Goal: Task Accomplishment & Management: Manage account settings

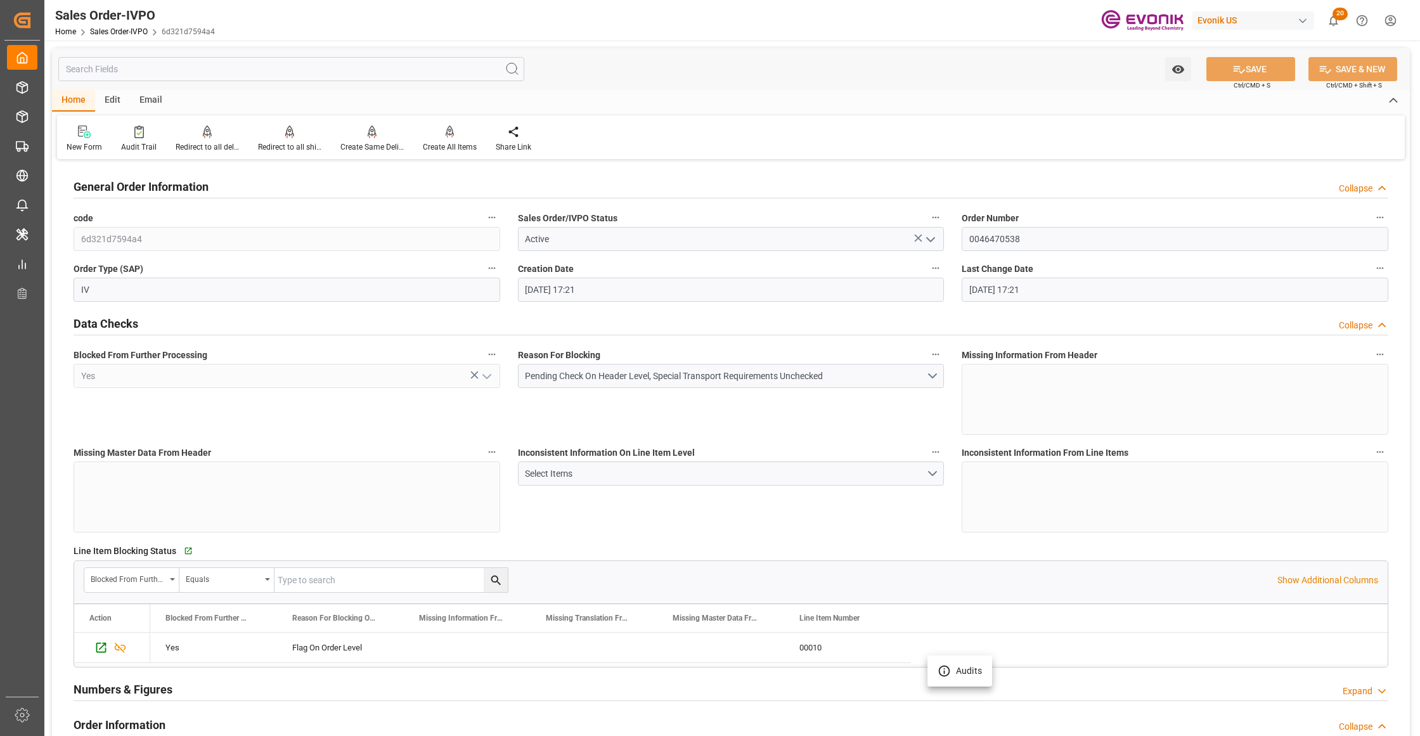
scroll to position [1971, 0]
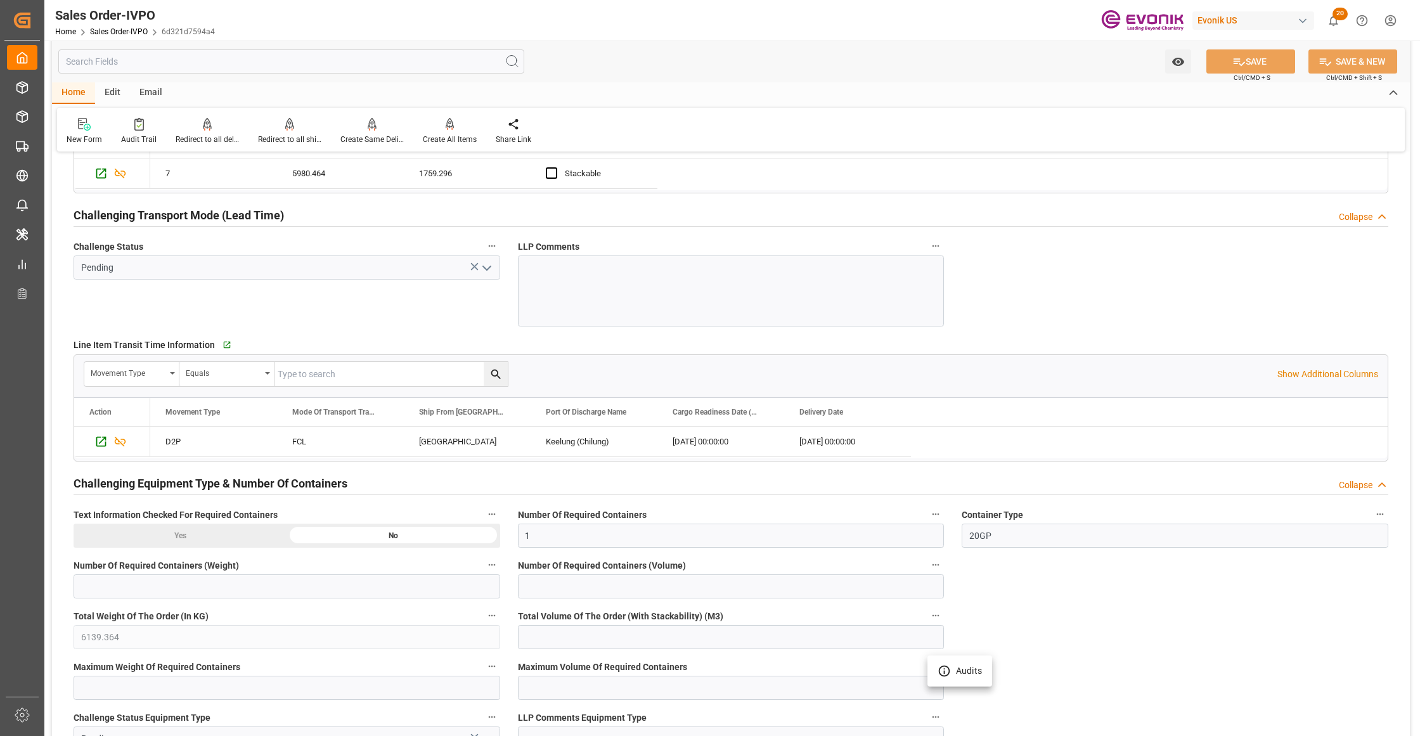
click at [1046, 312] on div at bounding box center [710, 368] width 1420 height 736
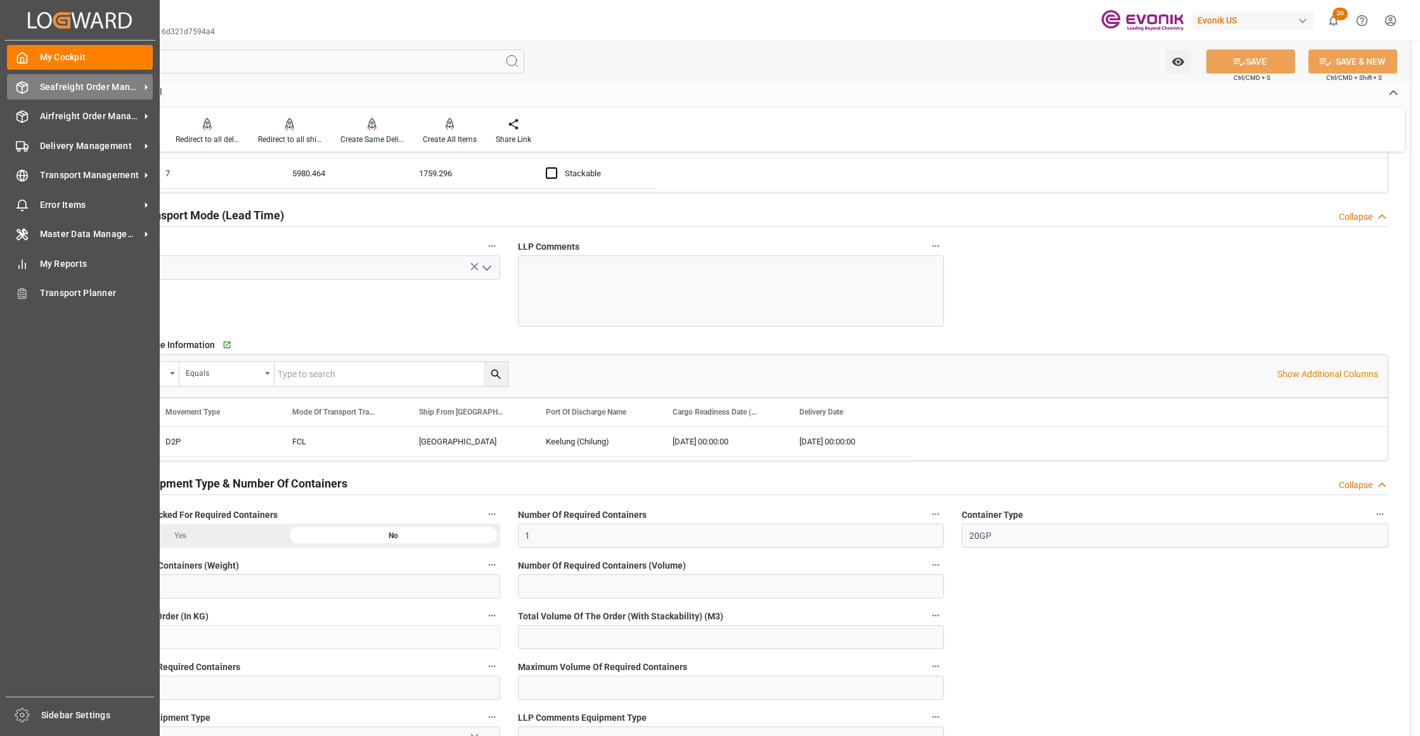
click at [75, 82] on span "Seafreight Order Management" at bounding box center [90, 86] width 100 height 13
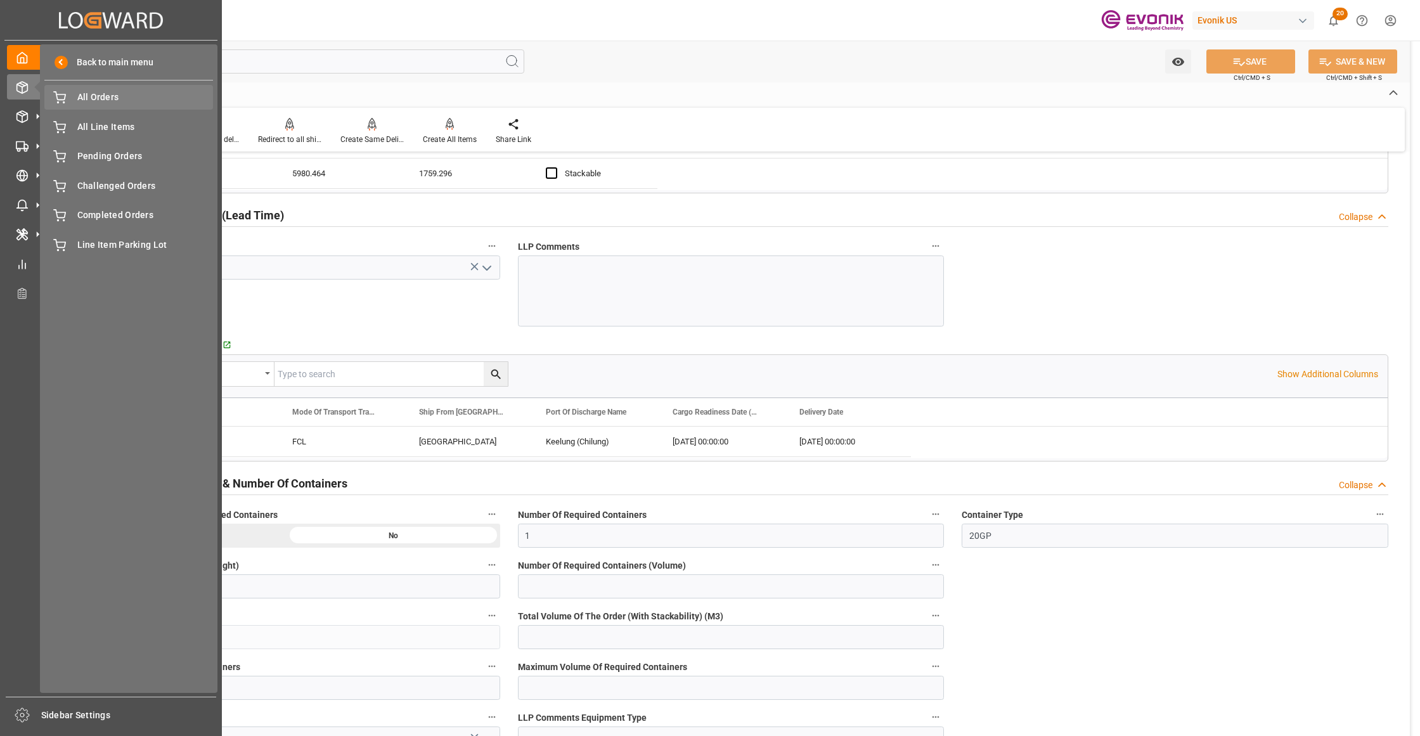
click at [95, 99] on span "All Orders" at bounding box center [145, 97] width 136 height 13
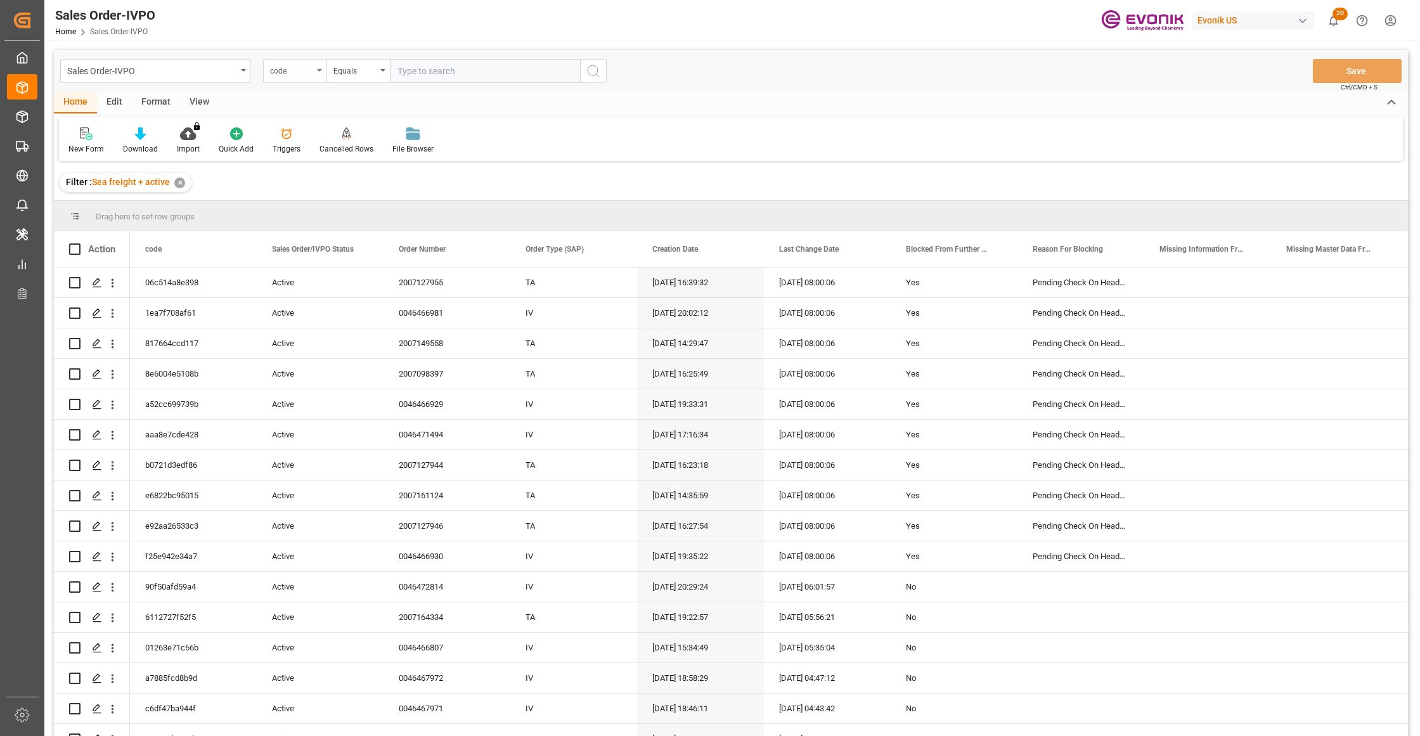
click at [298, 72] on div "code" at bounding box center [291, 69] width 43 height 15
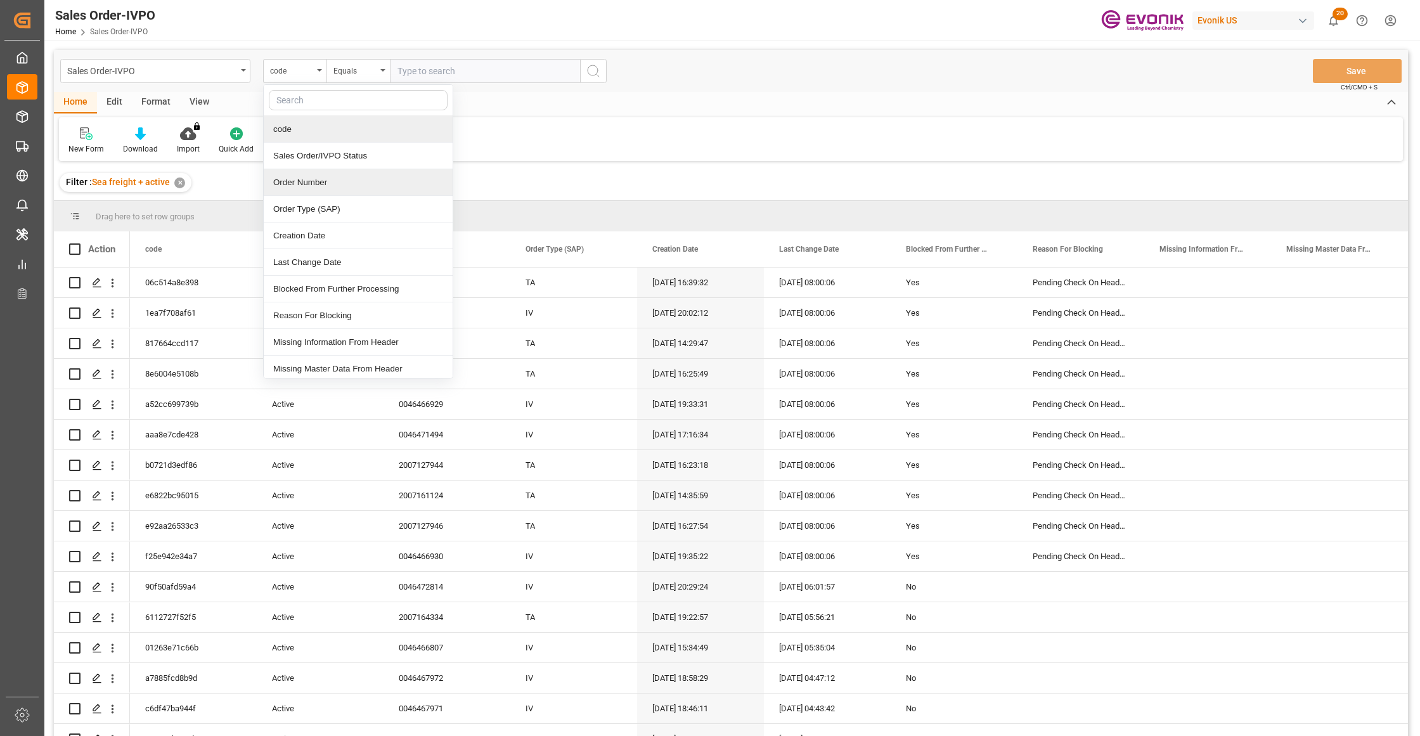
click at [323, 181] on div "Order Number" at bounding box center [358, 182] width 189 height 27
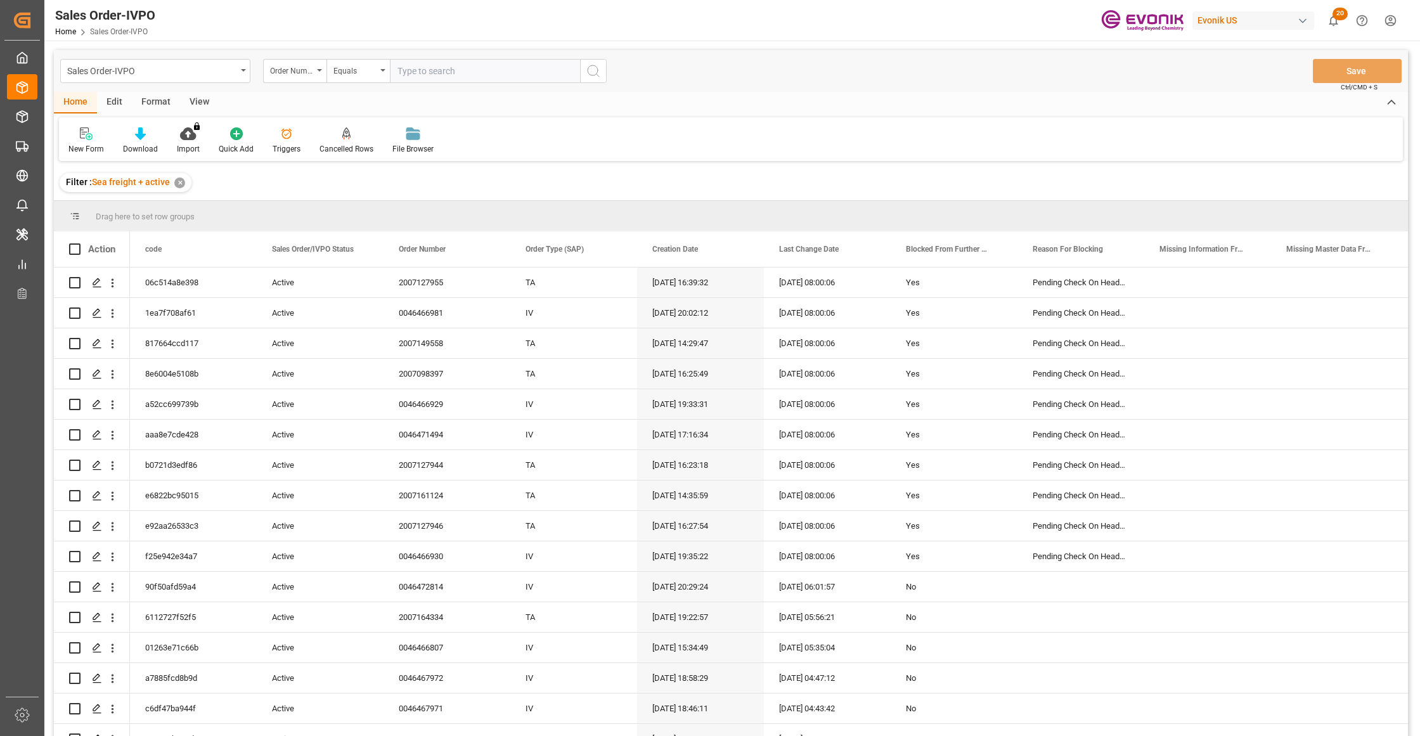
click at [424, 71] on input "text" at bounding box center [485, 71] width 190 height 24
paste input "46470538"
click at [397, 71] on input "46470538" at bounding box center [485, 71] width 190 height 24
type input "0046470538"
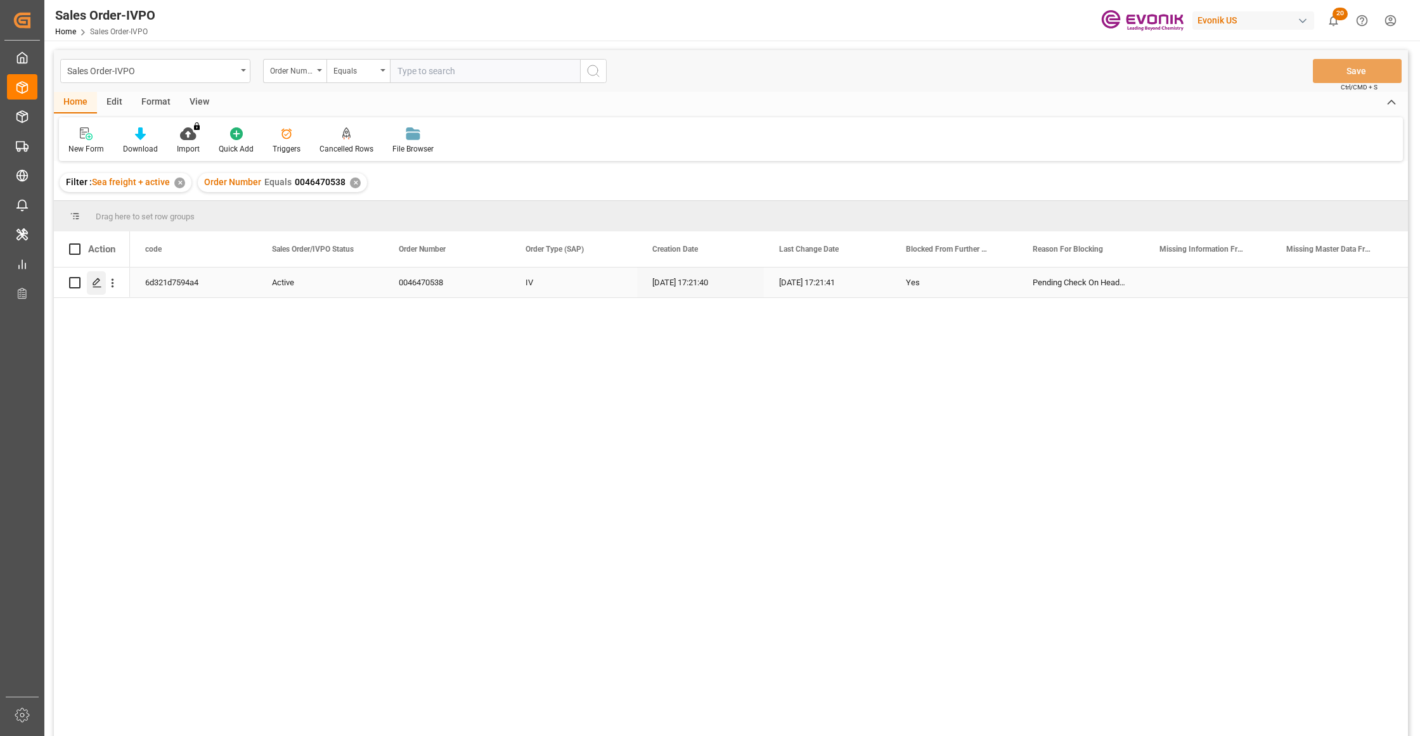
click at [92, 279] on icon "Press SPACE to select this row." at bounding box center [97, 283] width 10 height 10
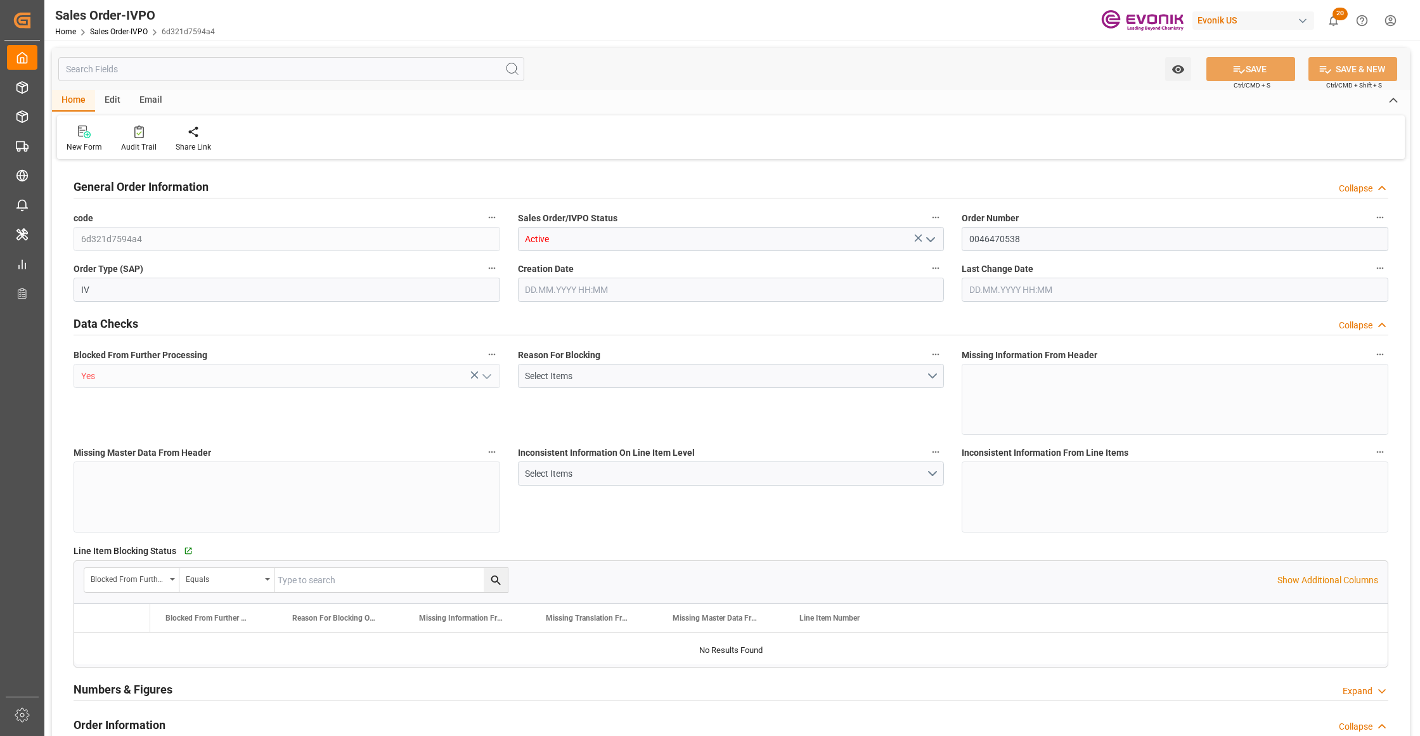
type input "TWKEL"
type input "0"
type input "1"
type input "6139.364"
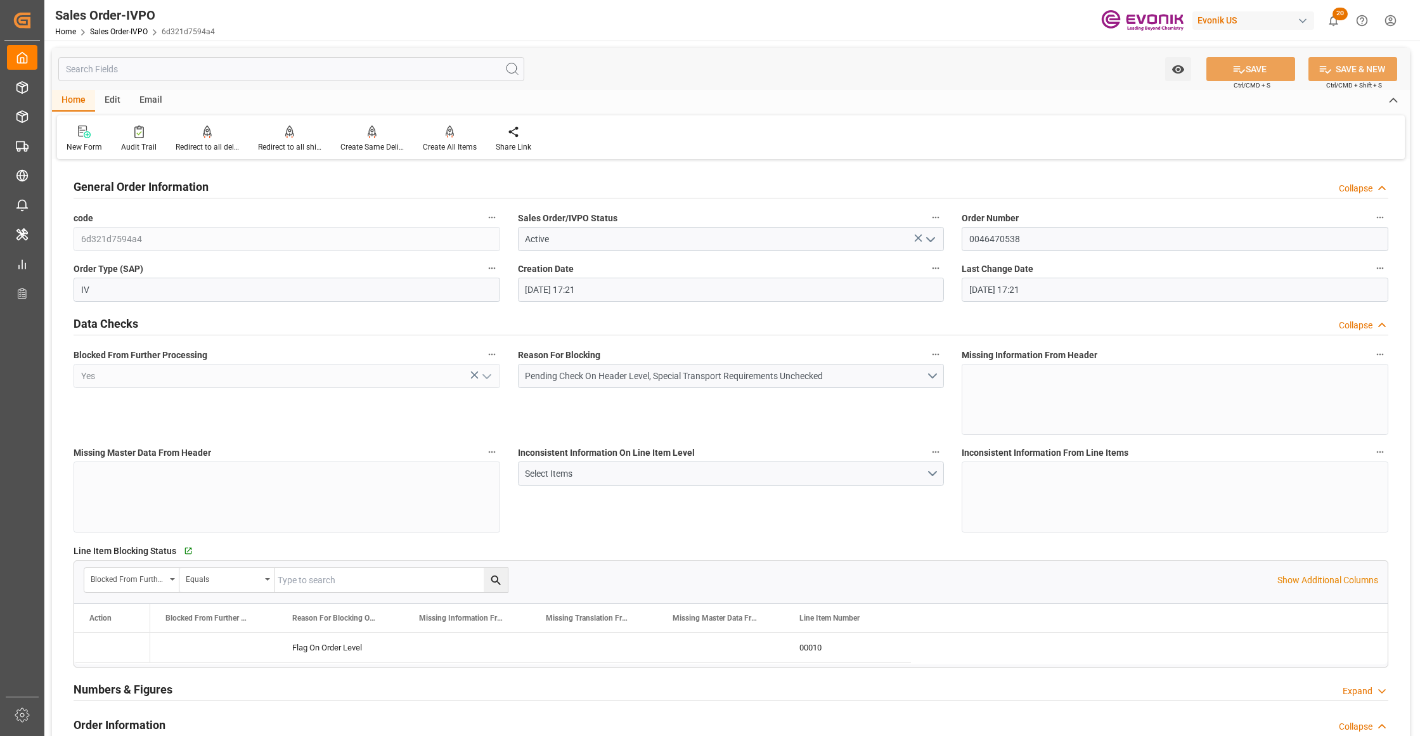
type input "04.09.2025 17:21"
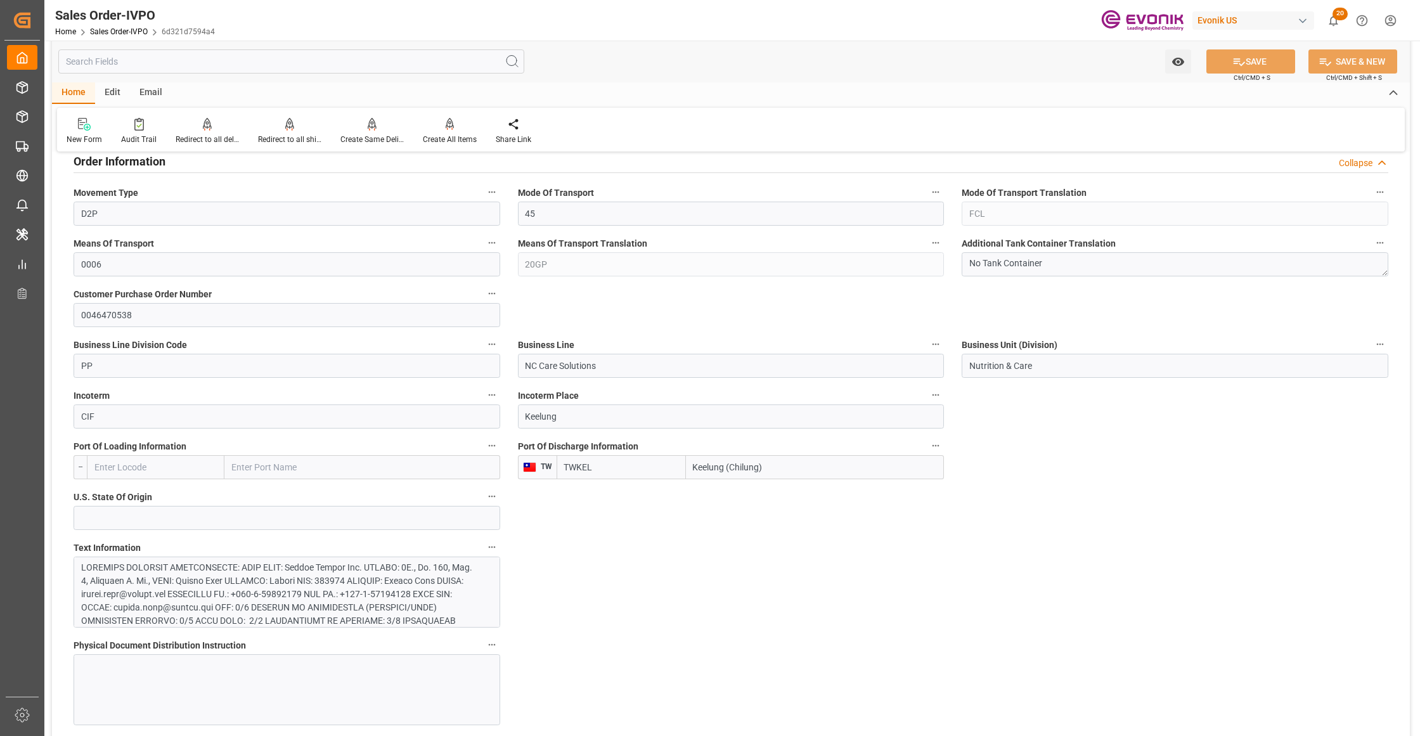
scroll to position [845, 0]
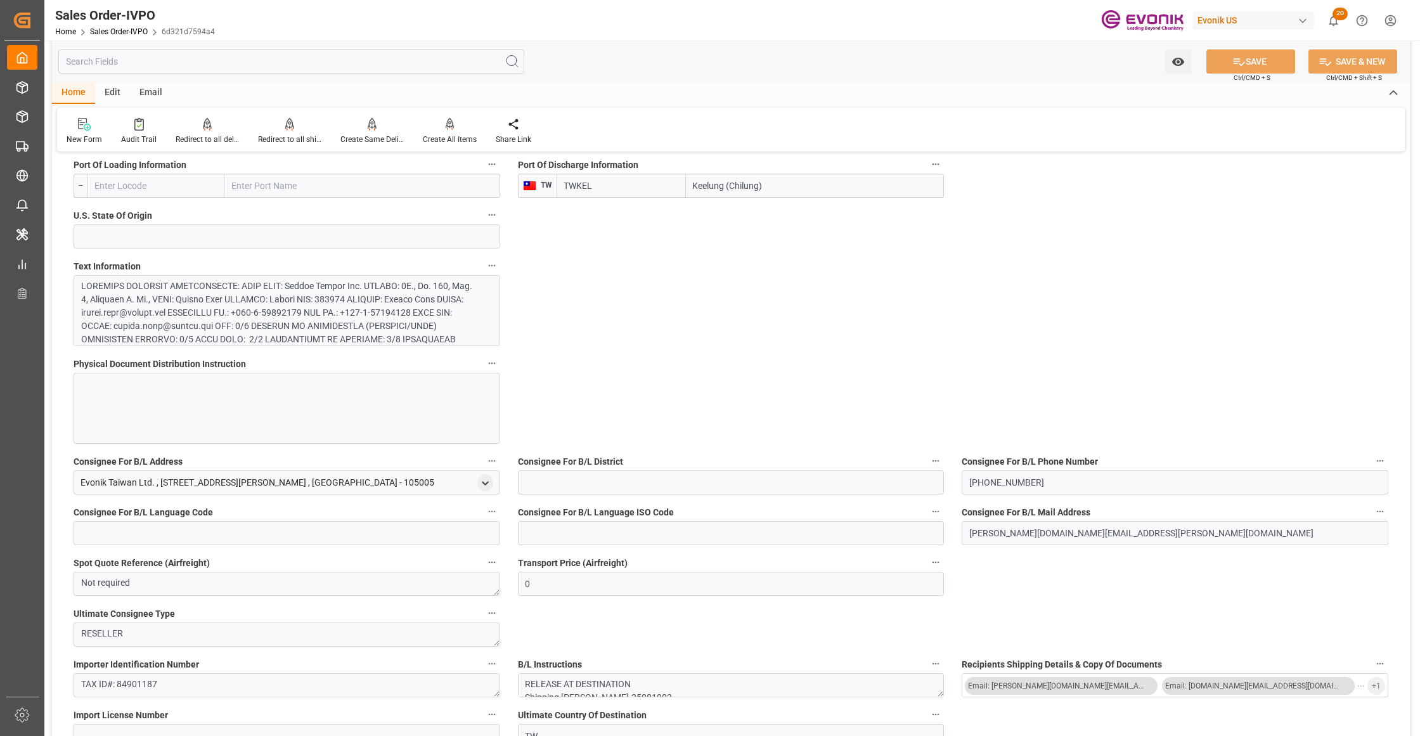
click at [379, 280] on div at bounding box center [280, 399] width 399 height 240
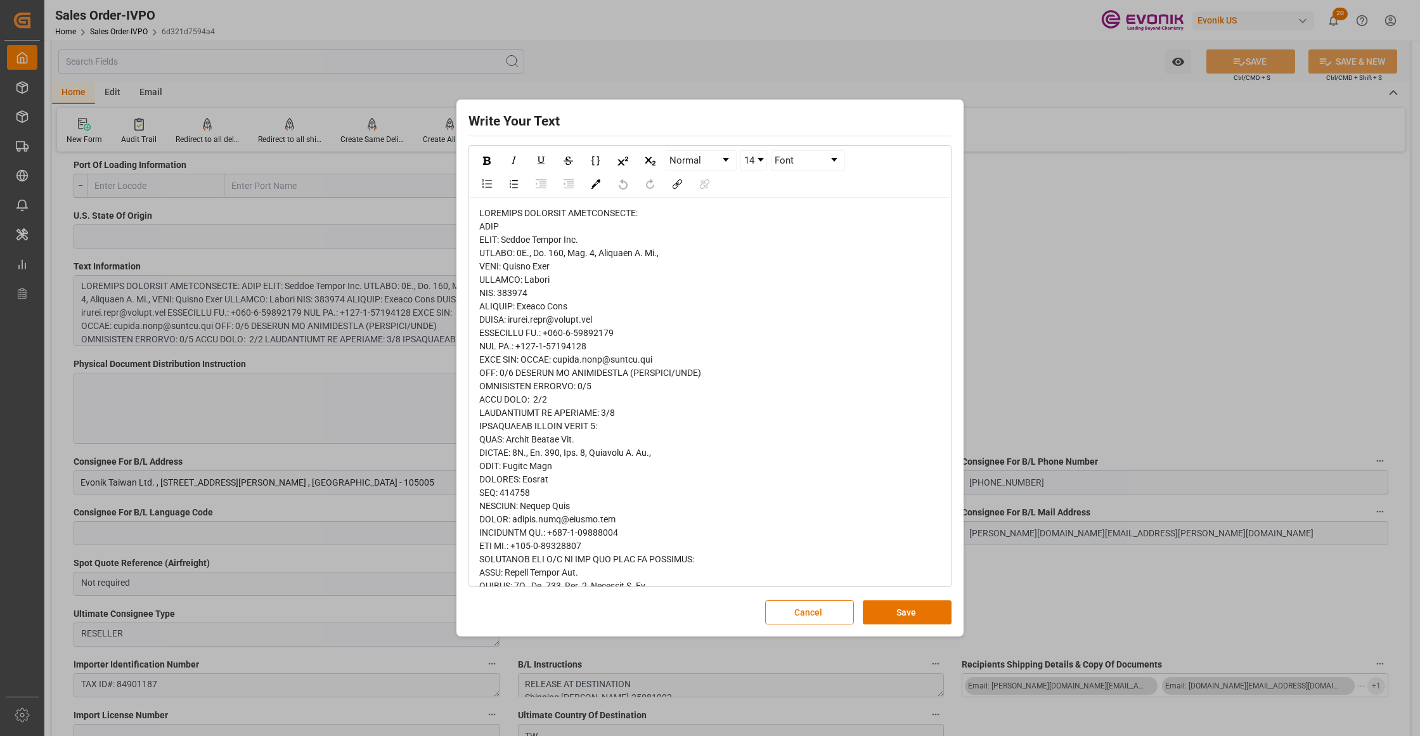
click at [500, 247] on div "rdw-editor" at bounding box center [710, 593] width 462 height 772
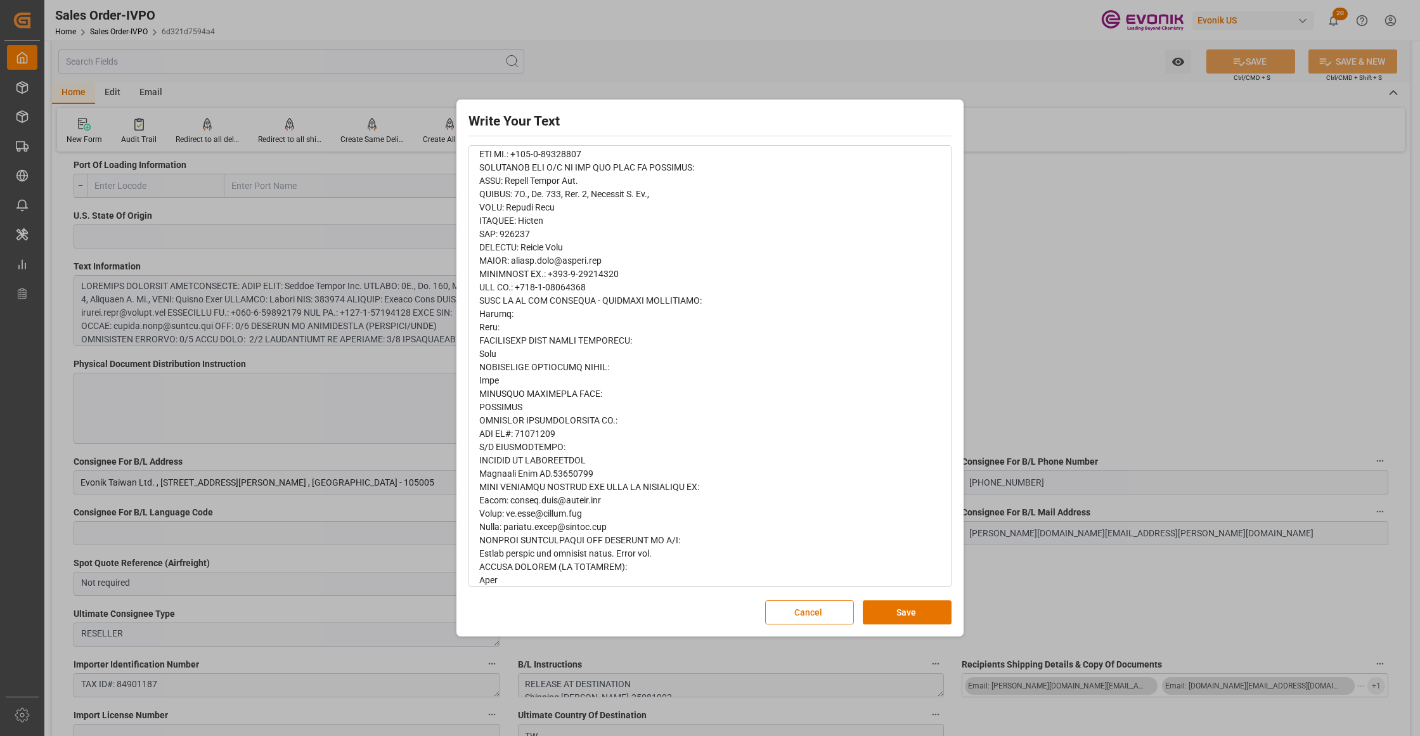
scroll to position [0, 0]
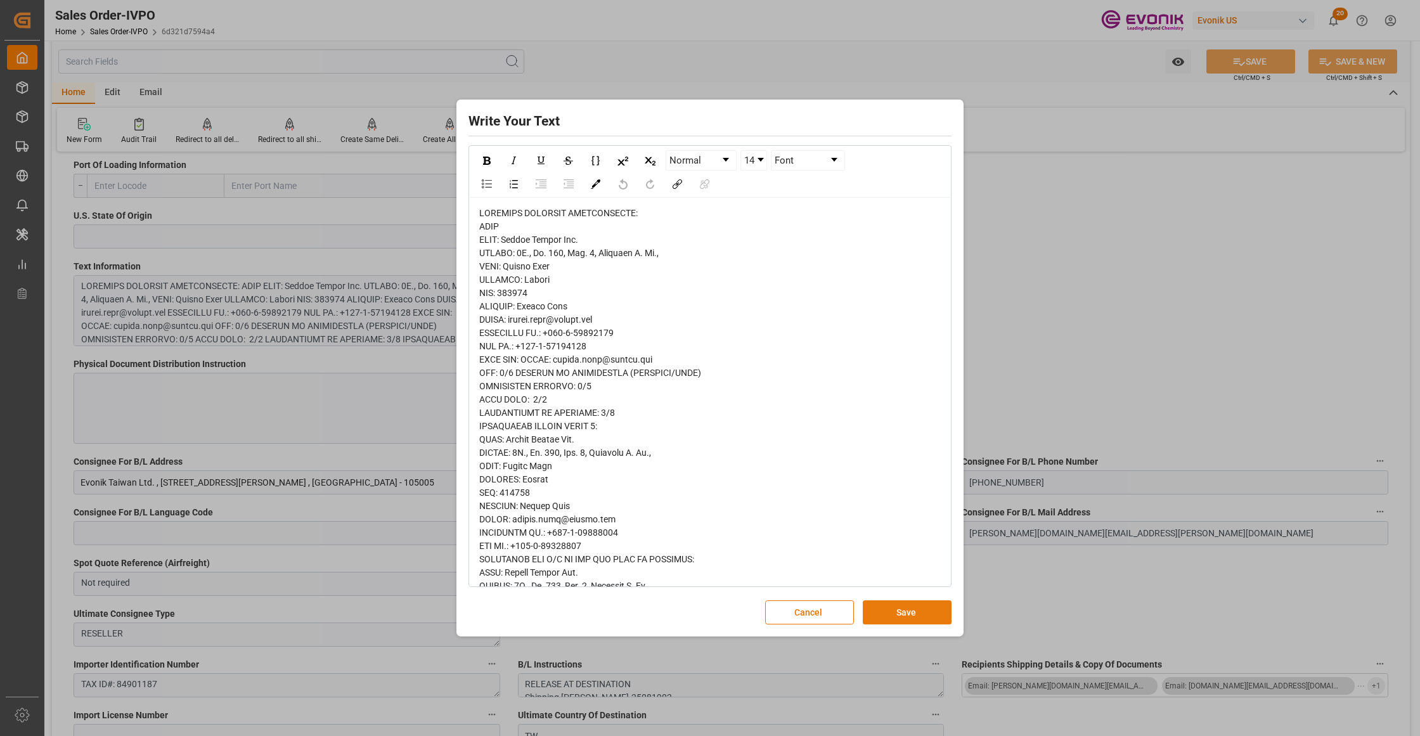
click at [916, 610] on button "Save" at bounding box center [907, 612] width 89 height 24
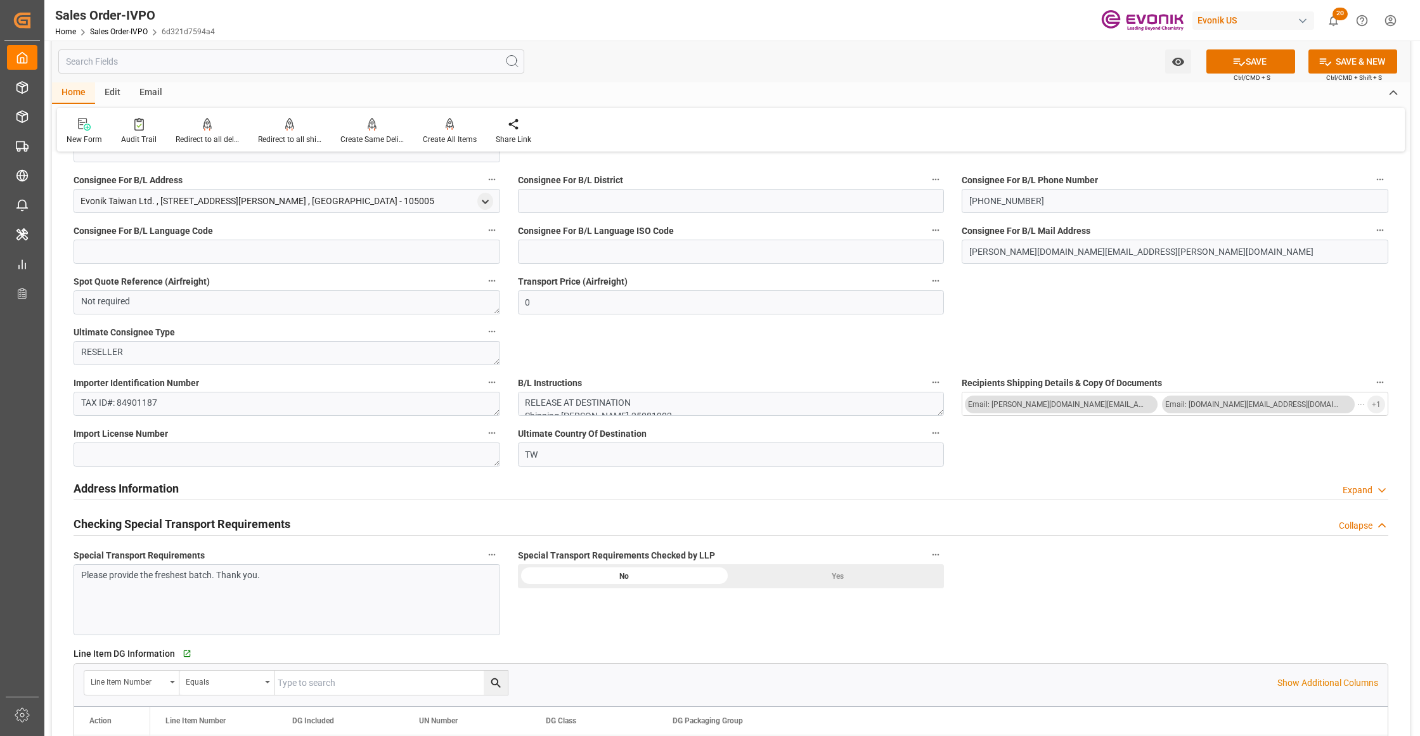
scroll to position [1408, 0]
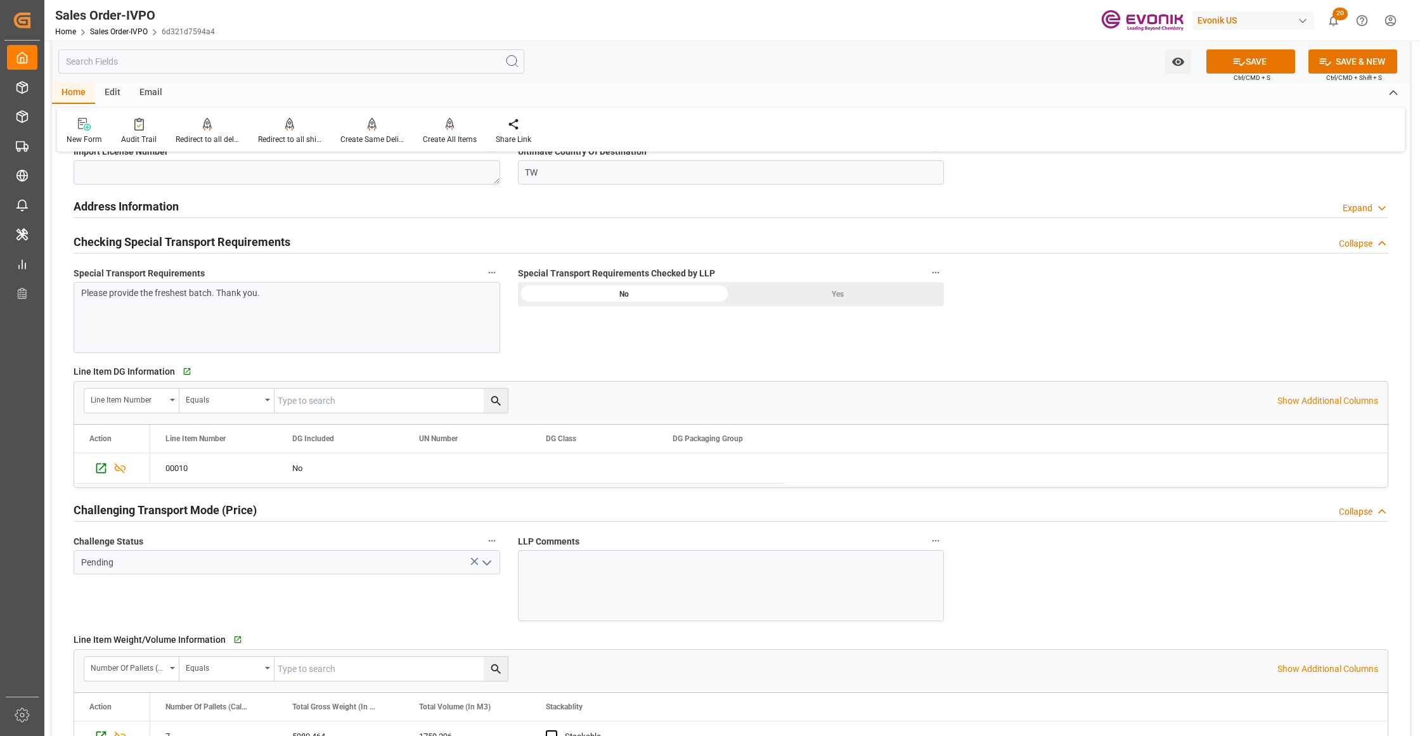
click at [799, 295] on div "Yes" at bounding box center [837, 294] width 213 height 24
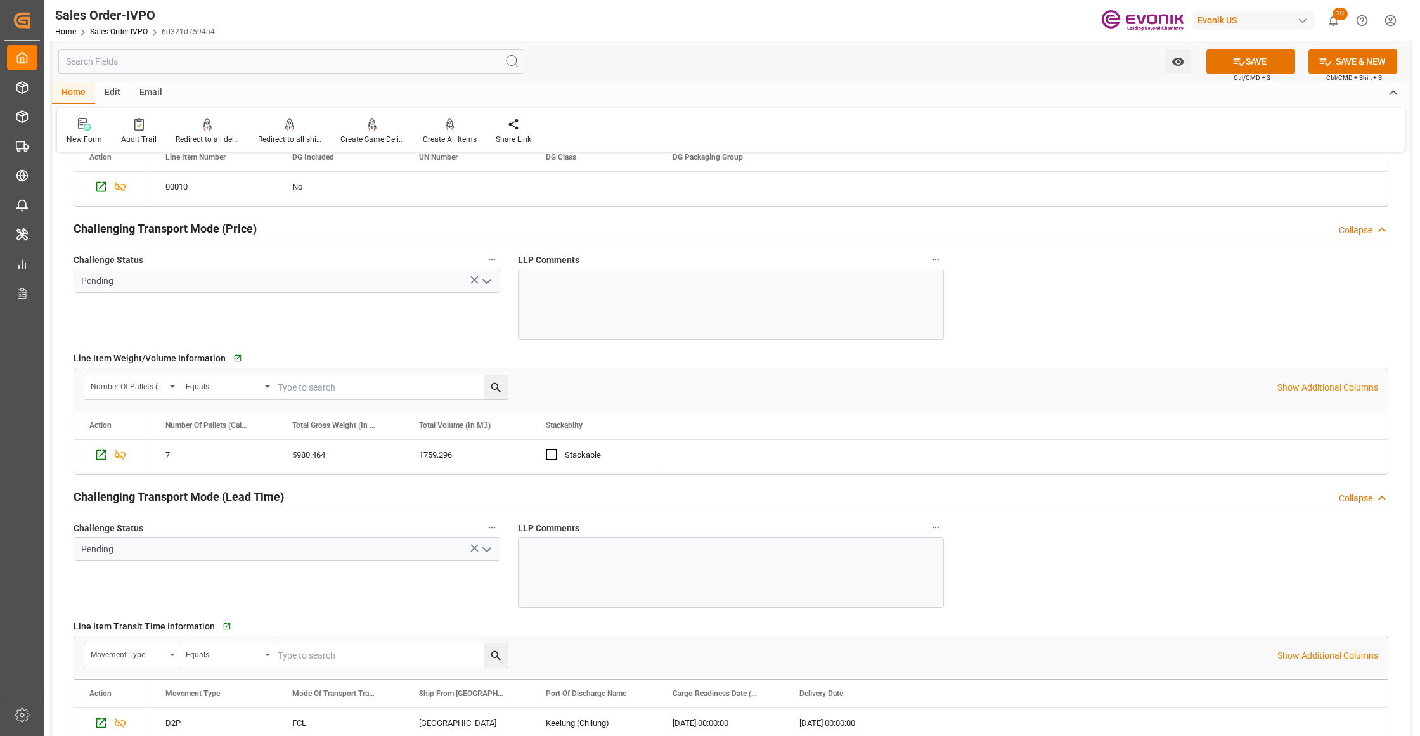
click at [484, 281] on icon "open menu" at bounding box center [486, 281] width 15 height 15
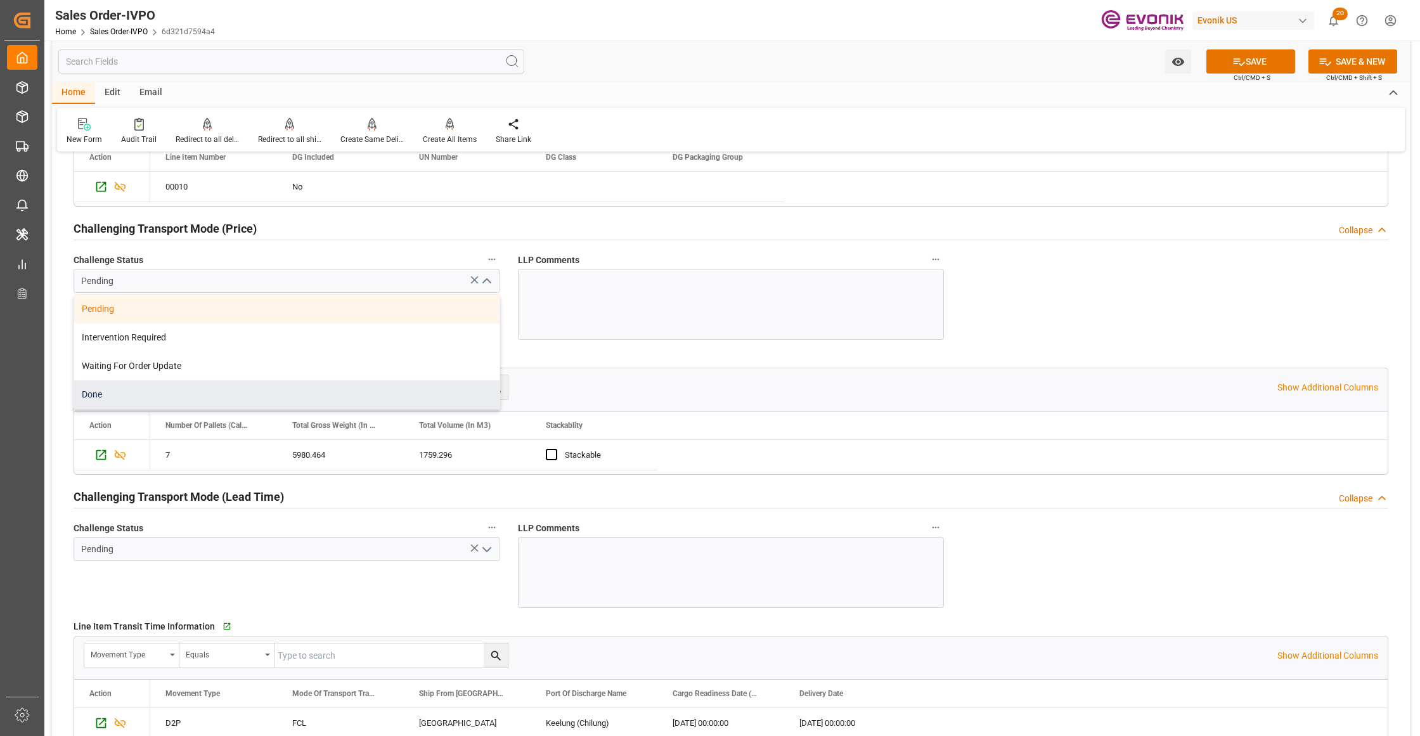
click at [158, 394] on div "Done" at bounding box center [286, 394] width 425 height 29
type input "Done"
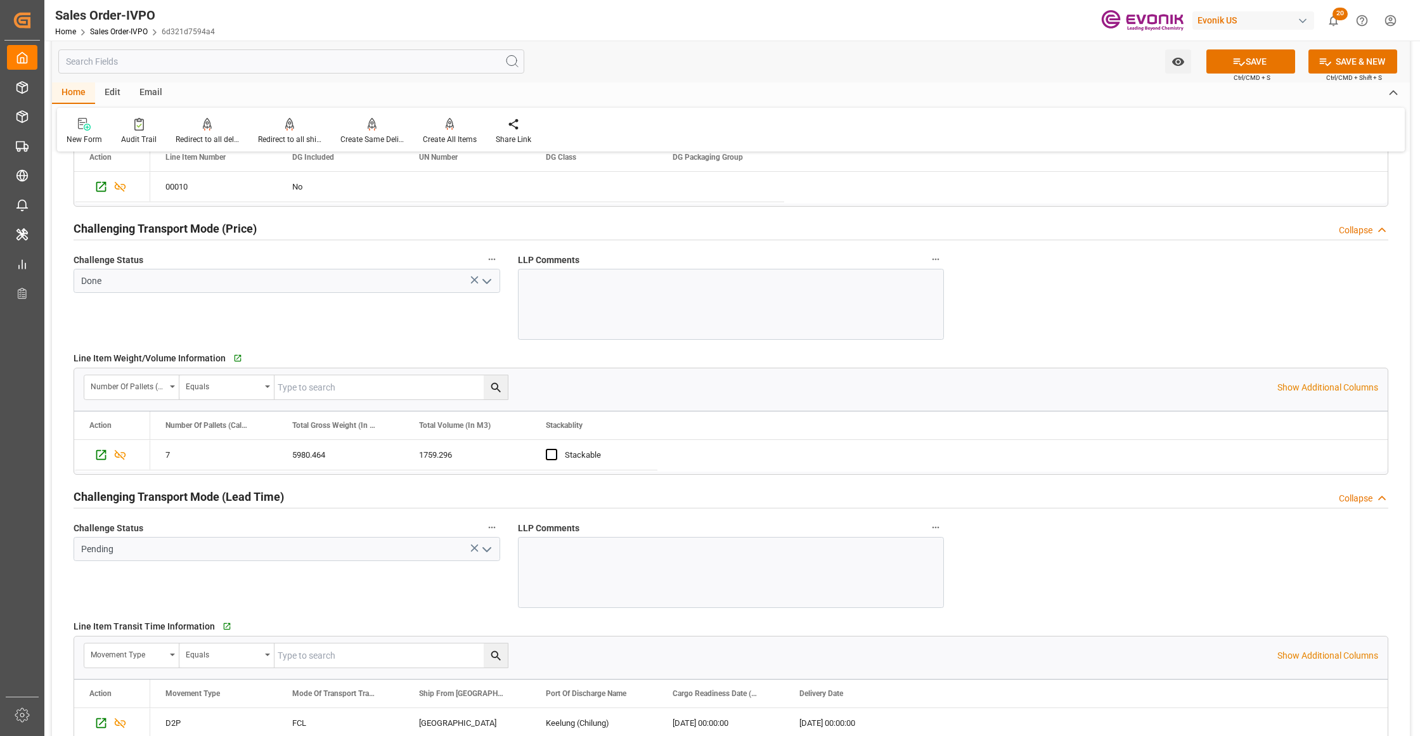
scroll to position [1971, 0]
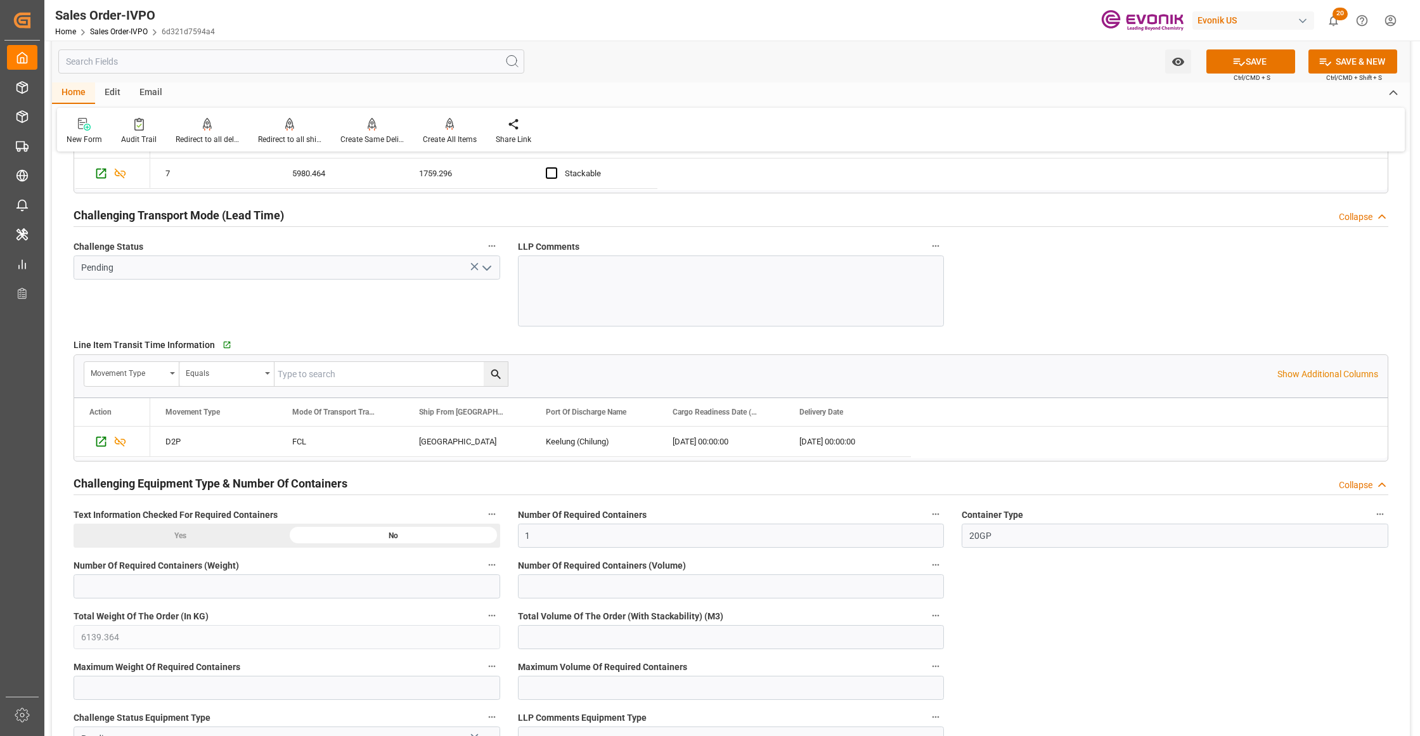
click at [482, 272] on icon "open menu" at bounding box center [486, 267] width 15 height 15
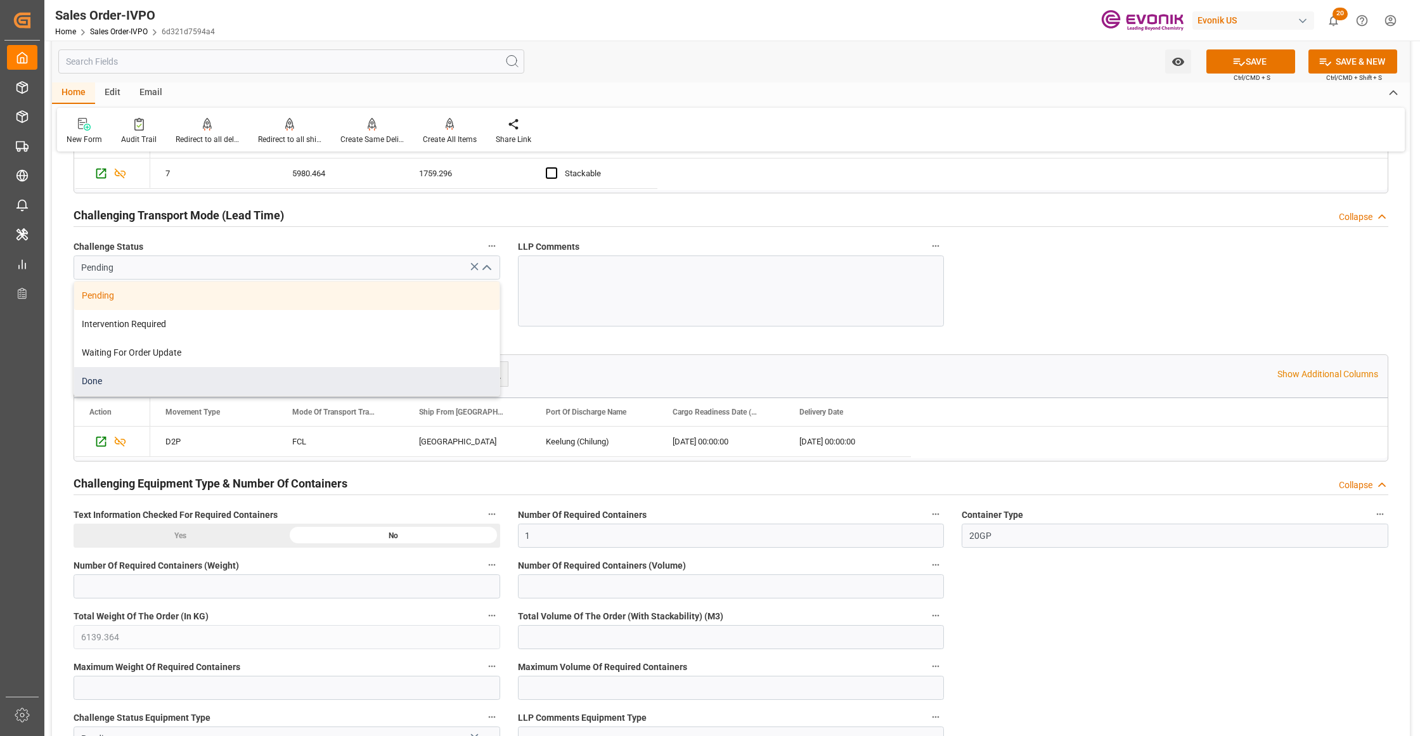
click at [178, 383] on div "Done" at bounding box center [286, 381] width 425 height 29
type input "Done"
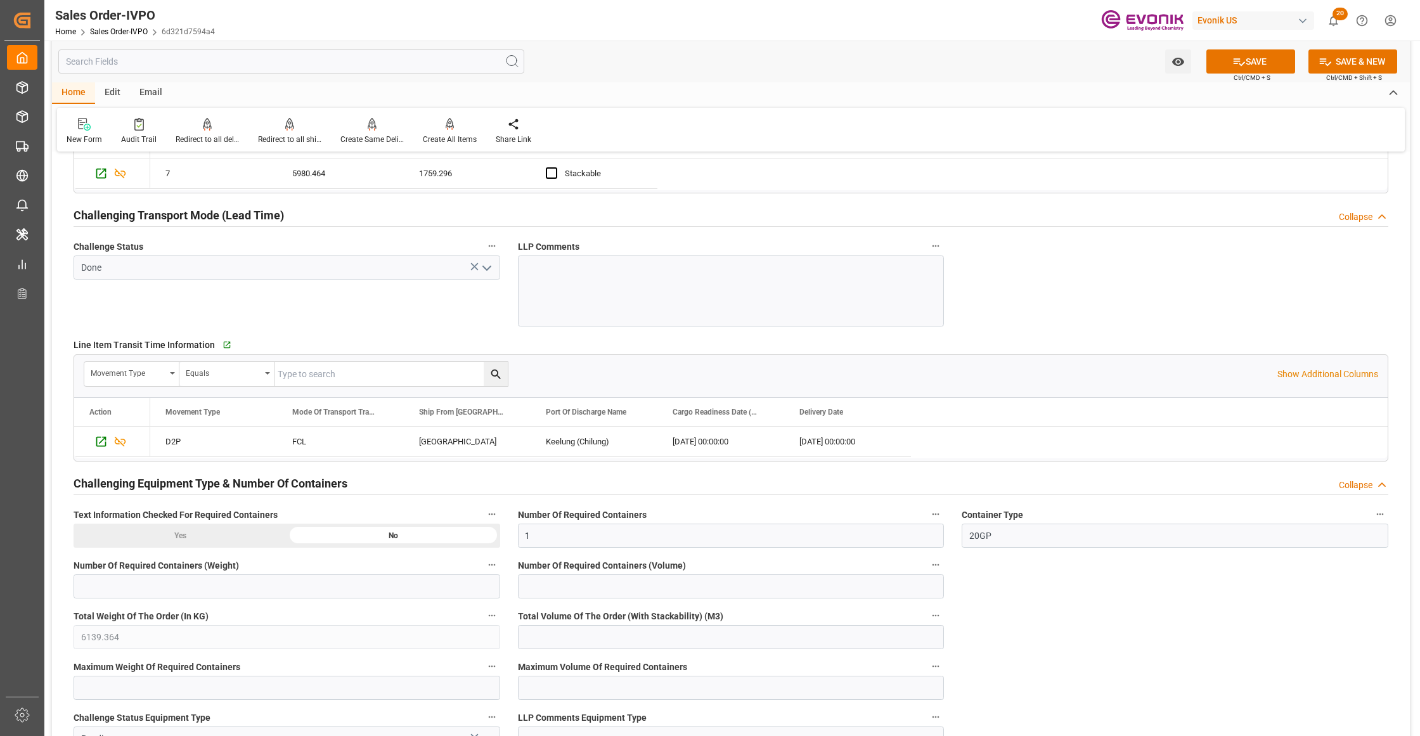
scroll to position [2254, 0]
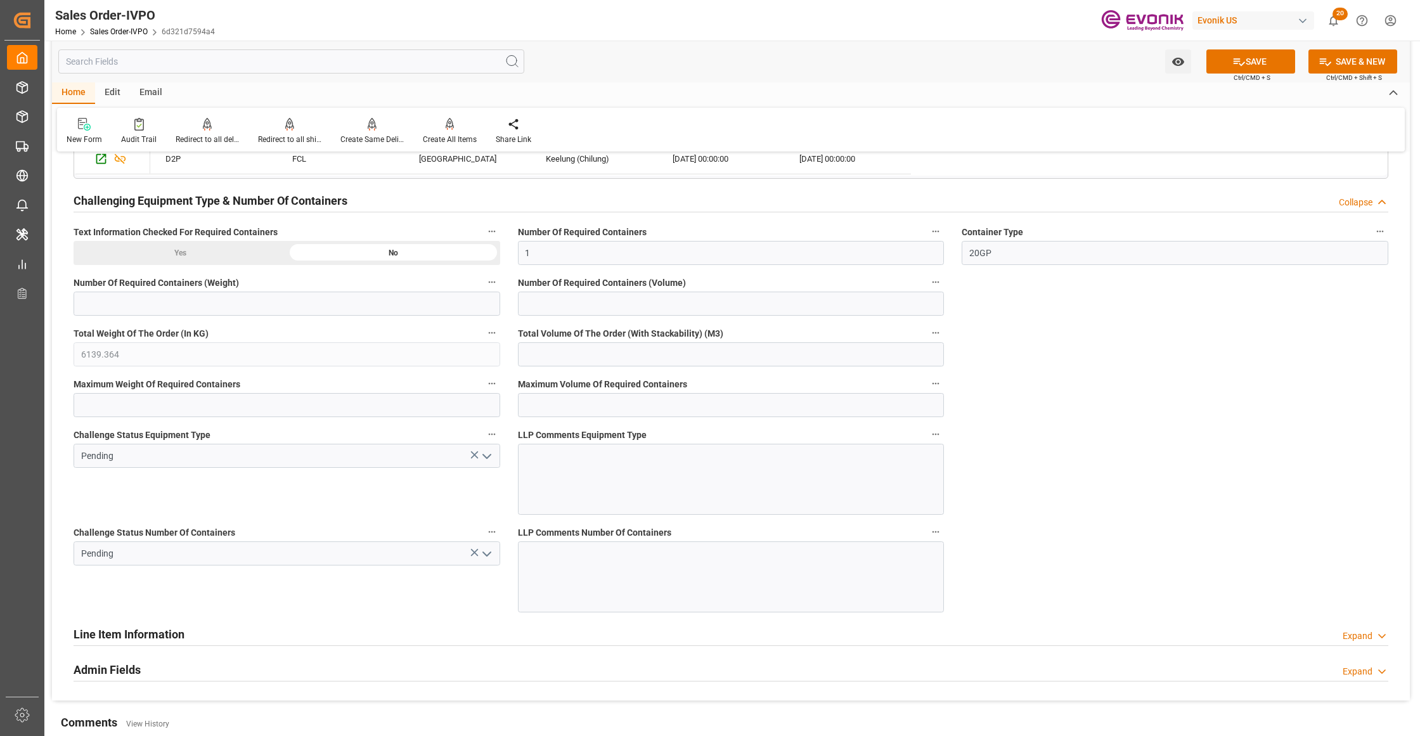
click at [487, 458] on polyline "open menu" at bounding box center [487, 456] width 8 height 4
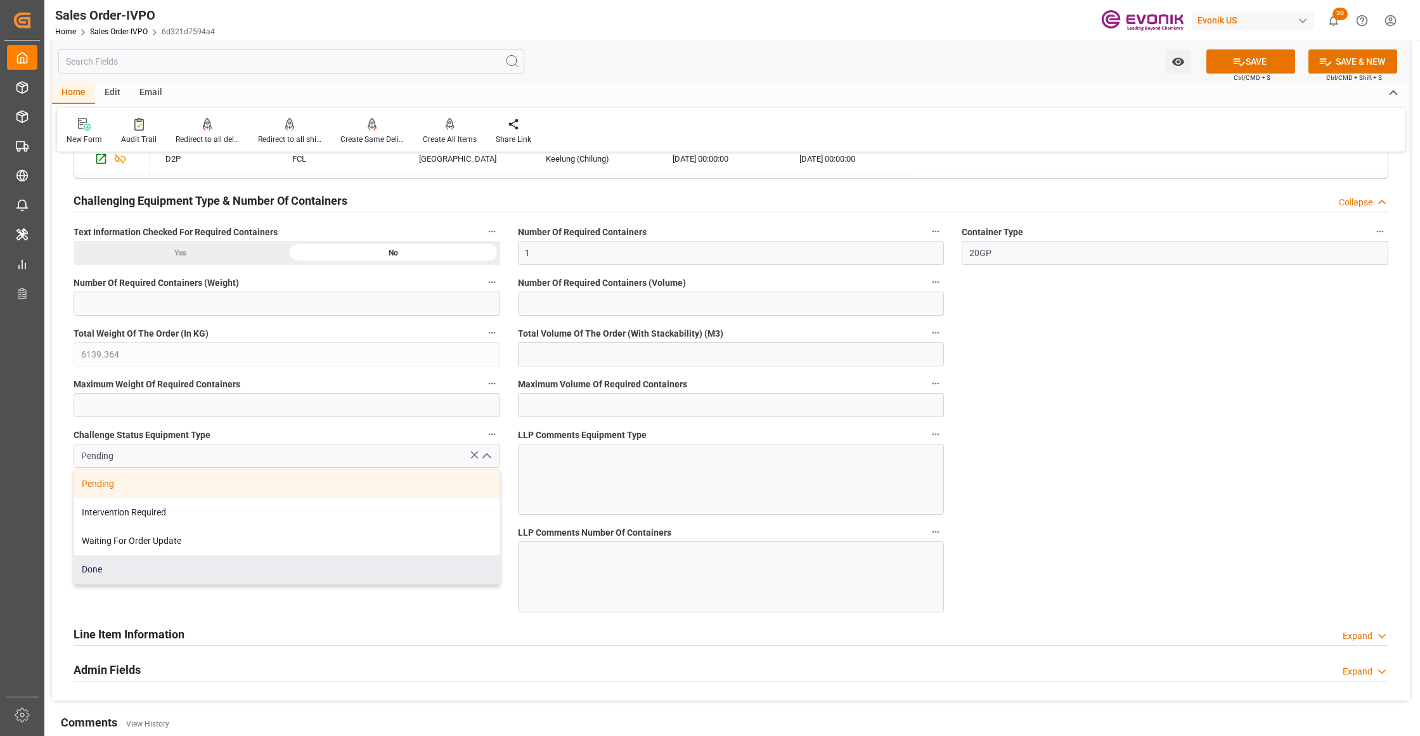
click at [322, 578] on div "Done" at bounding box center [286, 569] width 425 height 29
type input "Done"
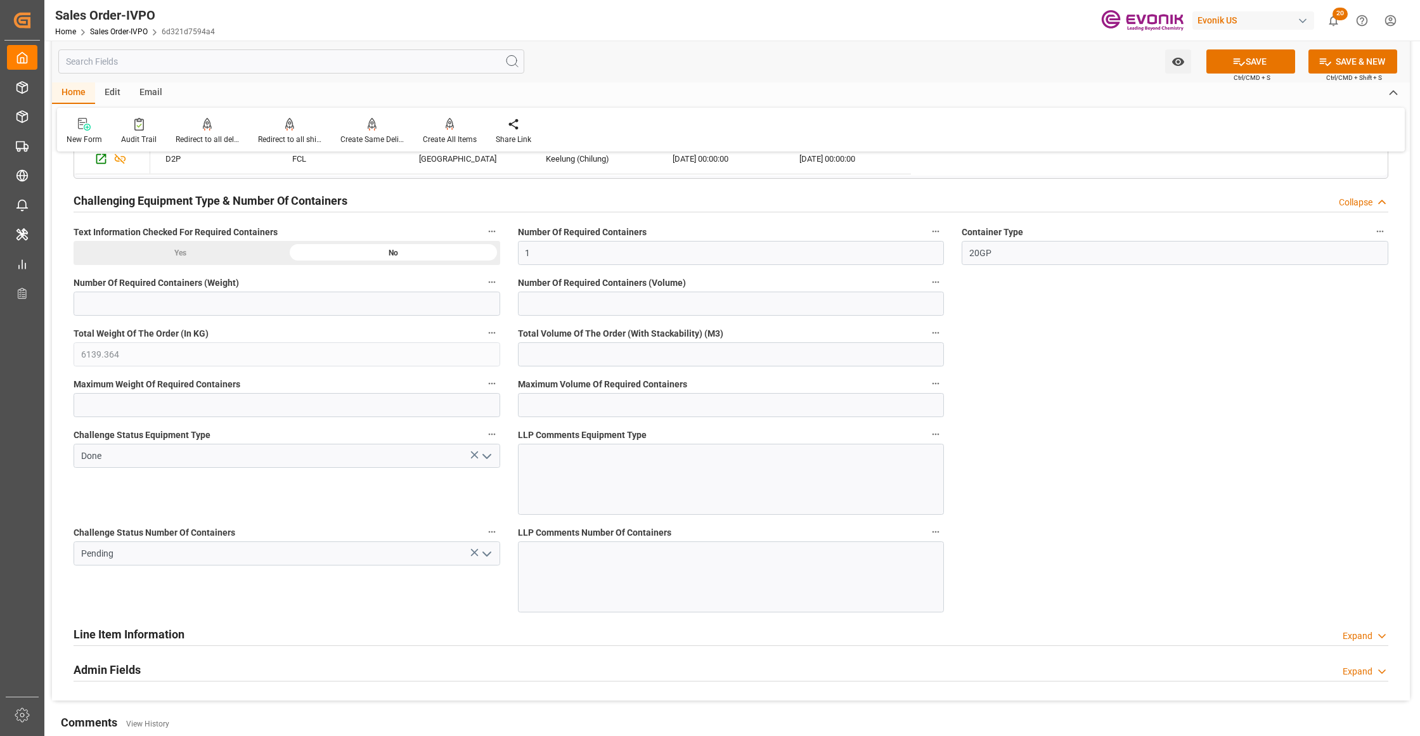
click at [487, 563] on button "open menu" at bounding box center [485, 554] width 19 height 20
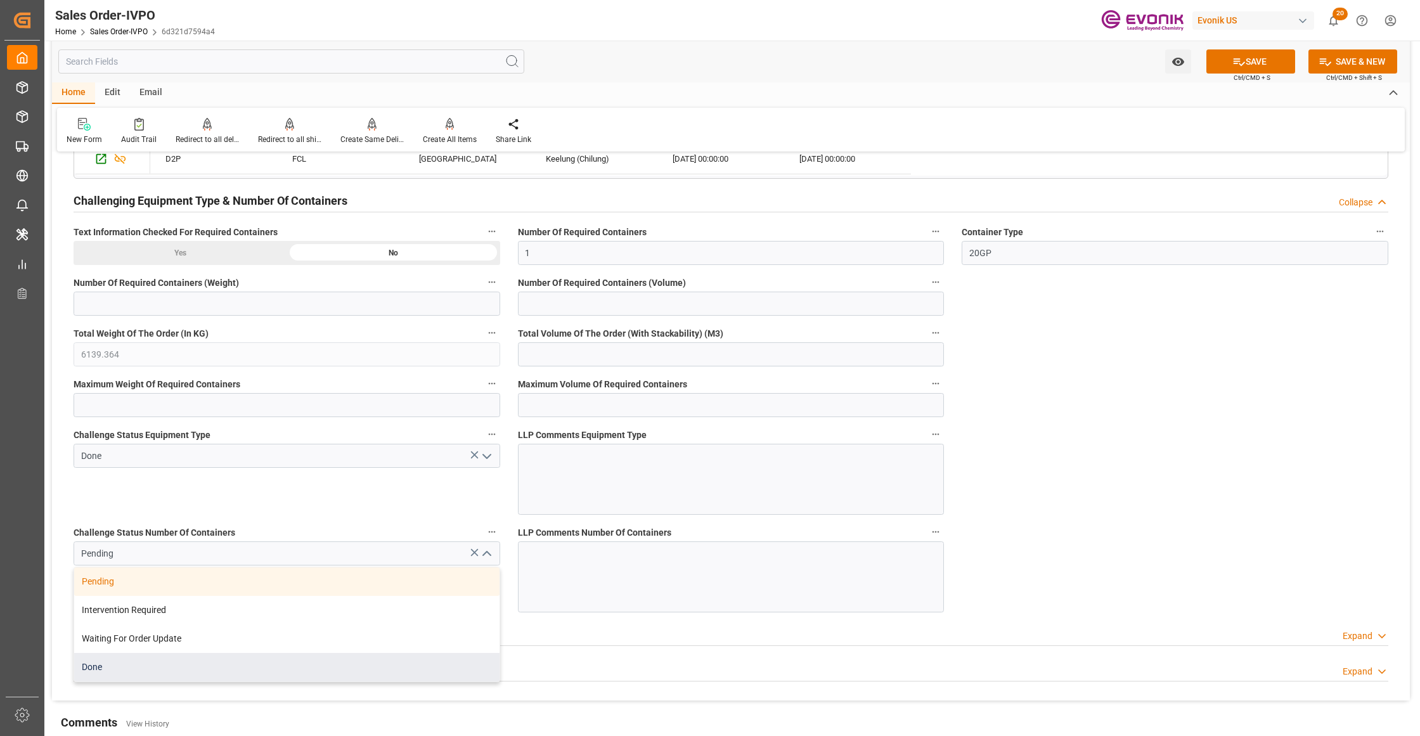
click at [228, 672] on div "Done" at bounding box center [286, 667] width 425 height 29
type input "Done"
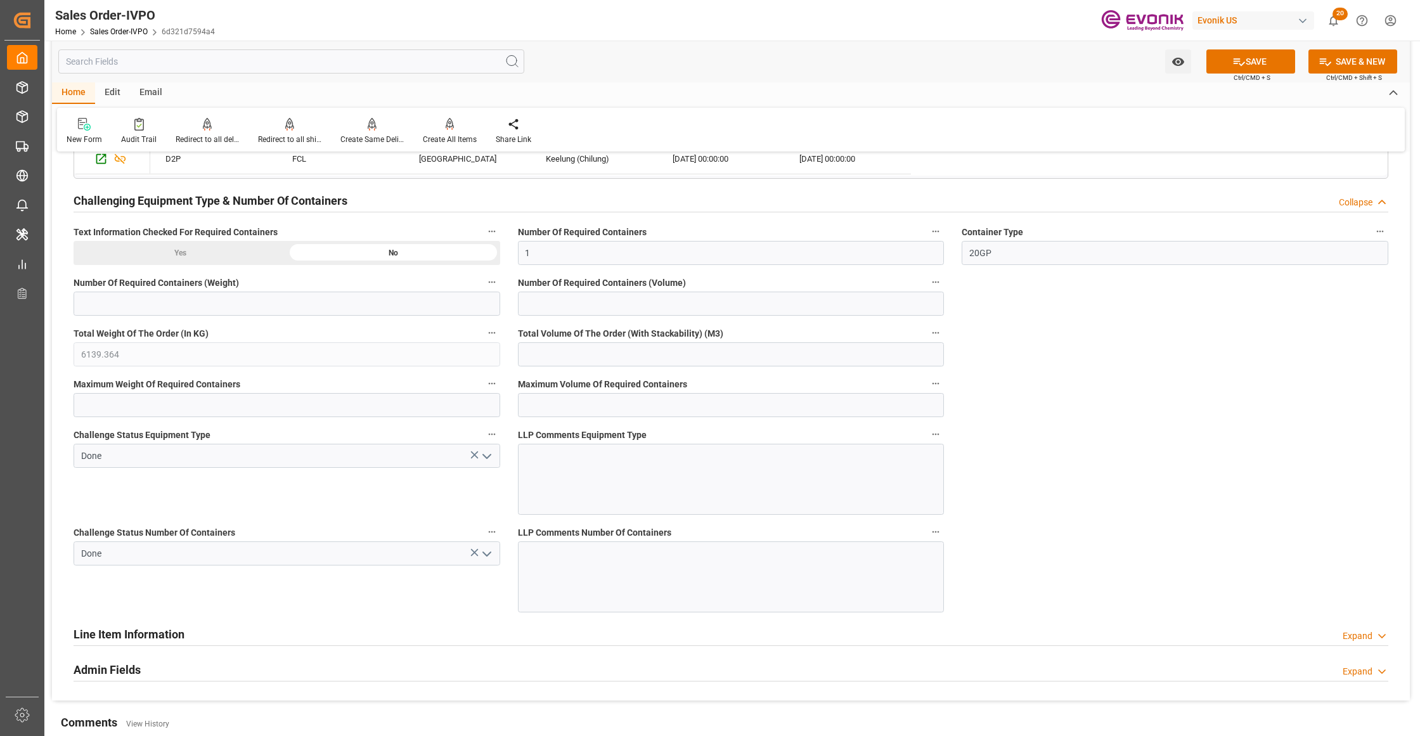
click at [1246, 59] on button "SAVE" at bounding box center [1250, 61] width 89 height 24
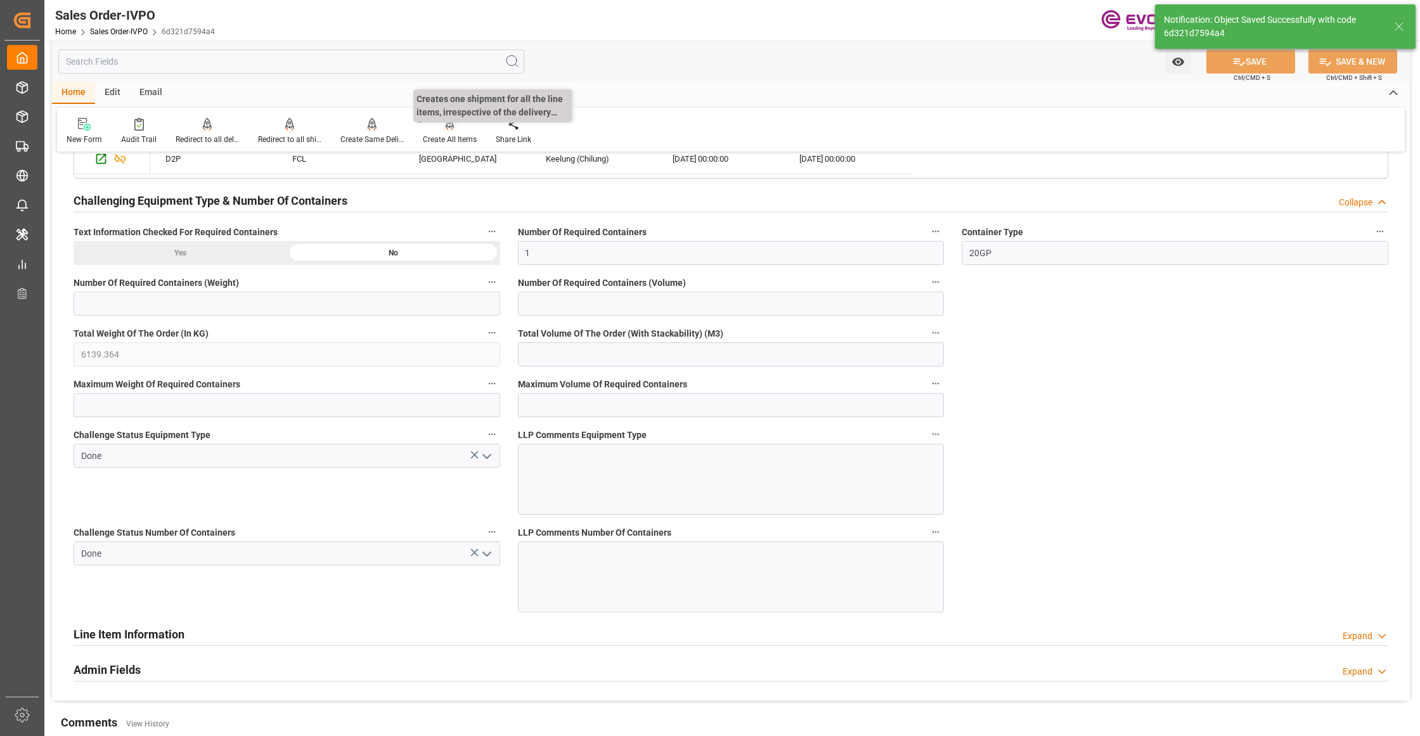
type input "[DATE] 08:16"
type input "No"
type input "1"
type input "59"
type input "1759.296"
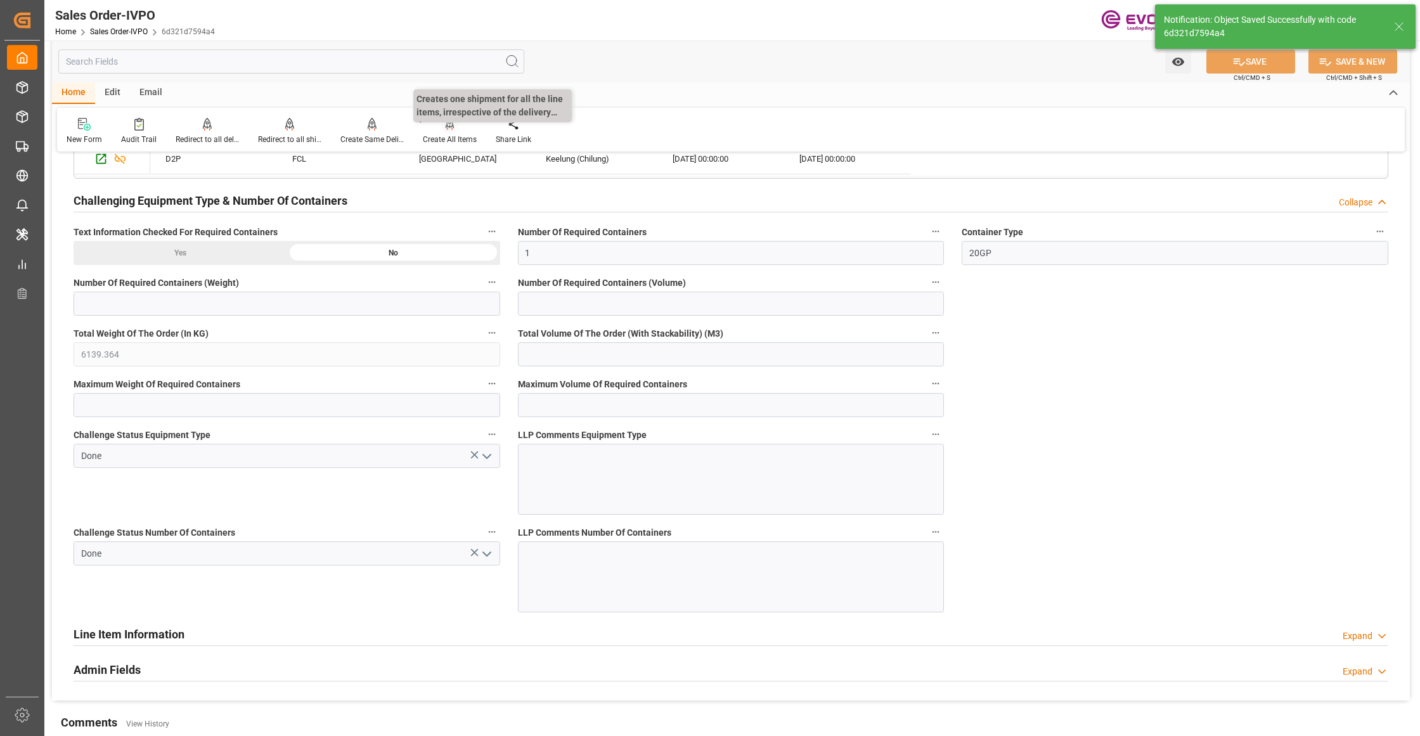
type input "17000"
type input "30"
click at [447, 127] on icon at bounding box center [450, 123] width 9 height 11
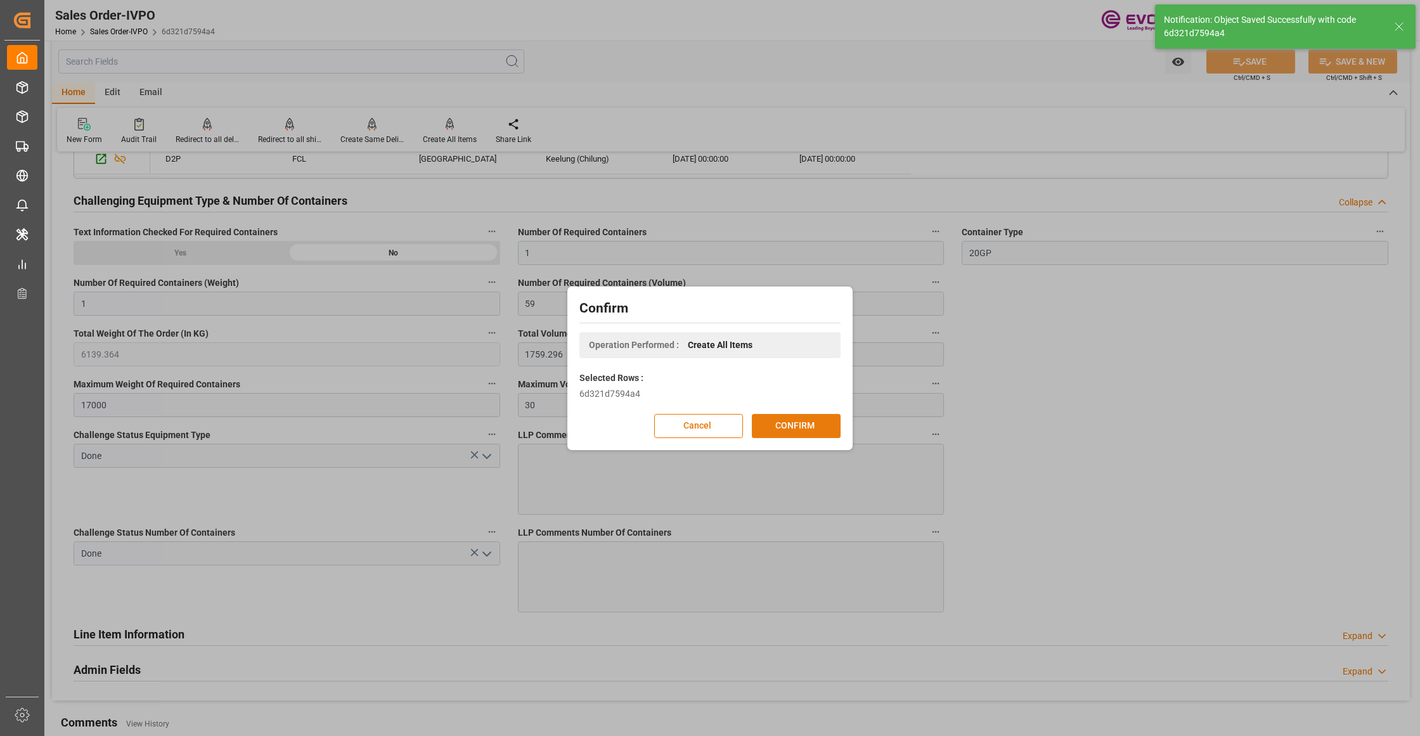
click at [788, 420] on button "CONFIRM" at bounding box center [796, 426] width 89 height 24
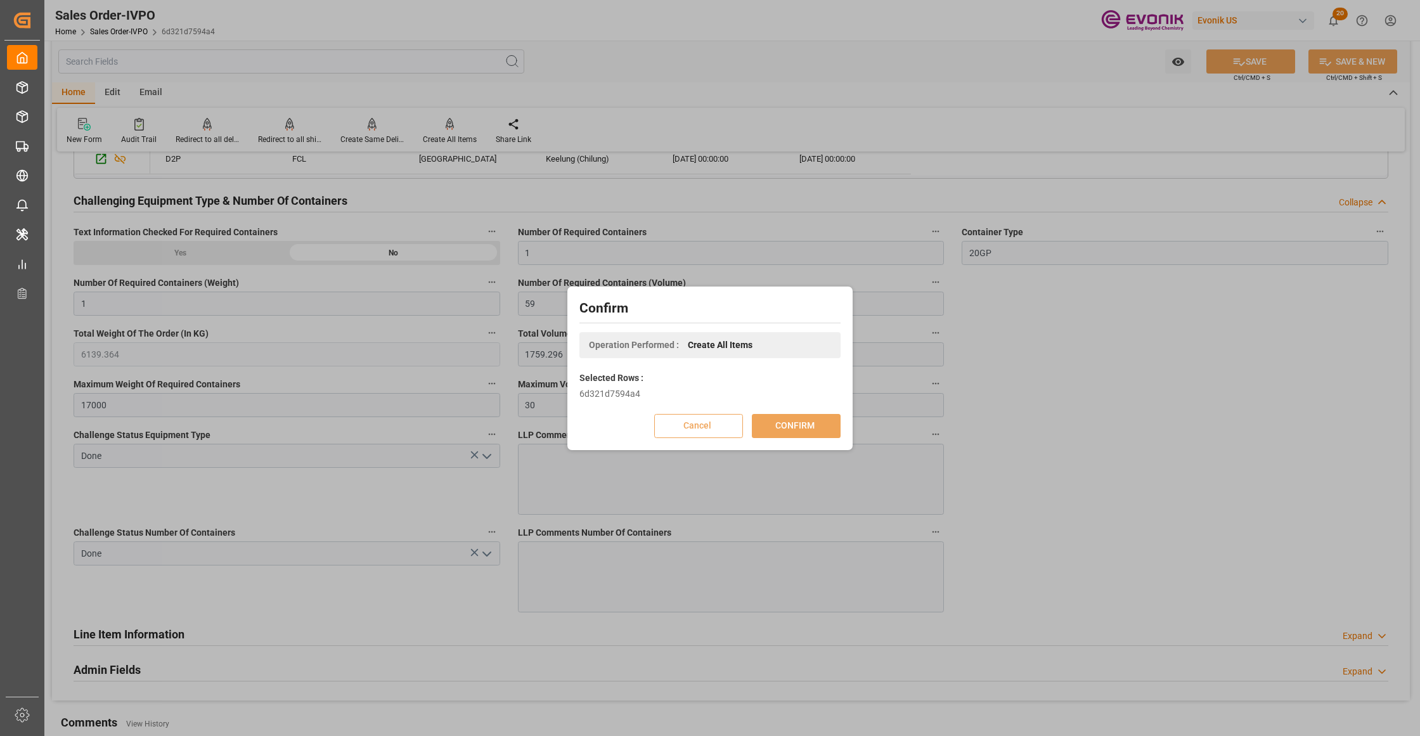
scroll to position [138, 0]
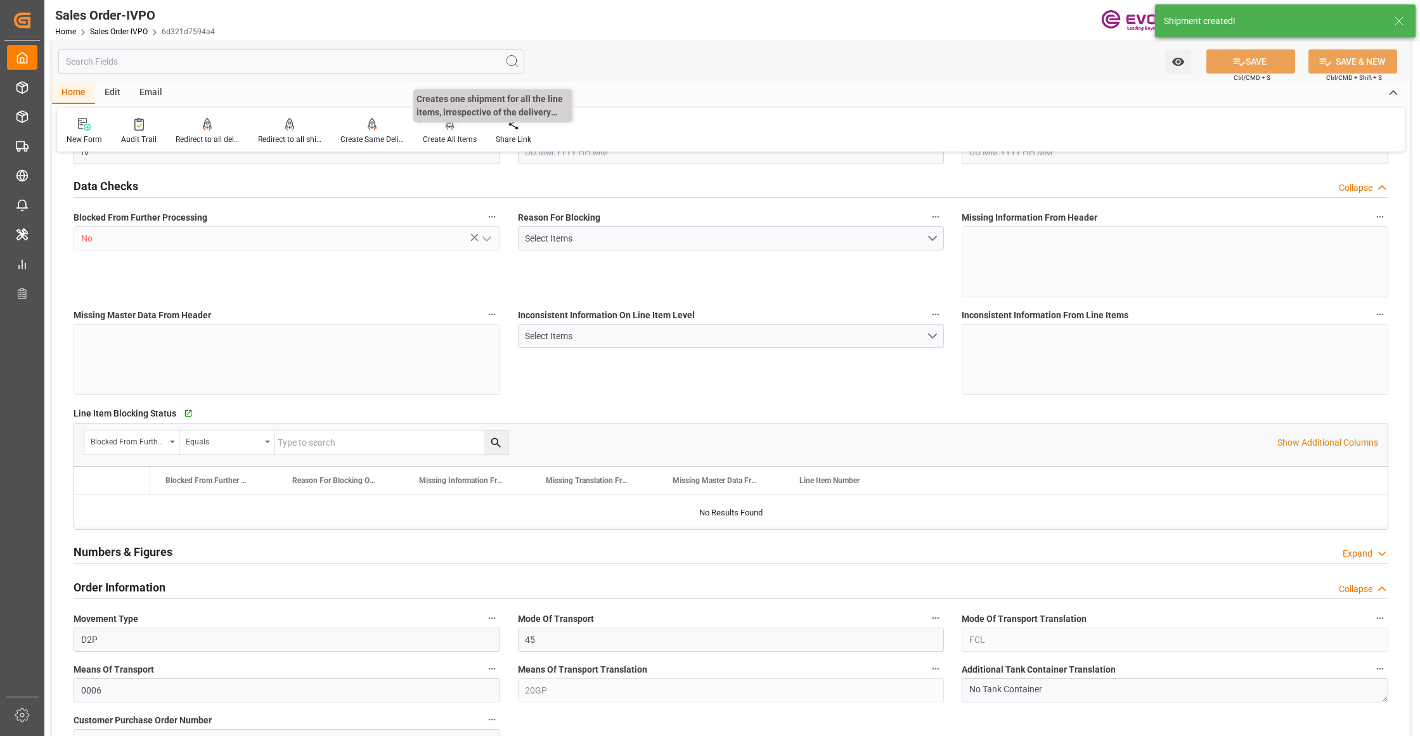
type input "TWKEL"
type input "0"
type input "1"
type input "59"
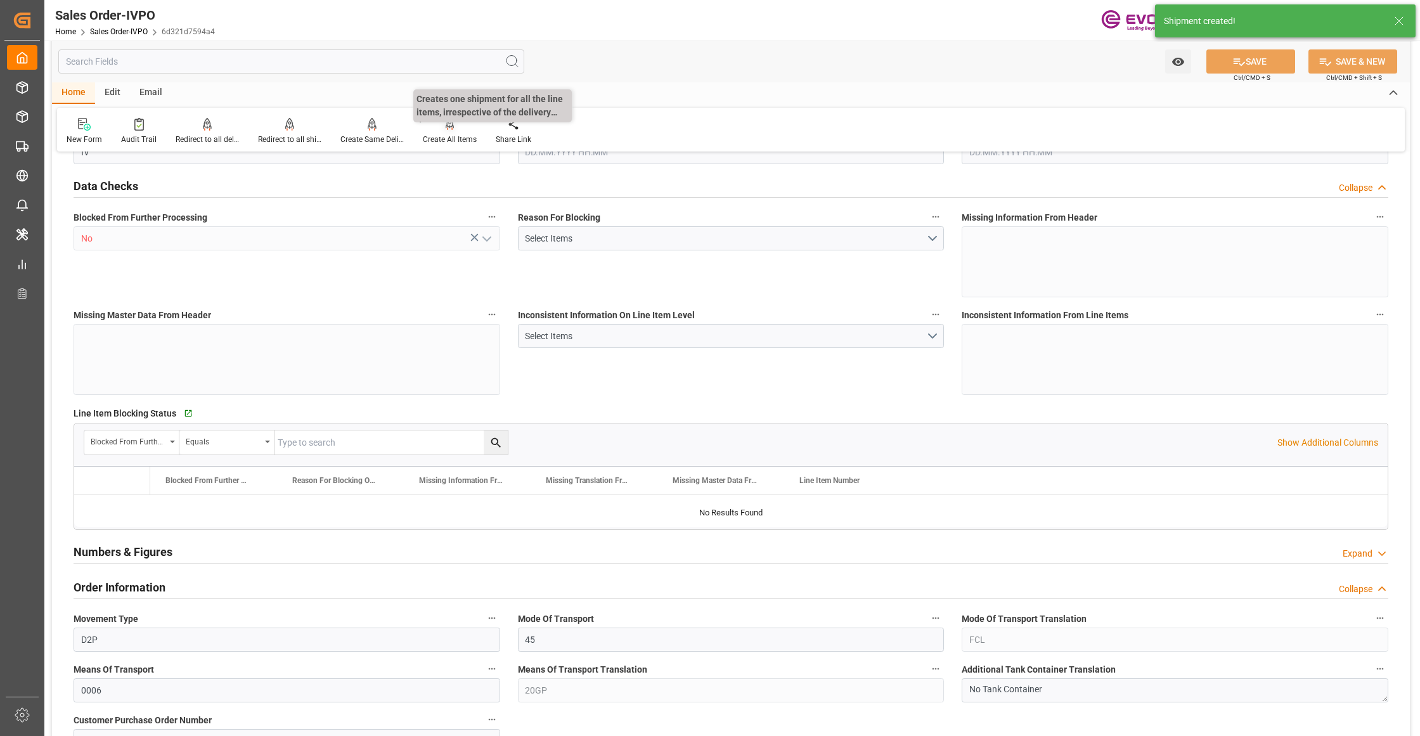
type input "6139.364"
type input "1759.296"
type input "17000"
type input "30"
type input "04.09.2025 17:21"
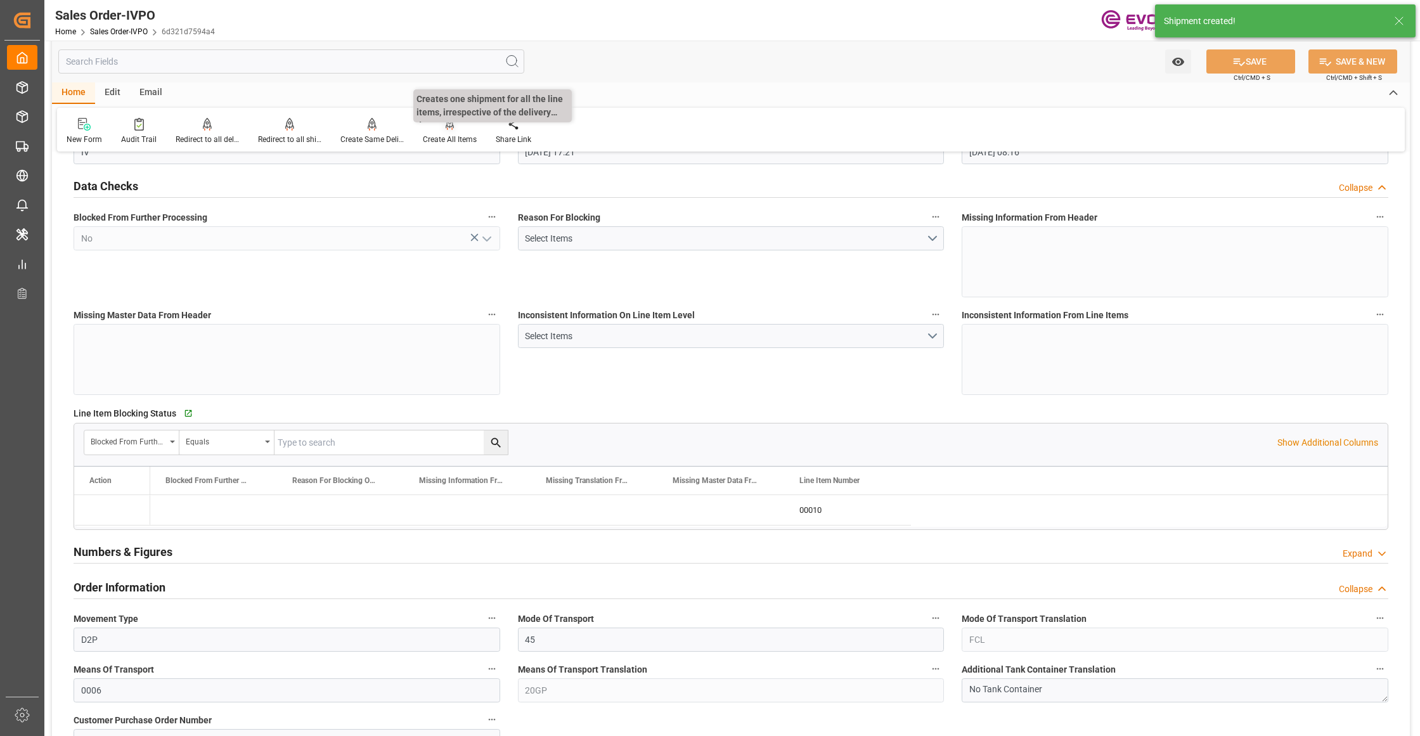
type input "[DATE] 08:16"
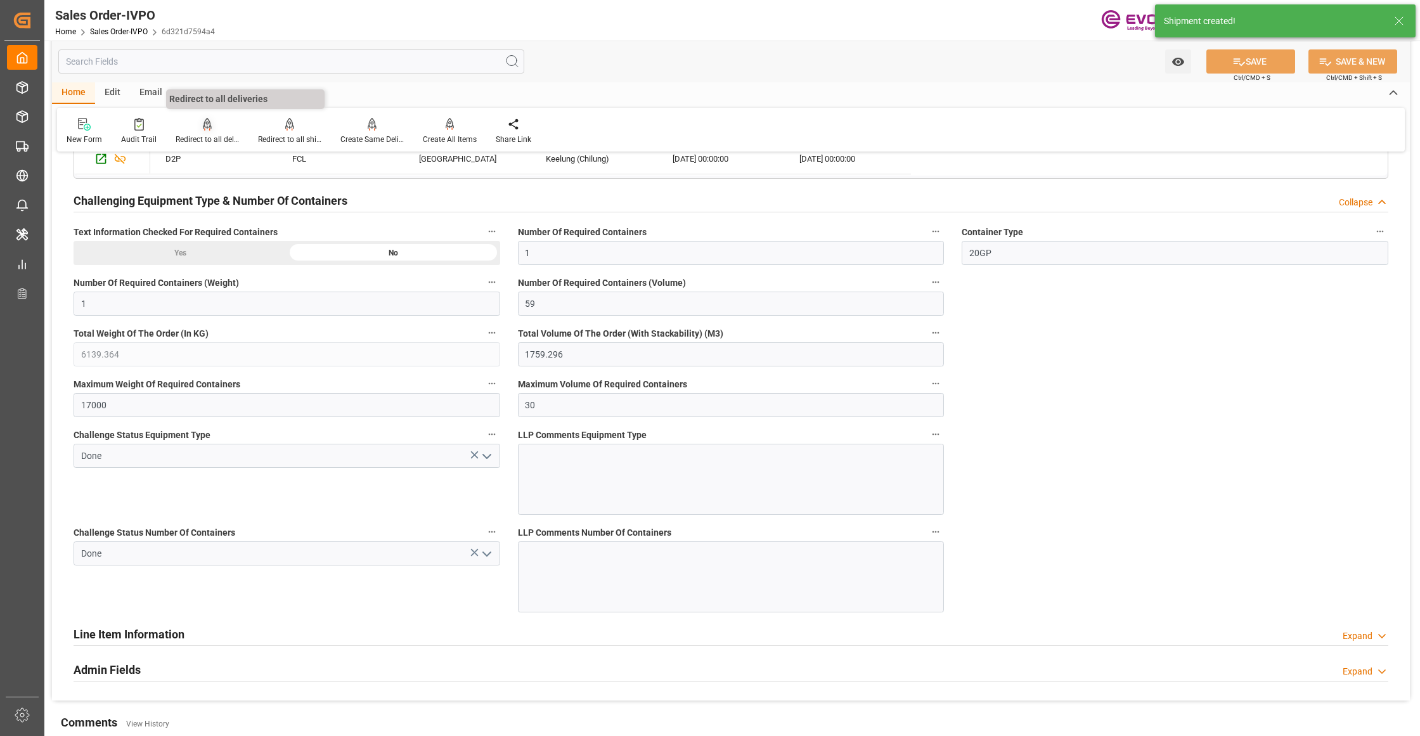
click at [204, 125] on icon at bounding box center [207, 124] width 9 height 13
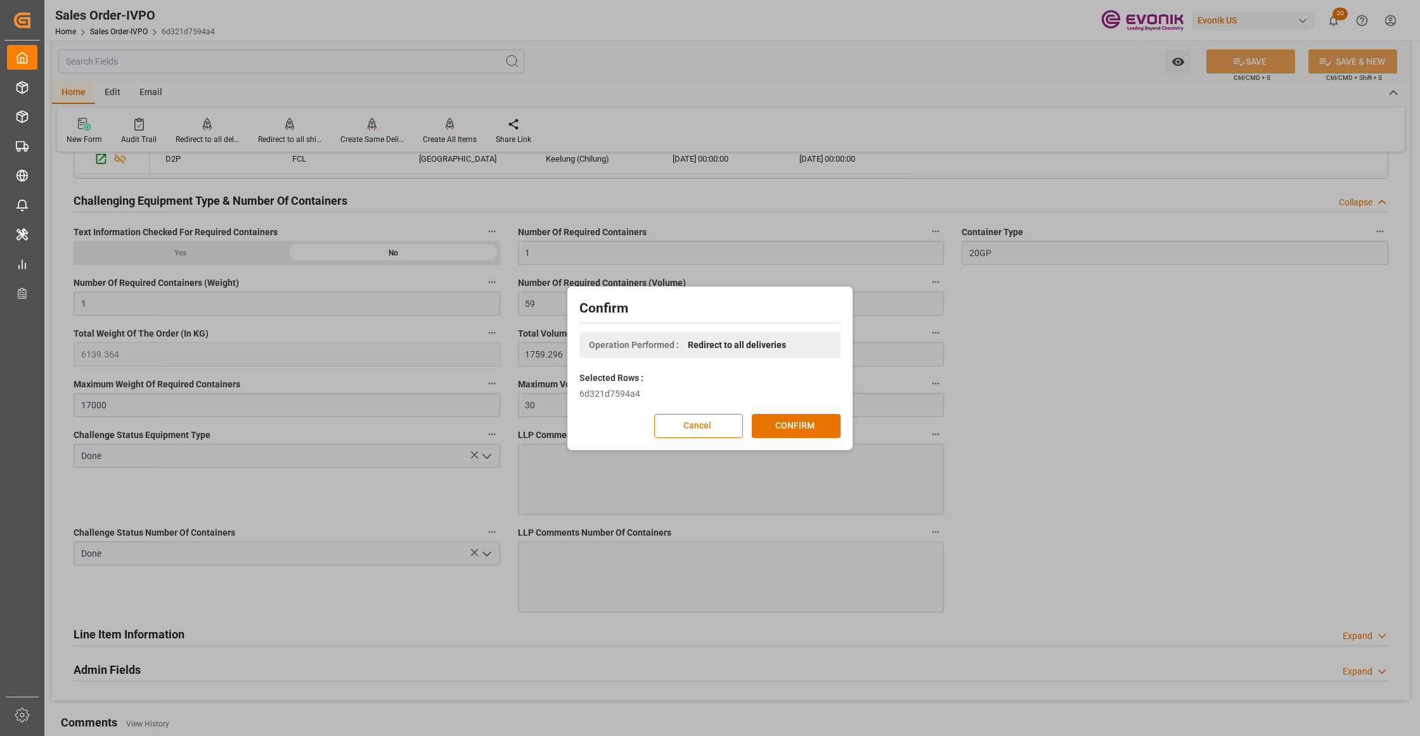
click at [696, 421] on button "Cancel" at bounding box center [698, 426] width 89 height 24
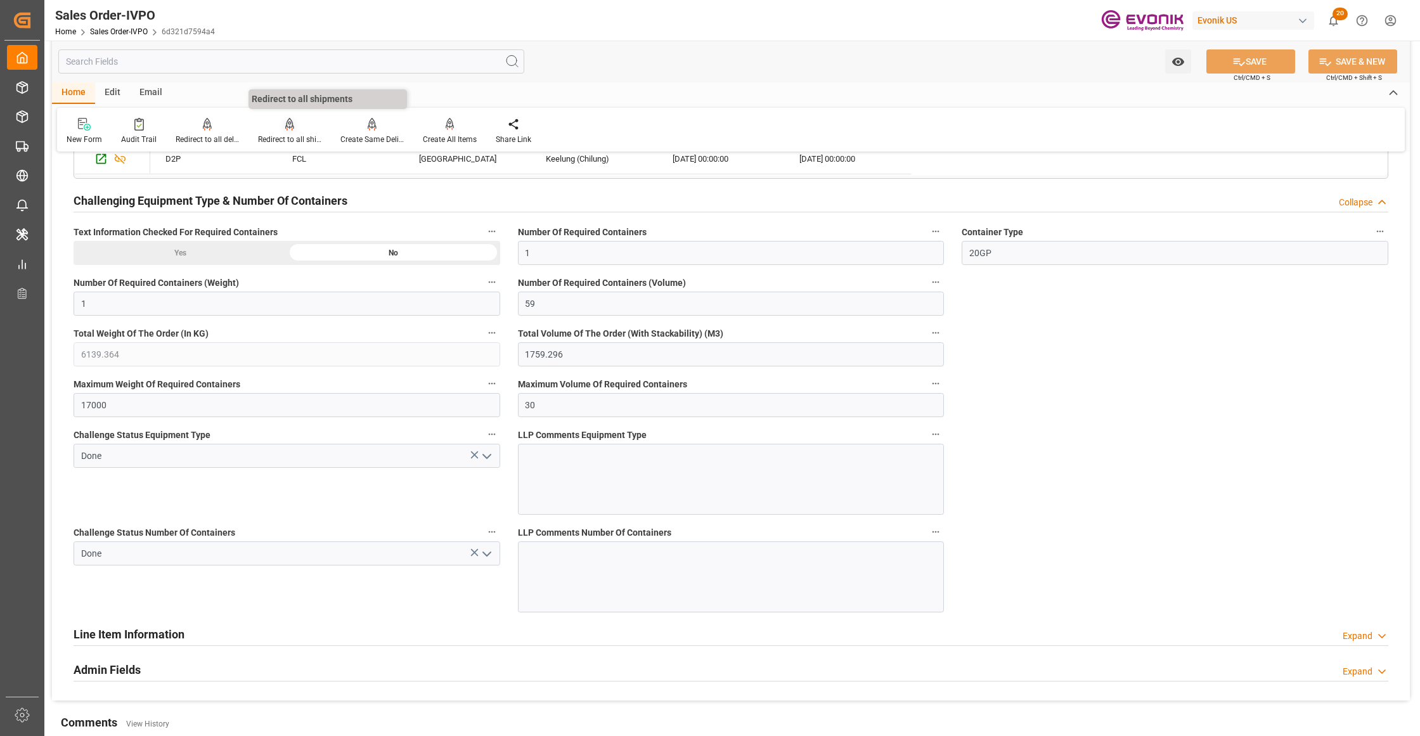
click at [289, 132] on div "Redirect to all shipments" at bounding box center [289, 131] width 82 height 28
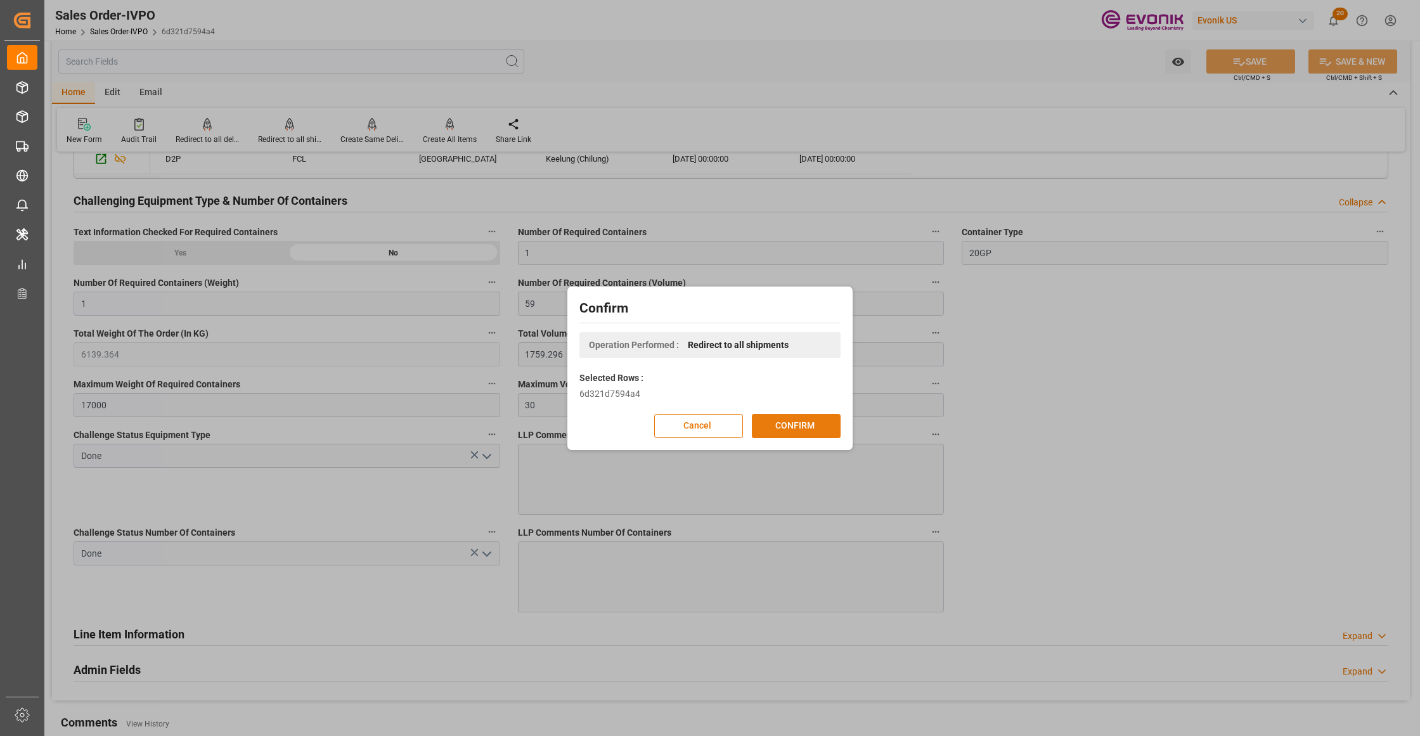
click at [814, 427] on button "CONFIRM" at bounding box center [796, 426] width 89 height 24
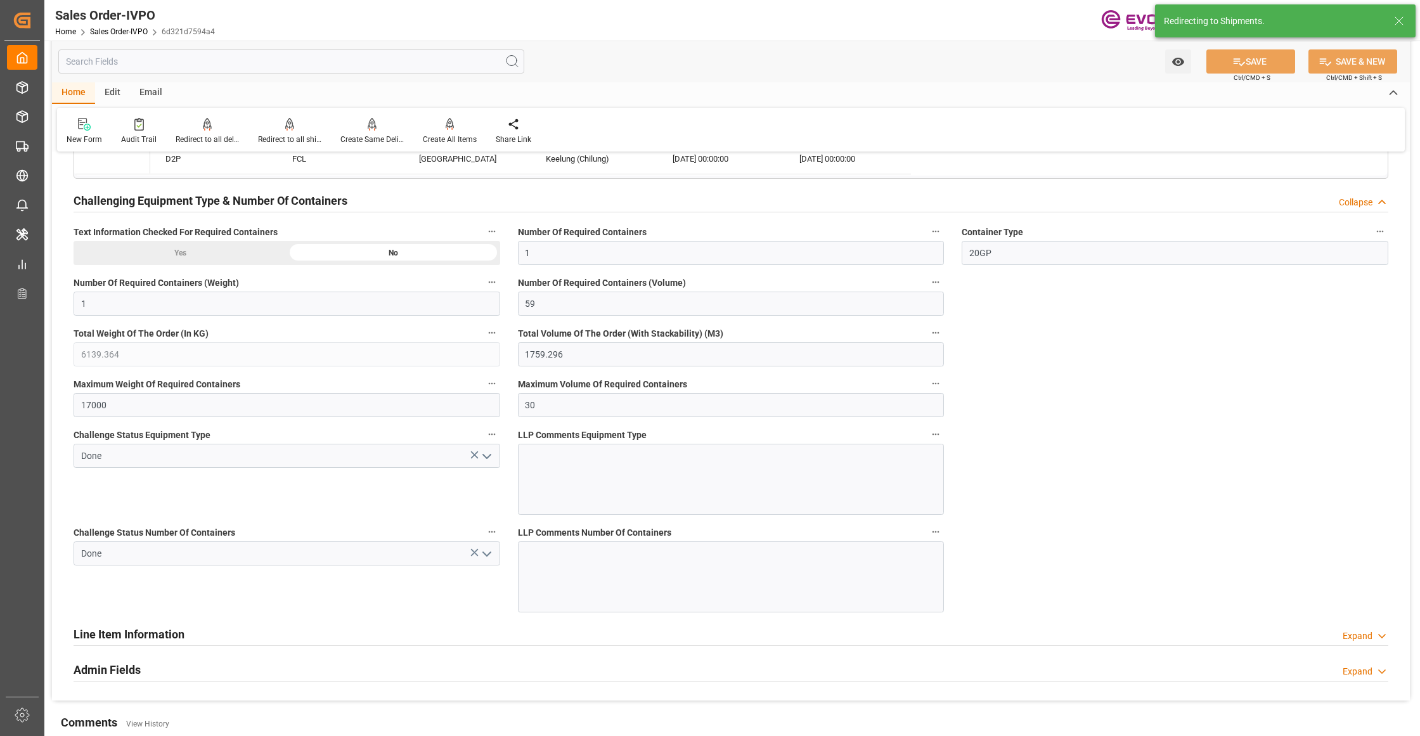
type input "04.09.2025 17:21"
type input "[DATE] 08:16"
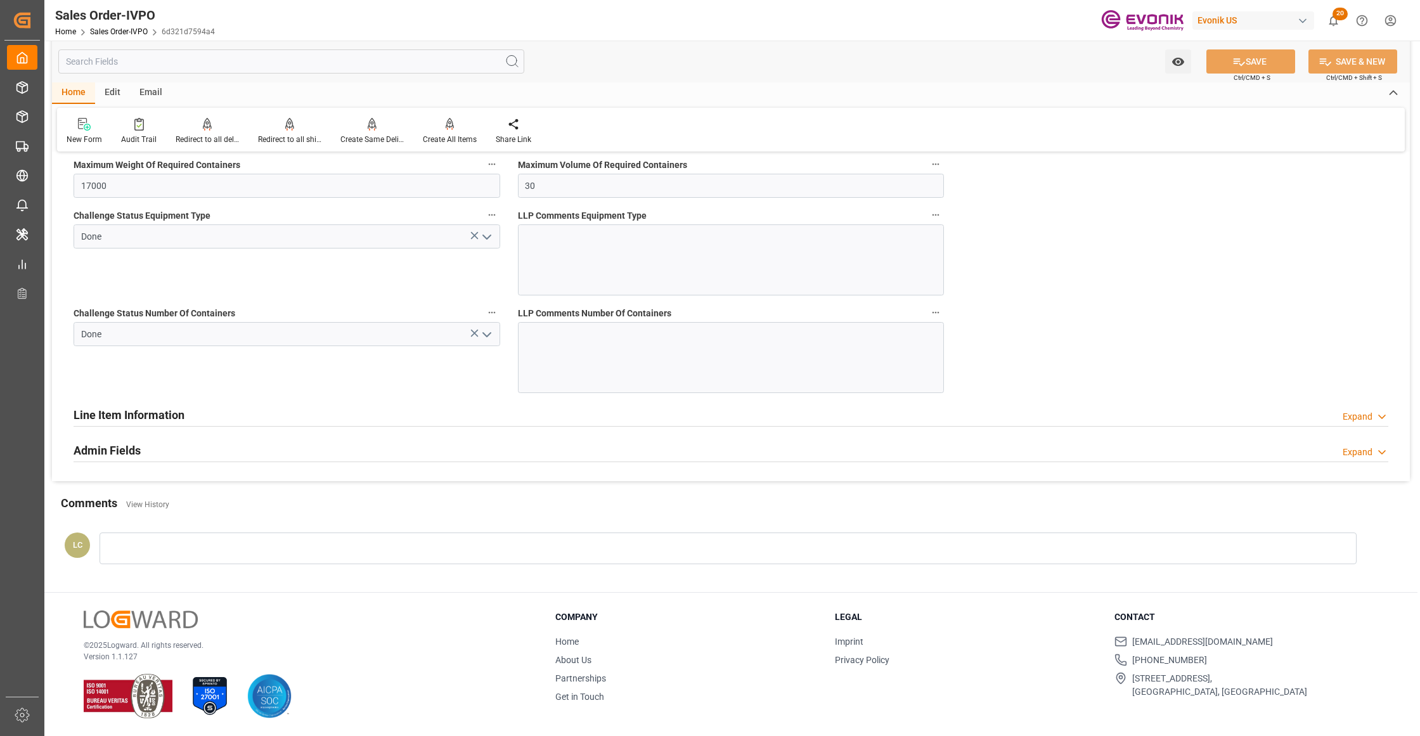
scroll to position [2197, 0]
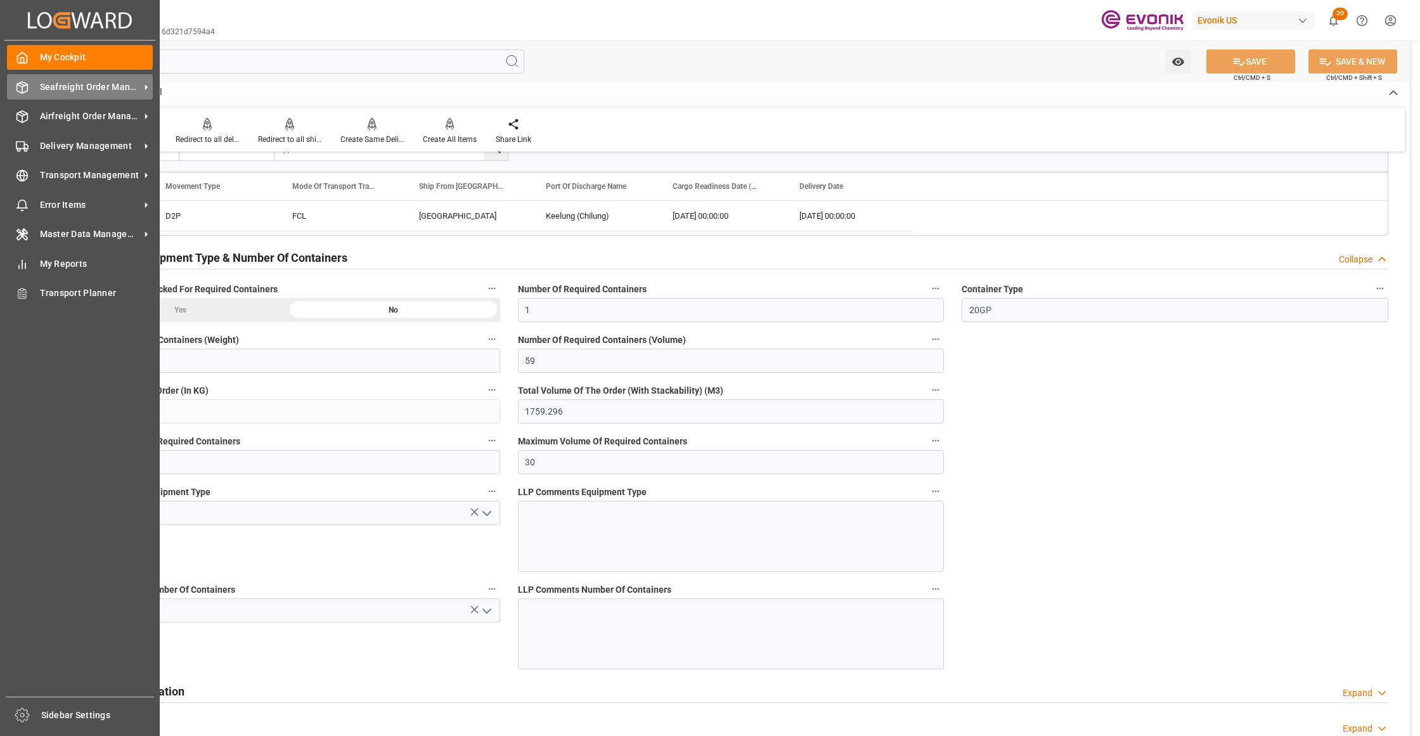
click at [60, 87] on span "Seafreight Order Management" at bounding box center [90, 86] width 100 height 13
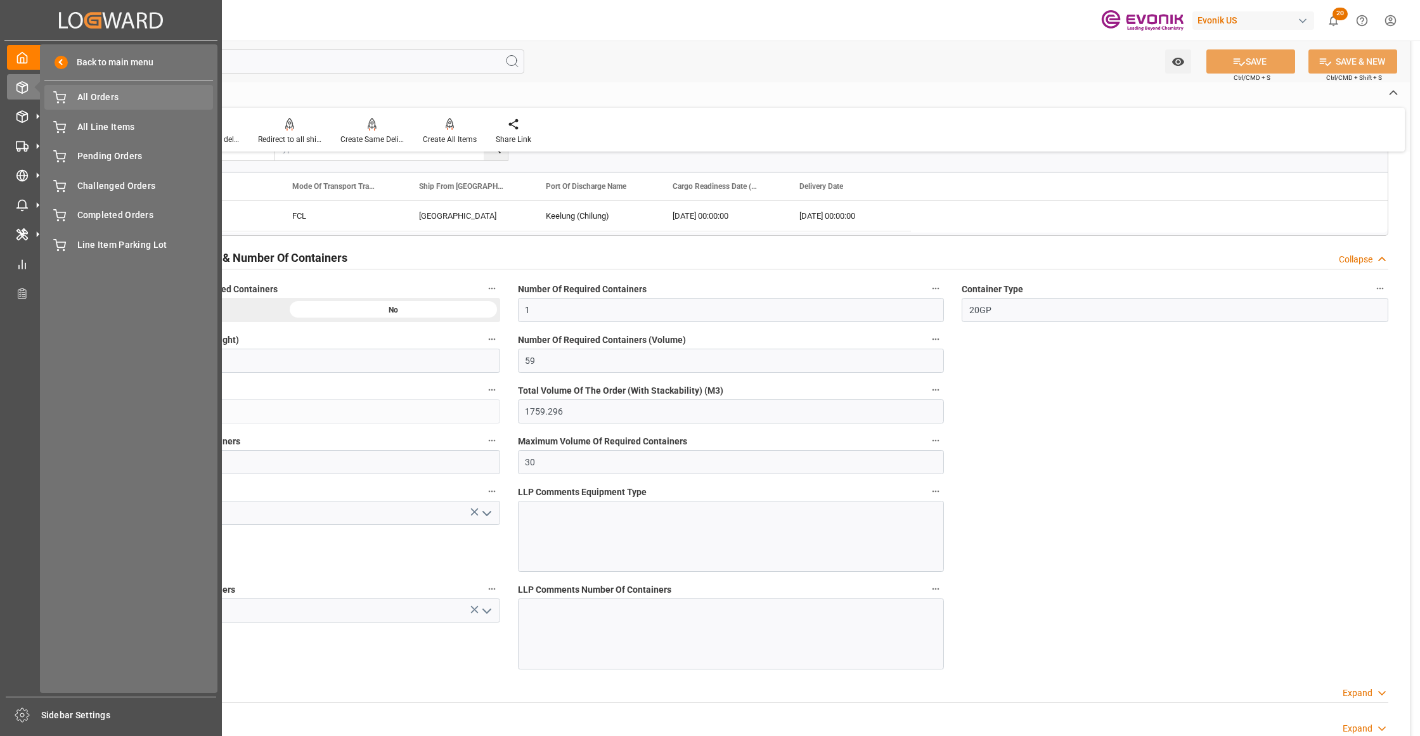
click at [85, 100] on span "All Orders" at bounding box center [145, 97] width 136 height 13
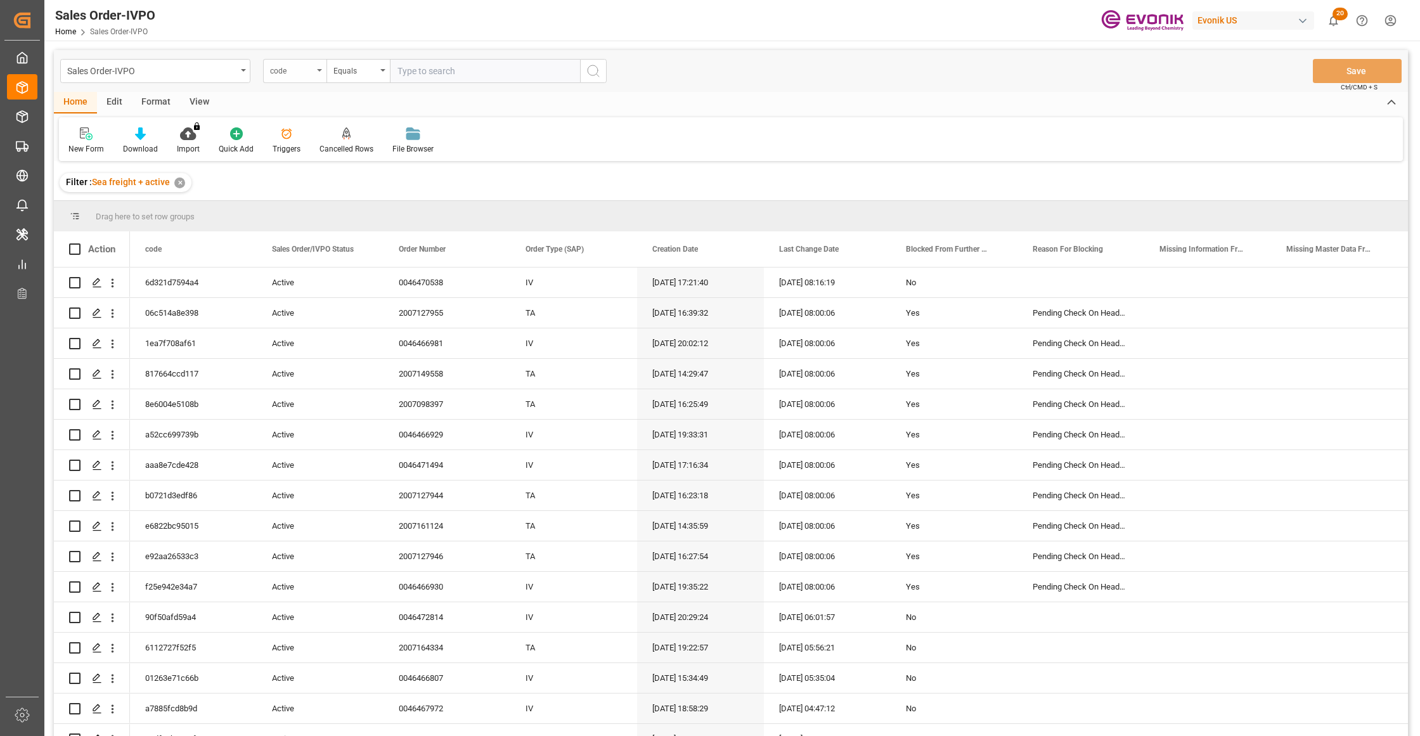
click at [307, 76] on div "code" at bounding box center [291, 69] width 43 height 15
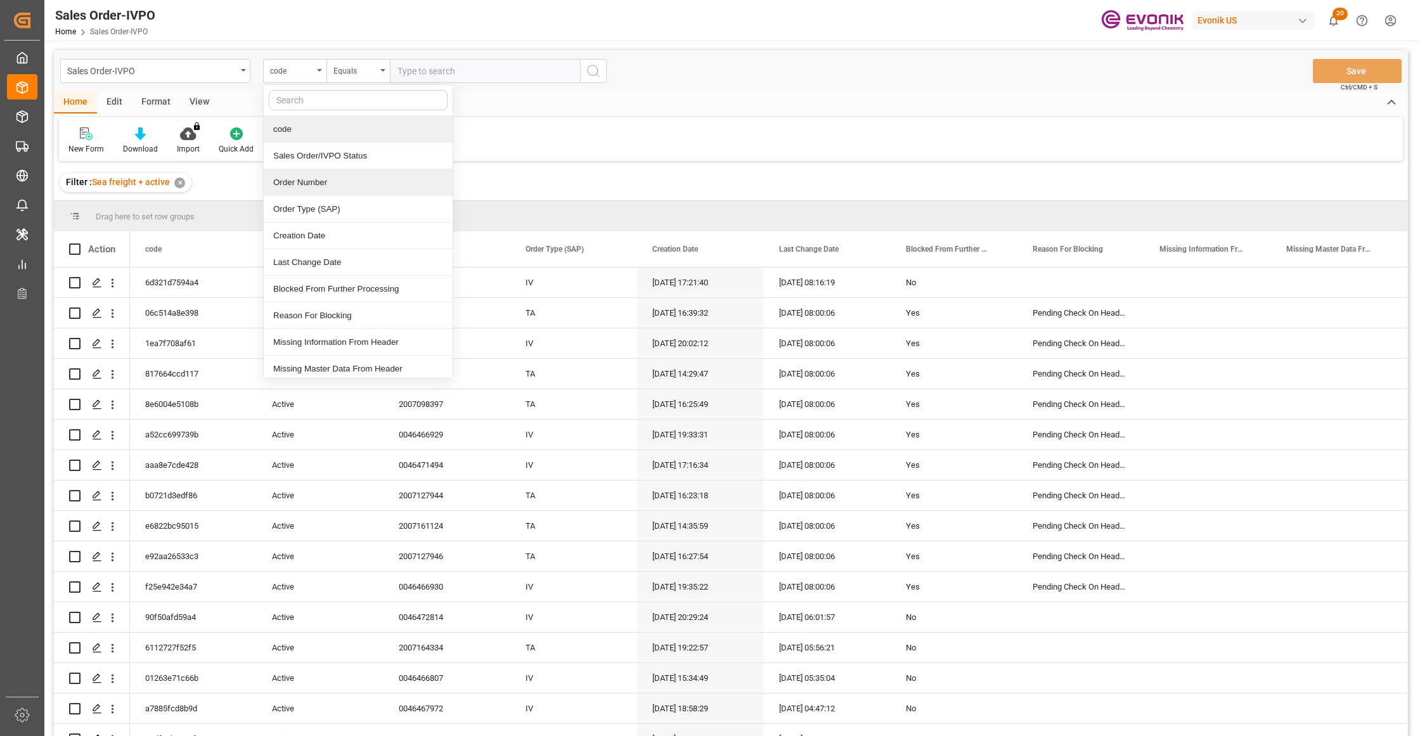
click at [328, 181] on div "Order Number" at bounding box center [358, 182] width 189 height 27
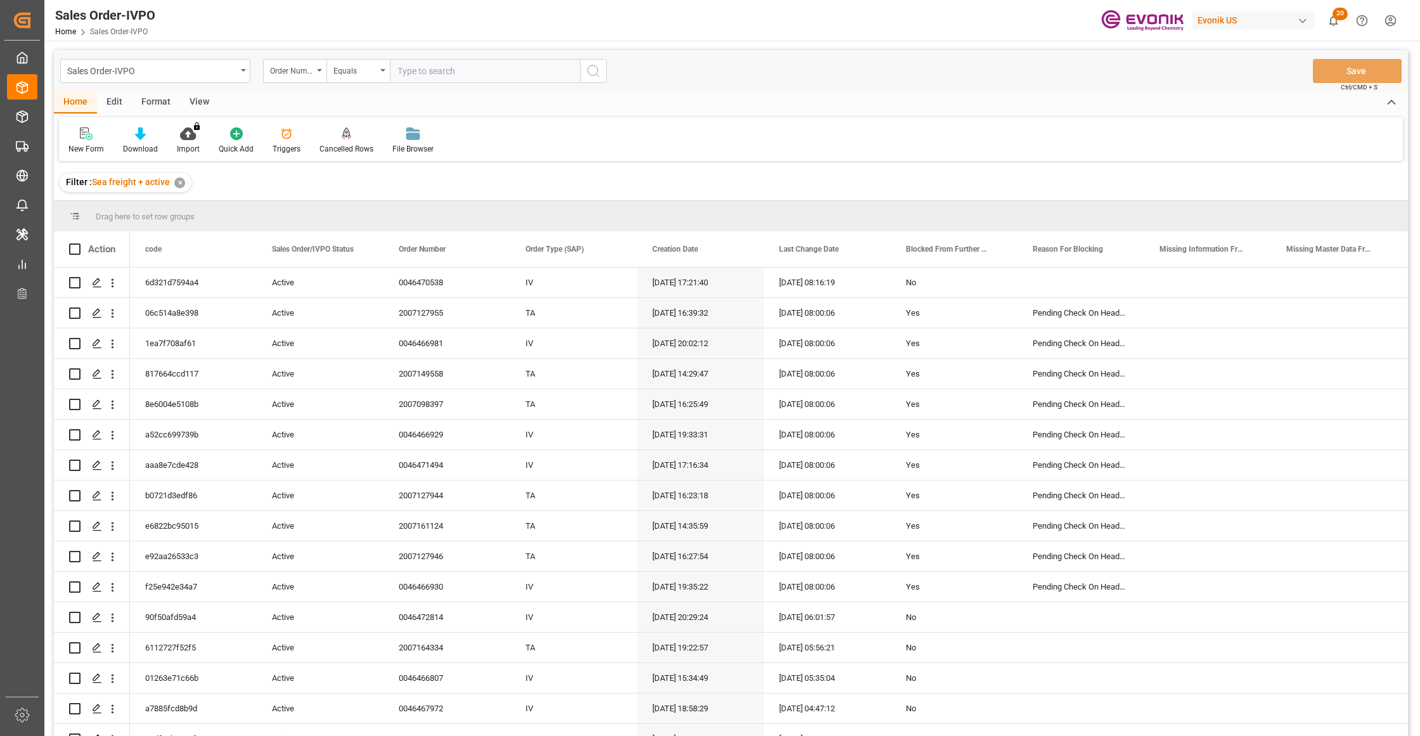
click at [454, 69] on input "text" at bounding box center [485, 71] width 190 height 24
paste input "0046472785"
type input "0046472785"
click at [592, 72] on icon "search button" at bounding box center [593, 70] width 15 height 15
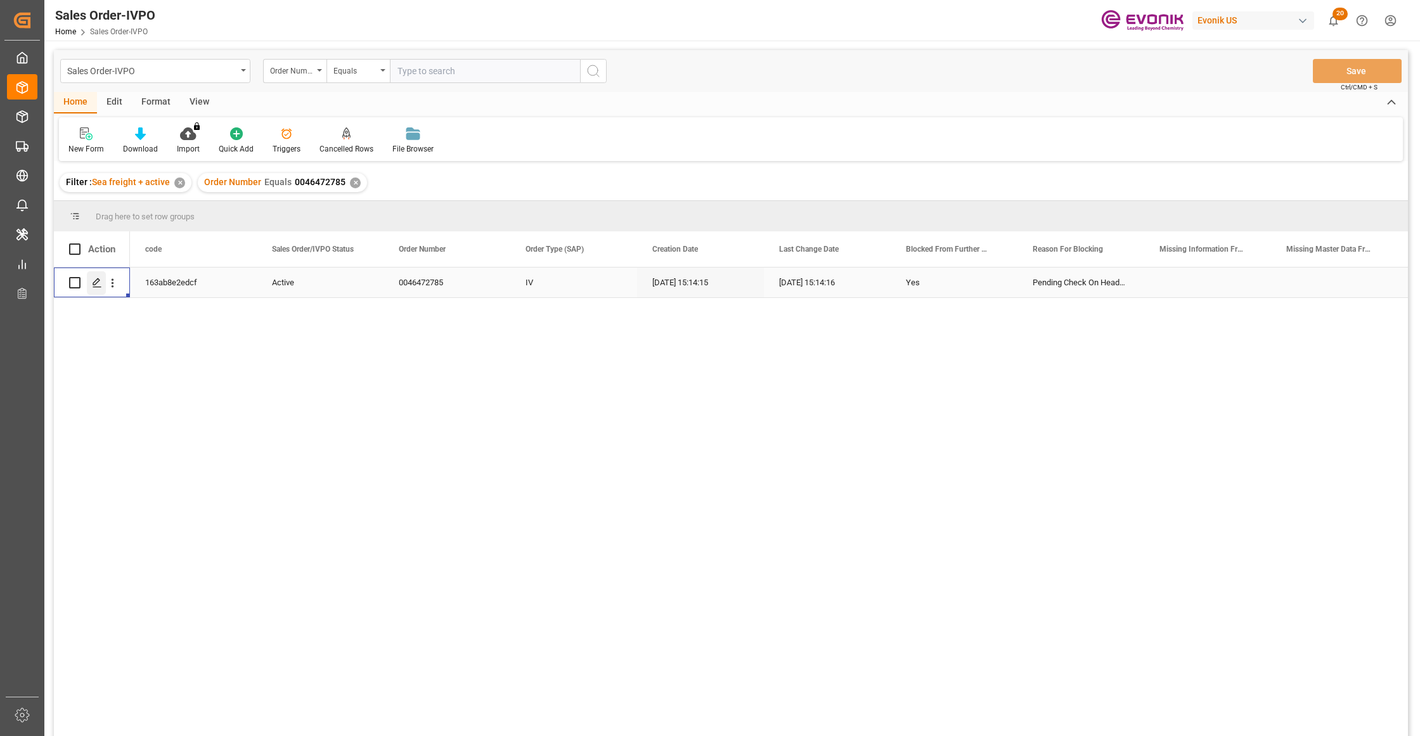
click at [100, 280] on polygon "Press SPACE to select this row." at bounding box center [96, 282] width 6 height 6
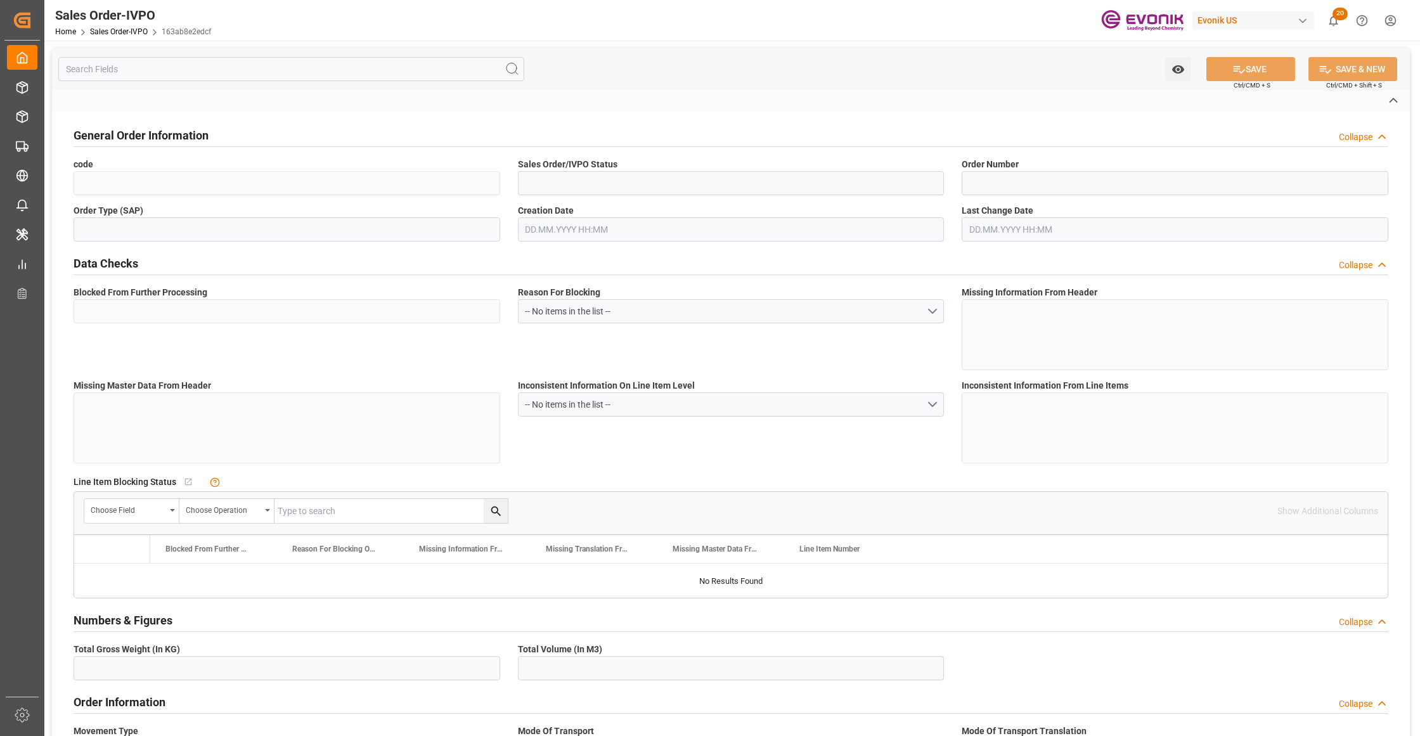
type input "163ab8e2edcf"
type input "Active"
type input "0046472785"
type input "IV"
type input "Yes"
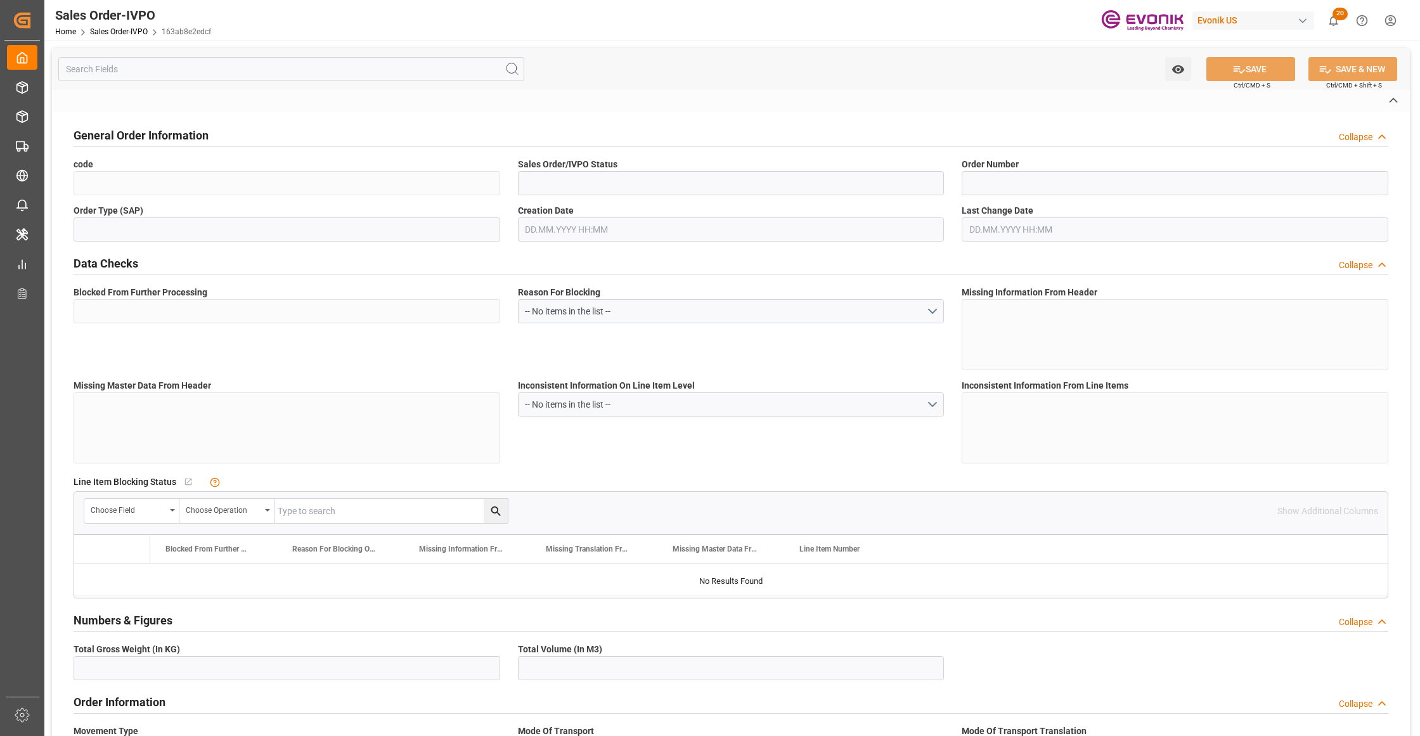
type input "P2P"
type input "45"
type input "FCL"
type input "0006"
type input "20GP"
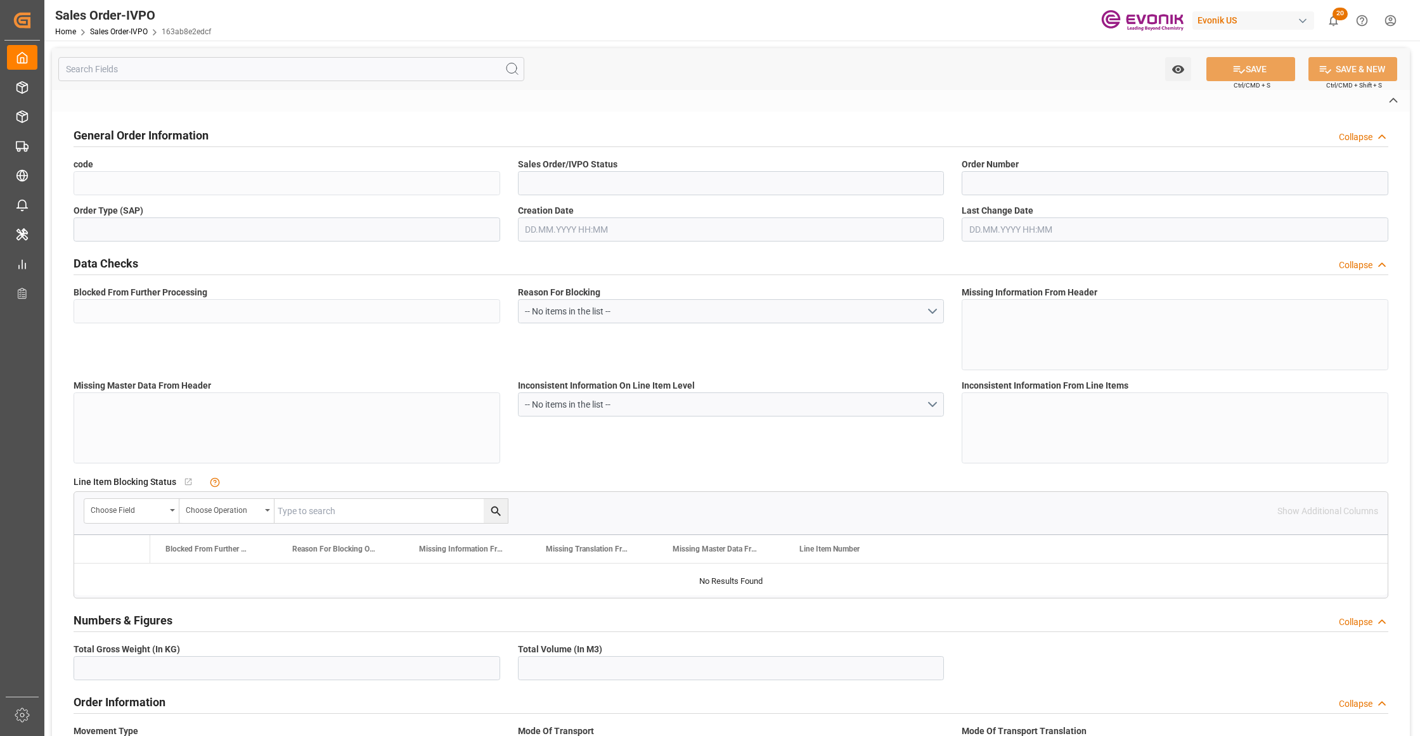
type textarea "No Tank Container"
type input "0046472785"
type input "OU"
type input "SP OU Comfort&Insul."
type input "Specialty Additives"
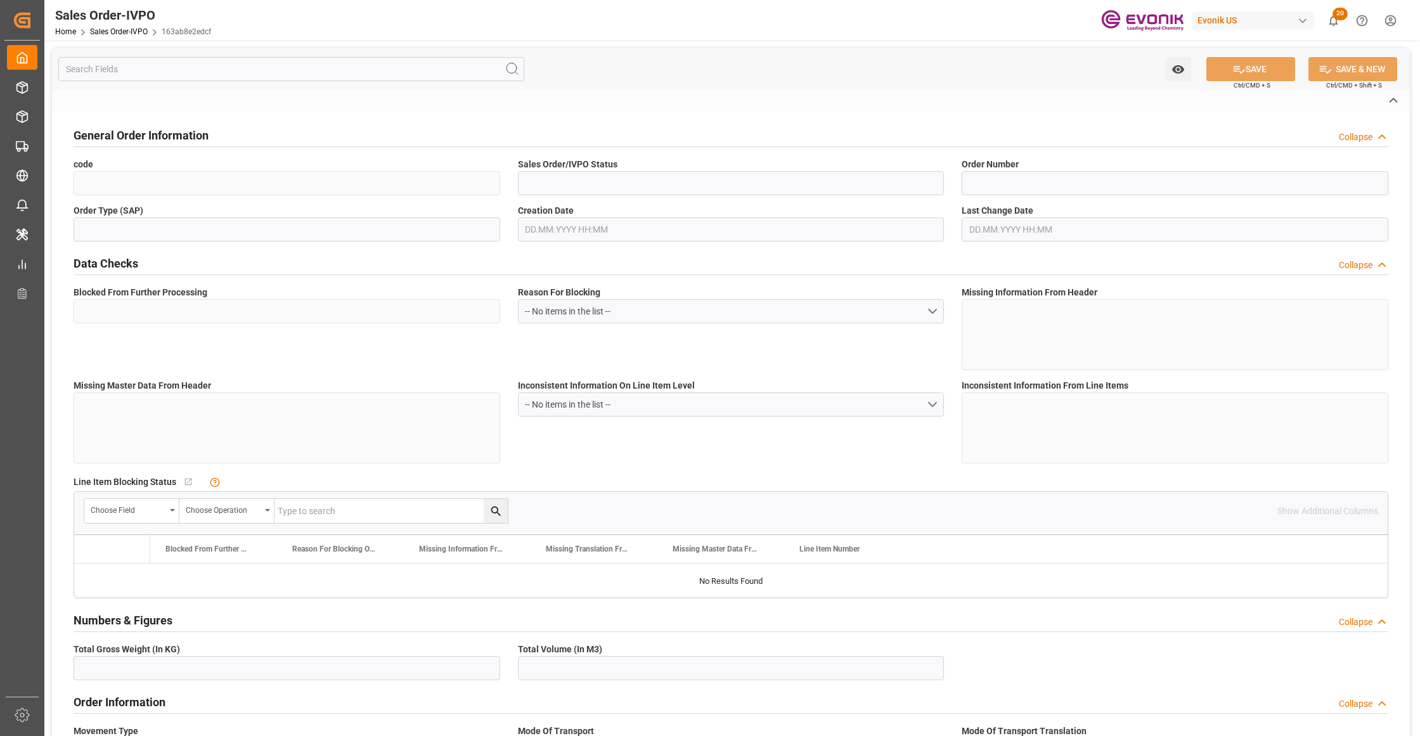
type input "DAP"
type input "SANTOS"
type input "Santos"
type textarea "Not required"
type input "BR"
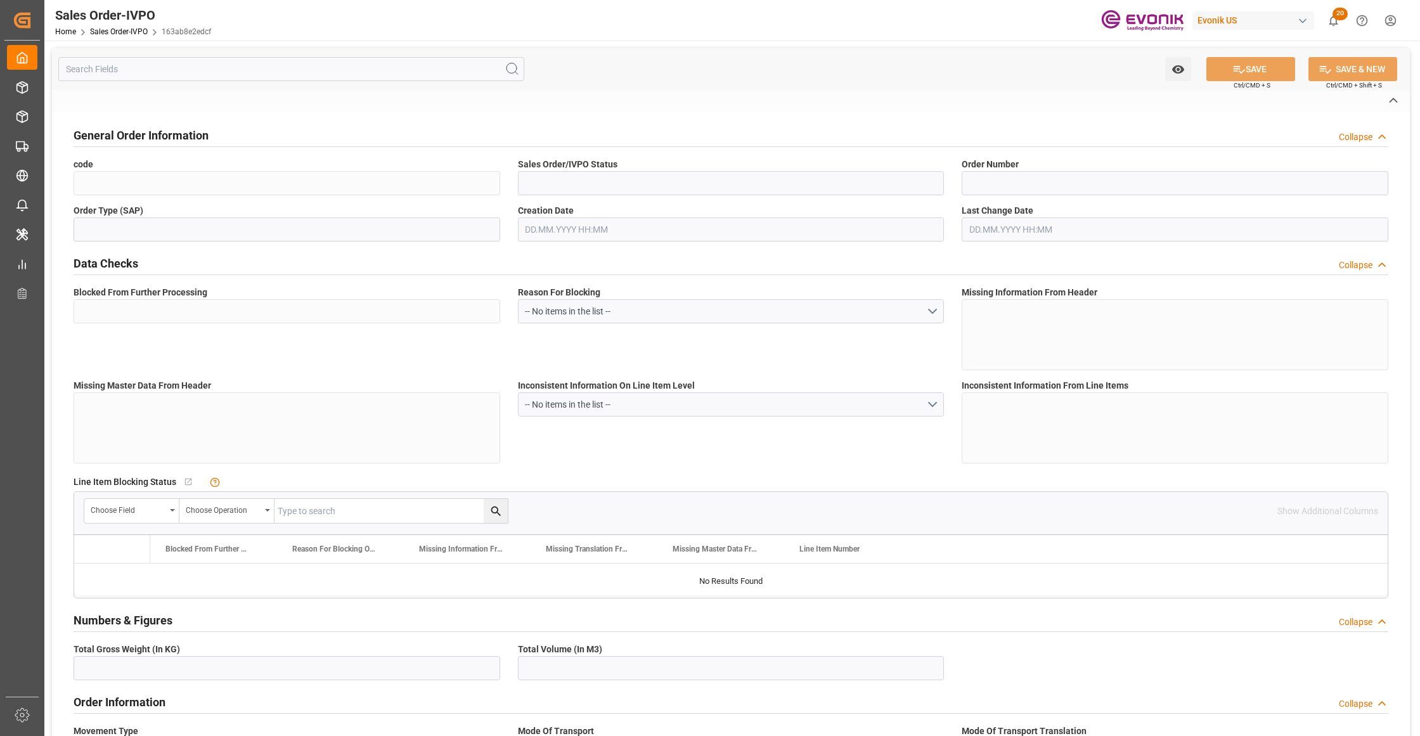
type input "Pending"
type input "20GP"
type input "Pending"
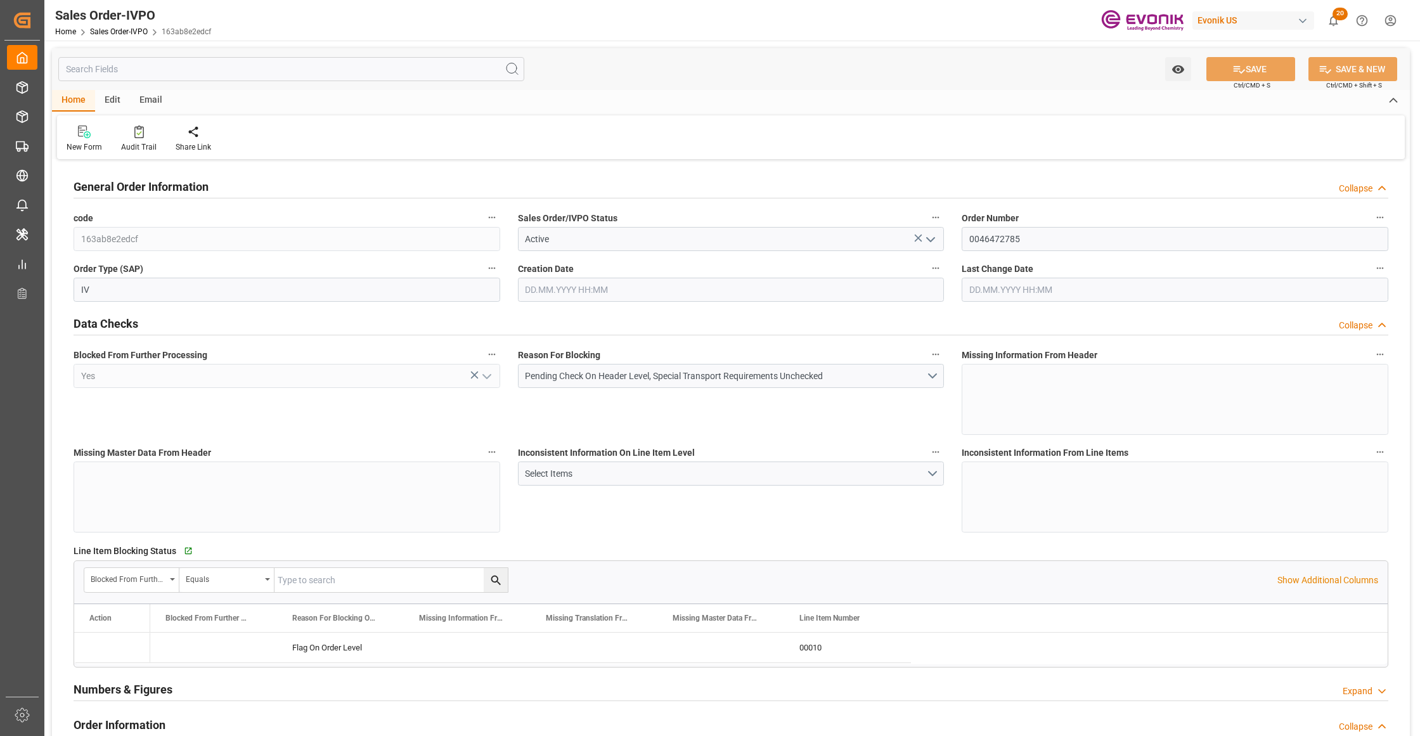
type input "BRSSZ"
type input "0"
type input "1"
type input "5461.38"
type input "10.09.2025 15:14"
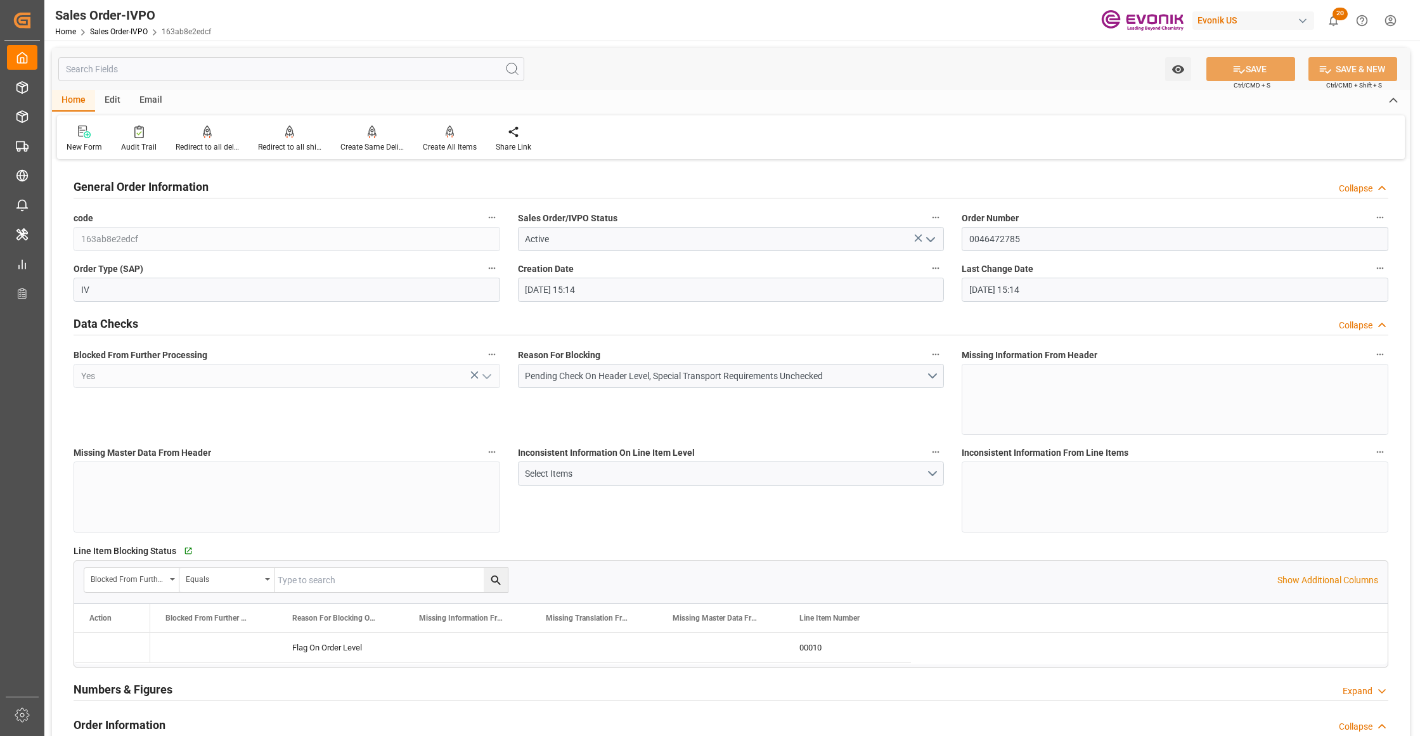
type input "10.09.2025 15:14"
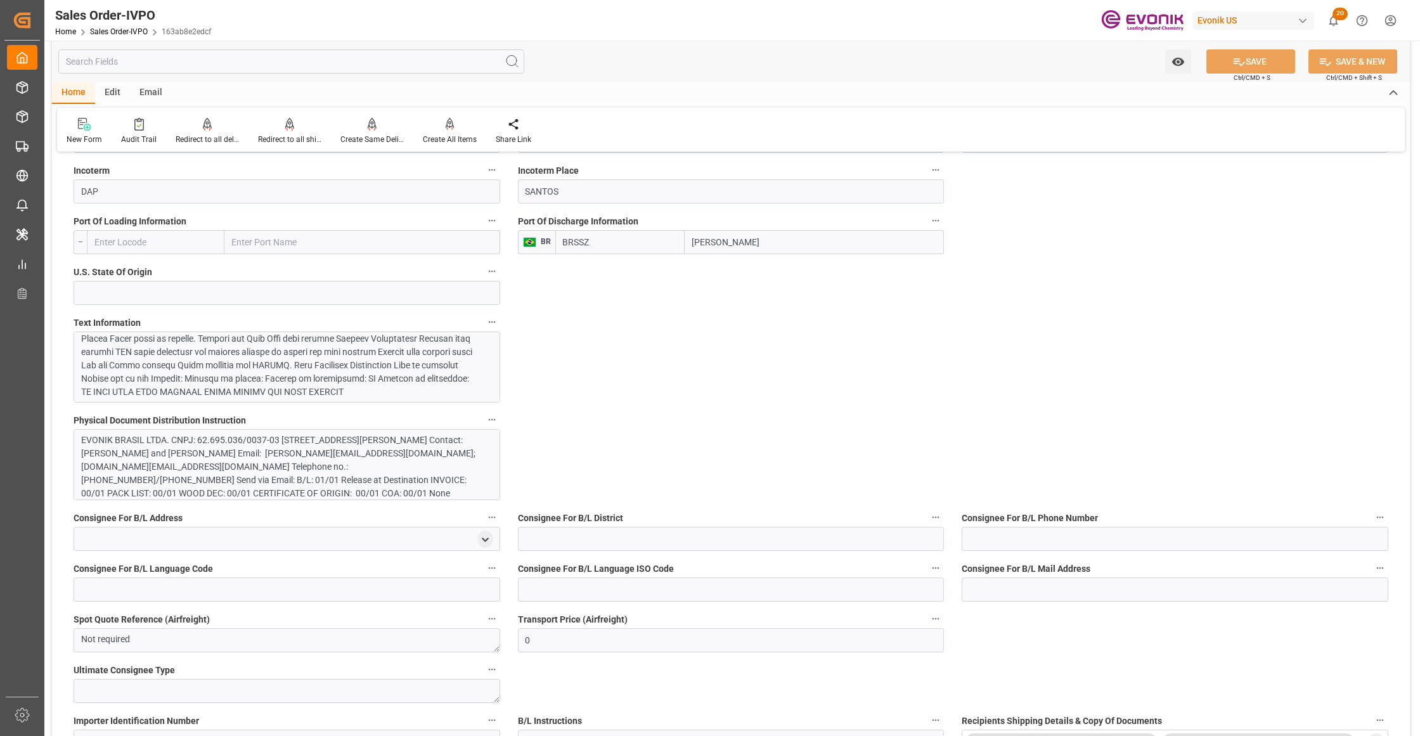
scroll to position [507, 0]
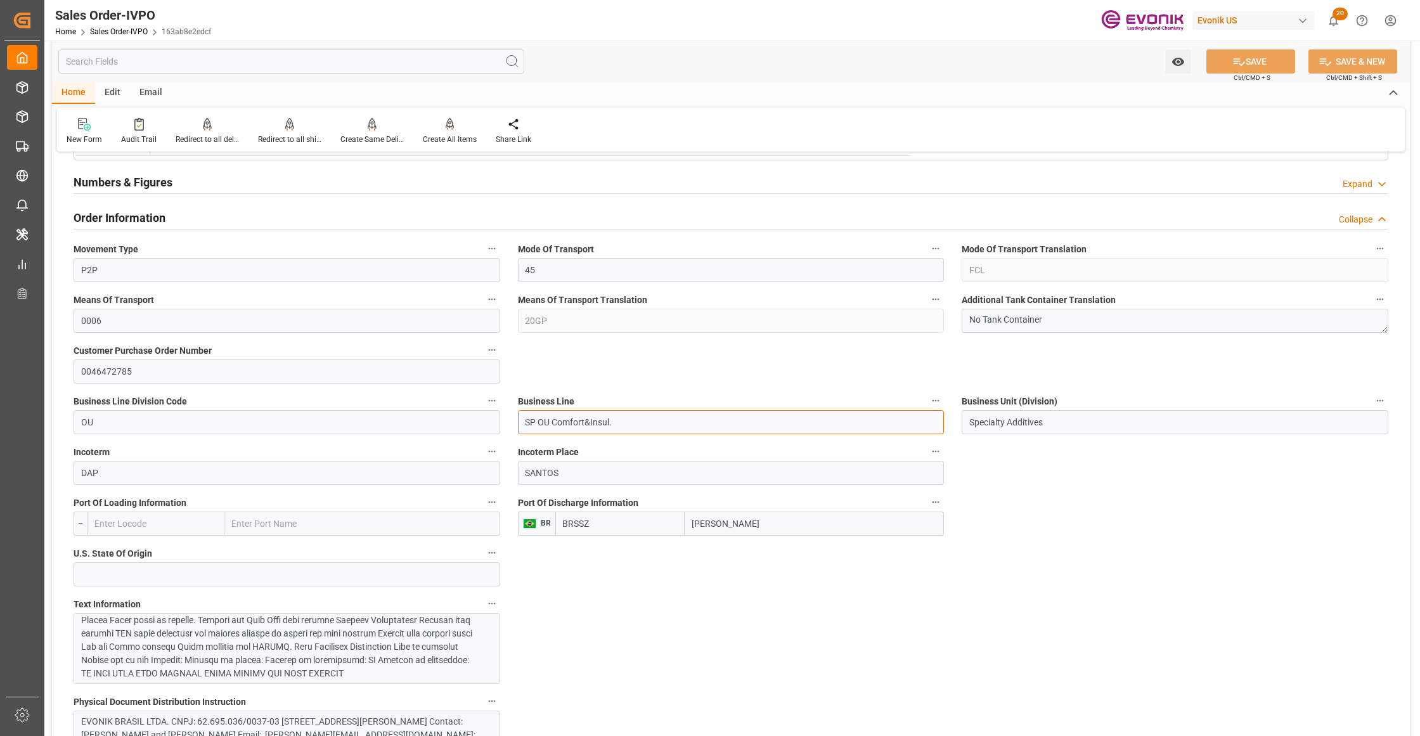
drag, startPoint x: 631, startPoint y: 427, endPoint x: 492, endPoint y: 417, distance: 139.2
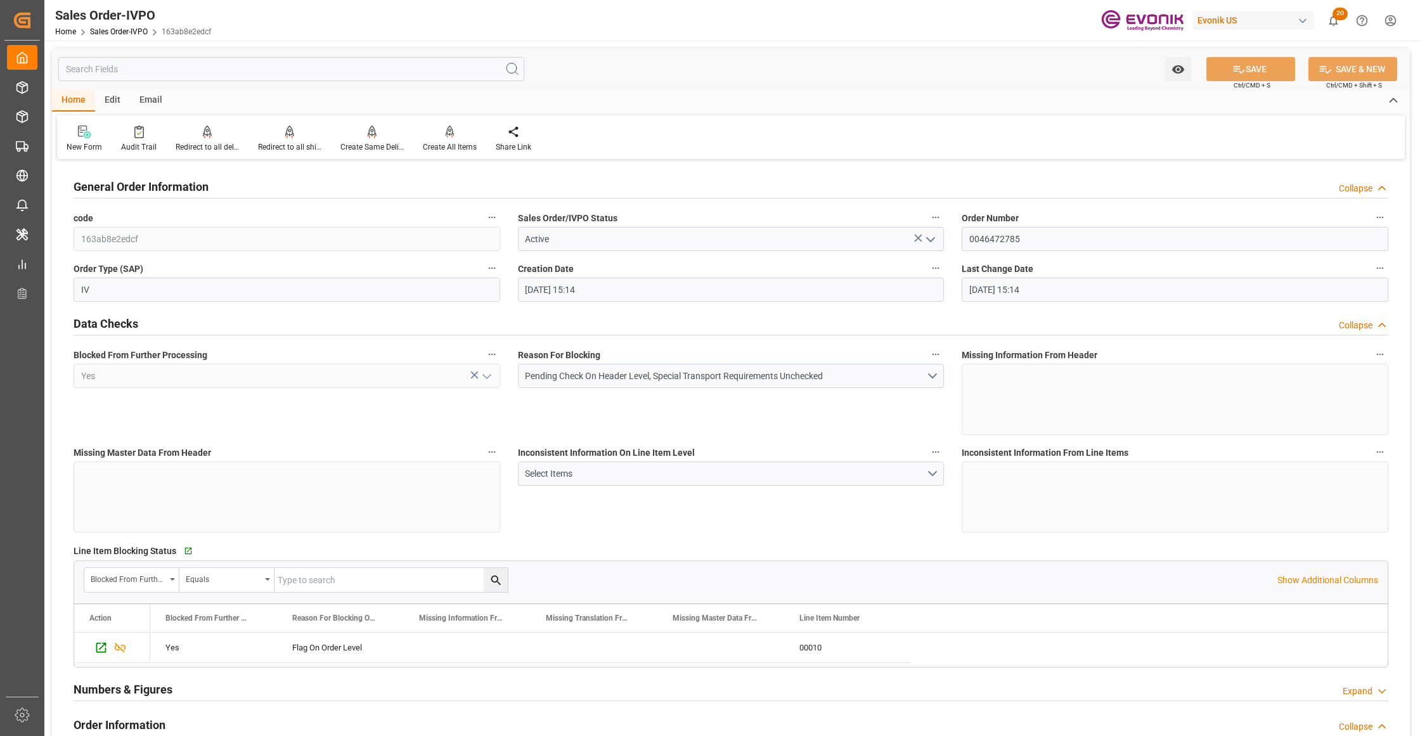
scroll to position [281, 0]
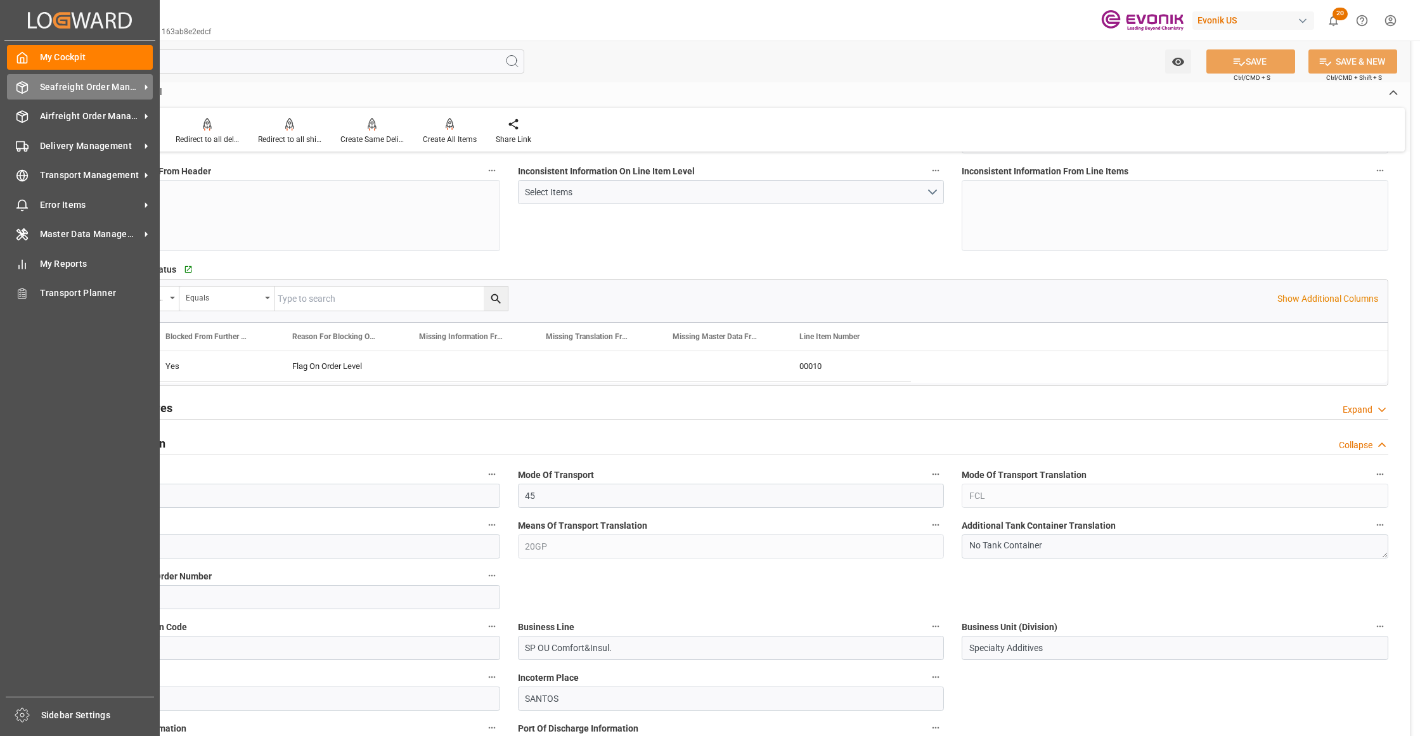
click at [57, 81] on span "Seafreight Order Management" at bounding box center [90, 86] width 100 height 13
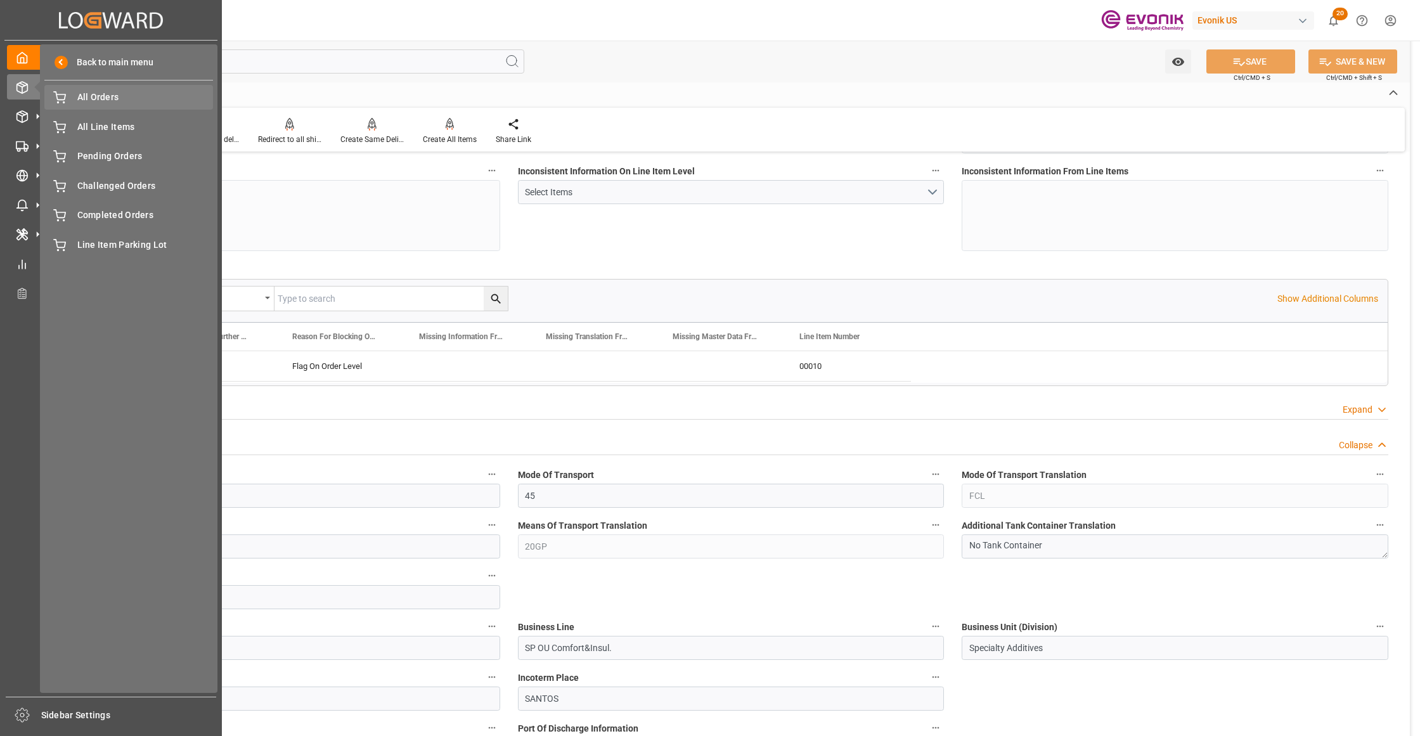
click at [105, 95] on span "All Orders" at bounding box center [145, 97] width 136 height 13
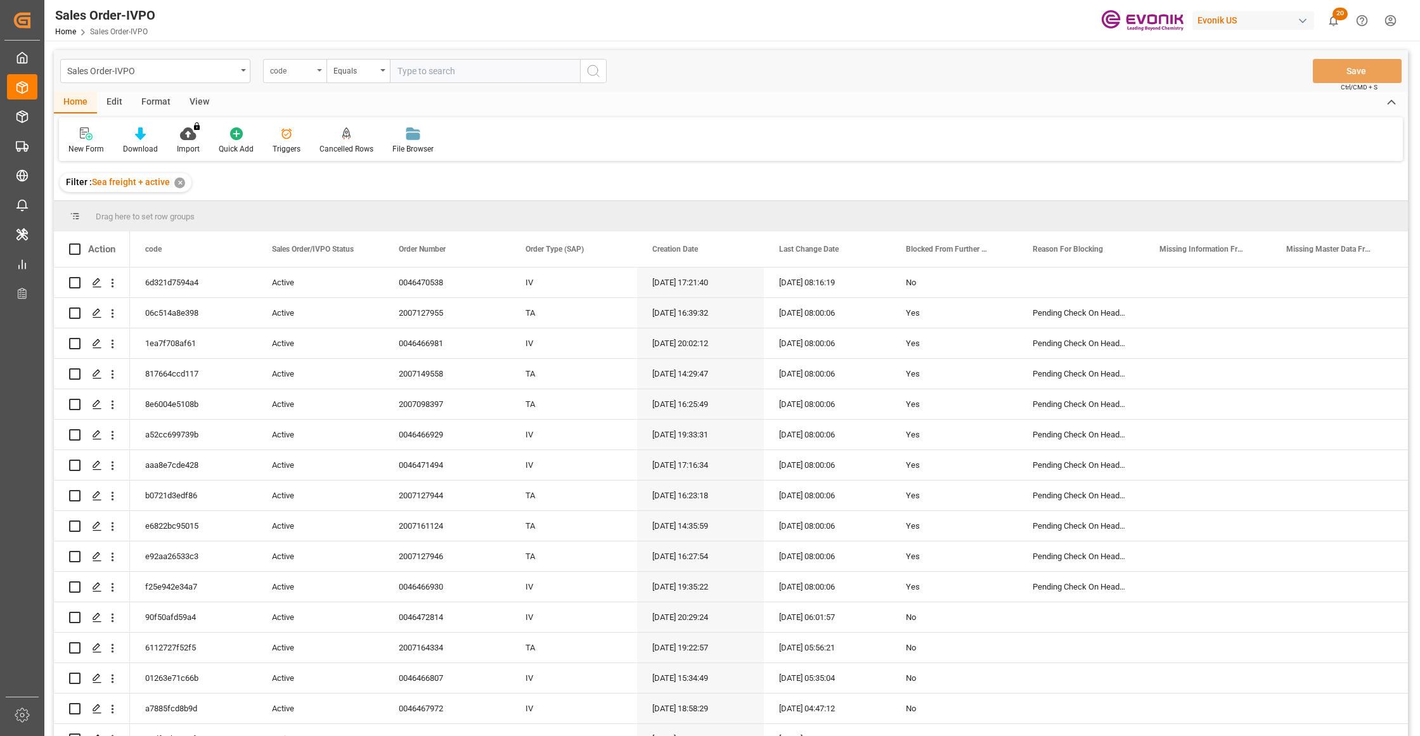
click at [309, 70] on div "code" at bounding box center [291, 69] width 43 height 15
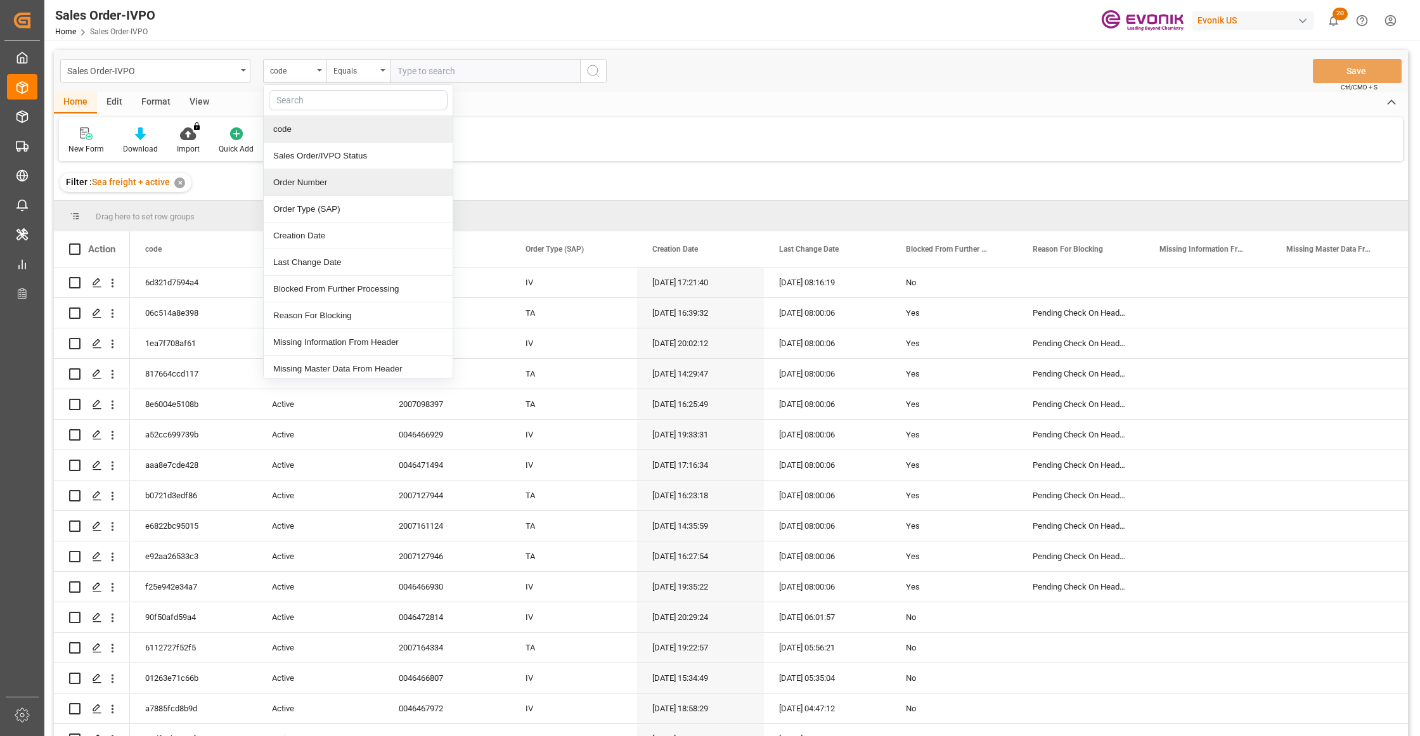
click at [323, 186] on div "Order Number" at bounding box center [358, 182] width 189 height 27
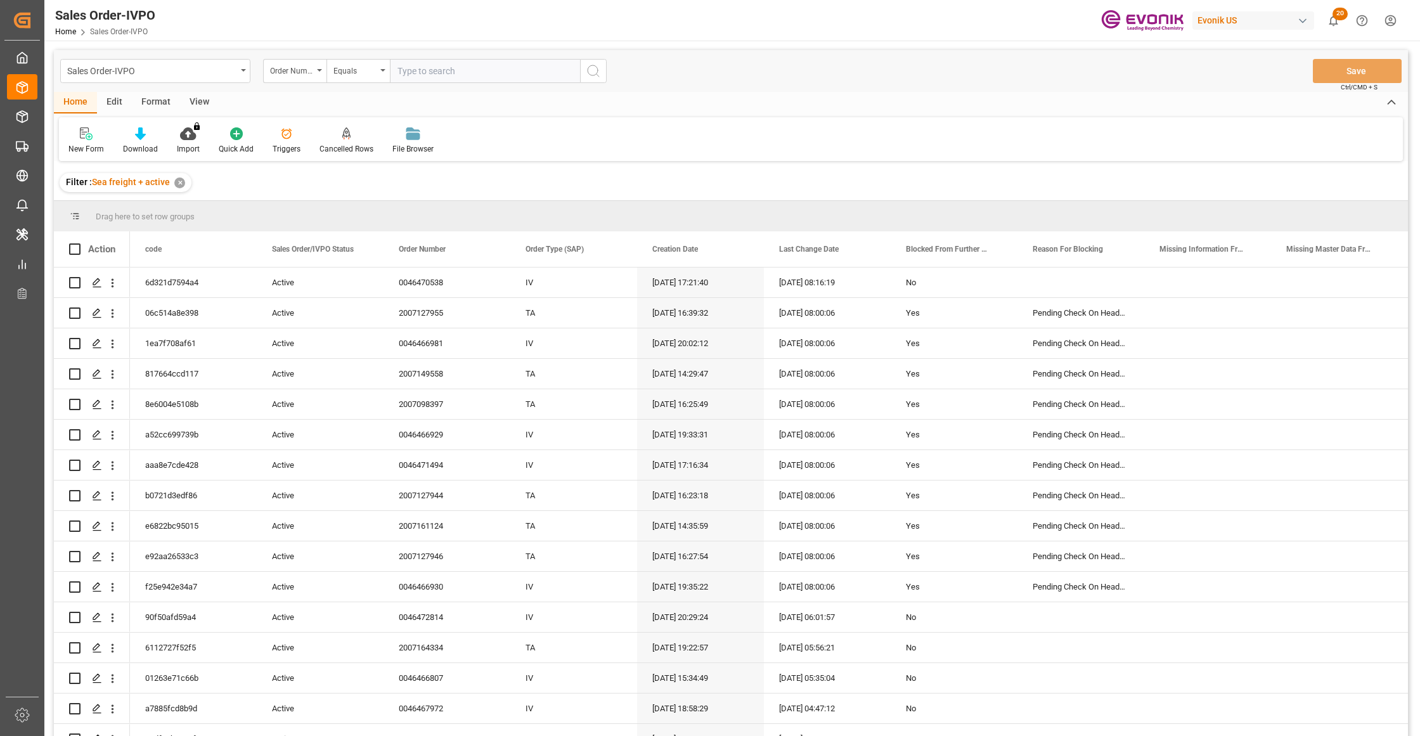
click at [424, 74] on input "text" at bounding box center [485, 71] width 190 height 24
paste input "46467216"
click at [398, 70] on input "46467216" at bounding box center [485, 71] width 190 height 24
type input "0046467216"
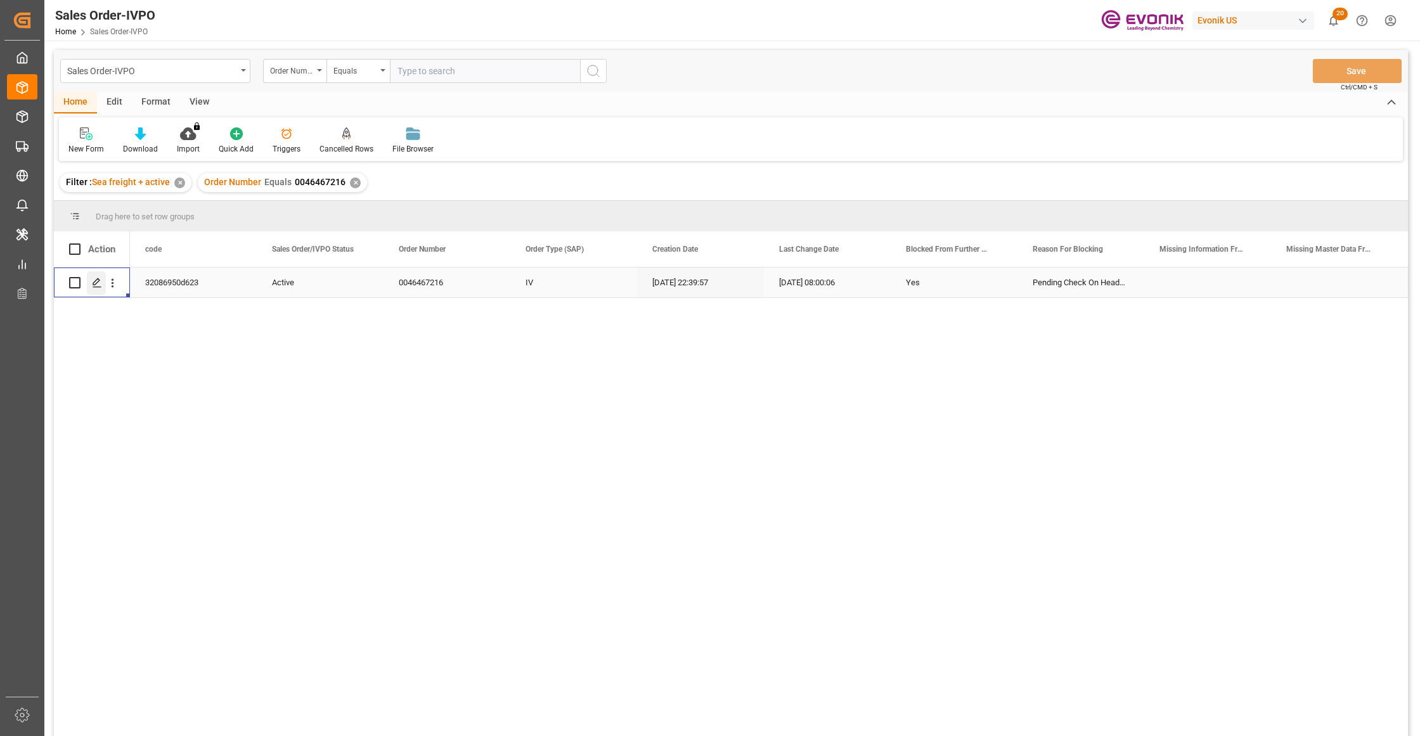
click at [93, 280] on icon "Press SPACE to select this row." at bounding box center [97, 283] width 10 height 10
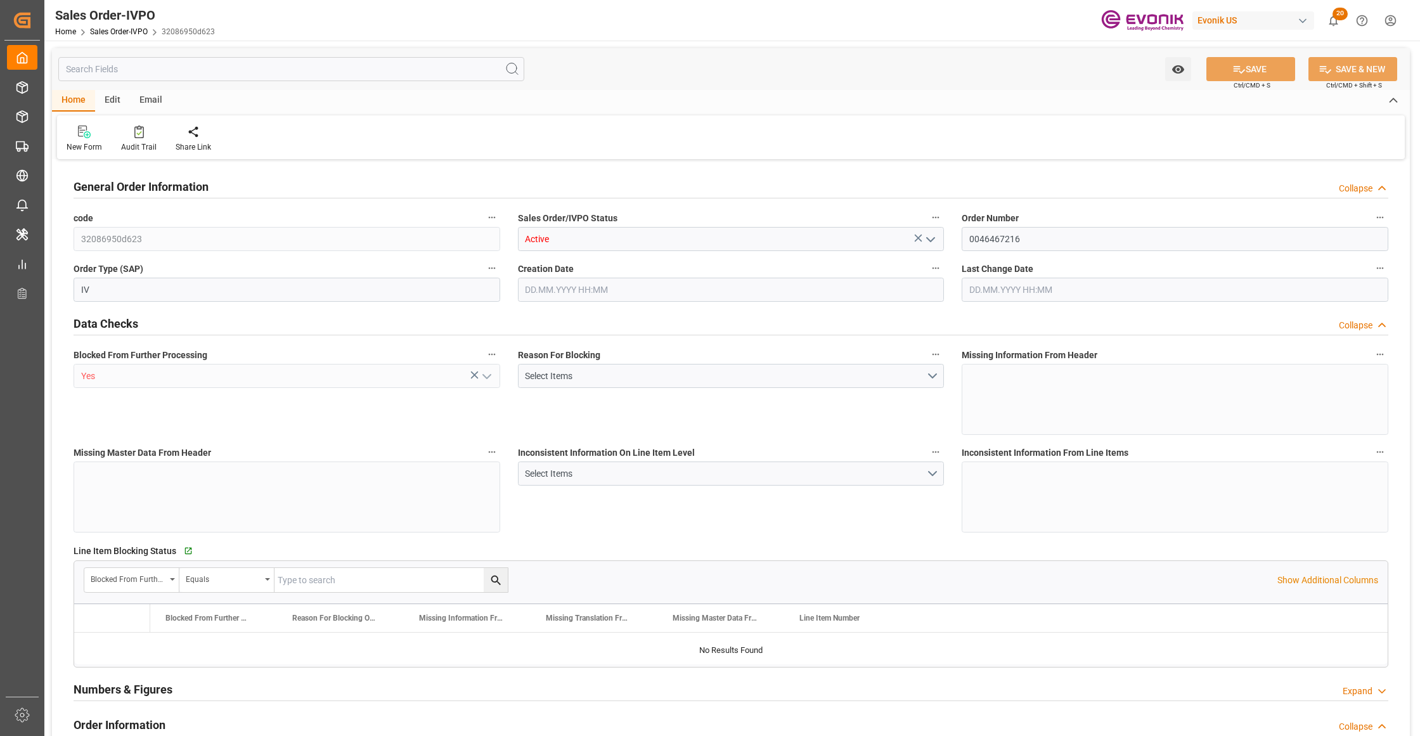
type input "BRSSZ"
type input "0"
type input "1"
type input "139"
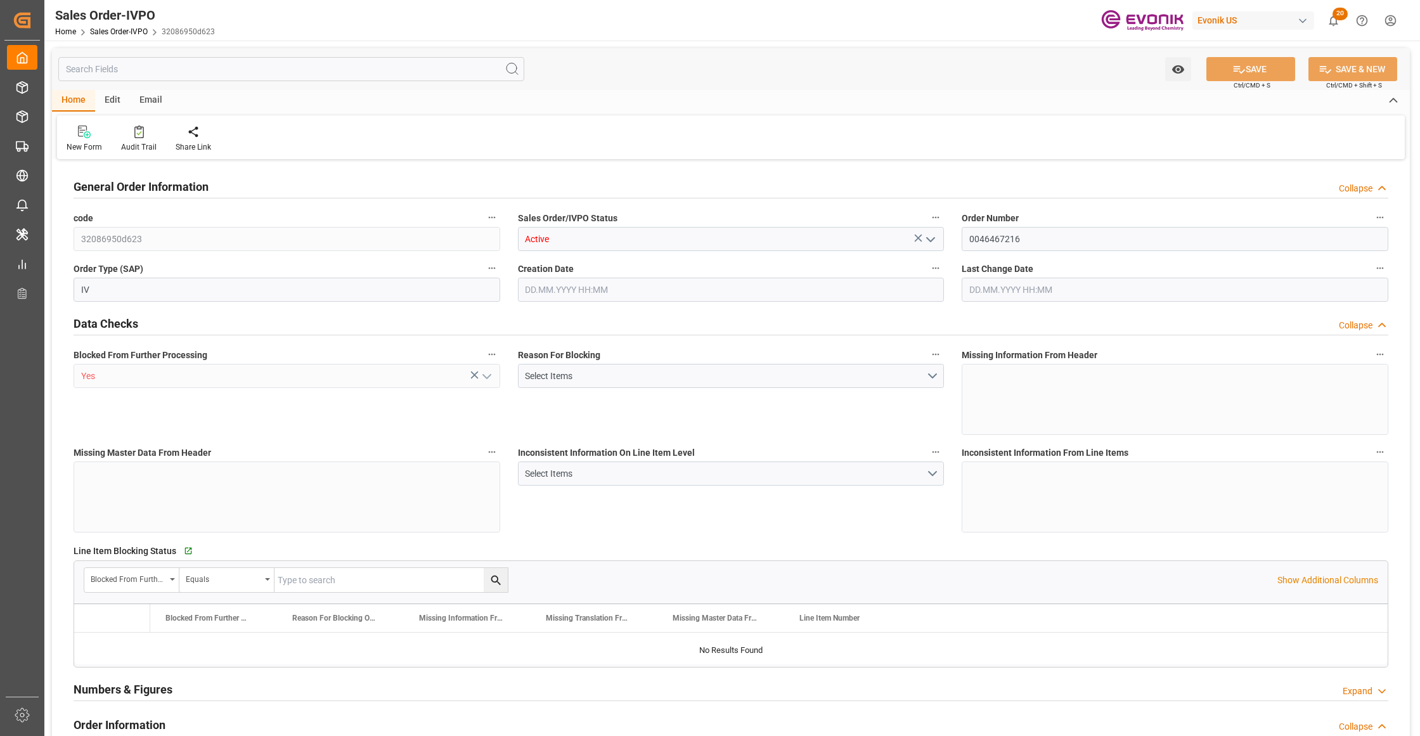
type input "15508.48"
type input "4141.76"
type input "17000"
type input "30"
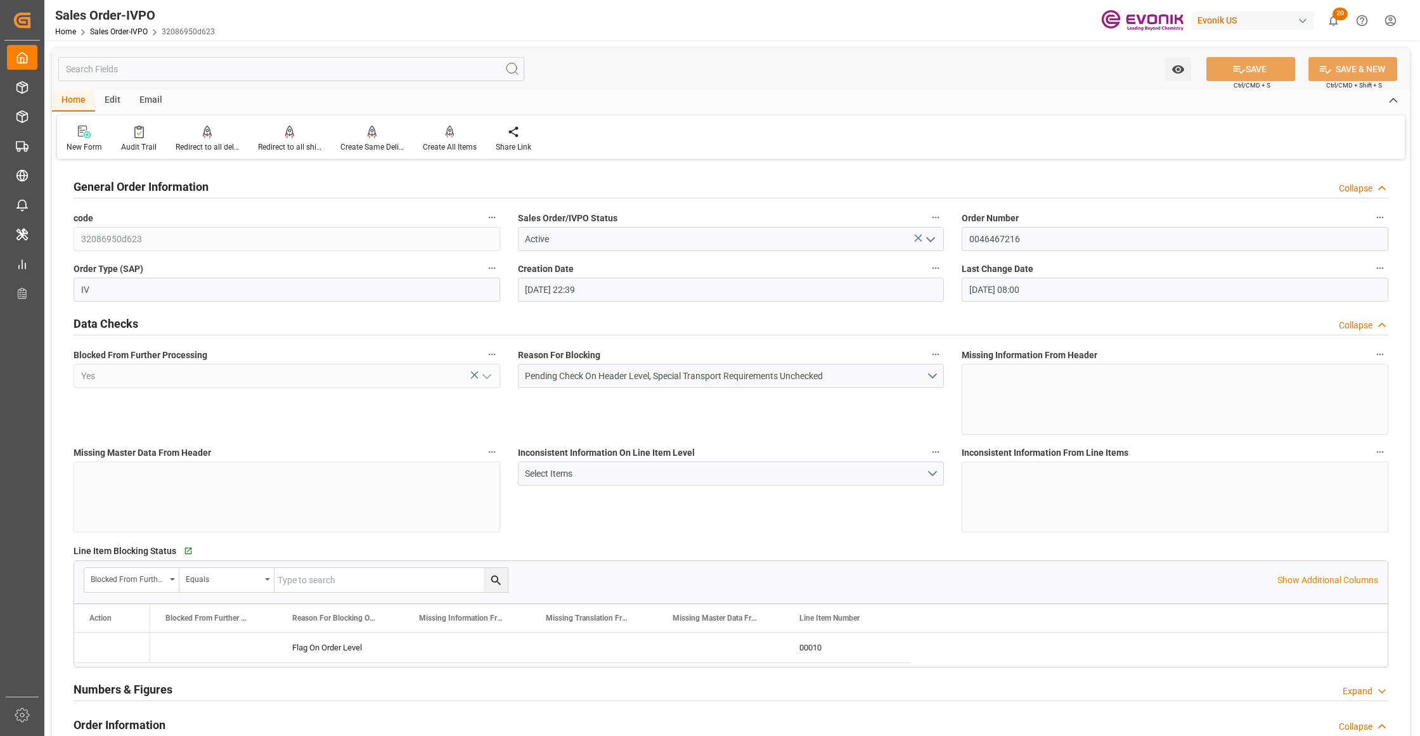
type input "07.08.2025 22:39"
type input "11.09.2025 08:00"
click at [1025, 238] on input "0046467216" at bounding box center [1174, 239] width 427 height 24
drag, startPoint x: 1029, startPoint y: 238, endPoint x: 970, endPoint y: 239, distance: 59.6
click at [966, 234] on input "0046467216" at bounding box center [1174, 239] width 427 height 24
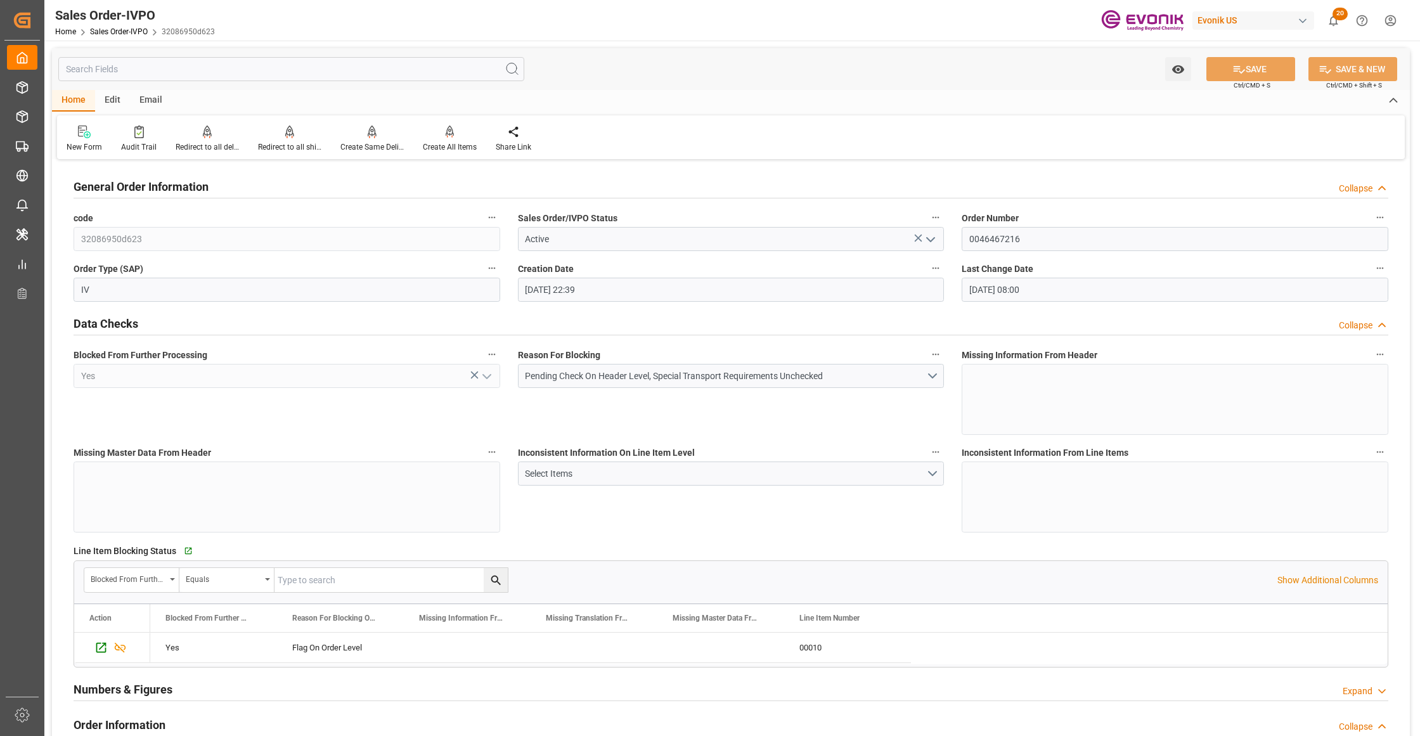
click at [662, 521] on div "Inconsistent Information On Line Item Level Select Items" at bounding box center [731, 488] width 444 height 98
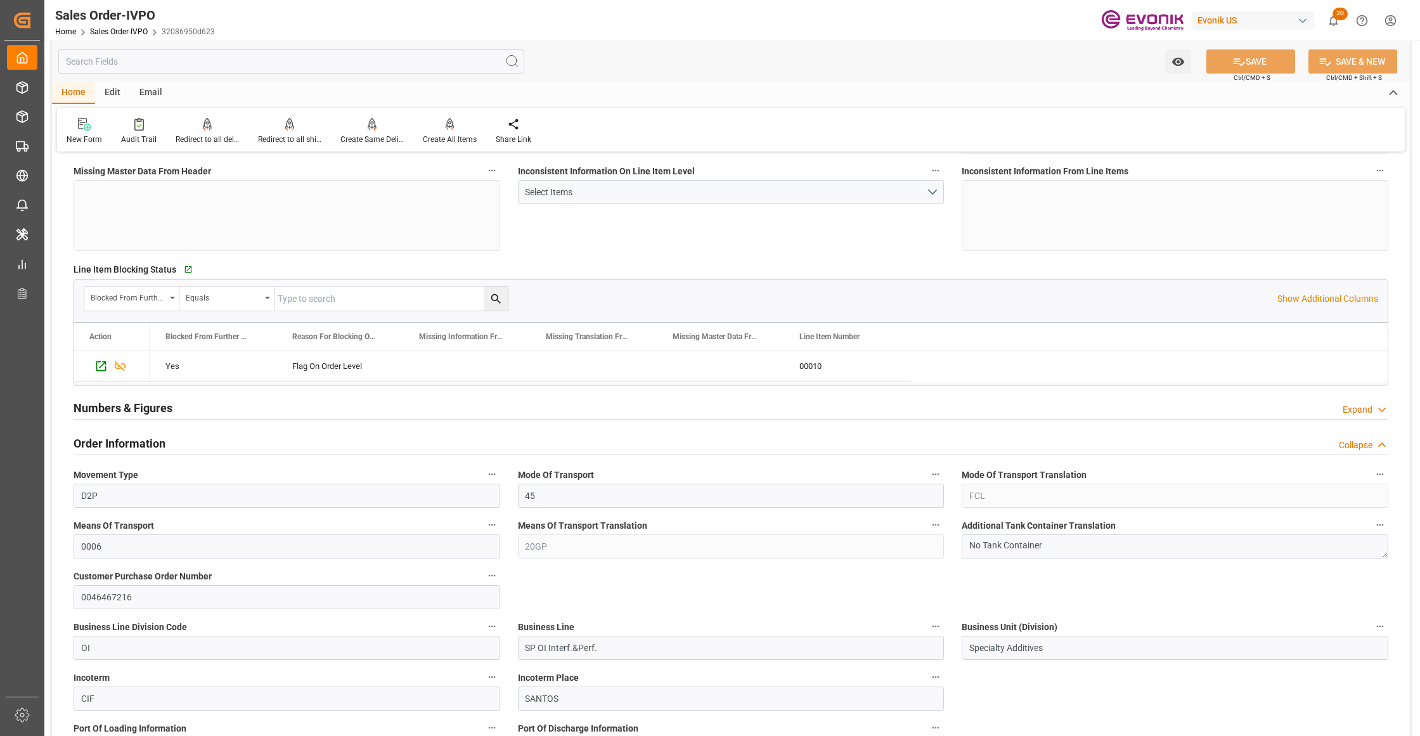
scroll to position [563, 0]
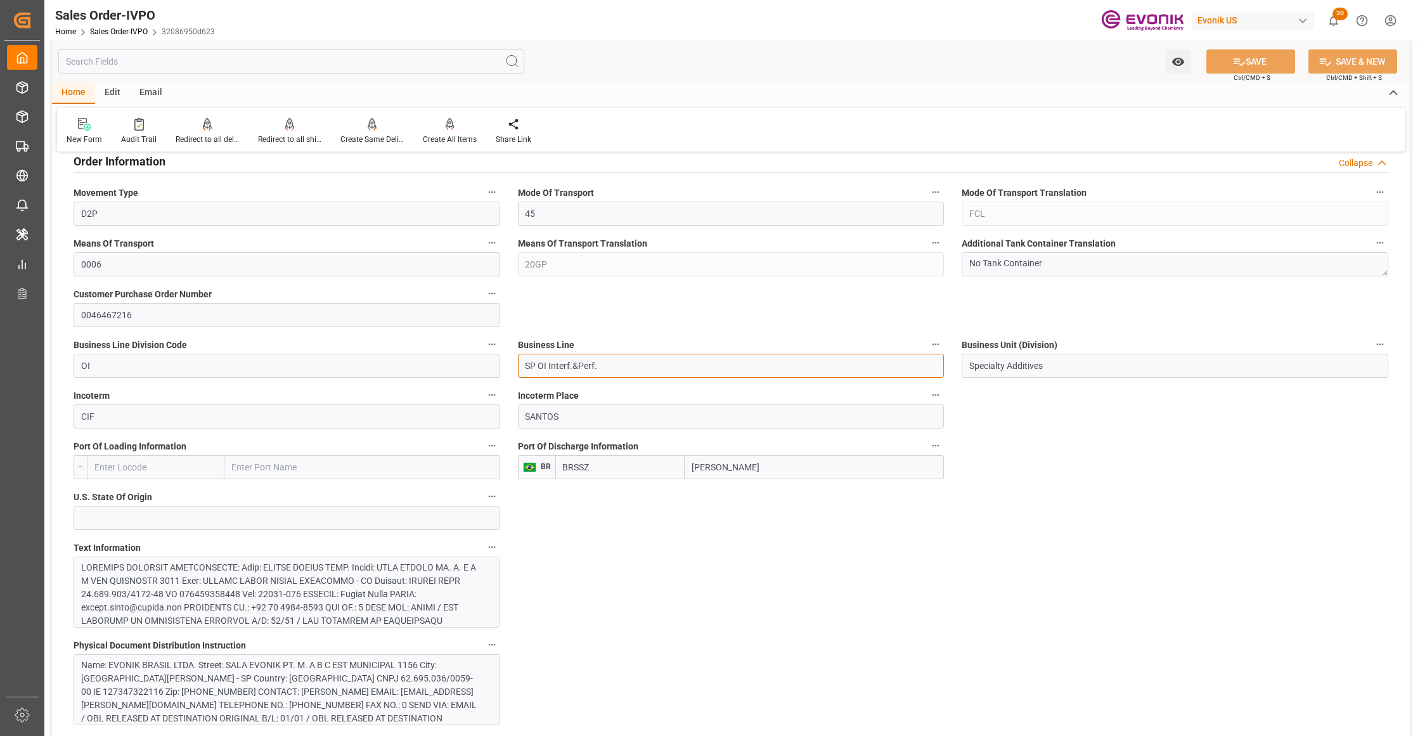
drag, startPoint x: 621, startPoint y: 374, endPoint x: 499, endPoint y: 371, distance: 121.7
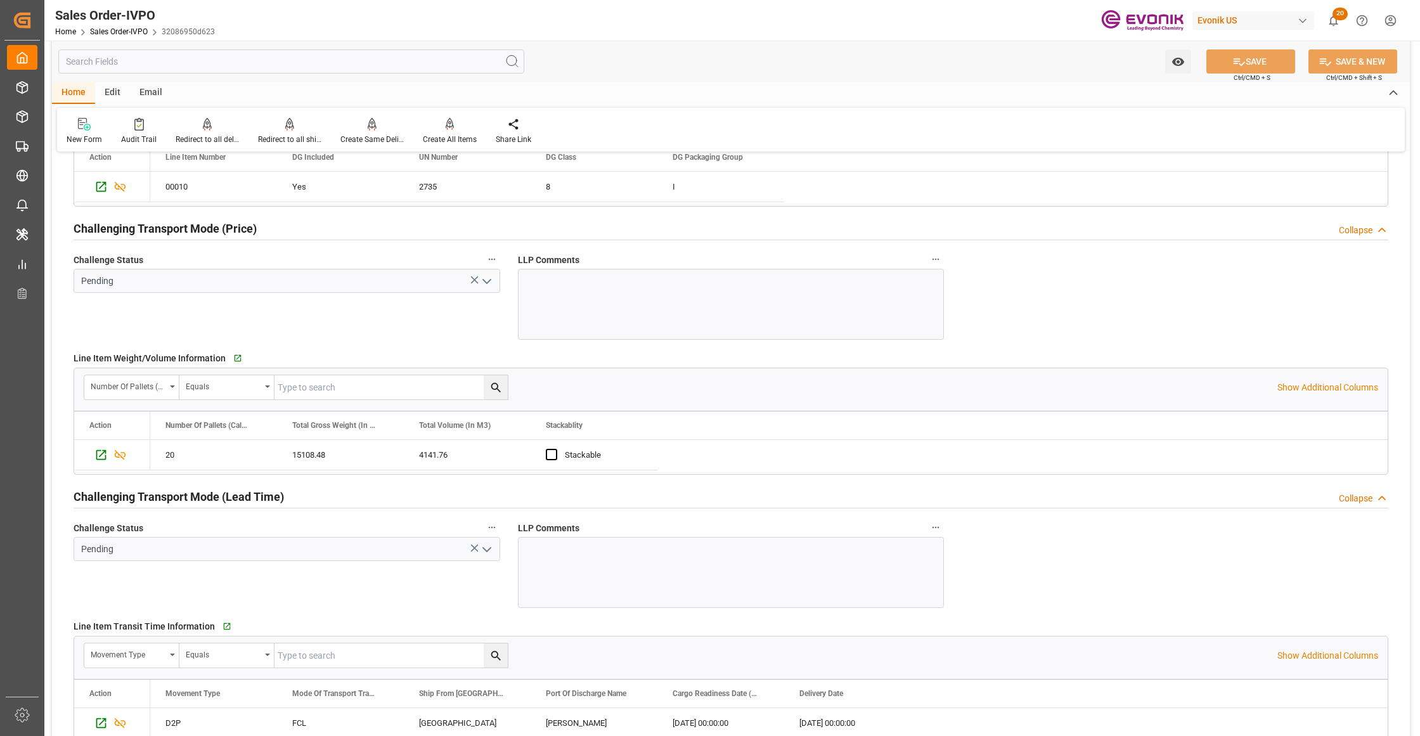
scroll to position [1971, 0]
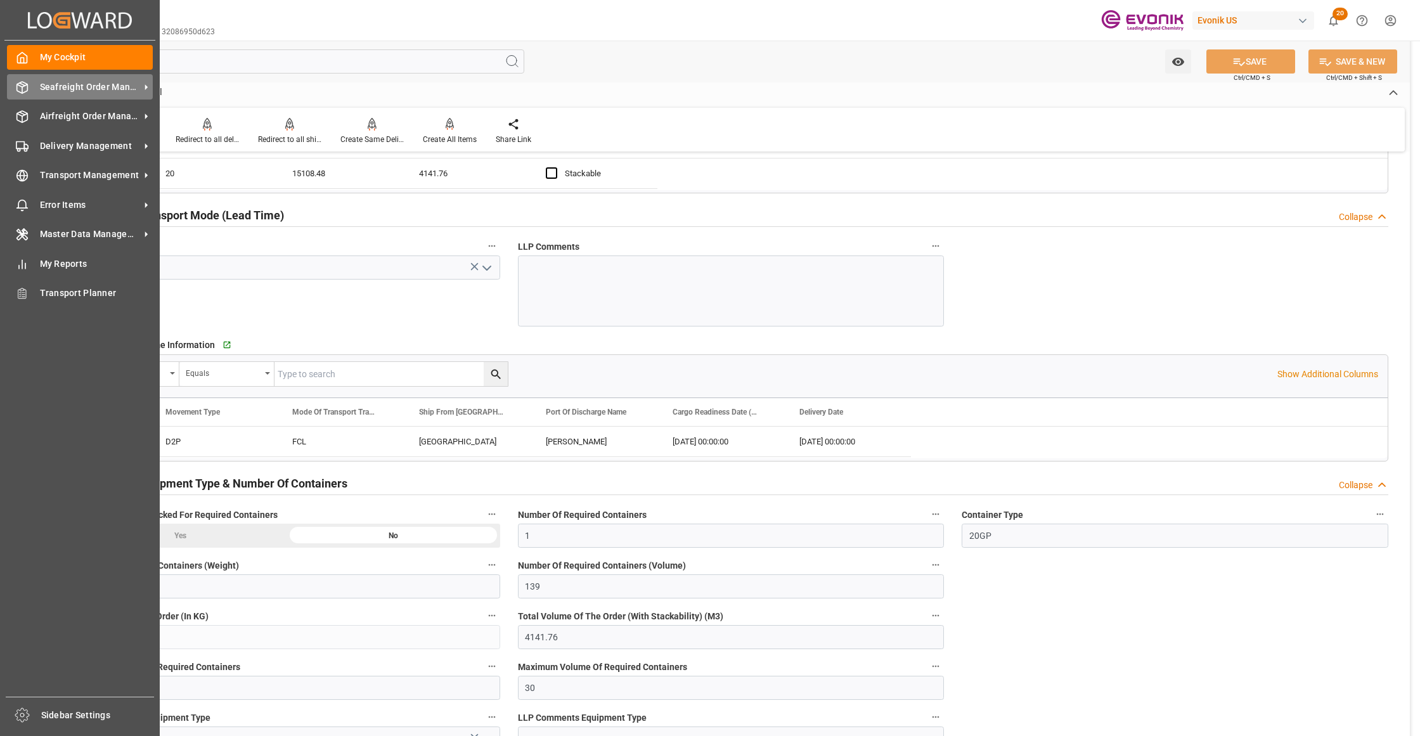
click at [68, 85] on span "Seafreight Order Management" at bounding box center [90, 86] width 100 height 13
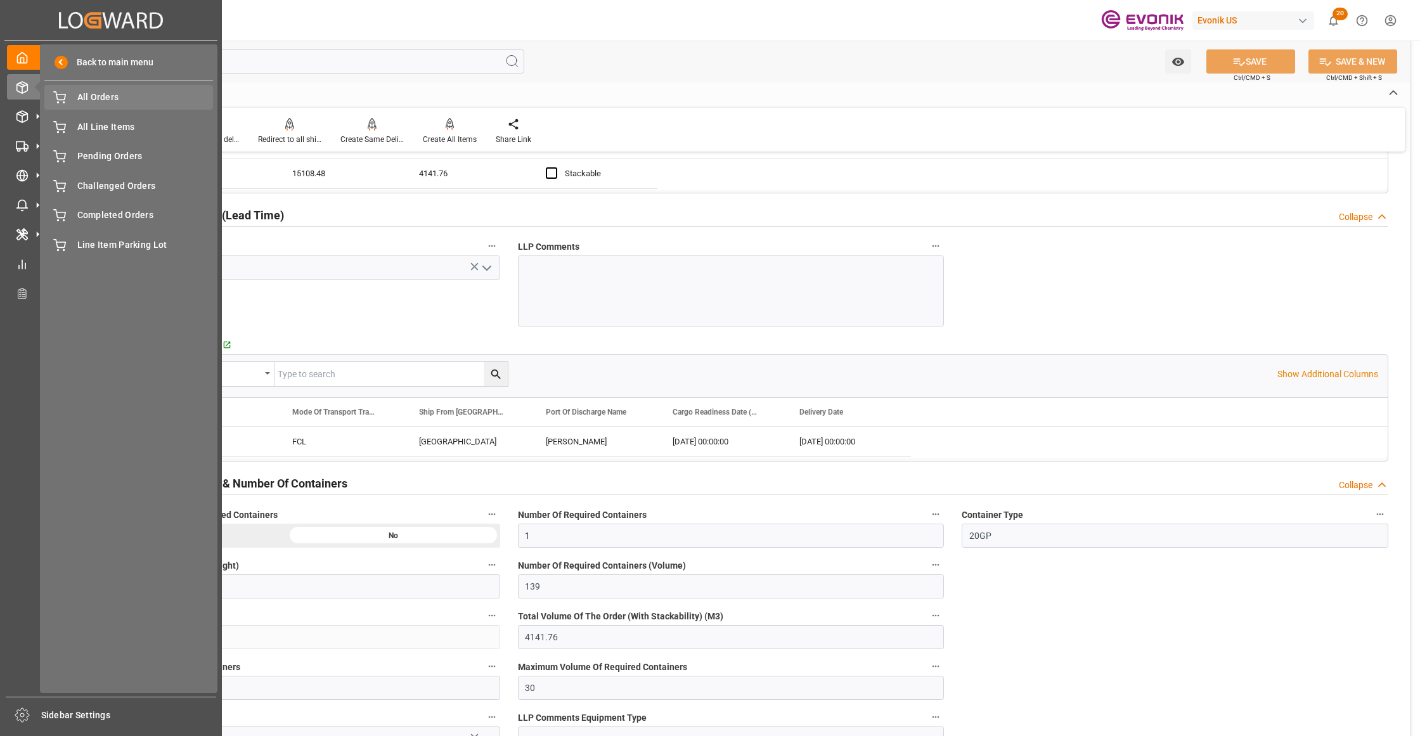
click at [89, 105] on div "All Orders All Orders" at bounding box center [128, 97] width 169 height 25
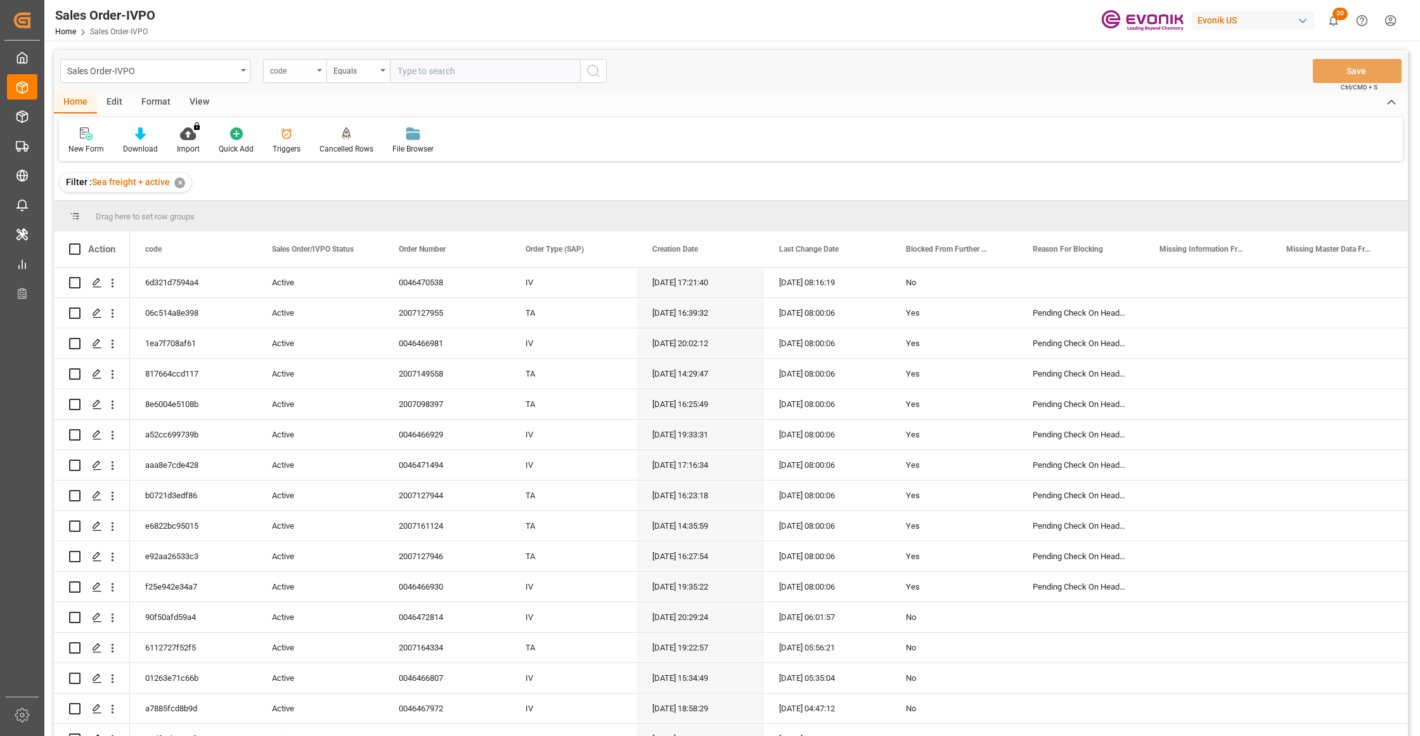
click at [305, 74] on div "code" at bounding box center [291, 69] width 43 height 15
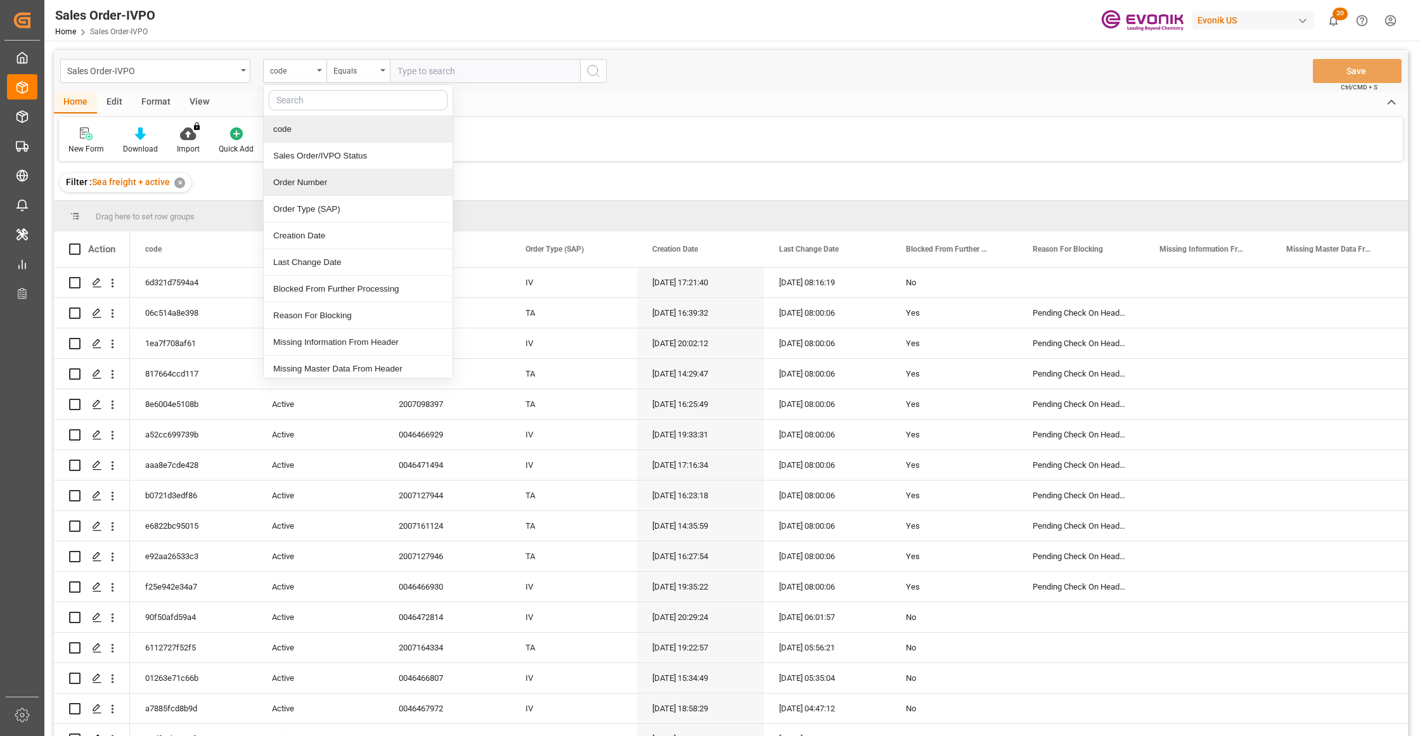
click at [316, 191] on div "Order Number" at bounding box center [358, 182] width 189 height 27
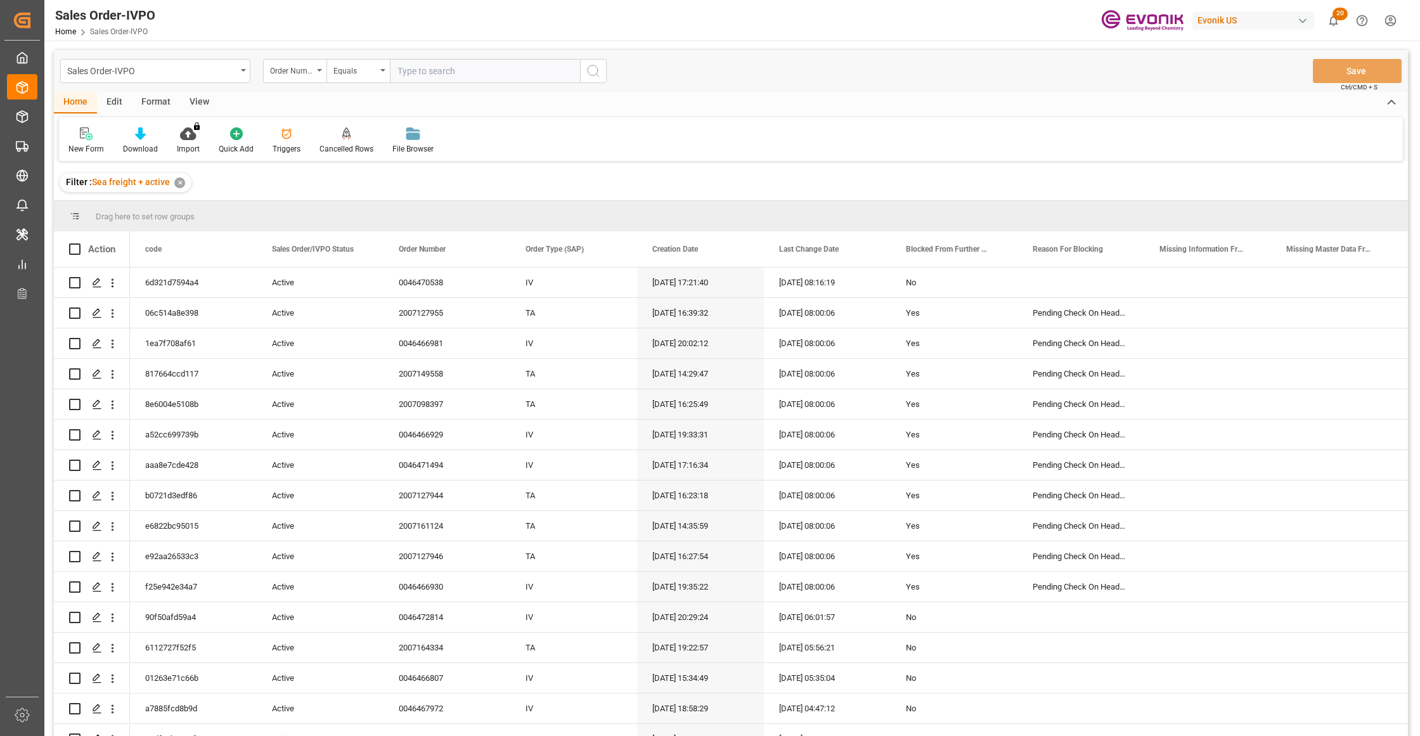
click at [427, 72] on input "text" at bounding box center [485, 71] width 190 height 24
paste input "46465543"
type input "0046465543"
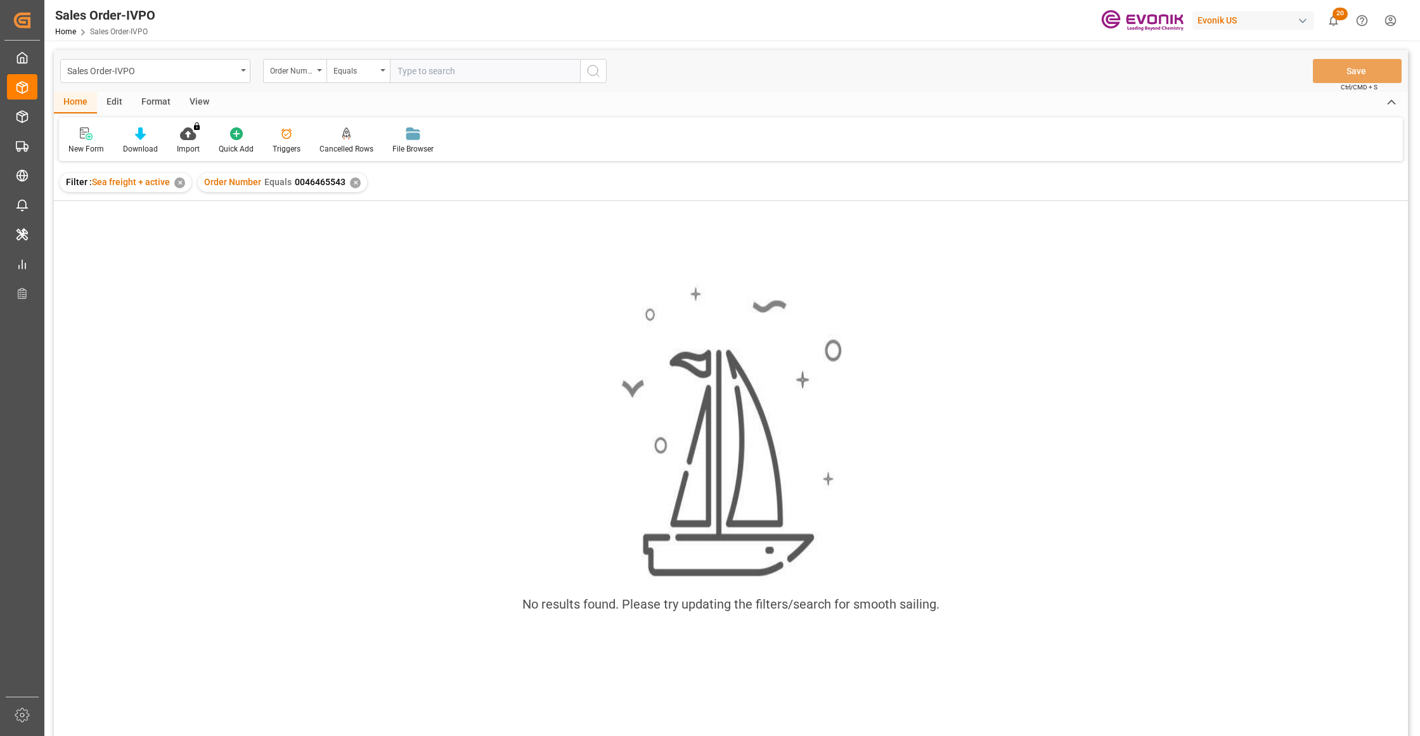
click at [350, 183] on div "✕" at bounding box center [355, 182] width 11 height 11
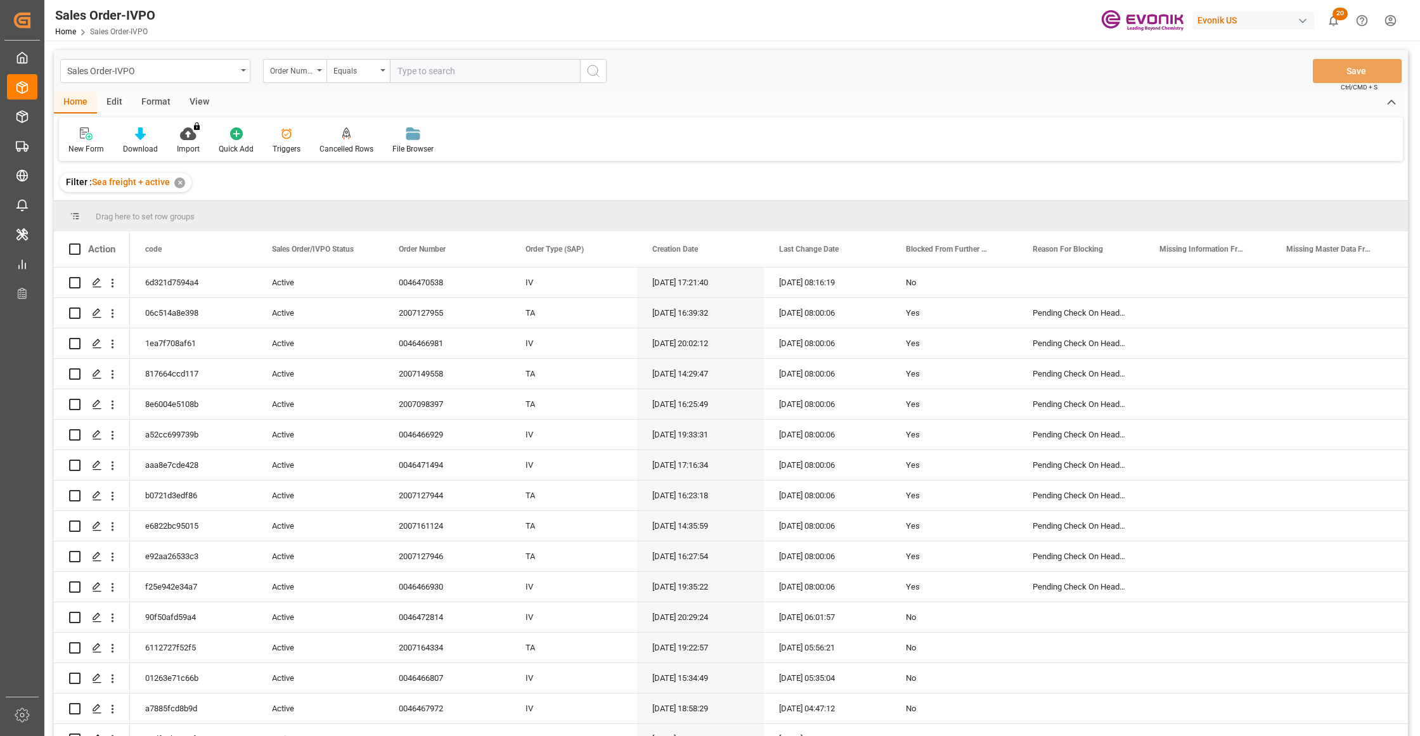
click at [404, 75] on input "text" at bounding box center [485, 71] width 190 height 24
type input "0046466103"
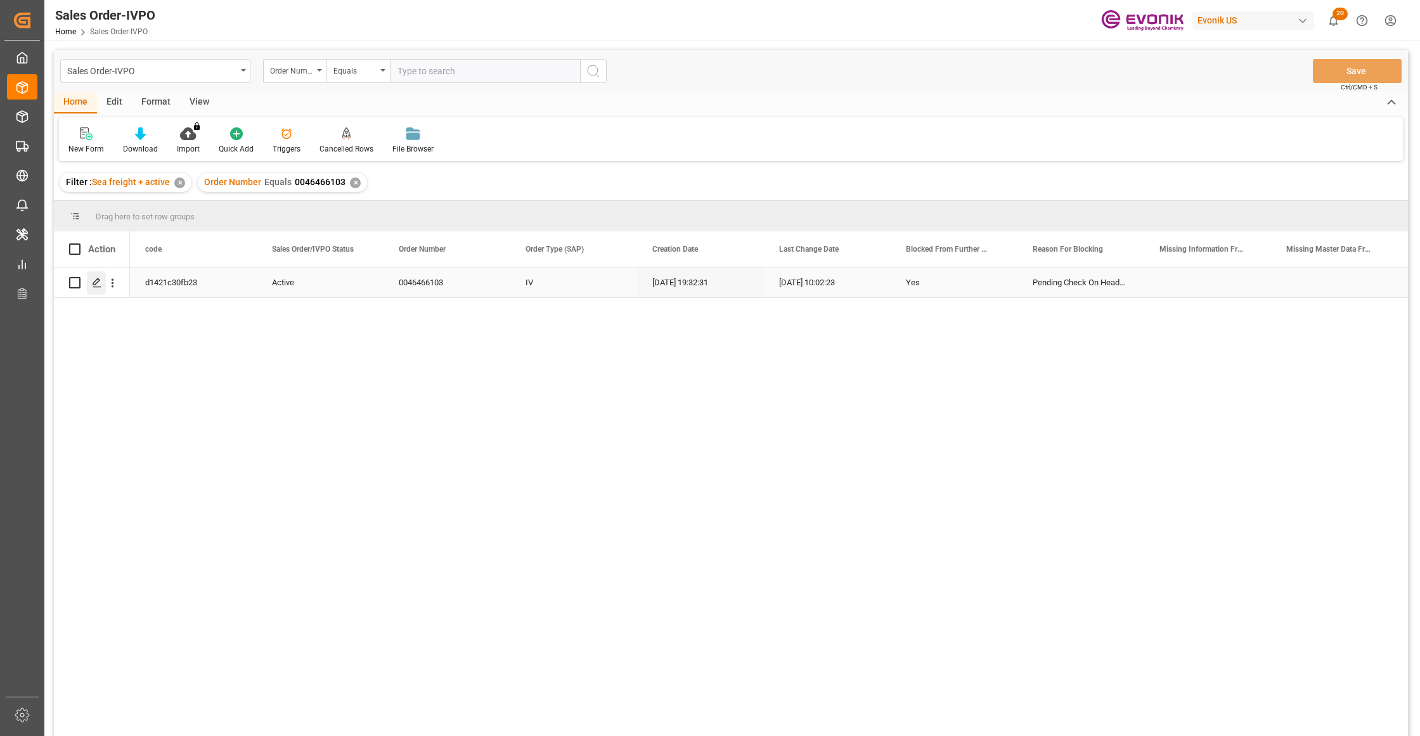
click at [96, 280] on polygon "Press SPACE to select this row." at bounding box center [96, 282] width 6 height 6
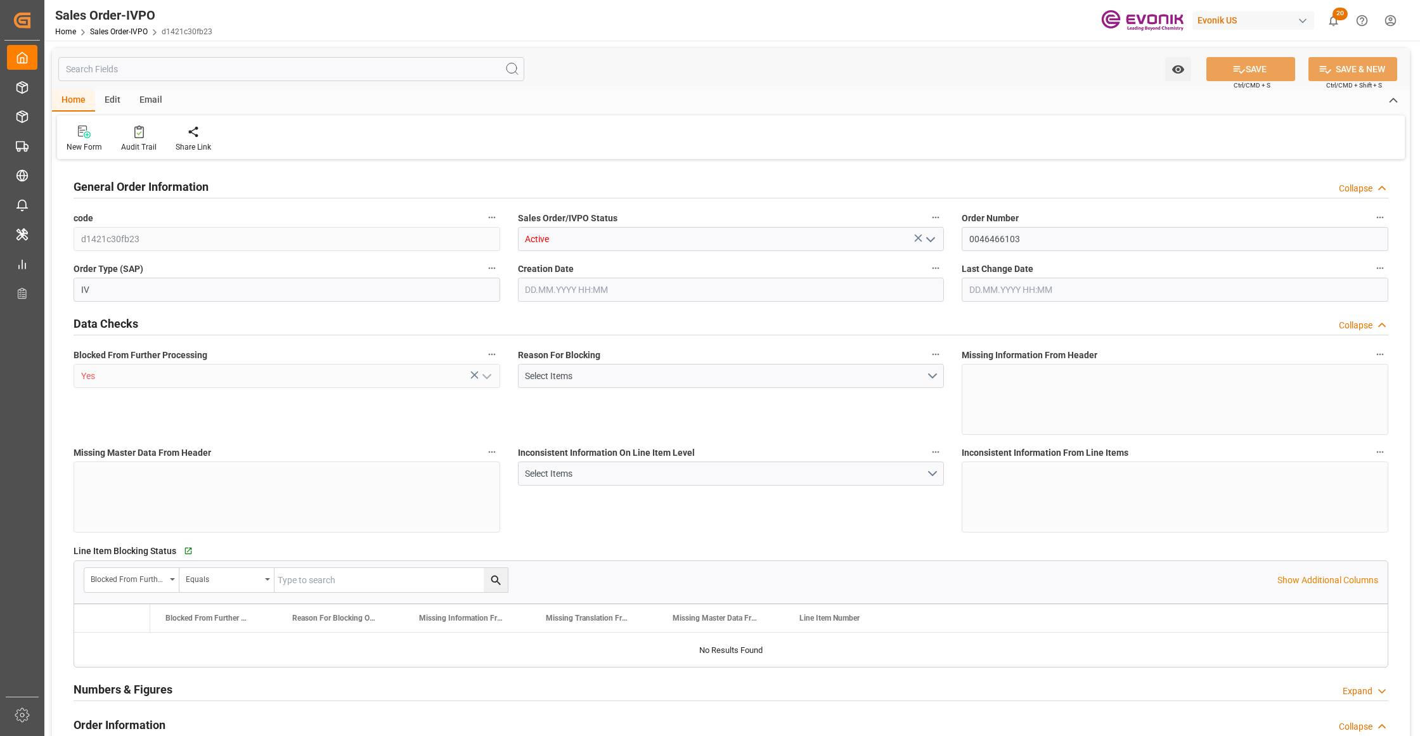
type input "NLRTM"
type input "0"
type input "1"
type input "1059"
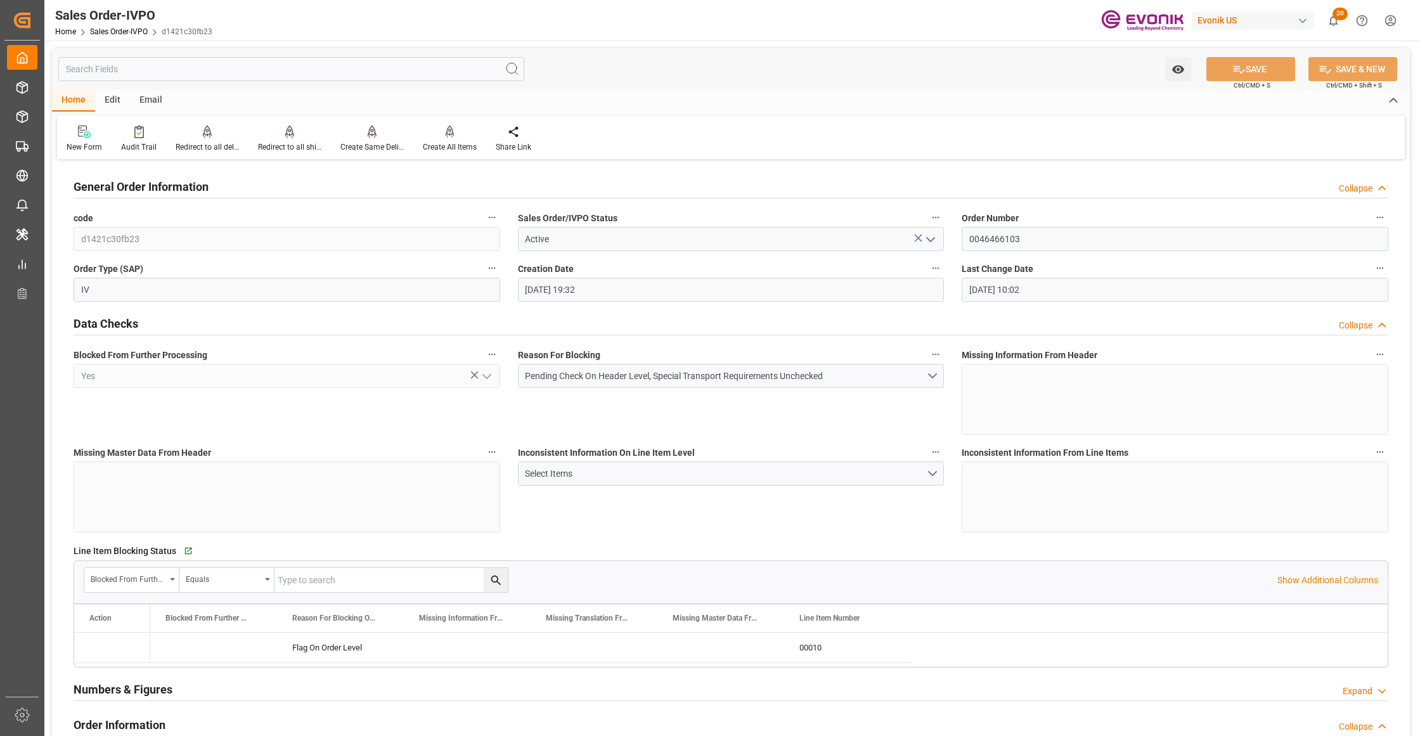
type input "20.08.2025 19:32"
type input "11.09.2025 10:02"
drag, startPoint x: 1032, startPoint y: 240, endPoint x: 935, endPoint y: 241, distance: 97.0
click at [911, 504] on div "Inconsistent Information On Line Item Level Select Items" at bounding box center [731, 488] width 444 height 98
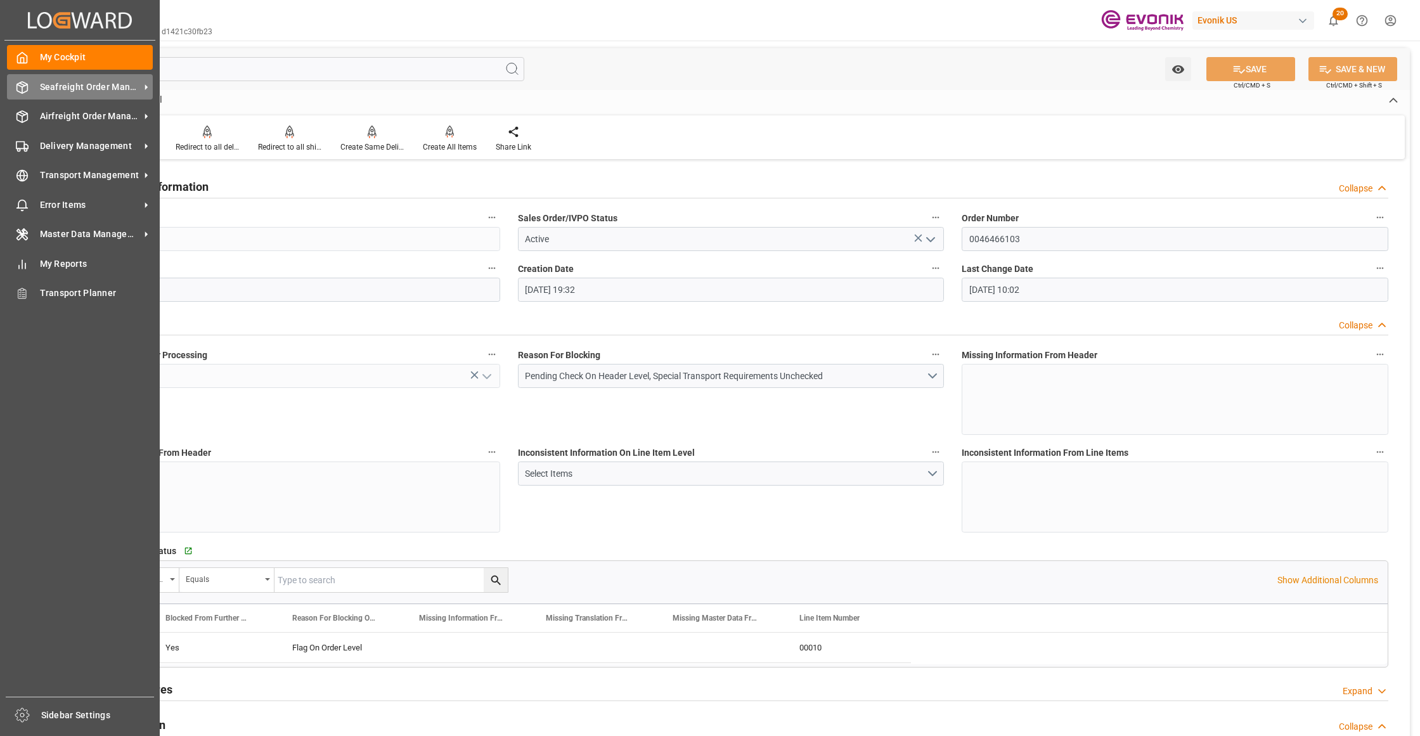
drag, startPoint x: 67, startPoint y: 82, endPoint x: 90, endPoint y: 87, distance: 24.0
click at [67, 82] on span "Seafreight Order Management" at bounding box center [90, 86] width 100 height 13
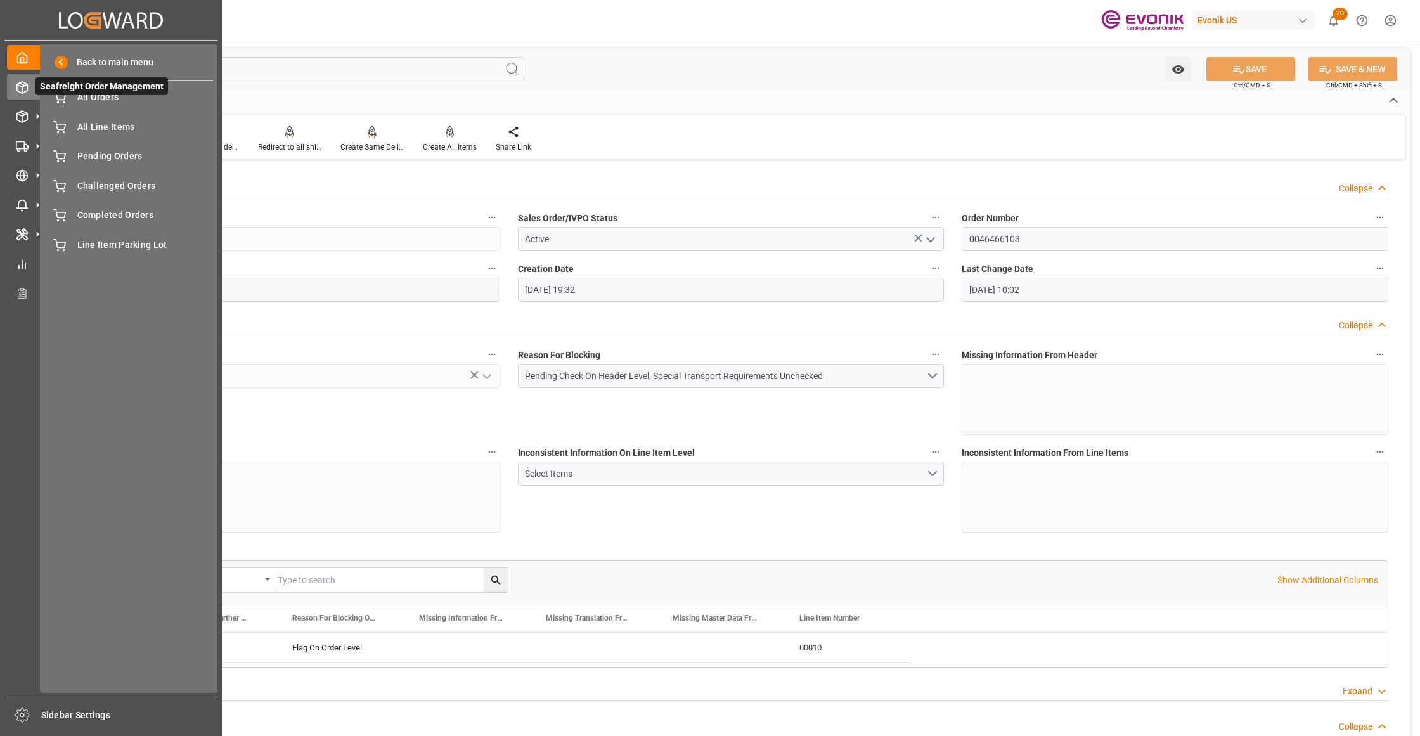
click at [98, 92] on span "Seafreight Order Management" at bounding box center [101, 86] width 132 height 18
click at [105, 100] on span "All Orders" at bounding box center [145, 97] width 136 height 13
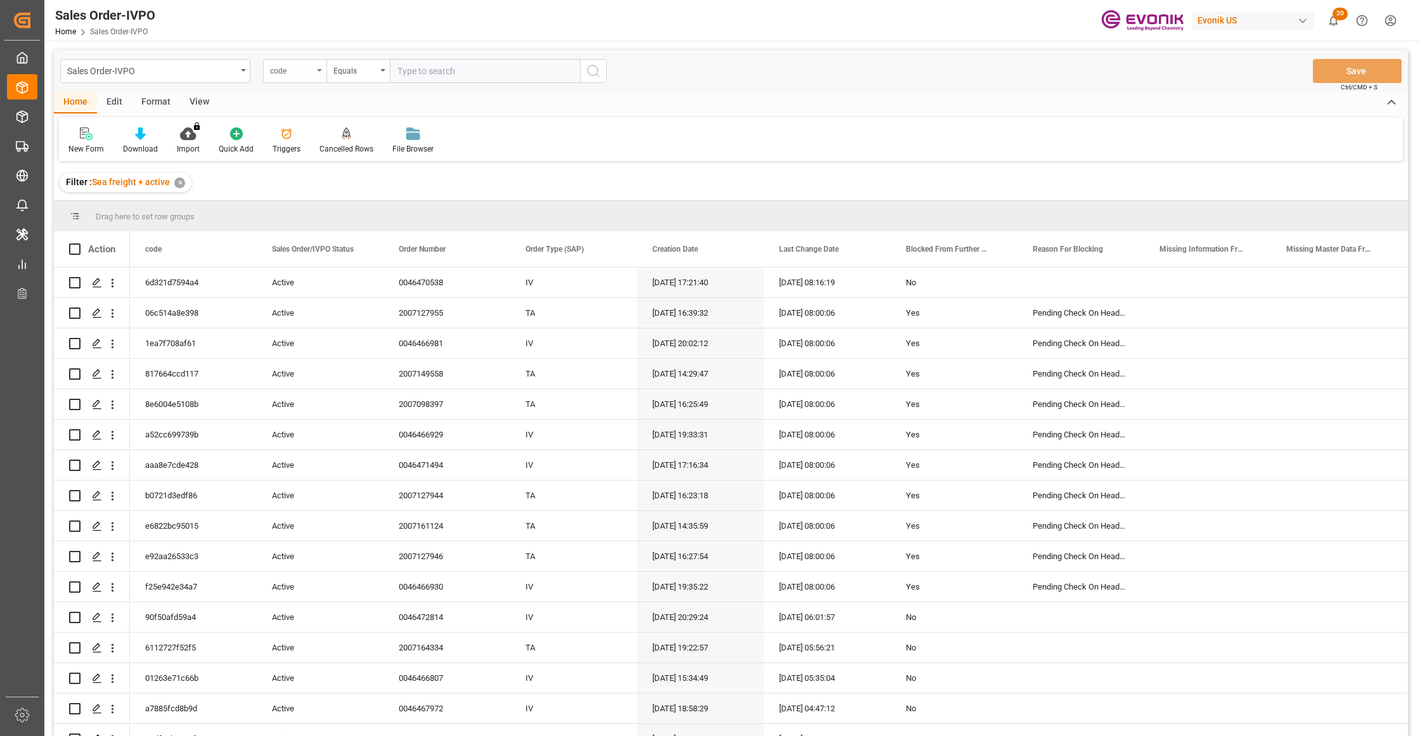
click at [300, 75] on div "code" at bounding box center [291, 69] width 43 height 15
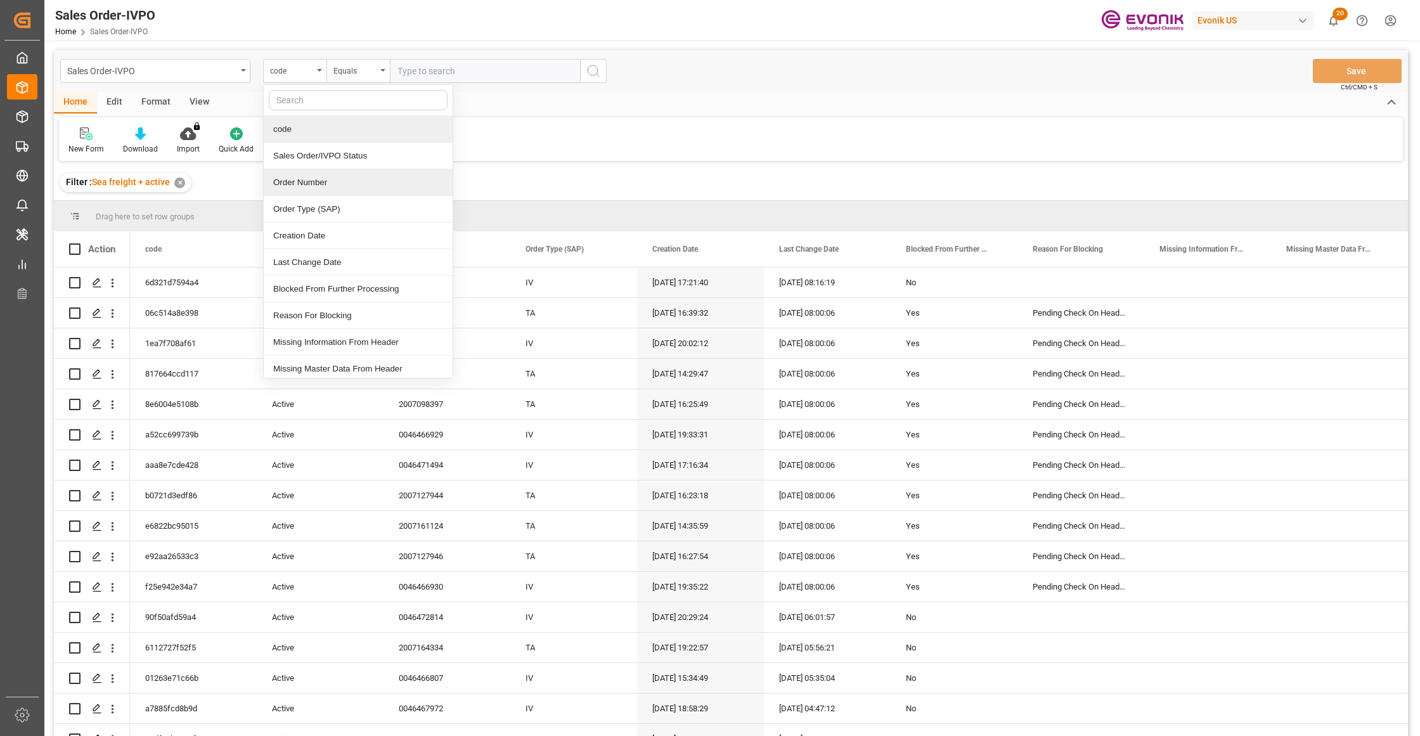
click at [325, 186] on div "Order Number" at bounding box center [358, 182] width 189 height 27
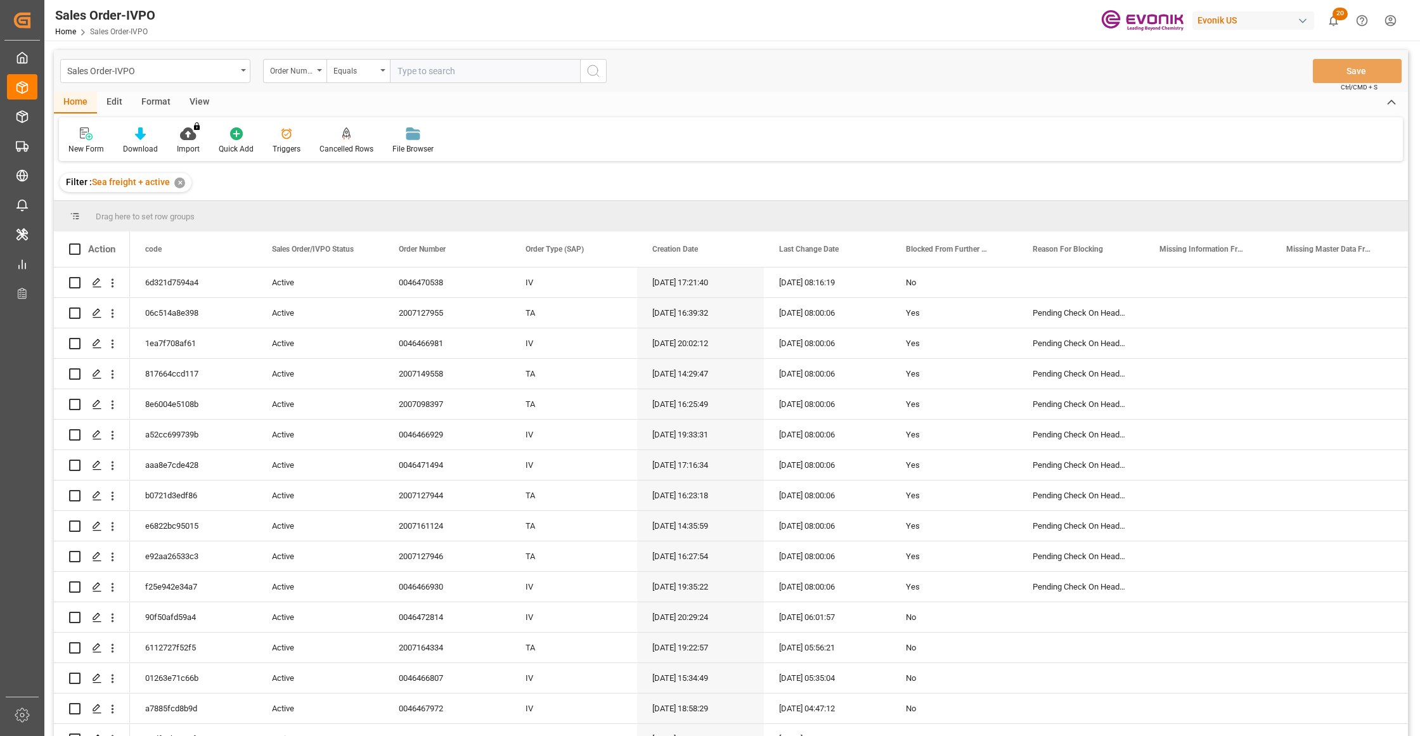
click at [447, 69] on input "text" at bounding box center [485, 71] width 190 height 24
paste input "2006774938"
type input "2006774938"
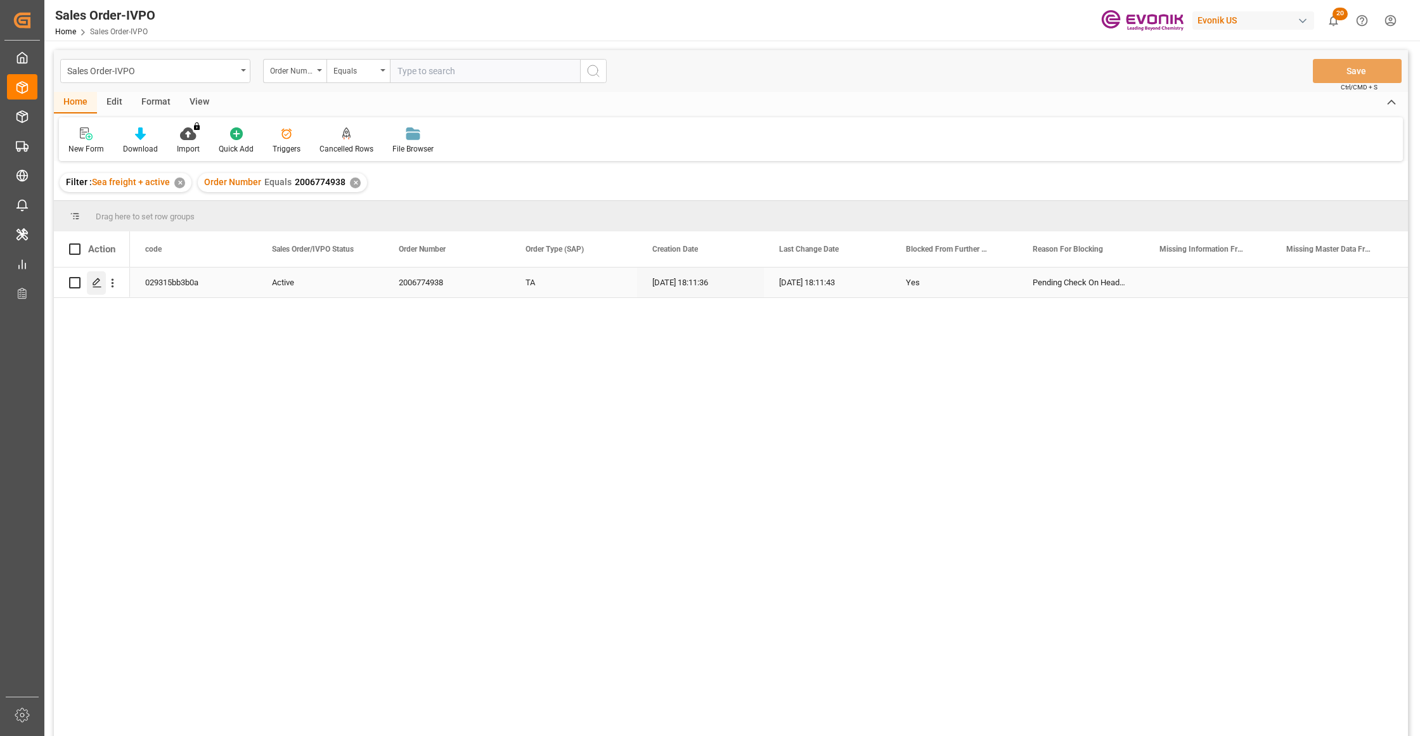
click at [100, 281] on icon "Press SPACE to select this row." at bounding box center [97, 283] width 10 height 10
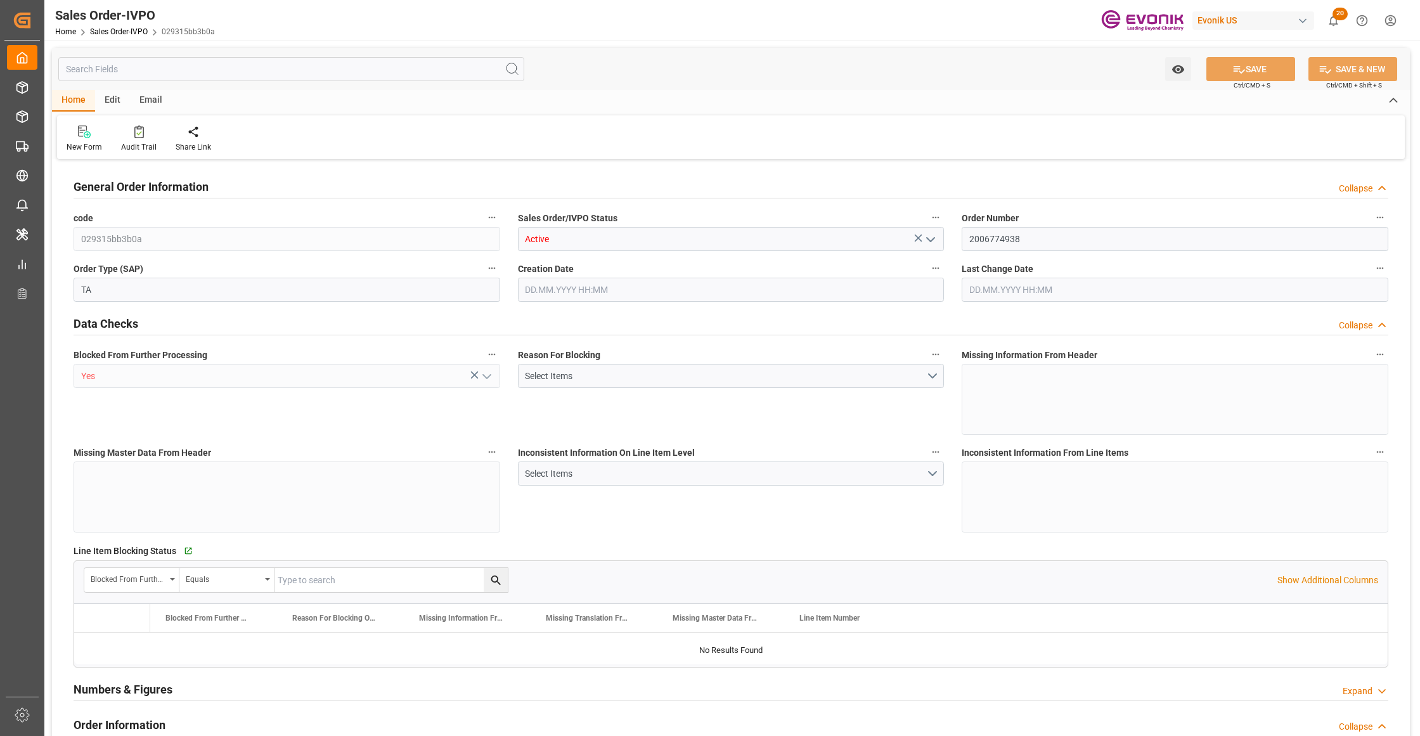
type input "PHMNN"
type input "0"
type input "1"
type input "16680.4"
type input "11.09.2025 18:11"
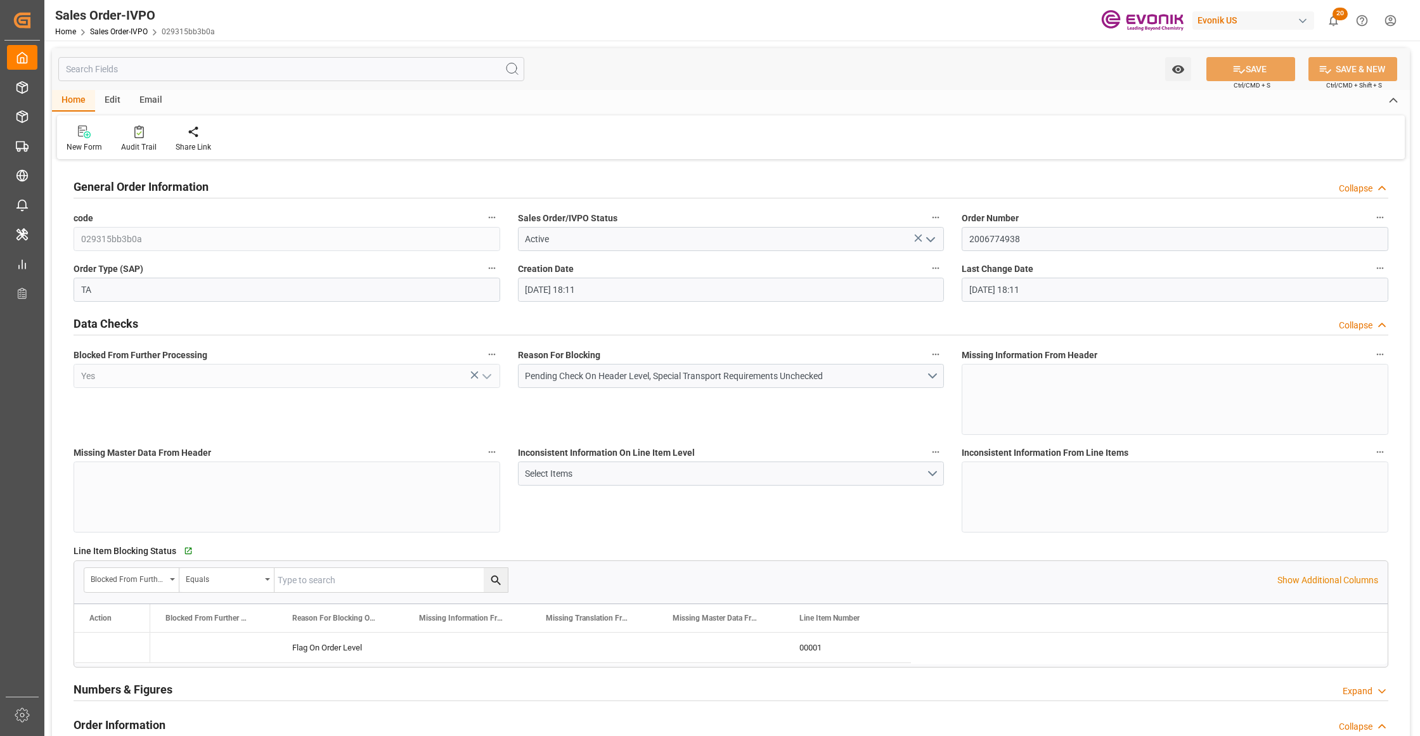
type input "11.09.2025 18:11"
drag, startPoint x: 1046, startPoint y: 242, endPoint x: 951, endPoint y: 239, distance: 95.1
click at [840, 520] on div "Inconsistent Information On Line Item Level Select Items" at bounding box center [731, 488] width 444 height 98
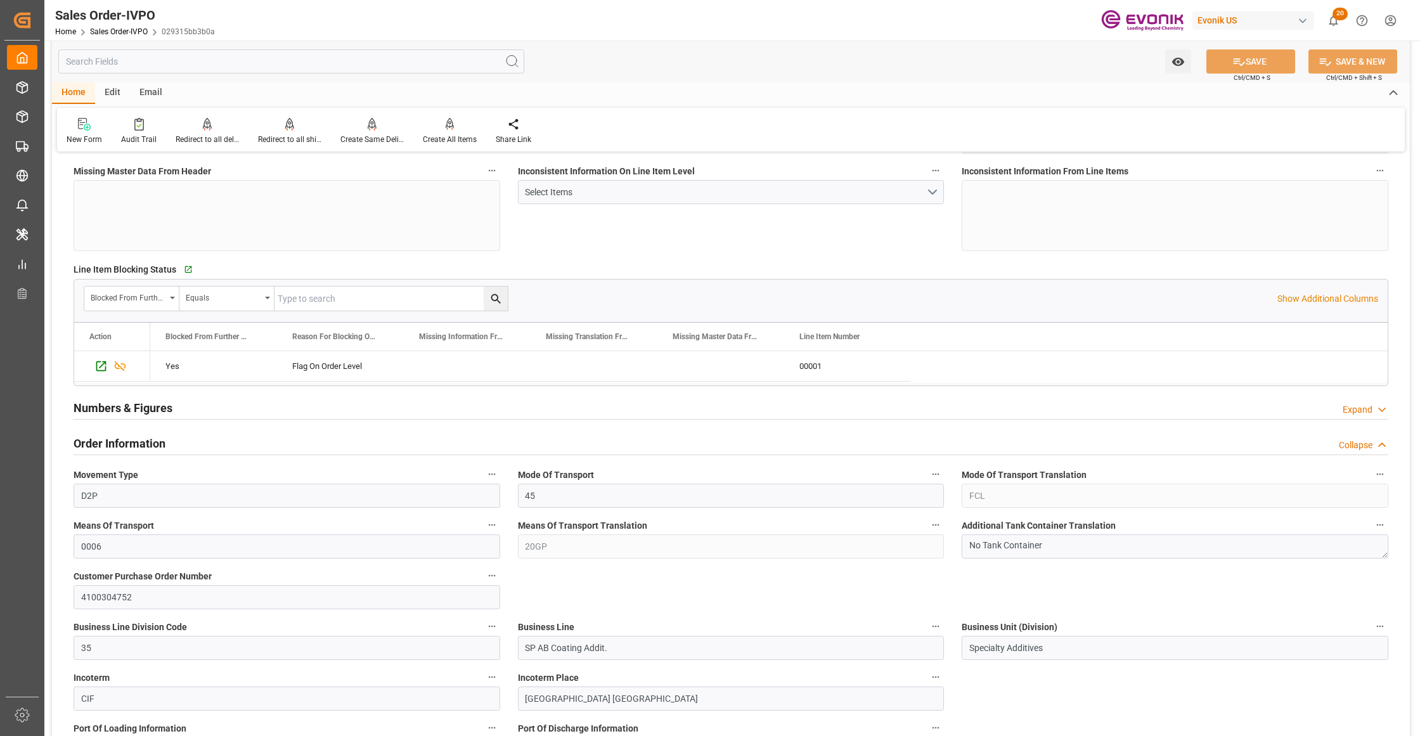
scroll to position [563, 0]
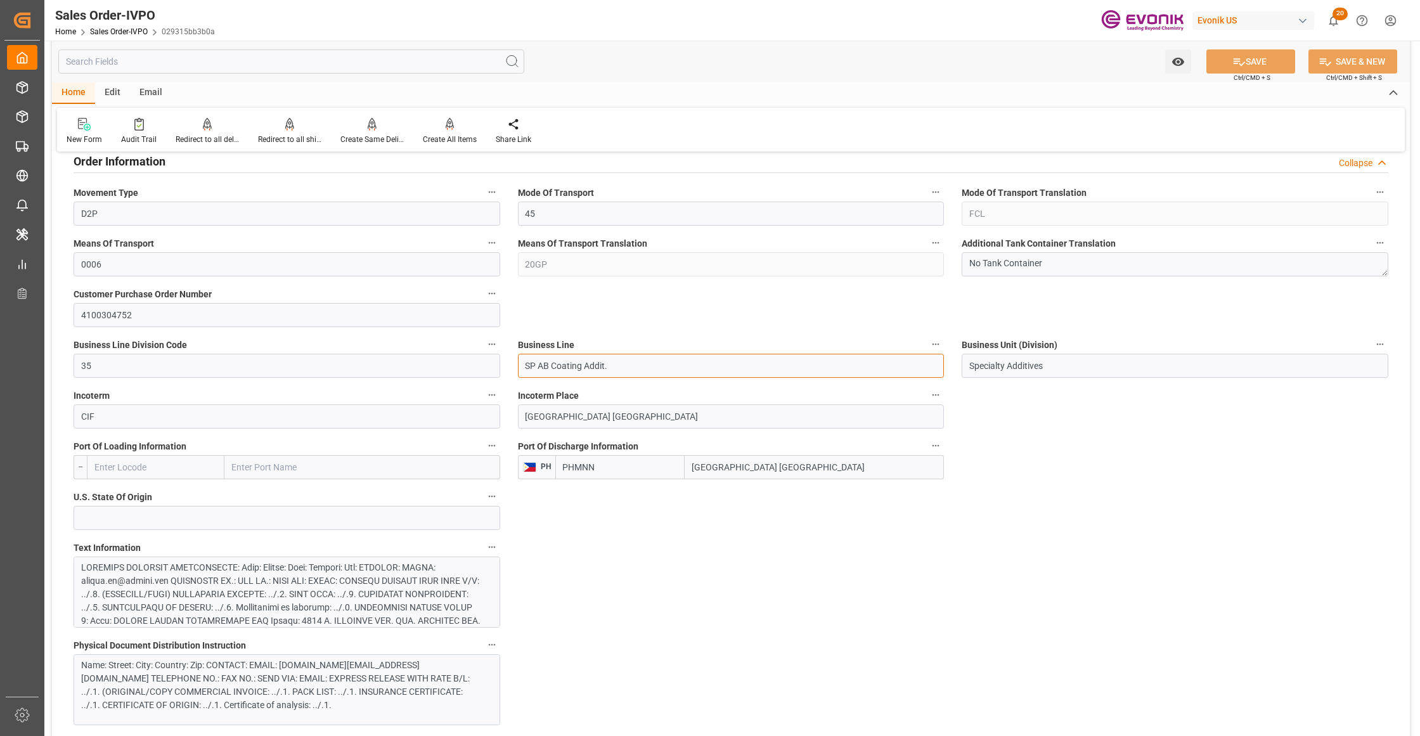
drag, startPoint x: 634, startPoint y: 368, endPoint x: 511, endPoint y: 371, distance: 123.0
click at [511, 371] on div "Business Line SP AB Coating Addit." at bounding box center [731, 356] width 444 height 51
drag, startPoint x: 599, startPoint y: 420, endPoint x: 505, endPoint y: 428, distance: 94.2
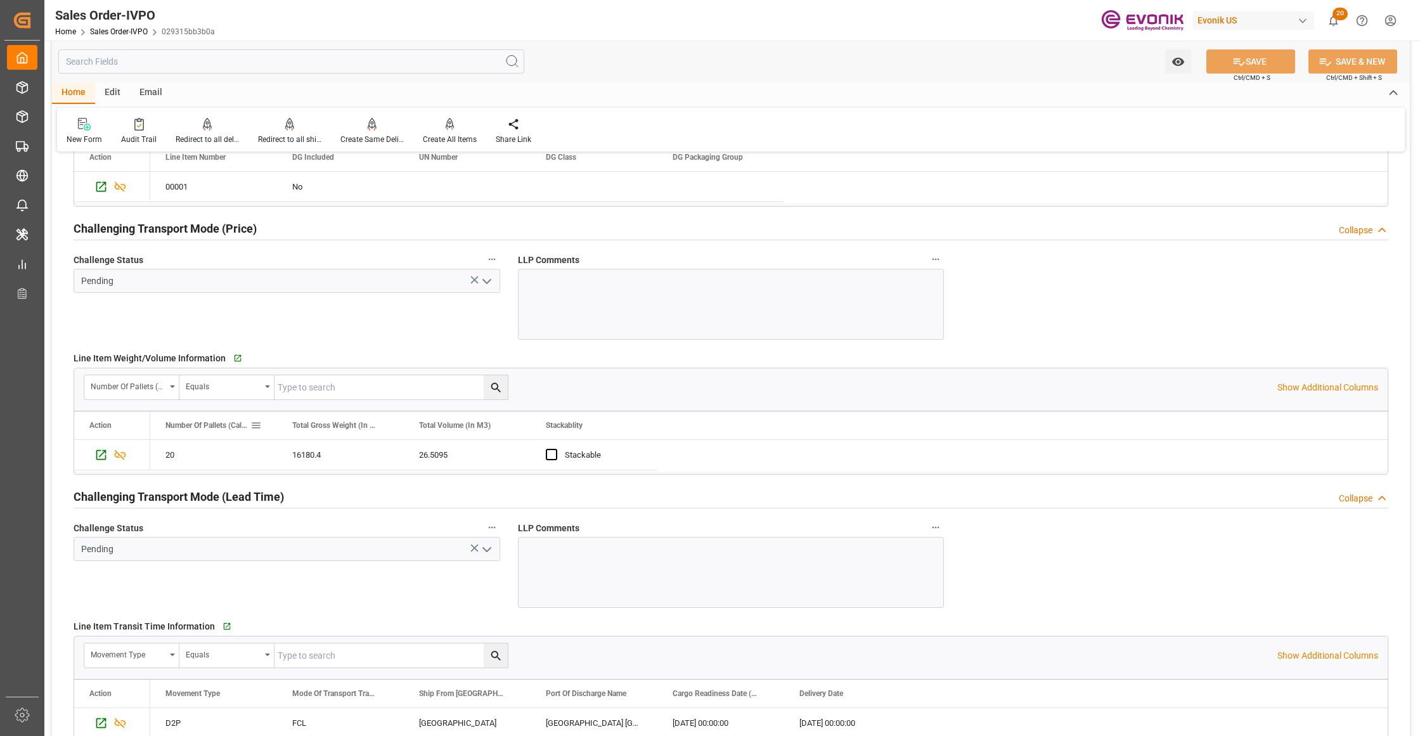
scroll to position [1971, 0]
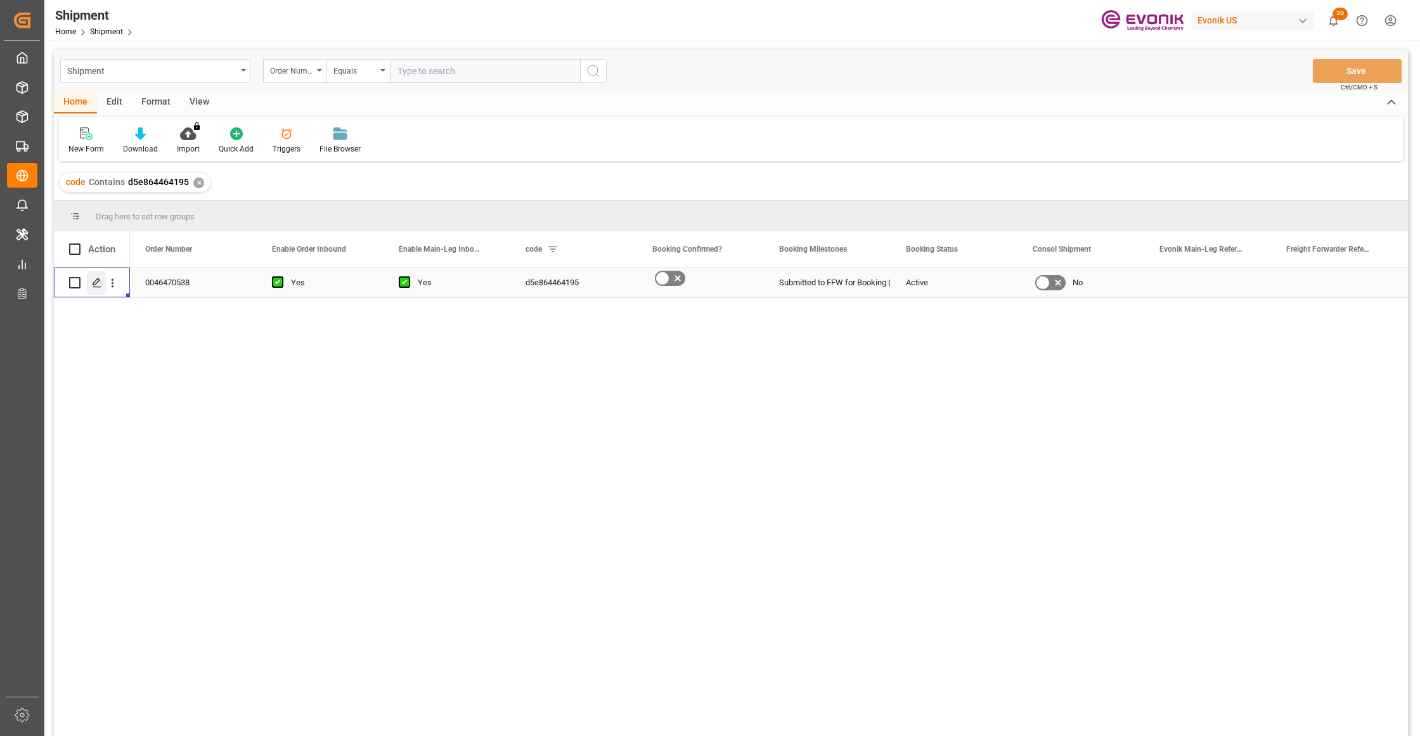
click at [92, 285] on icon "Press SPACE to select this row." at bounding box center [97, 283] width 10 height 10
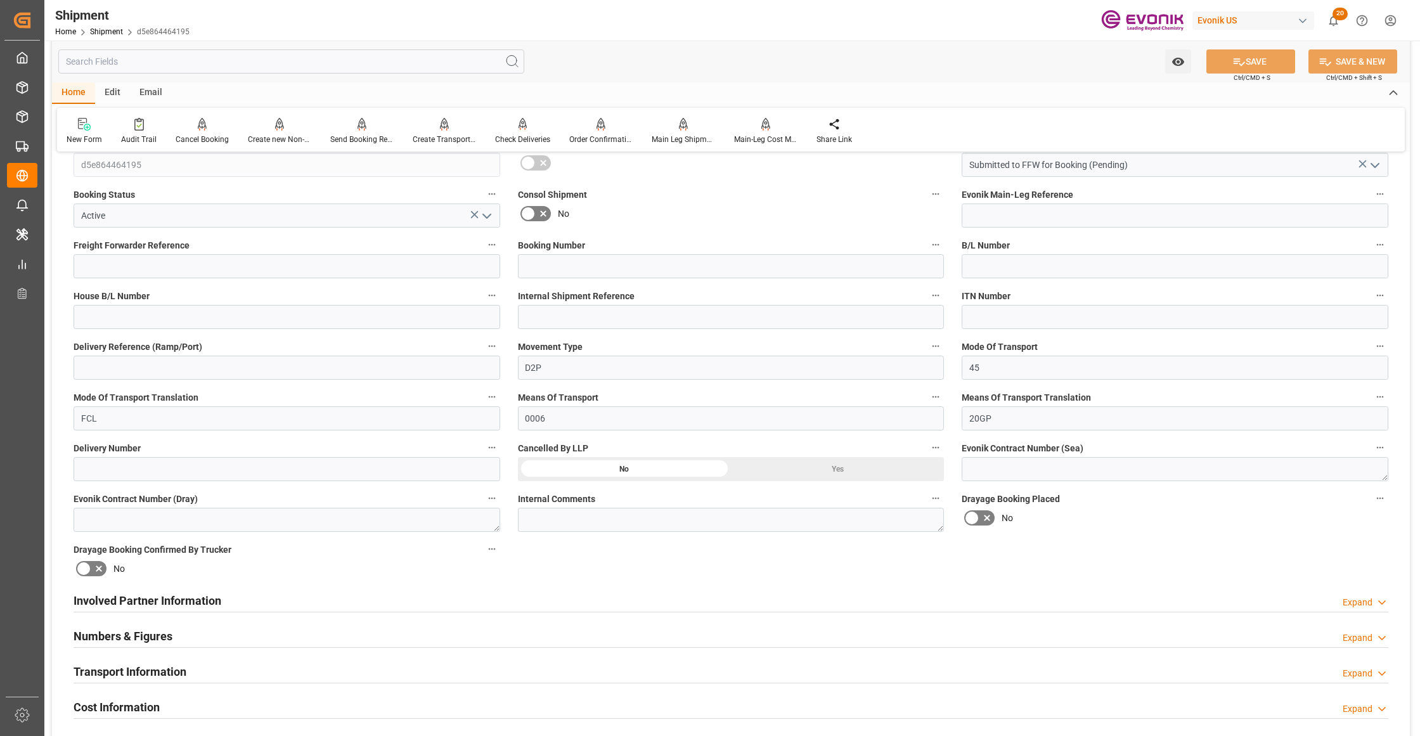
scroll to position [563, 0]
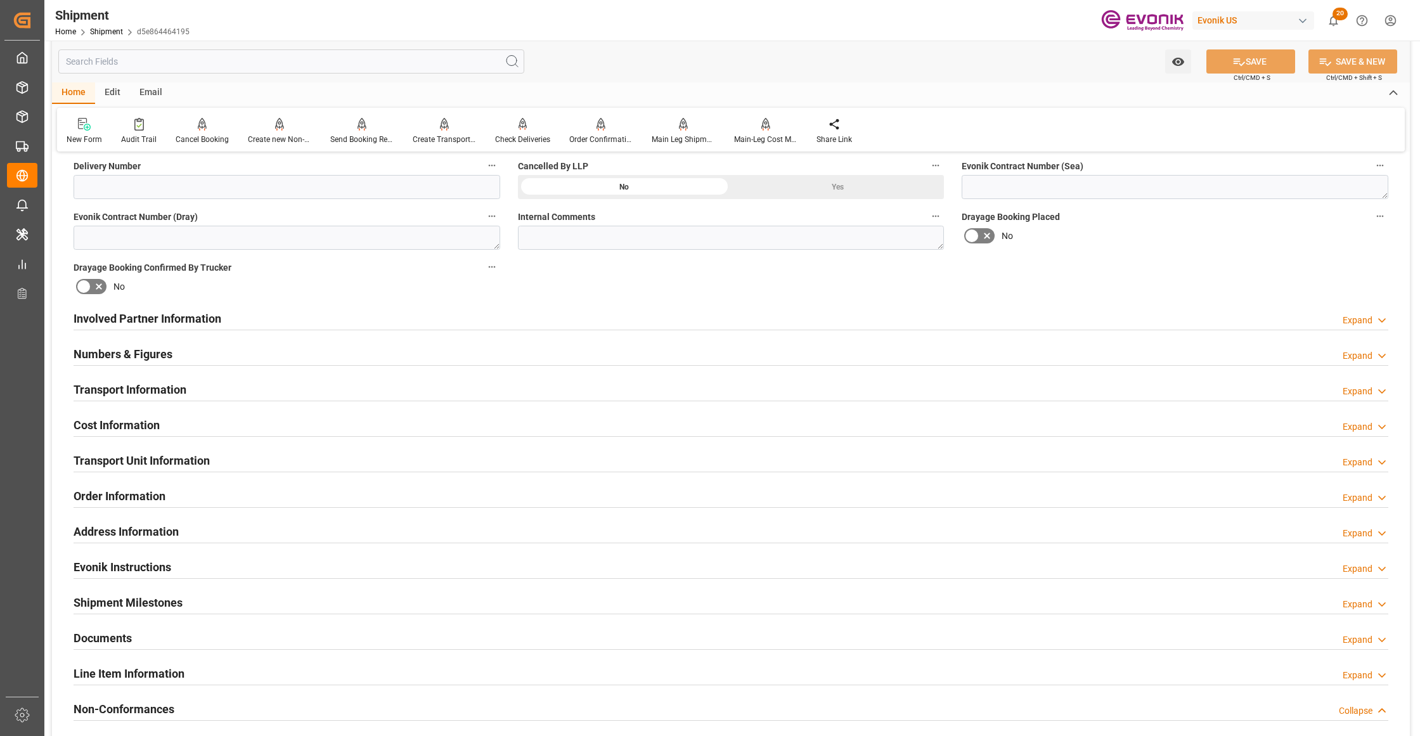
click at [665, 318] on div "Involved Partner Information Expand" at bounding box center [731, 317] width 1314 height 24
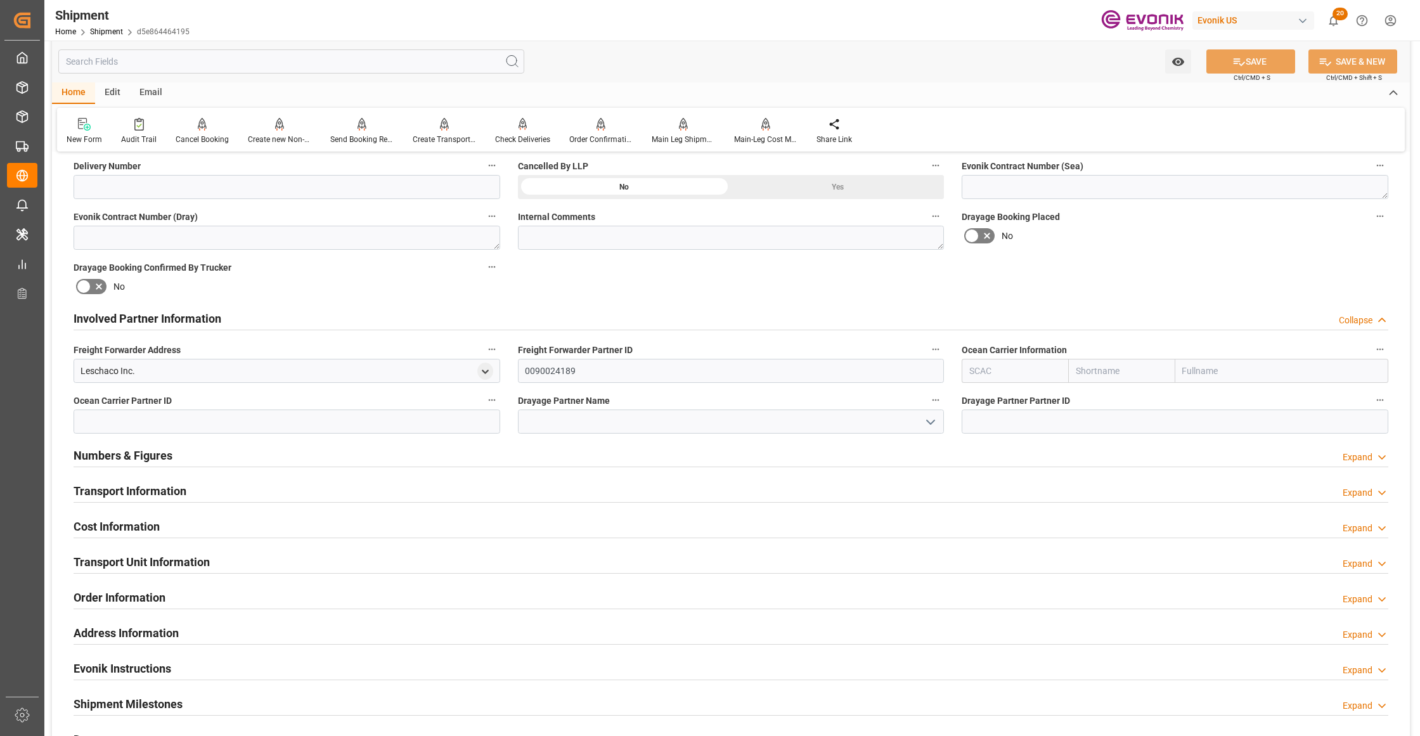
click at [1113, 368] on input "text" at bounding box center [1121, 371] width 106 height 24
click at [1018, 371] on input "text" at bounding box center [1014, 371] width 106 height 24
type input "ฟ"
click at [990, 398] on b "ALRB" at bounding box center [981, 399] width 22 height 10
type input "ALRB"
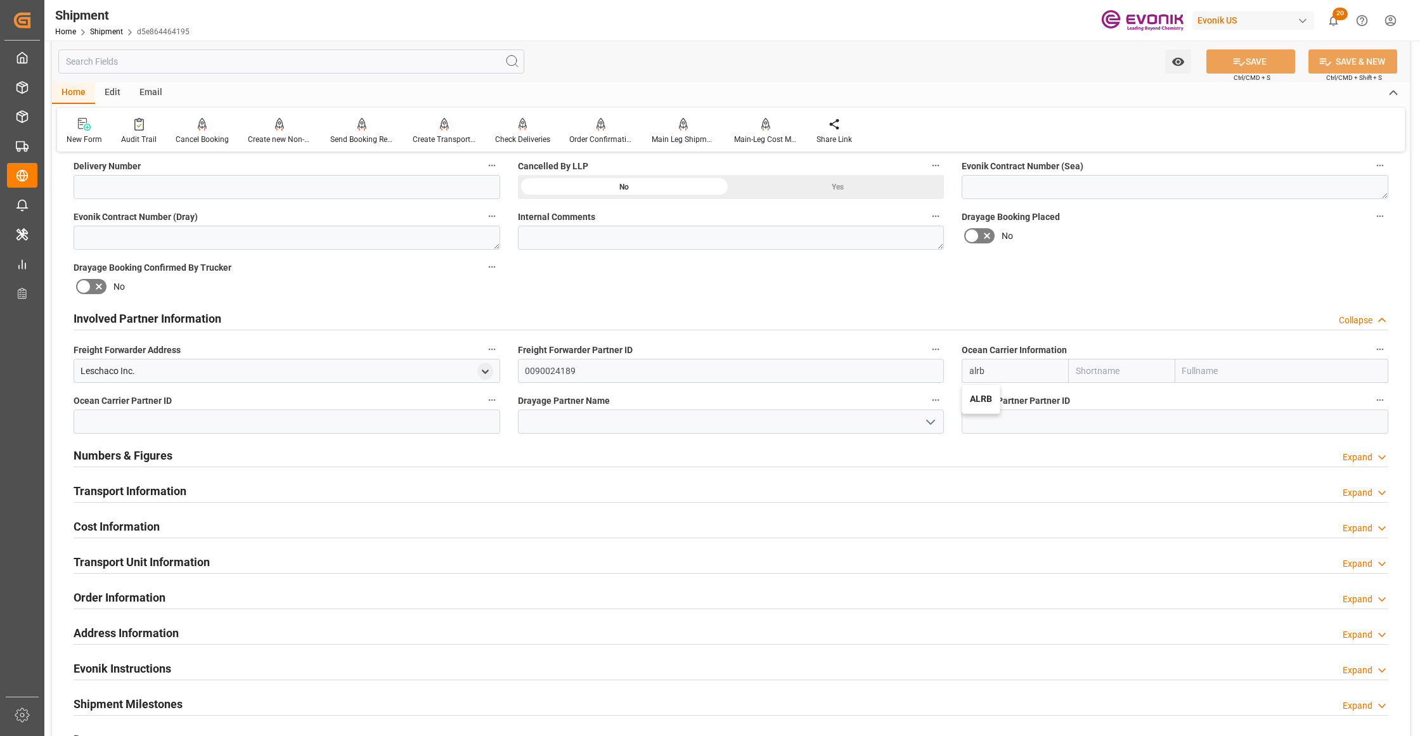
type input "AC Containerline"
type input "AC Containerline GmbH"
type input "ALRB"
click at [1065, 301] on div "Involved Partner Information Collapse" at bounding box center [731, 318] width 1332 height 35
click at [1271, 67] on button "SAVE" at bounding box center [1250, 61] width 89 height 24
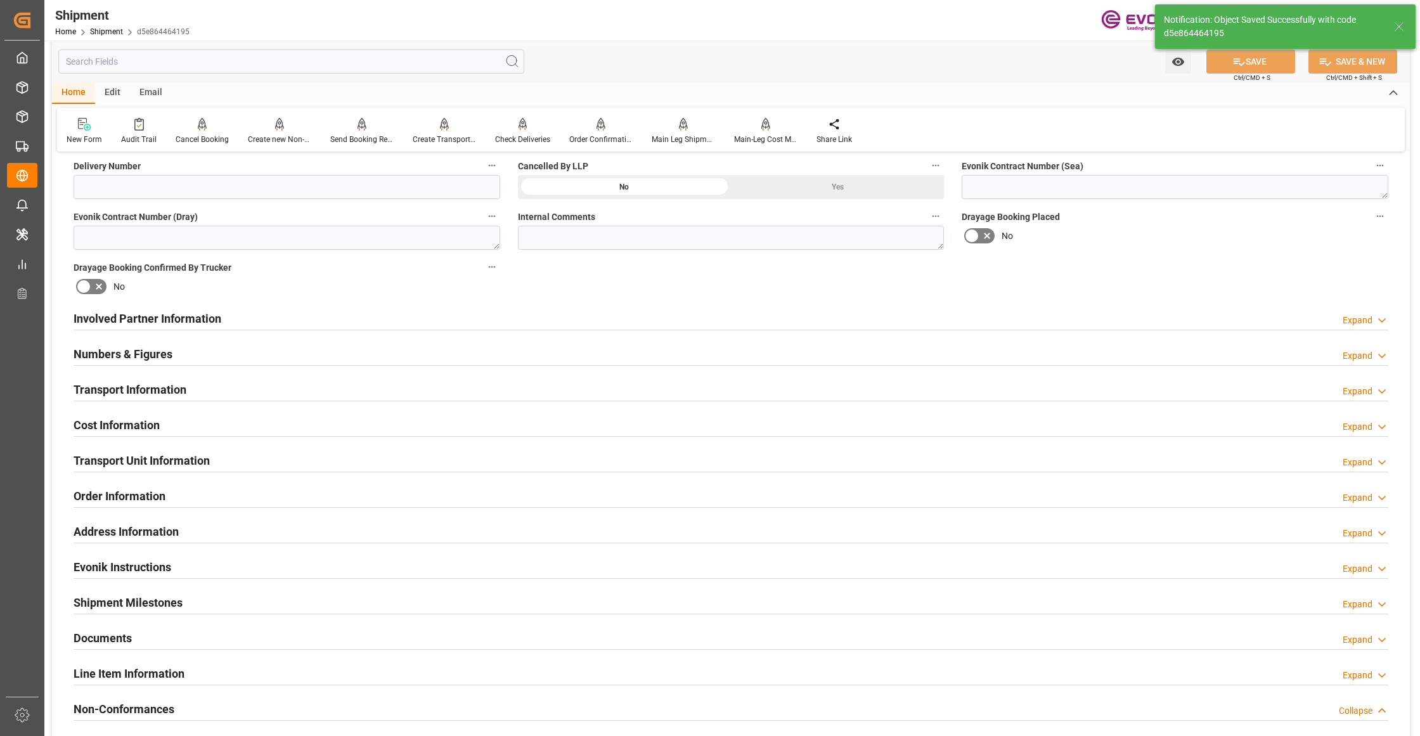
click at [634, 317] on div "Involved Partner Information Expand" at bounding box center [731, 317] width 1314 height 24
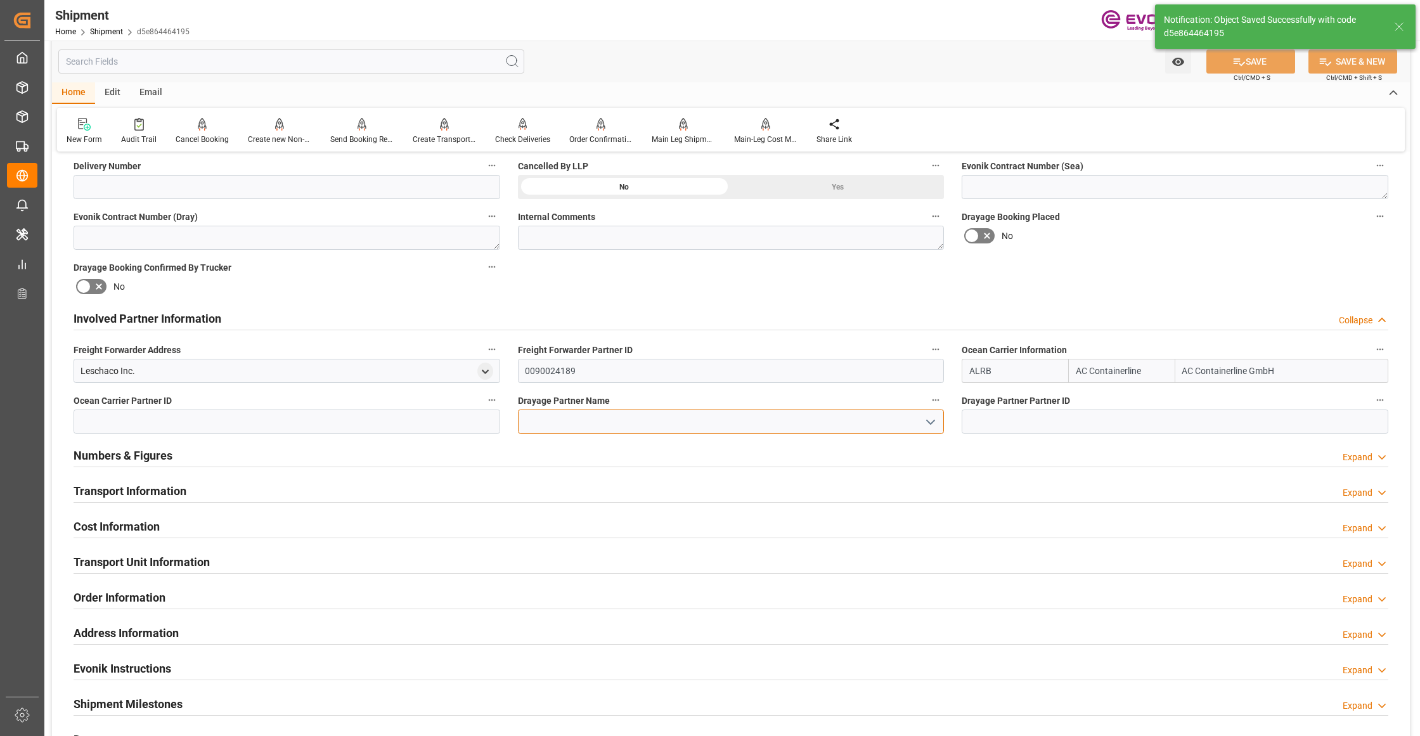
drag, startPoint x: 616, startPoint y: 421, endPoint x: 625, endPoint y: 427, distance: 10.5
click at [622, 425] on input at bounding box center [731, 421] width 427 height 24
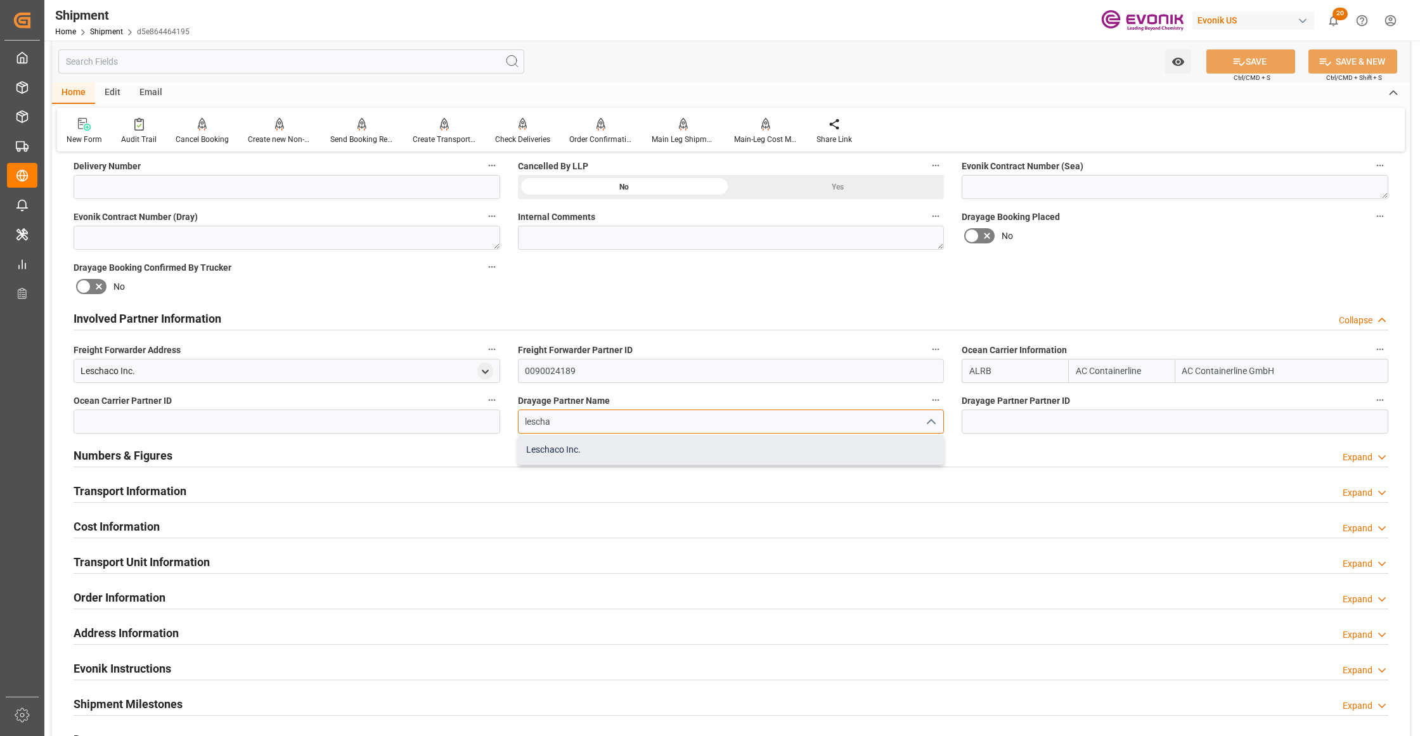
click at [648, 444] on div "Leschaco Inc." at bounding box center [730, 449] width 425 height 29
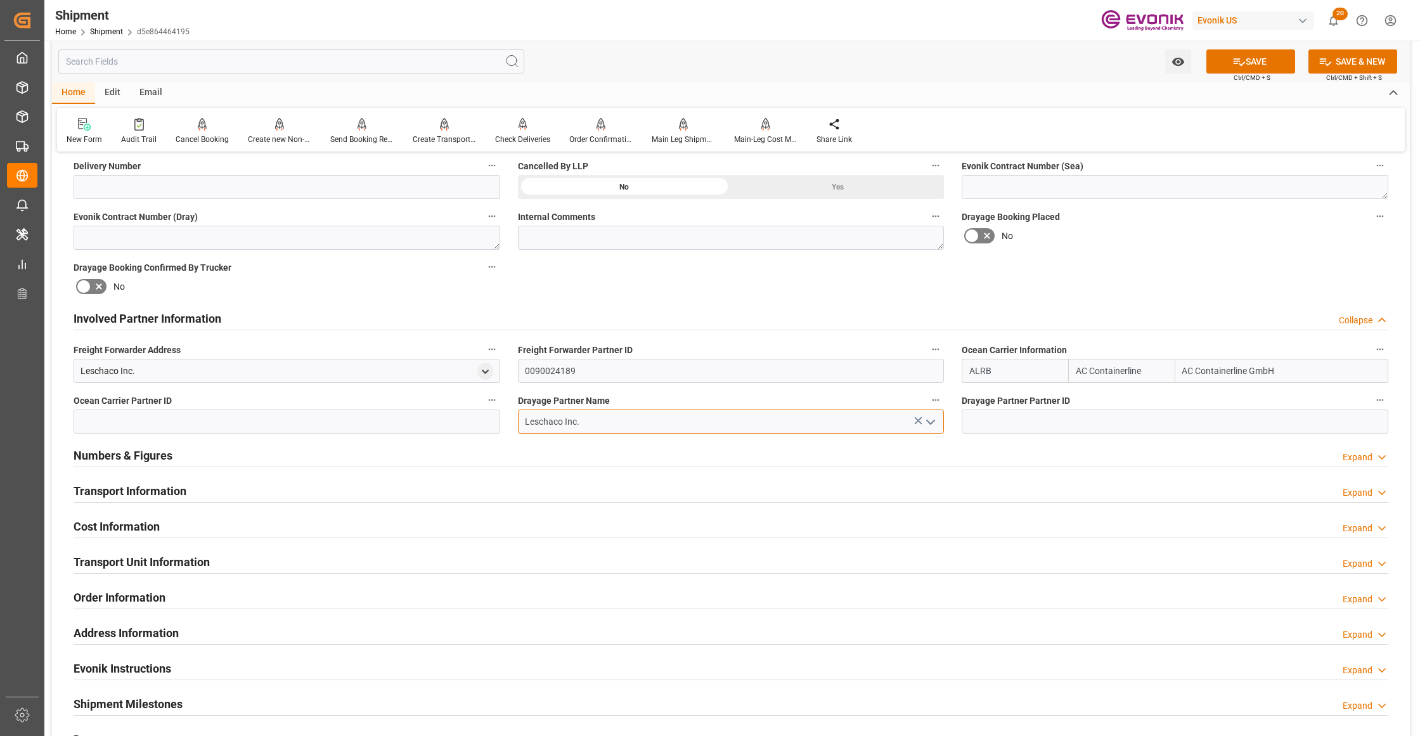
type input "Leschaco Inc."
click at [1116, 260] on div "Booking Confirmation Milestone Bar Collapse Submitted to FFW for Booking (Pendi…" at bounding box center [731, 305] width 1358 height 1412
click at [1241, 64] on icon at bounding box center [1238, 61] width 13 height 13
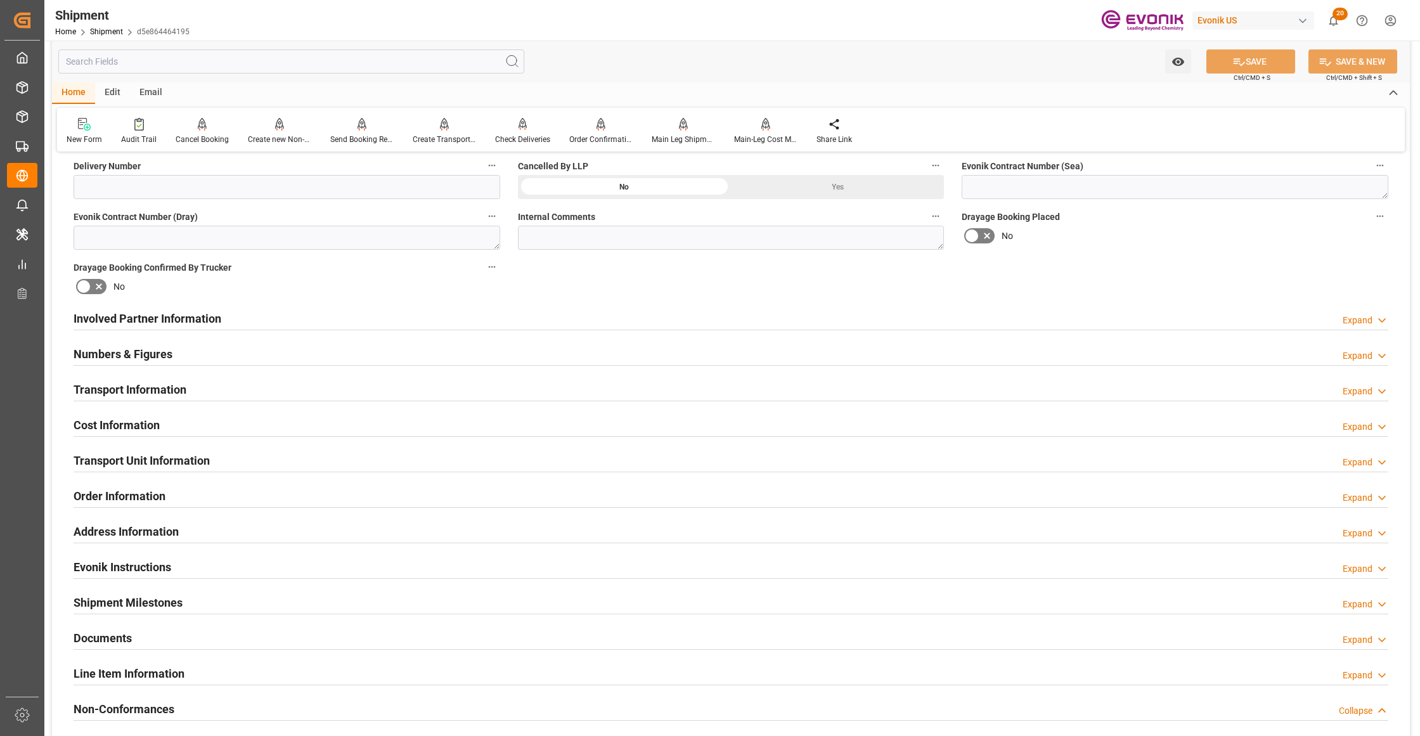
click at [1009, 317] on div "Involved Partner Information Expand" at bounding box center [731, 317] width 1314 height 24
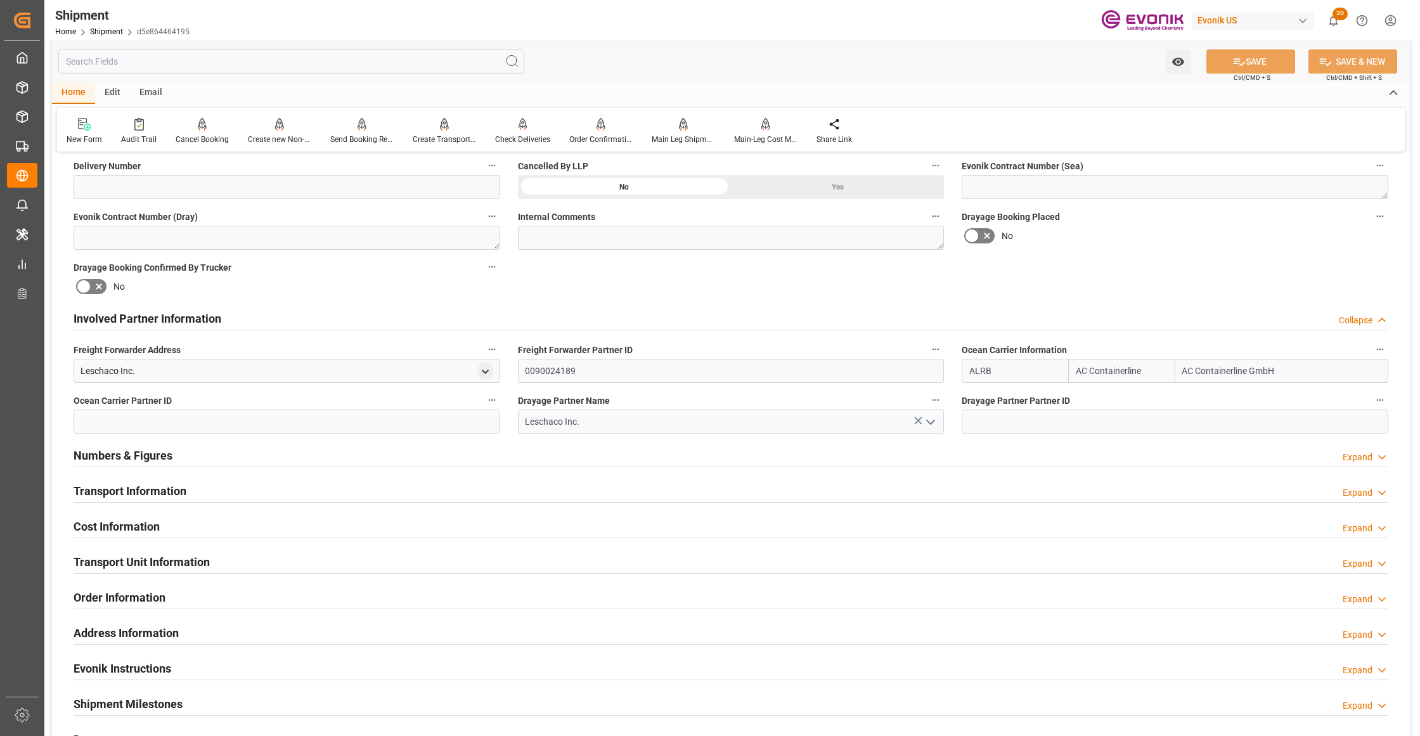
click at [603, 492] on div "Transport Information Expand" at bounding box center [731, 490] width 1314 height 24
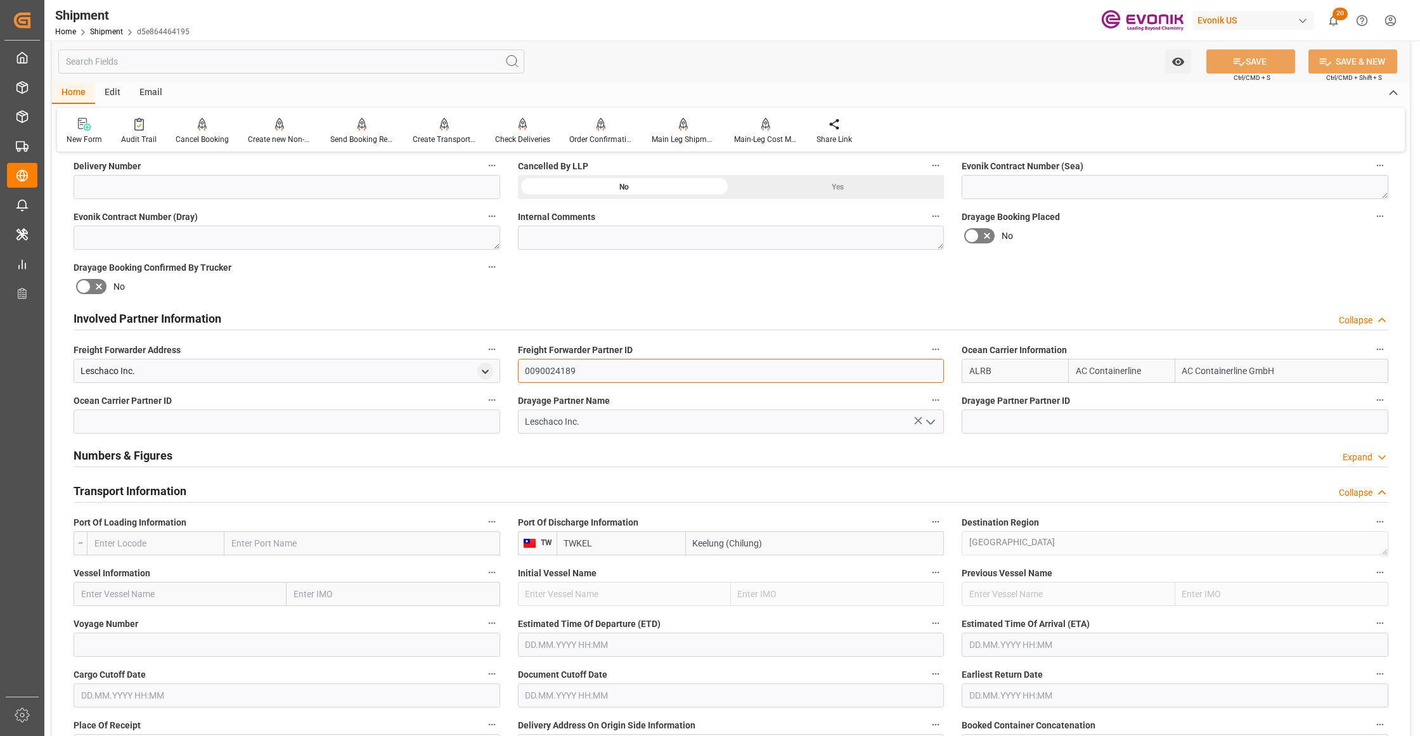
drag, startPoint x: 548, startPoint y: 369, endPoint x: 505, endPoint y: 366, distance: 43.2
click at [505, 366] on div "Booking Confirmation Milestone Bar Collapse Submitted to FFW for Booking (Pendi…" at bounding box center [731, 506] width 1358 height 1814
click at [236, 414] on input at bounding box center [287, 421] width 427 height 24
paste input "0090024189"
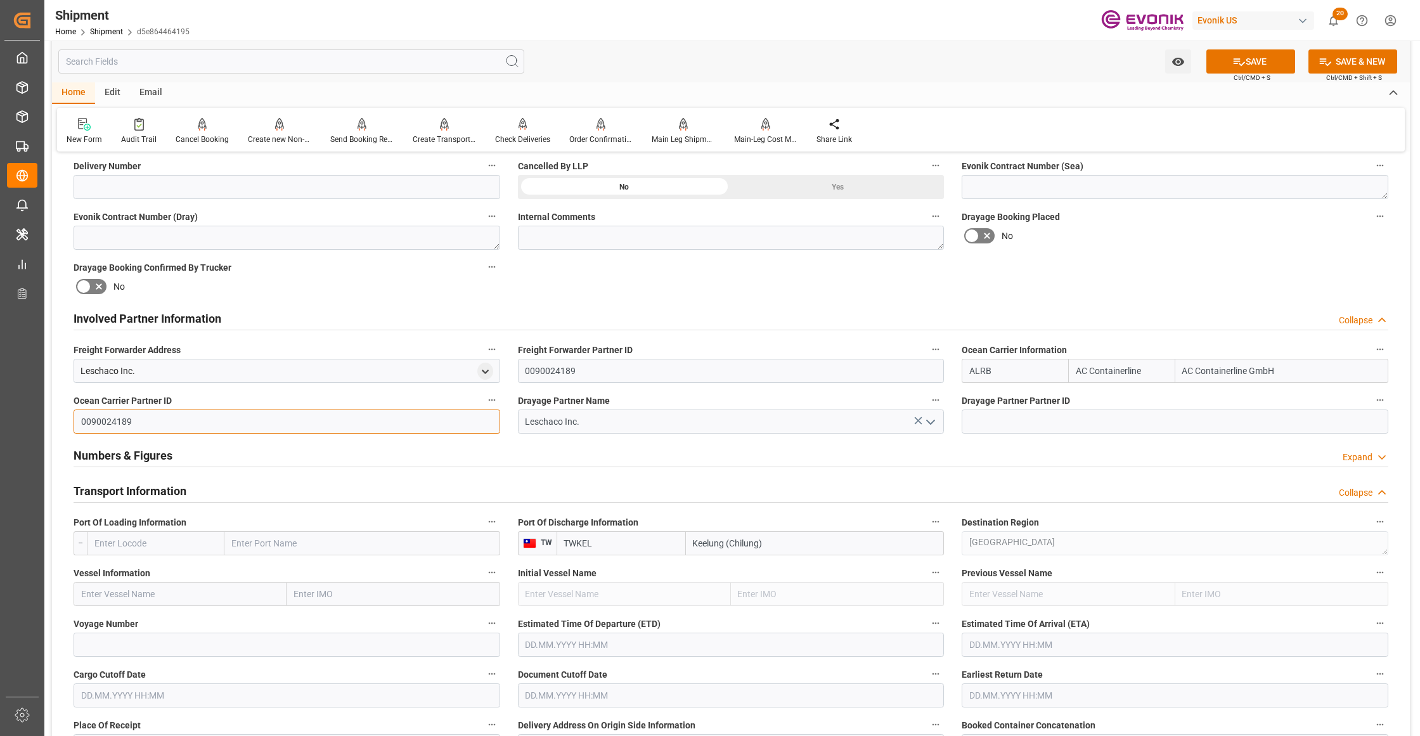
type input "0090024189"
click at [999, 421] on input at bounding box center [1174, 421] width 427 height 24
paste input "0090024189"
type input "0090024189"
click at [1063, 273] on div "Booking Confirmation Milestone Bar Collapse Submitted to FFW for Booking (Pendi…" at bounding box center [731, 506] width 1358 height 1814
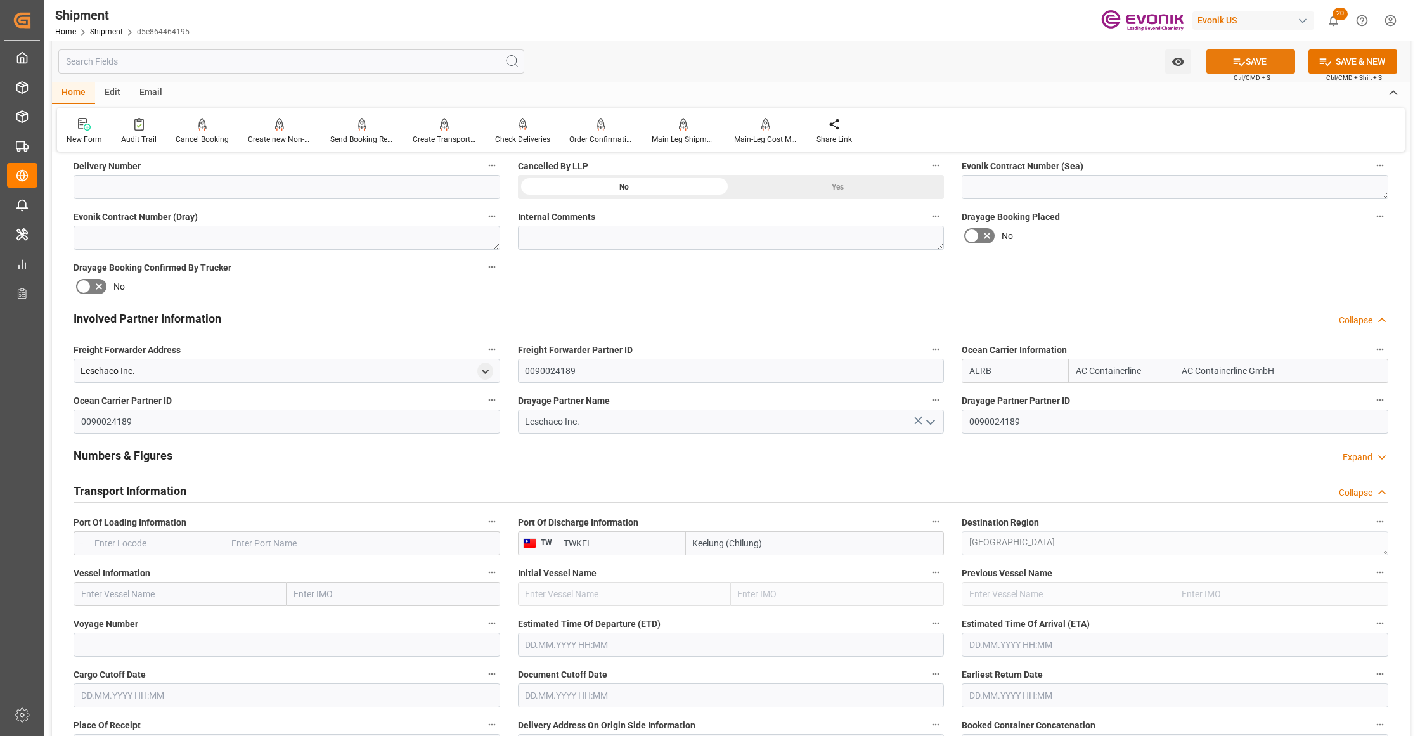
click at [1246, 56] on button "SAVE" at bounding box center [1250, 61] width 89 height 24
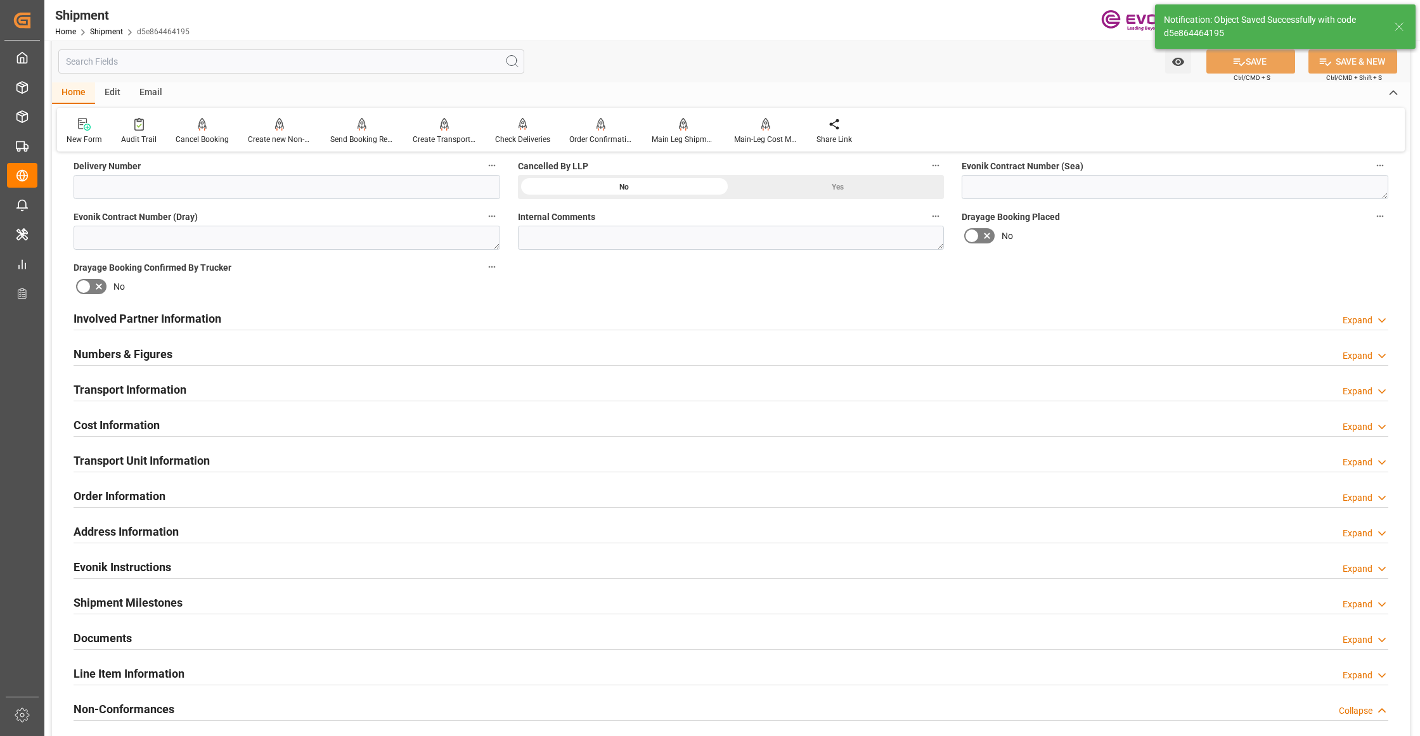
click at [300, 318] on div "Involved Partner Information Expand" at bounding box center [731, 317] width 1314 height 24
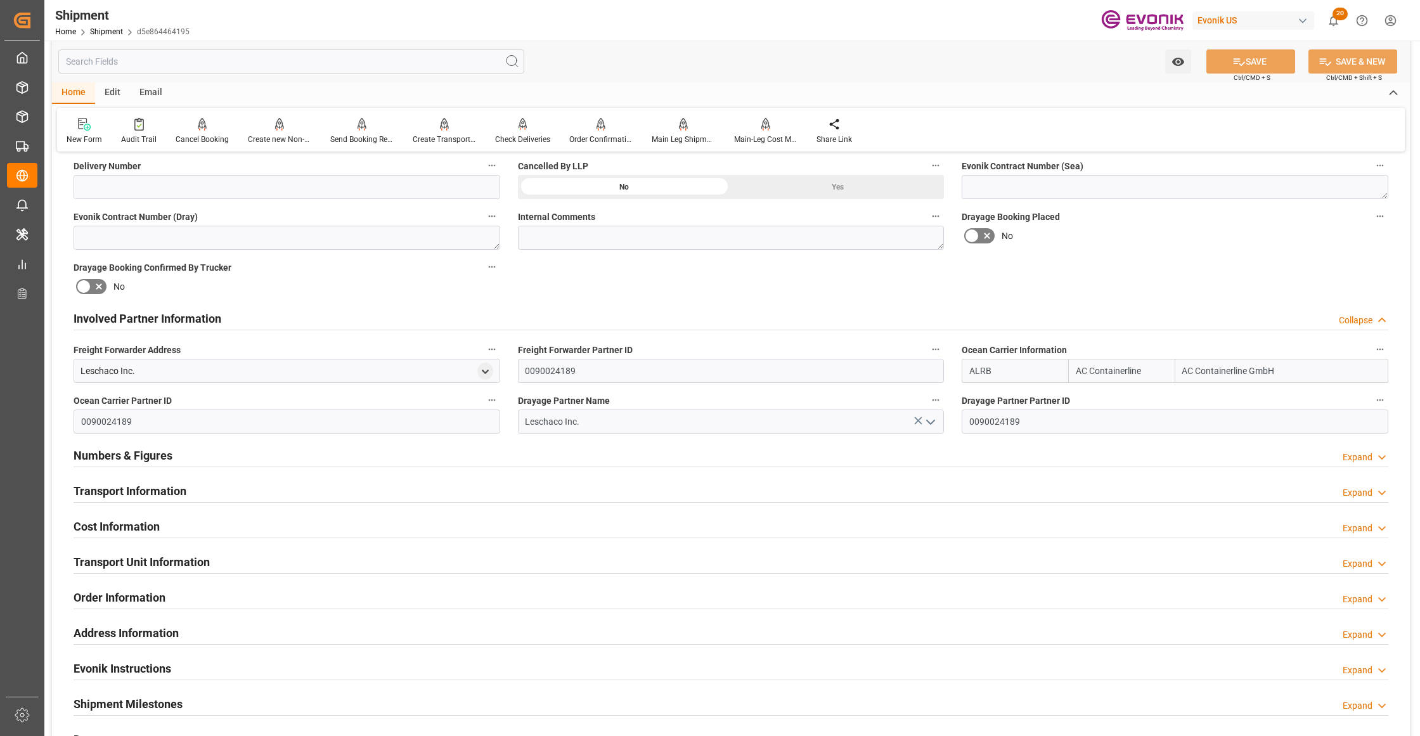
click at [337, 490] on div "Transport Information Expand" at bounding box center [731, 490] width 1314 height 24
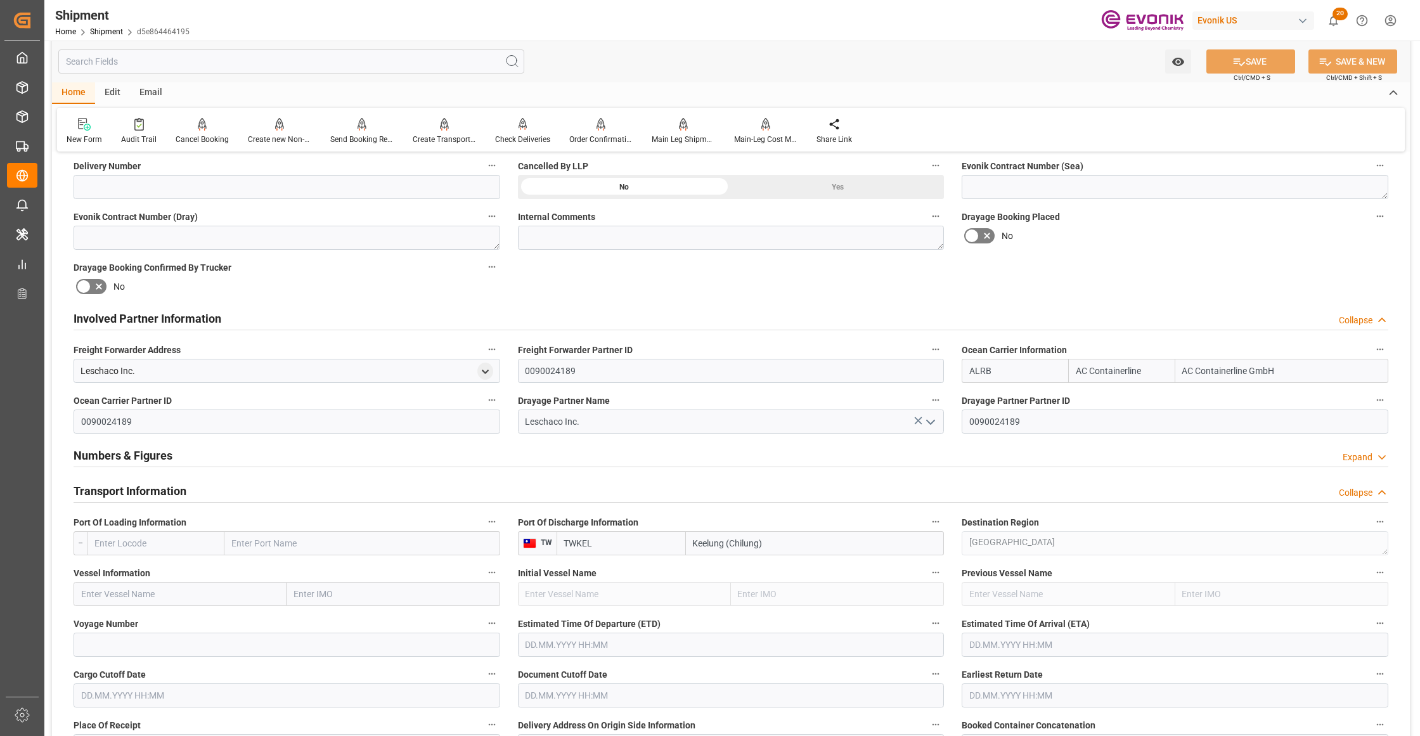
scroll to position [845, 0]
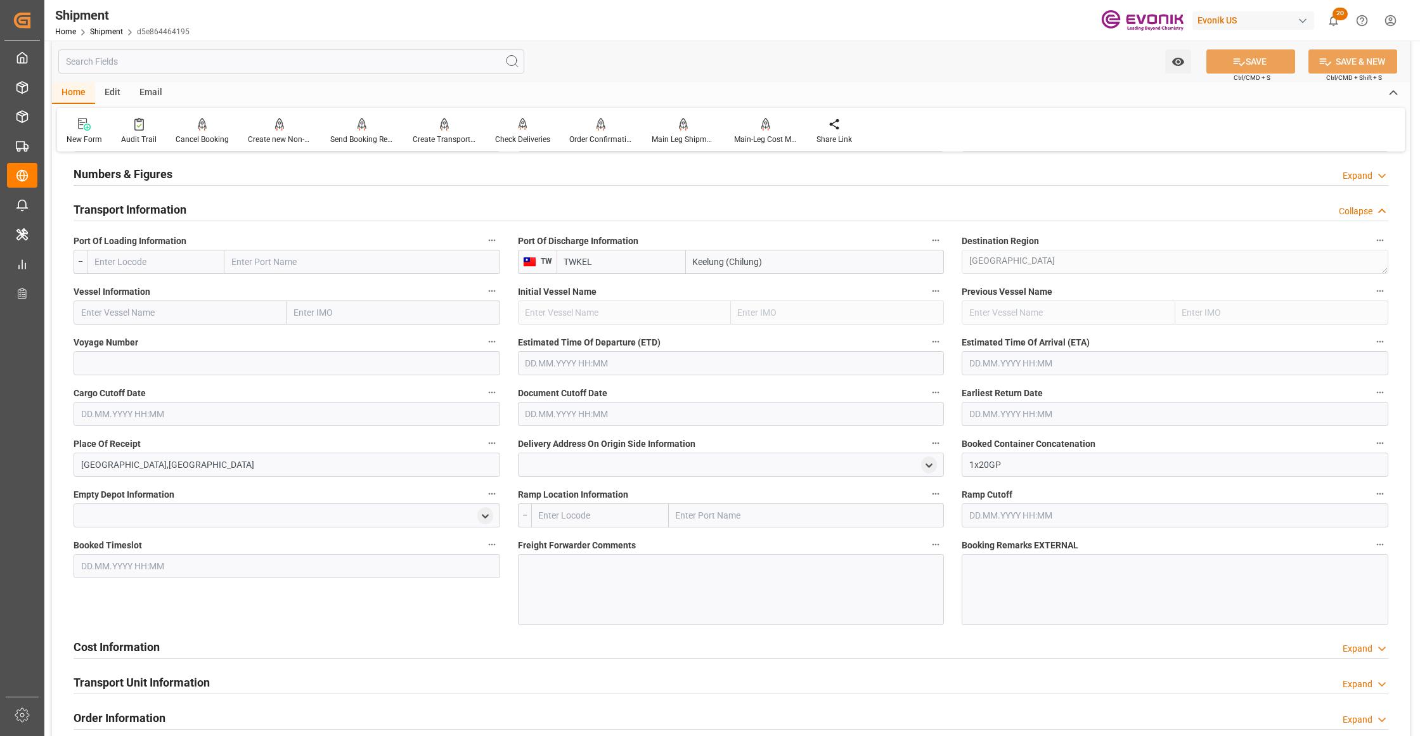
click at [162, 262] on input "text" at bounding box center [156, 262] width 138 height 24
click at [151, 315] on span "USLAX - Los Angeles" at bounding box center [153, 318] width 116 height 10
type input "USLAX"
type input "[GEOGRAPHIC_DATA]"
type input "USLAX"
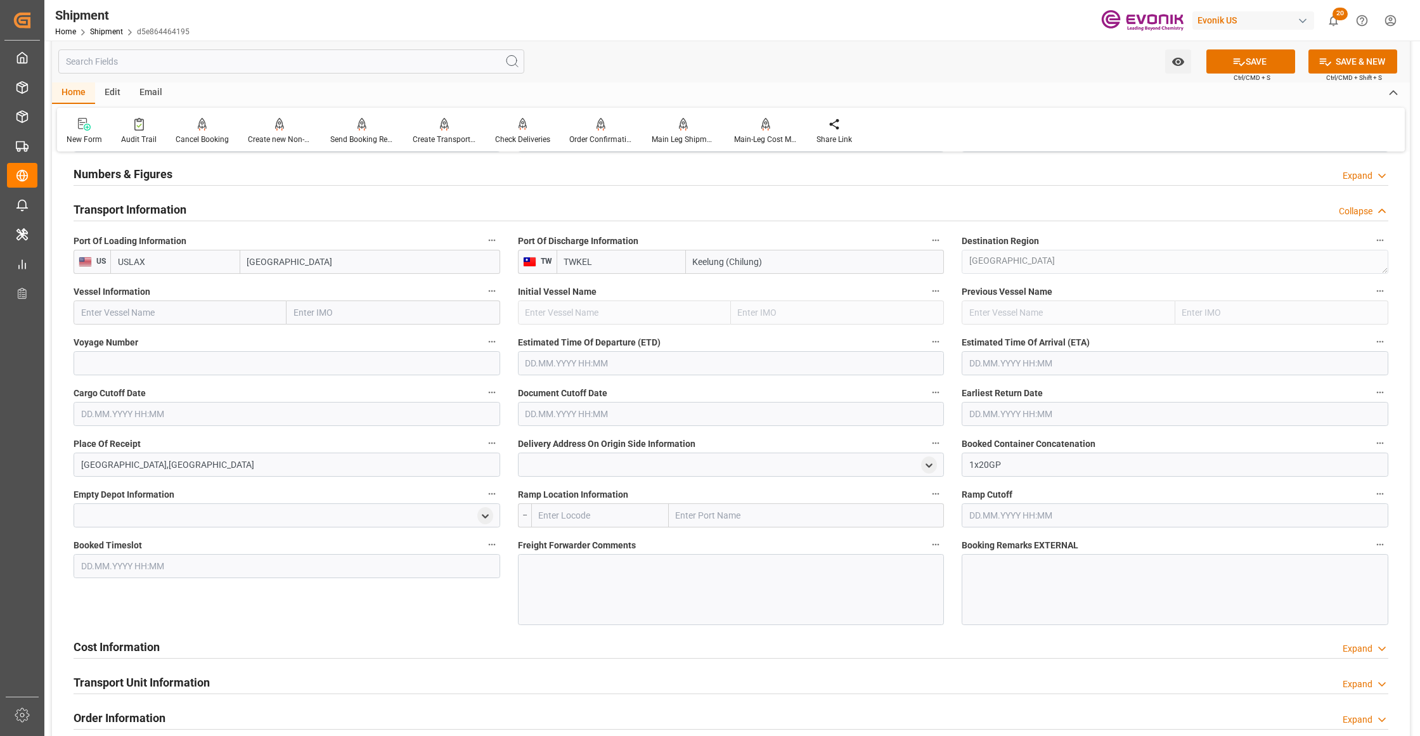
click at [209, 311] on input "text" at bounding box center [180, 312] width 213 height 24
click at [153, 313] on input "text" at bounding box center [180, 312] width 213 height 24
paste input "]YM UPSURGENCE / 0074W"
click at [169, 312] on input "]YM UPSURGENCE / 0074W" at bounding box center [180, 312] width 213 height 24
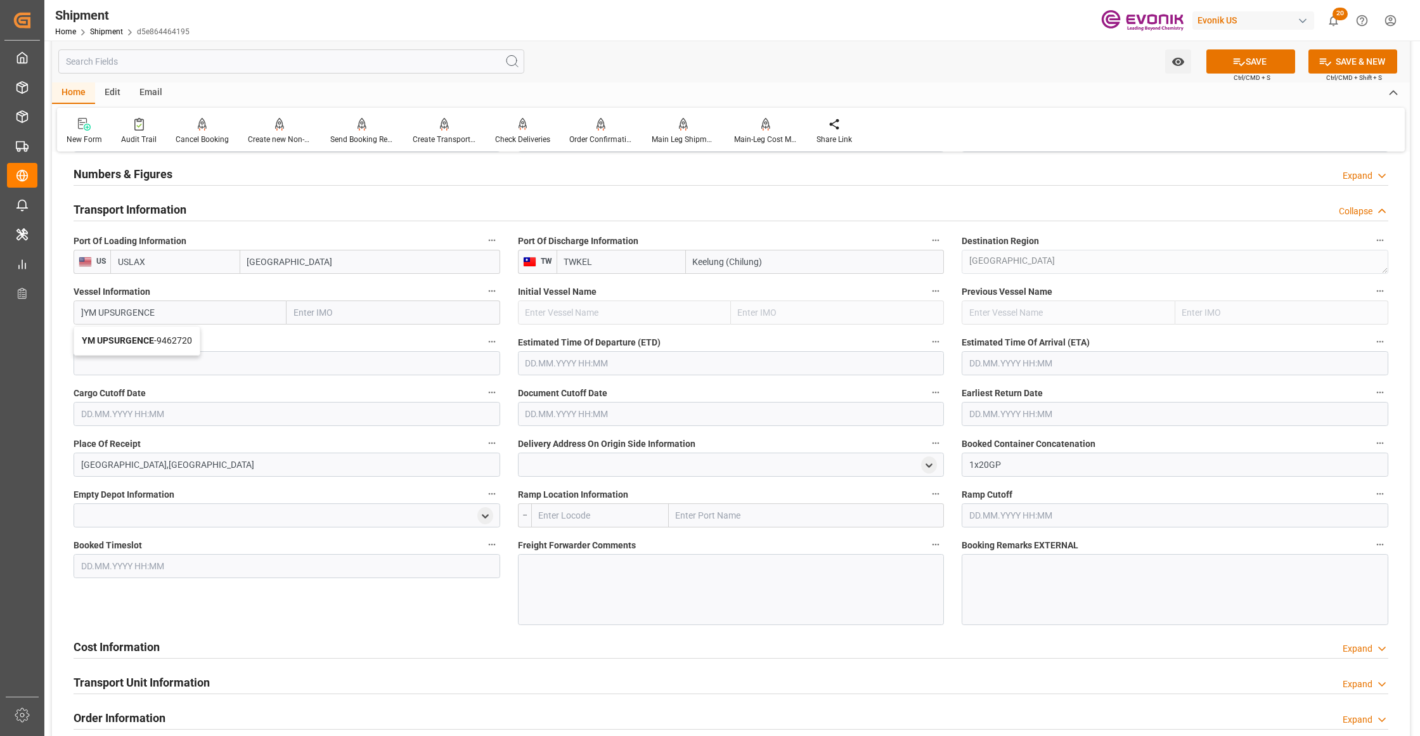
click at [188, 338] on span "YM UPSURGENCE - 9462720" at bounding box center [137, 340] width 110 height 10
type input "YM UPSURGENCE"
type input "9462720"
type input "YM UPSURGENCE"
click at [188, 368] on input at bounding box center [287, 363] width 427 height 24
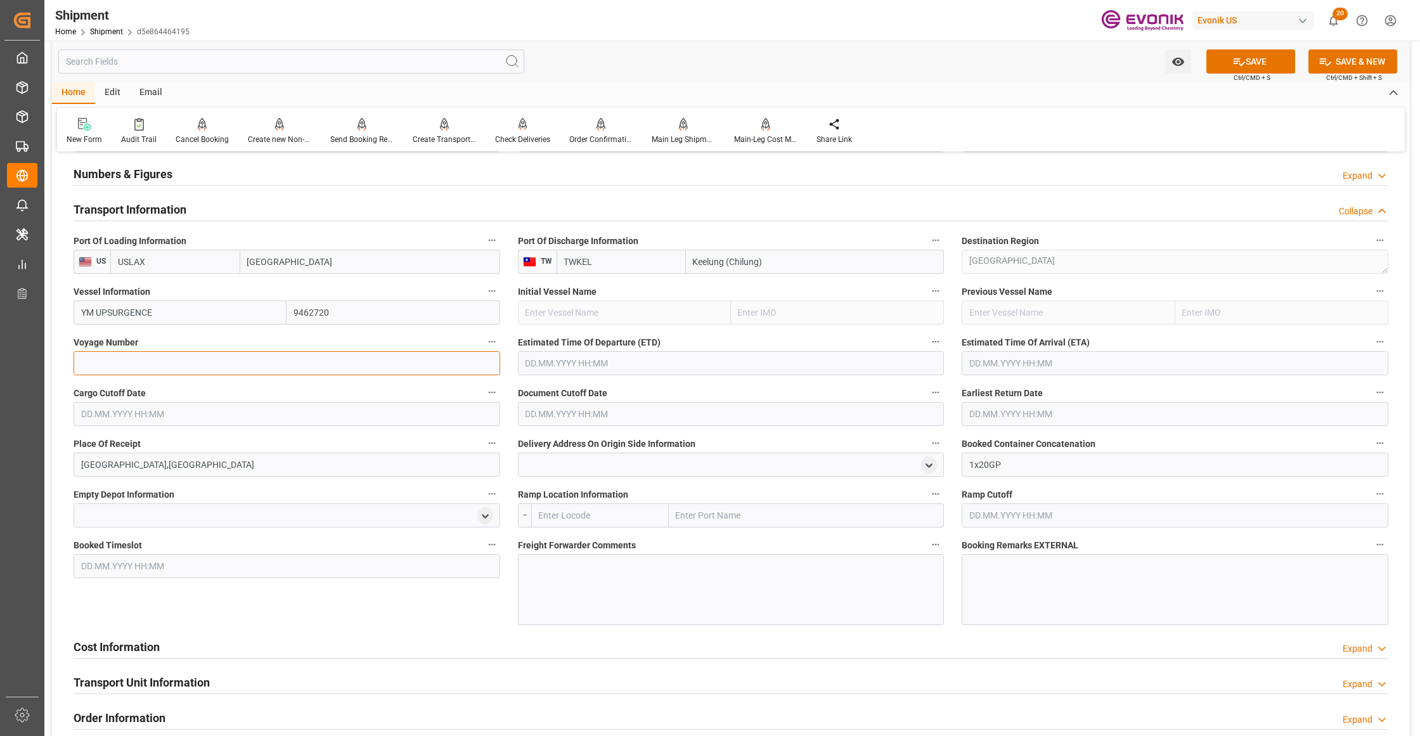
paste input "0074W"
type input "0074W"
click at [612, 363] on input "text" at bounding box center [731, 363] width 427 height 24
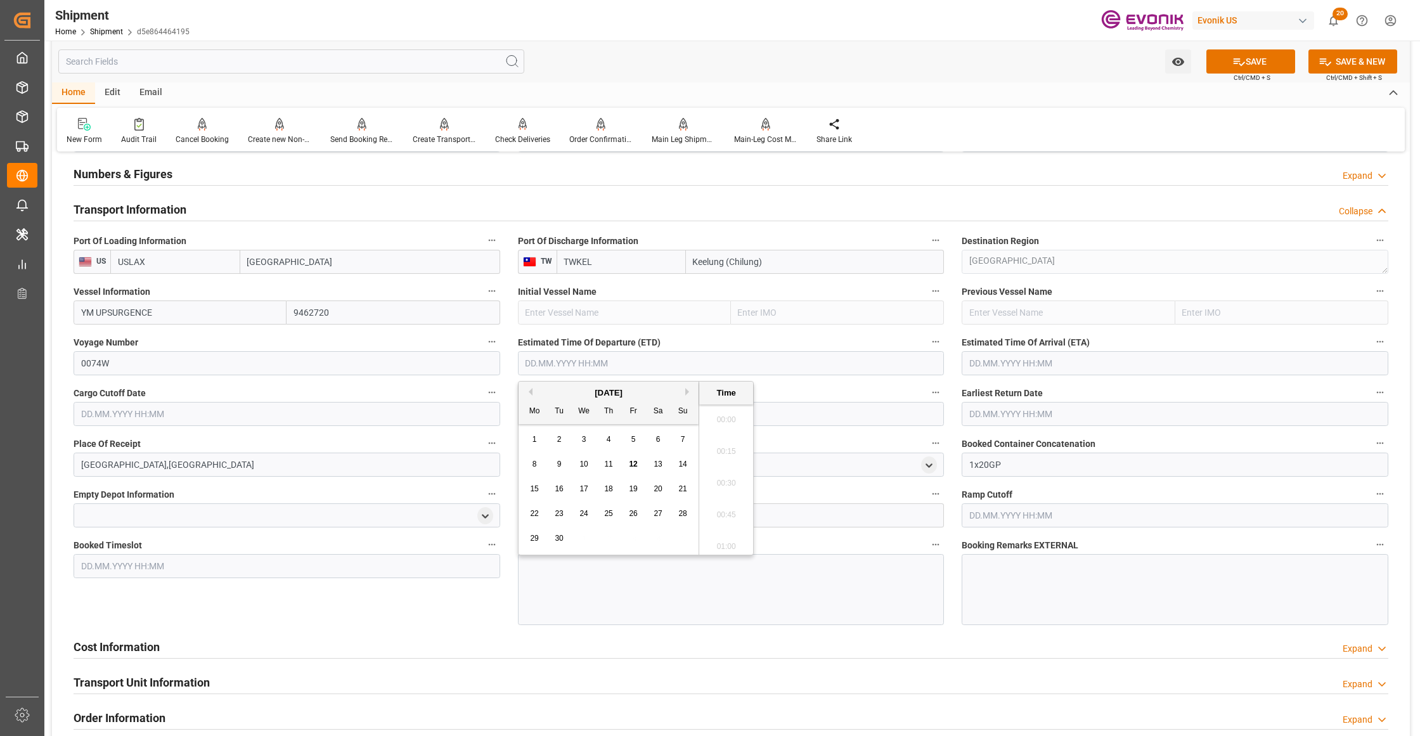
scroll to position [479, 0]
click at [686, 392] on button "Next Month" at bounding box center [689, 392] width 8 height 8
click at [583, 463] on span "8" at bounding box center [584, 463] width 4 height 9
type input "[DATE] 00:00"
click at [1035, 359] on input "text" at bounding box center [1174, 363] width 427 height 24
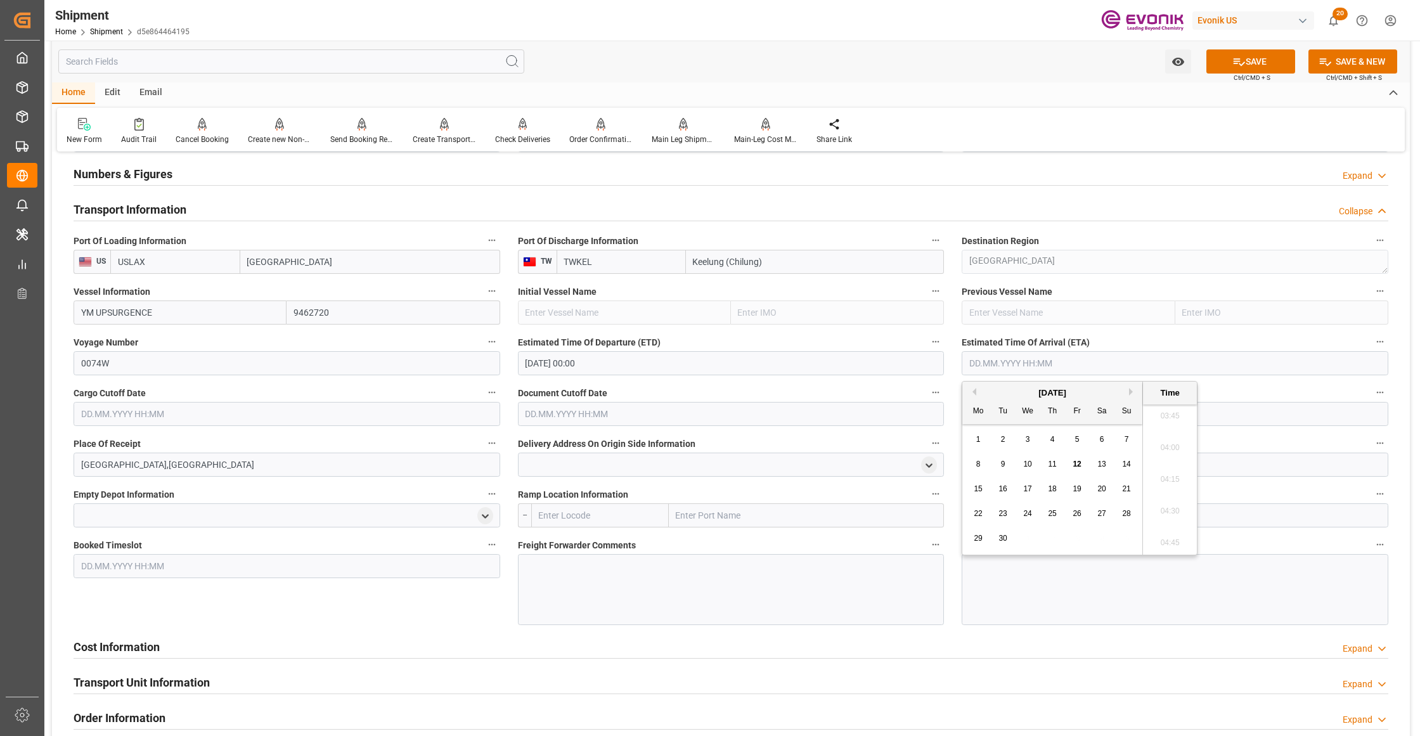
click at [1131, 397] on div "September 2025" at bounding box center [1052, 393] width 180 height 13
click at [1131, 394] on button "Next Month" at bounding box center [1133, 392] width 8 height 8
click at [974, 540] on span "27" at bounding box center [977, 538] width 8 height 9
type input "[DATE] 00:00"
click at [427, 406] on input "text" at bounding box center [287, 414] width 427 height 24
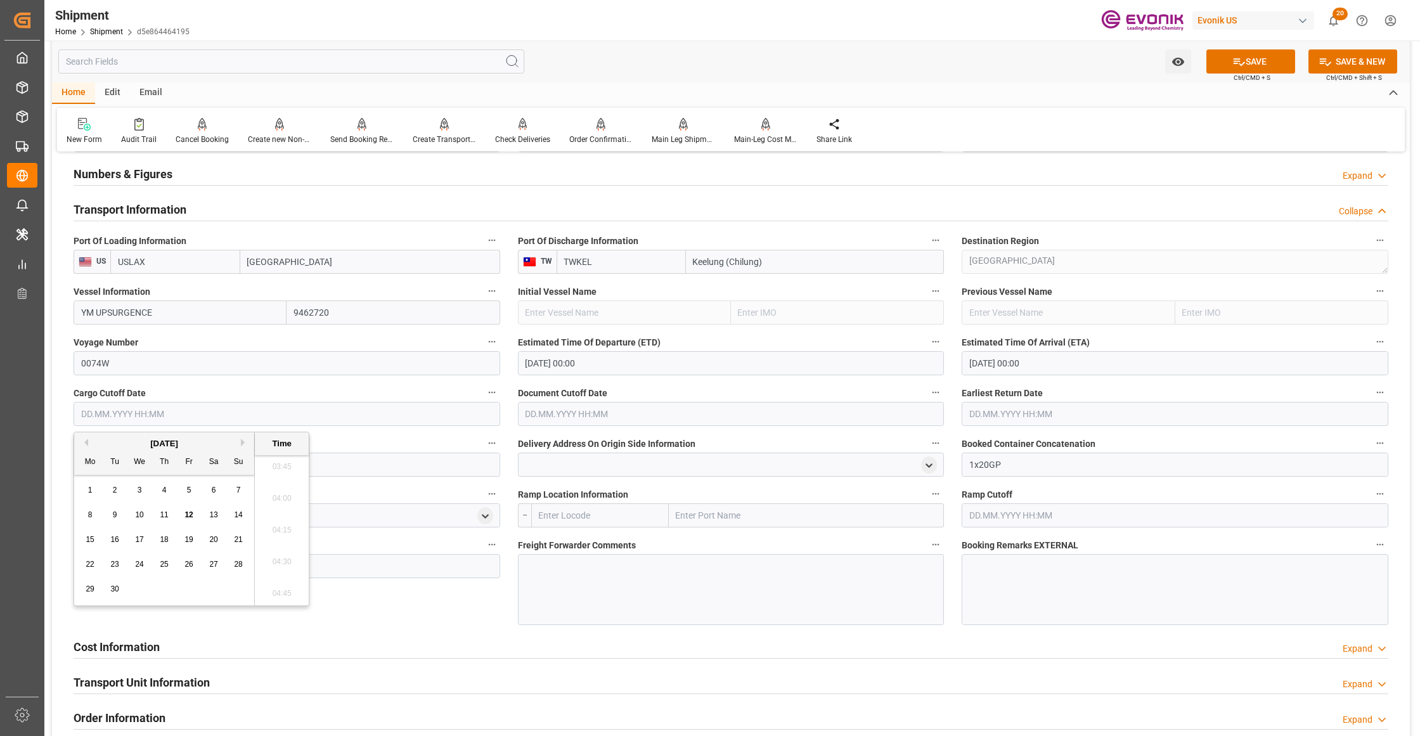
click at [112, 563] on span "23" at bounding box center [114, 564] width 8 height 9
type input "[DATE] 00:00"
click at [693, 412] on input "text" at bounding box center [731, 414] width 427 height 24
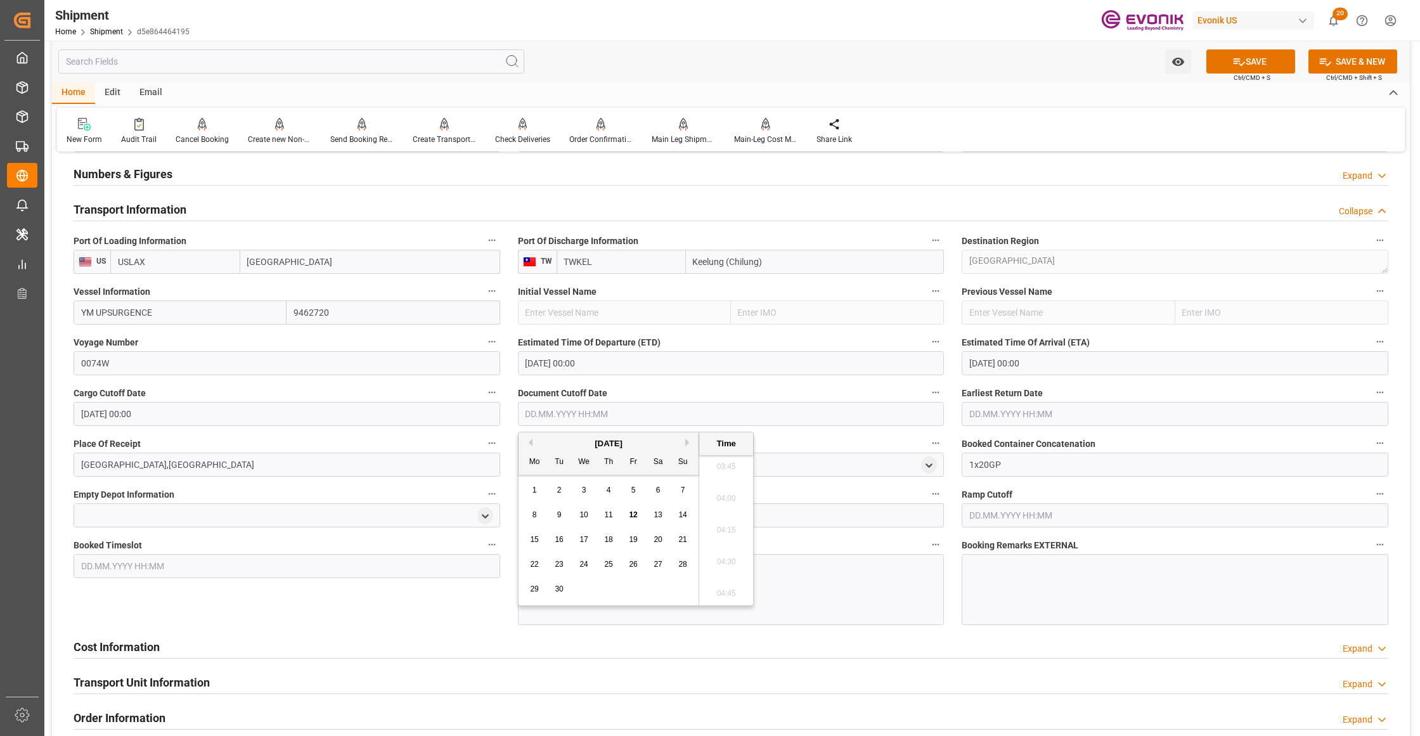
click at [563, 562] on span "23" at bounding box center [559, 564] width 8 height 9
type input "[DATE] 00:00"
drag, startPoint x: 1023, startPoint y: 416, endPoint x: 1015, endPoint y: 428, distance: 14.8
click at [1022, 416] on input "text" at bounding box center [1174, 414] width 427 height 24
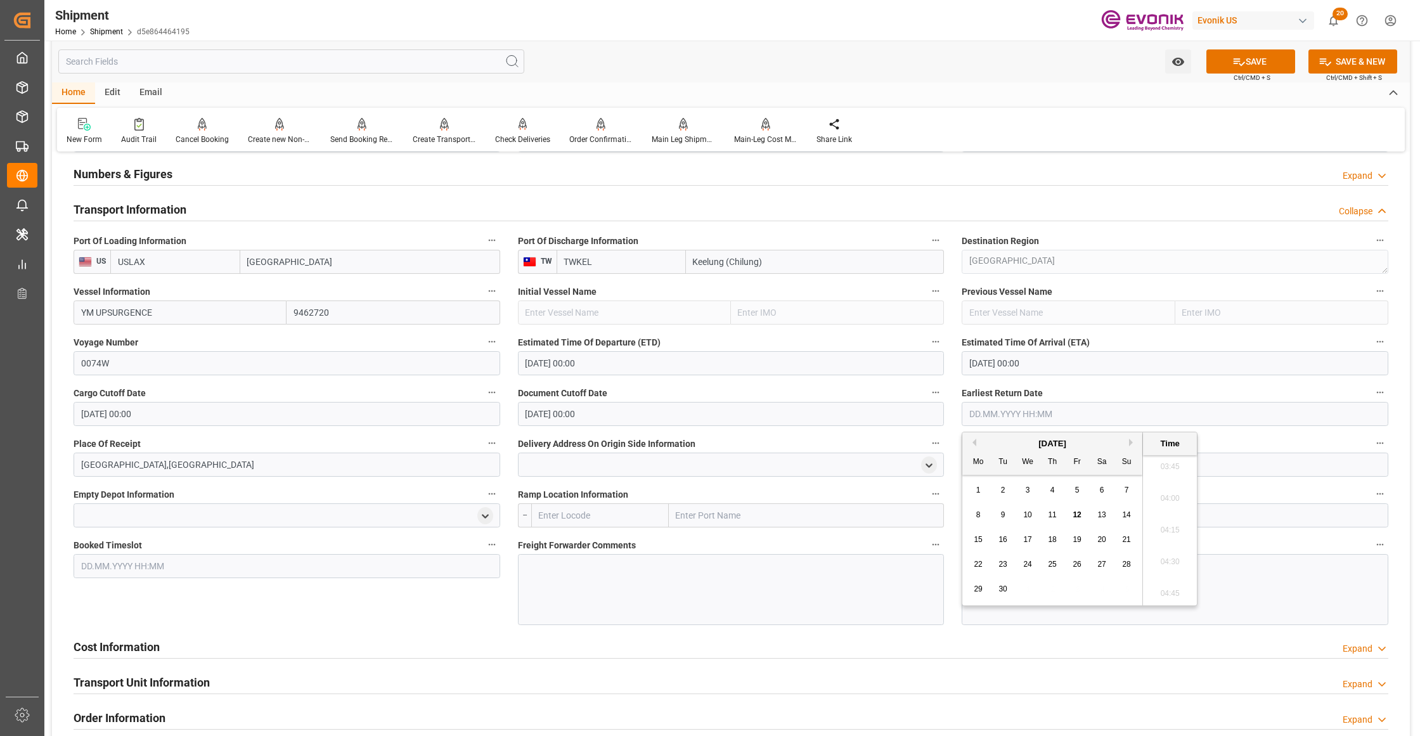
click at [1002, 566] on span "23" at bounding box center [1002, 564] width 8 height 9
type input "[DATE] 00:00"
click at [462, 612] on div "Booked Timeslot" at bounding box center [287, 581] width 444 height 98
click at [1240, 61] on icon at bounding box center [1238, 61] width 13 height 13
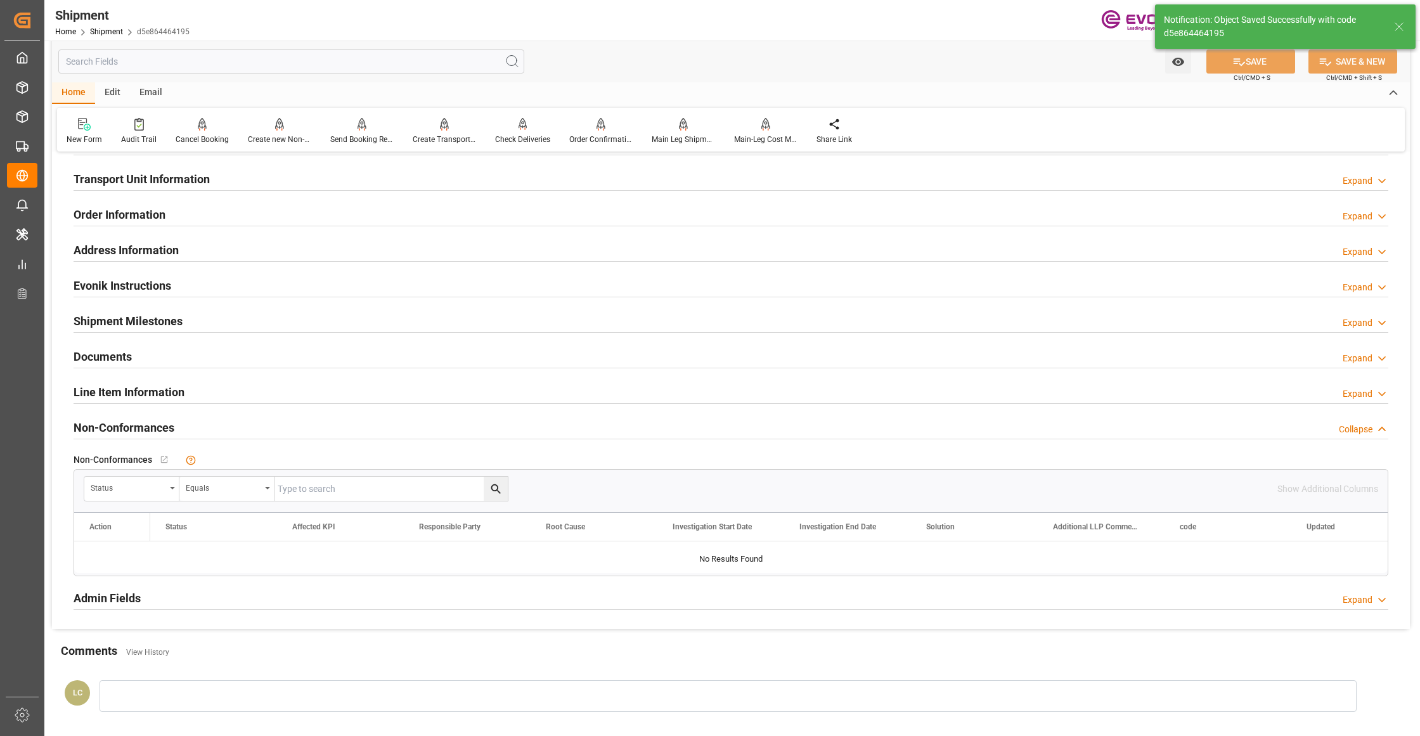
scroll to position [563, 0]
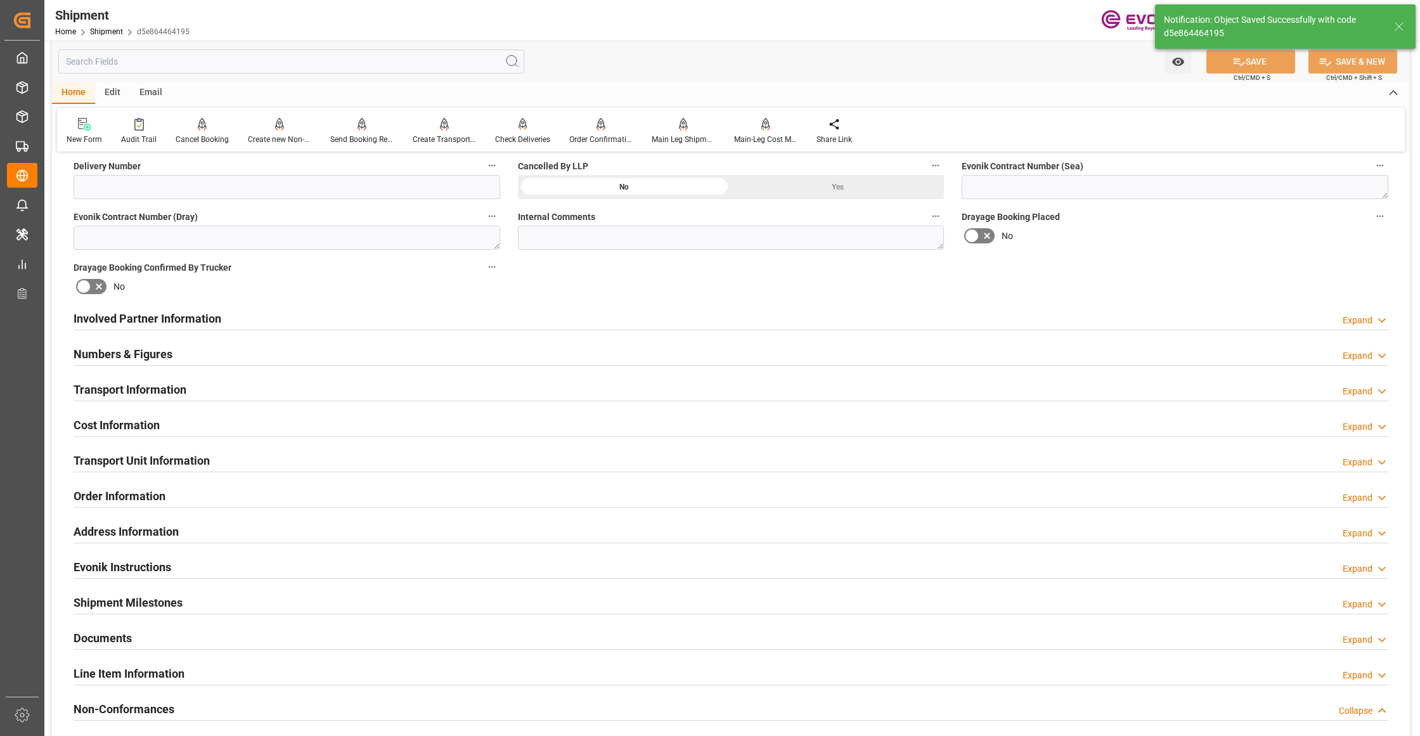
click at [281, 418] on div "Cost Information Expand" at bounding box center [731, 424] width 1314 height 24
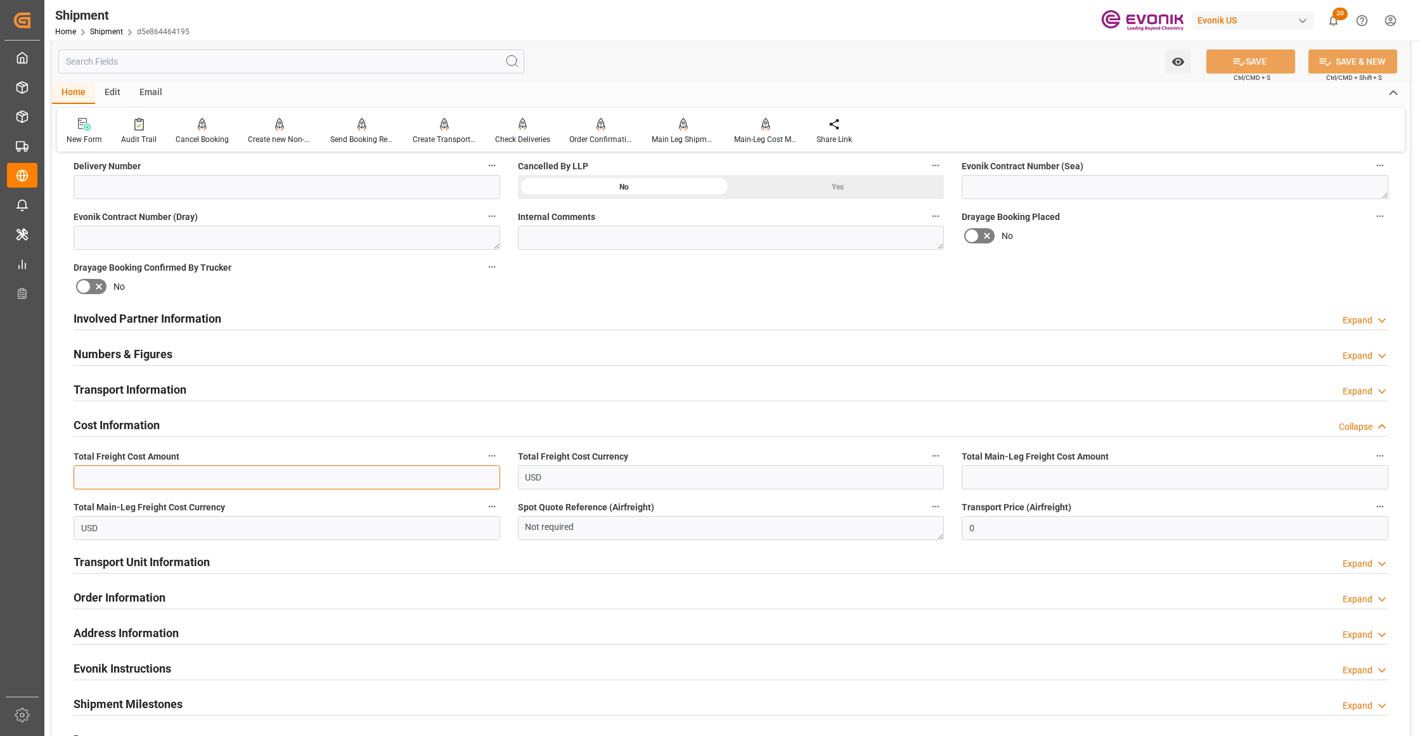
click at [295, 470] on input "text" at bounding box center [287, 477] width 427 height 24
type input "2225"
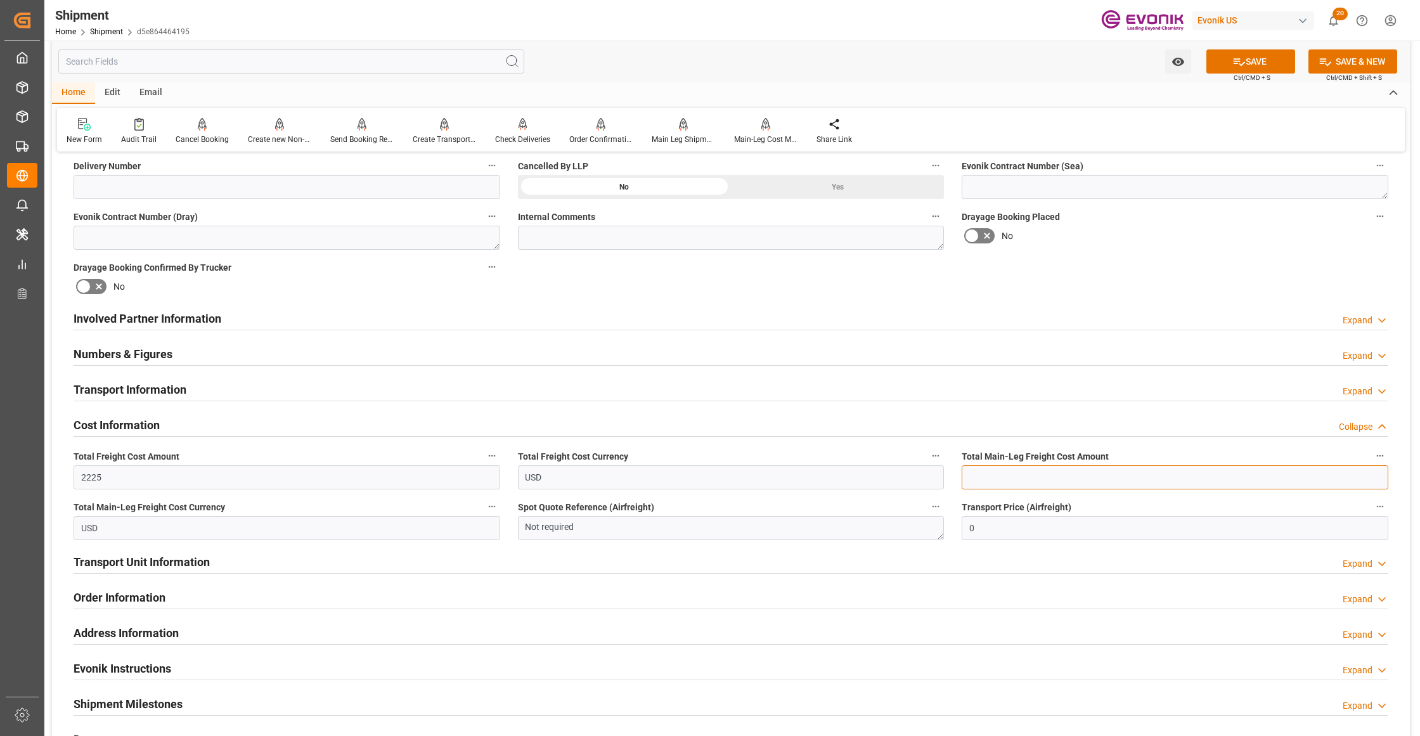
click at [1041, 473] on input "text" at bounding box center [1174, 477] width 427 height 24
type input "2225"
click at [1101, 284] on div "Booking Confirmation Milestone Bar Collapse Submitted to FFW for Booking (Pendi…" at bounding box center [731, 305] width 1358 height 1412
click at [1261, 62] on button "SAVE" at bounding box center [1250, 61] width 89 height 24
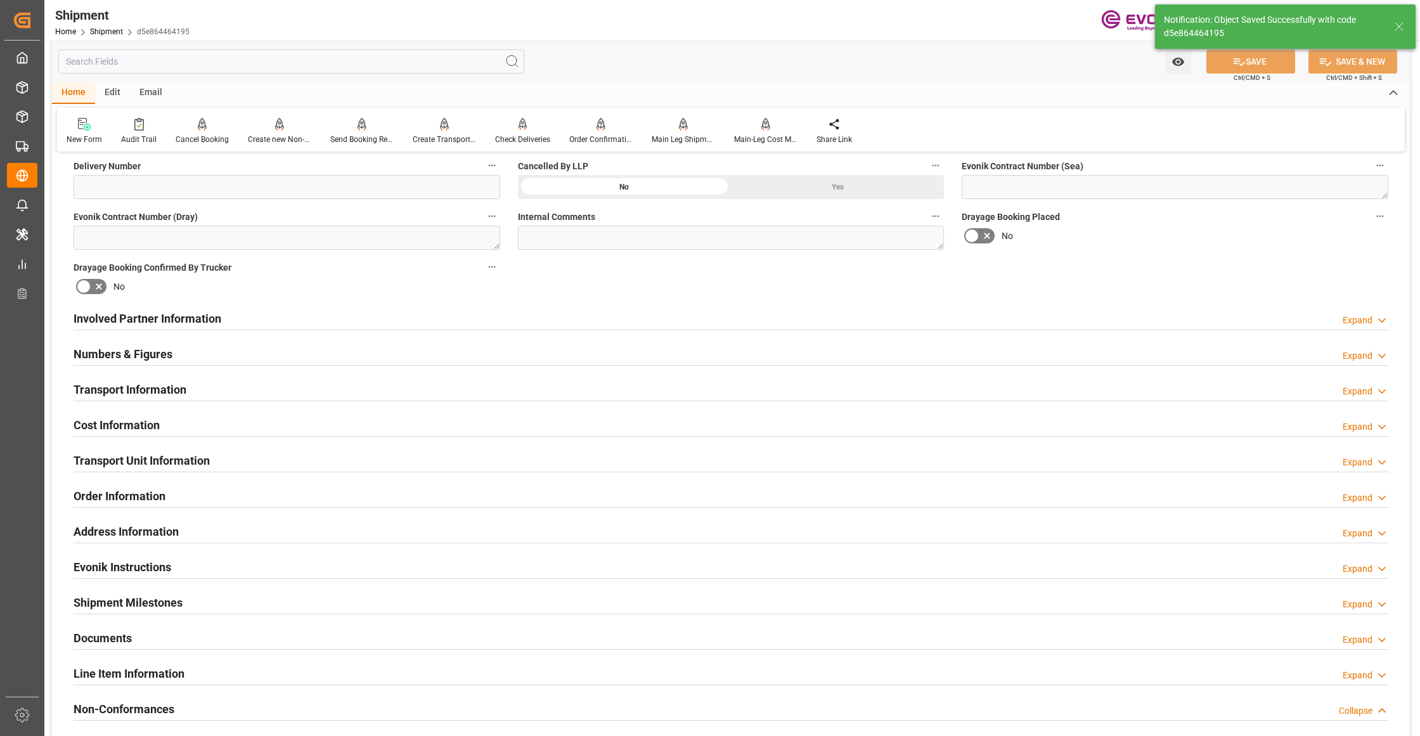
click at [561, 308] on div "Involved Partner Information Expand" at bounding box center [731, 317] width 1314 height 24
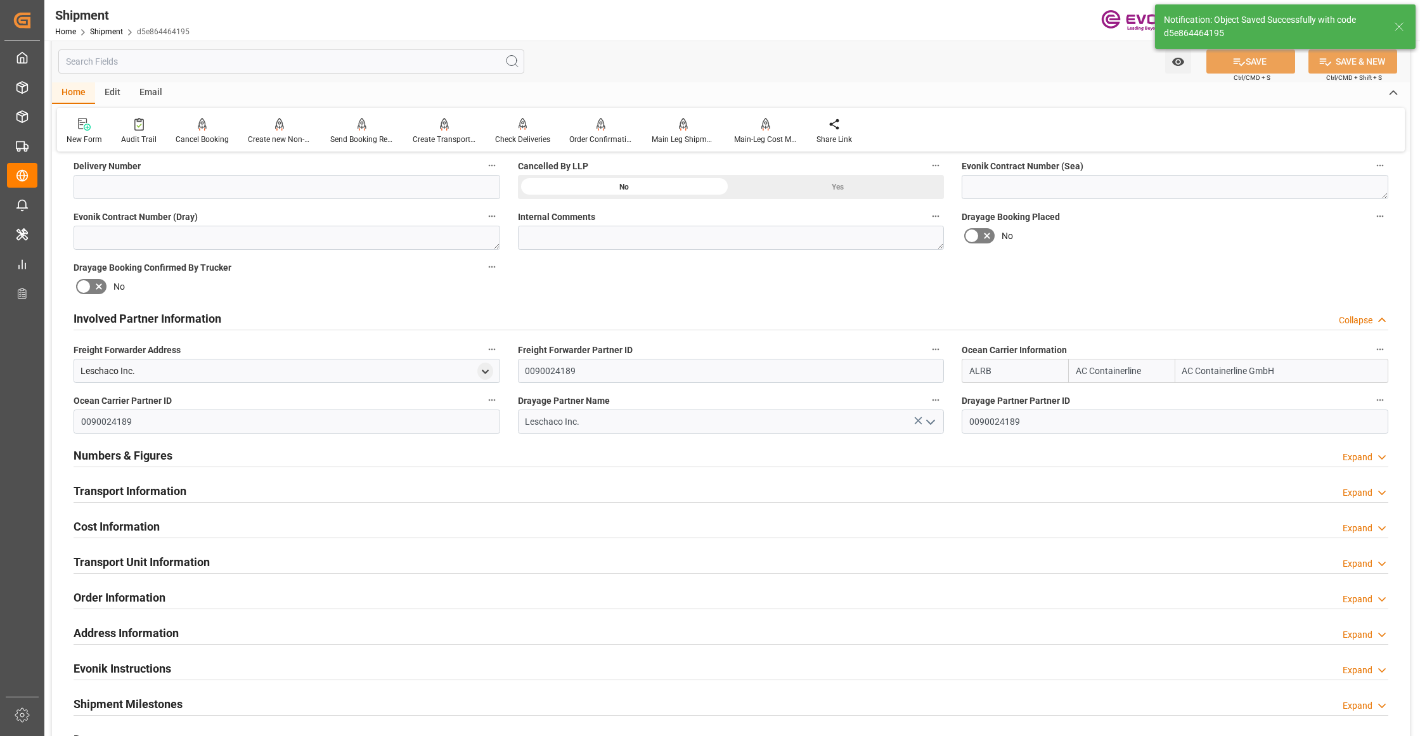
click at [491, 487] on div "Transport Information Expand" at bounding box center [731, 490] width 1314 height 24
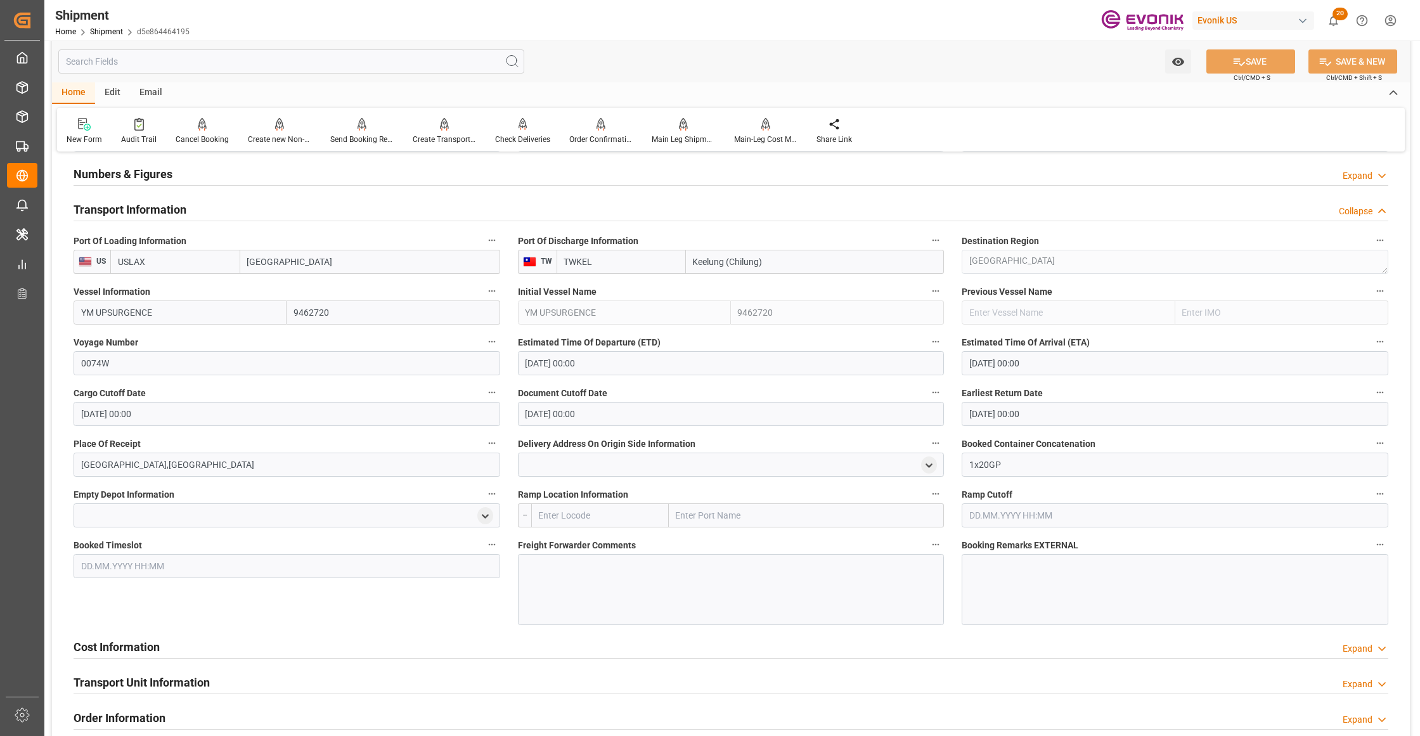
scroll to position [1126, 0]
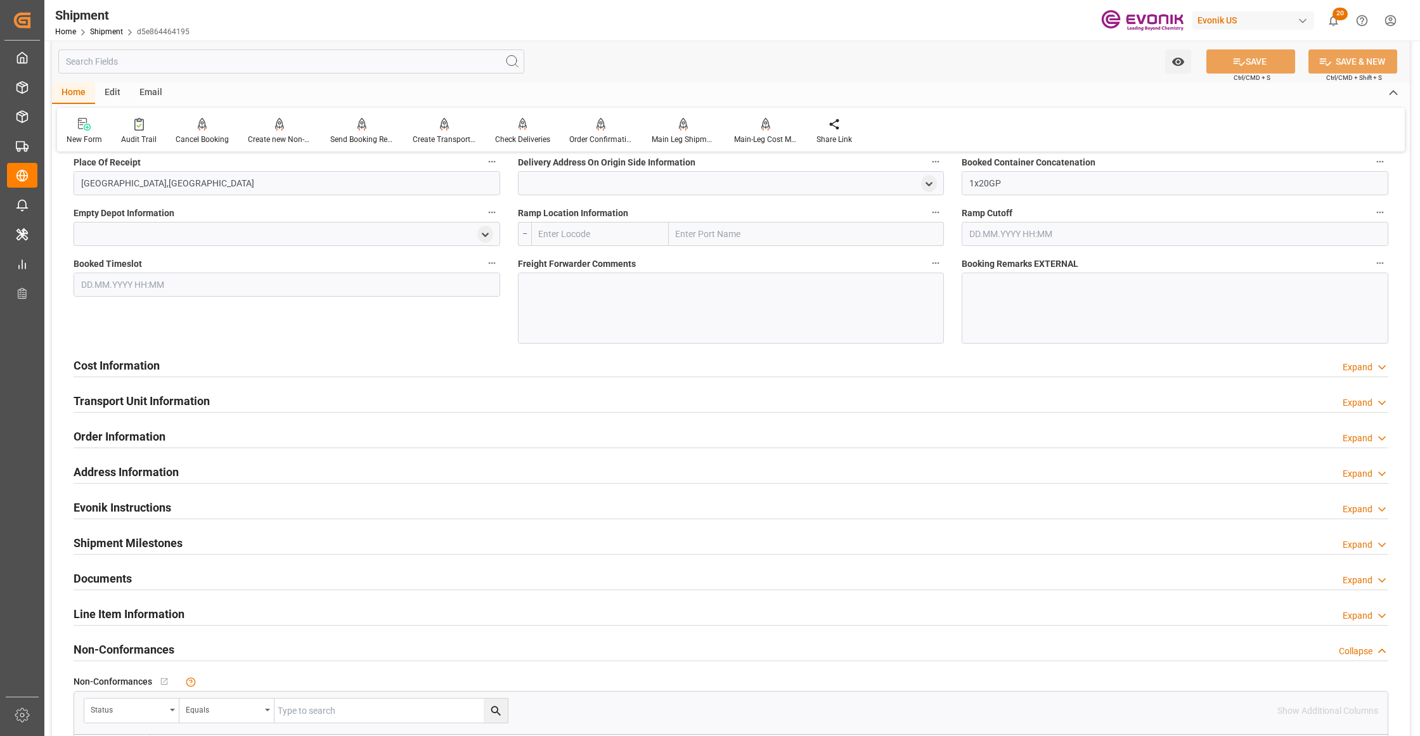
click at [477, 370] on div "Cost Information Expand" at bounding box center [731, 364] width 1314 height 24
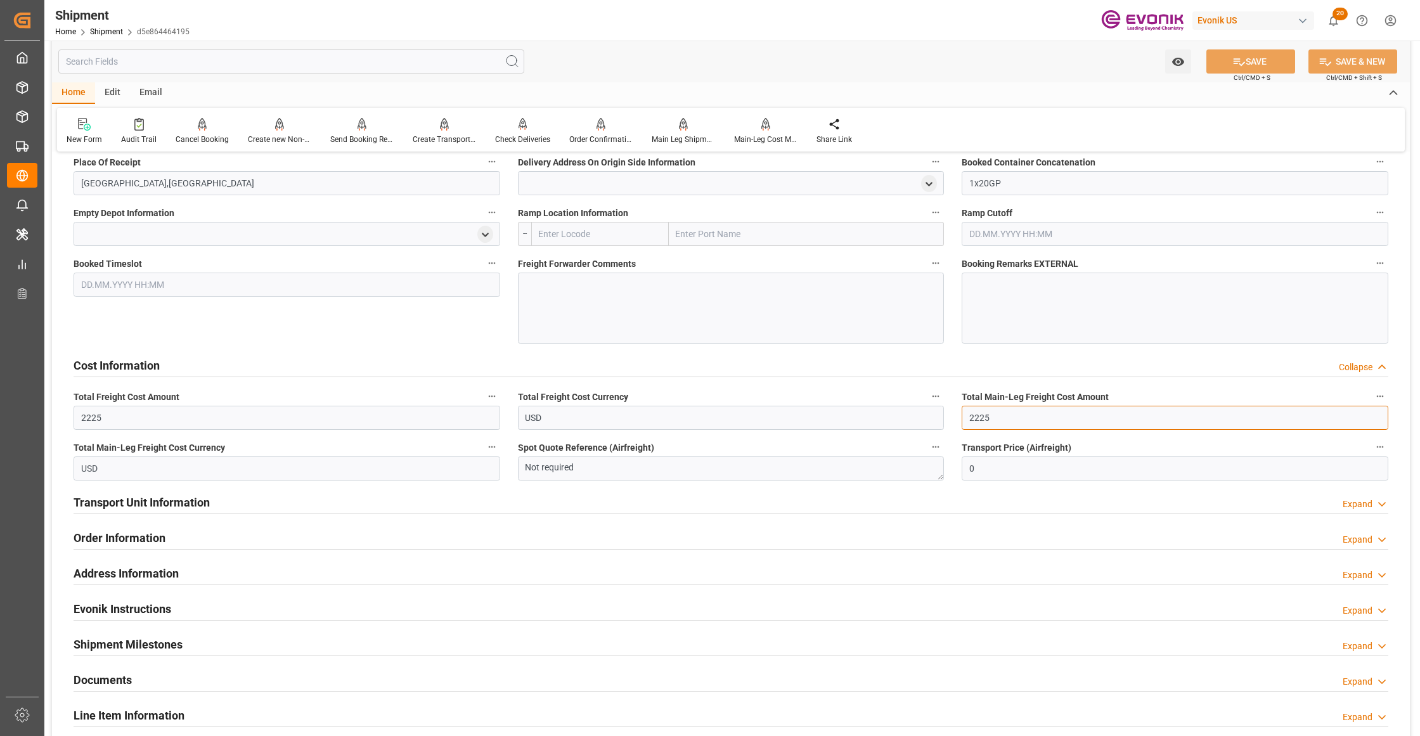
click at [1007, 414] on input "2225" at bounding box center [1174, 418] width 427 height 24
drag, startPoint x: 970, startPoint y: 413, endPoint x: 926, endPoint y: 409, distance: 43.9
type input "1350"
click at [956, 363] on div "Cost Information Collapse" at bounding box center [731, 364] width 1314 height 24
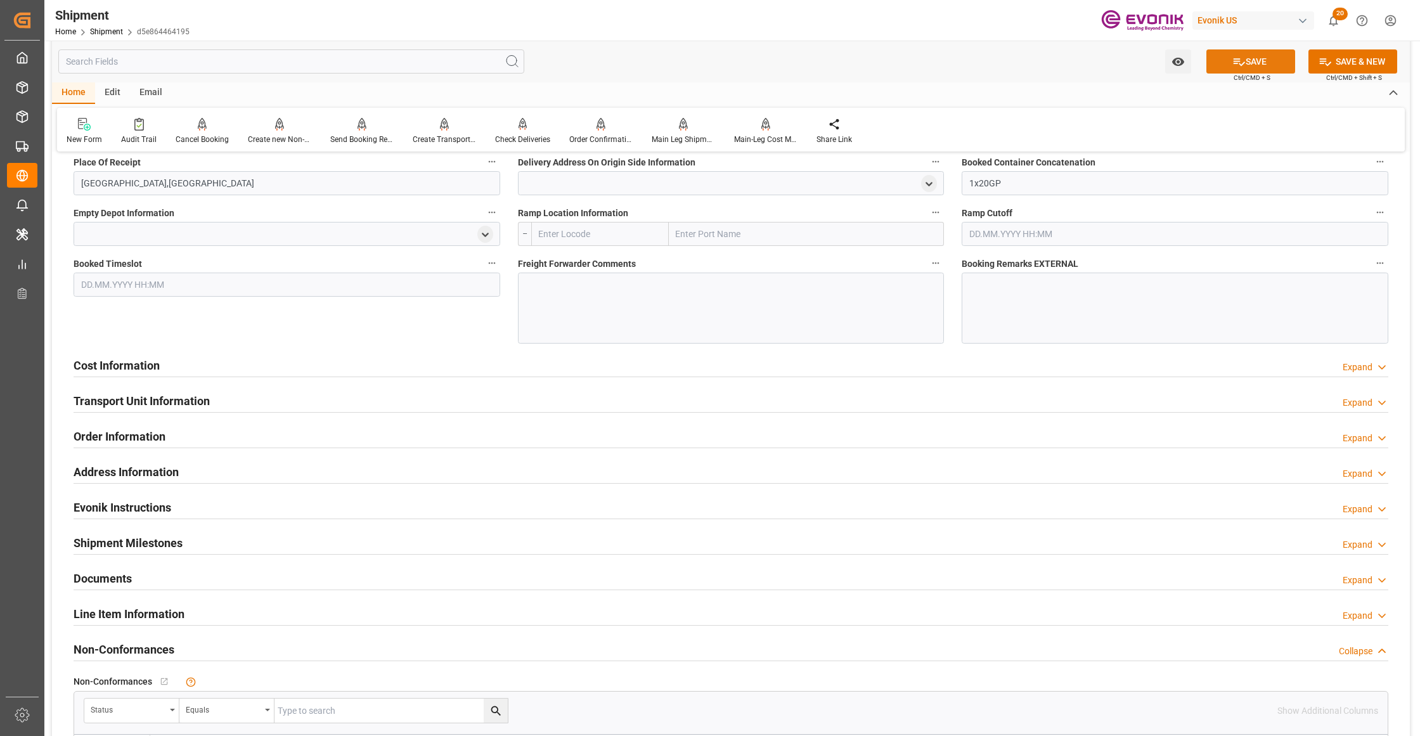
click at [1248, 63] on button "SAVE" at bounding box center [1250, 61] width 89 height 24
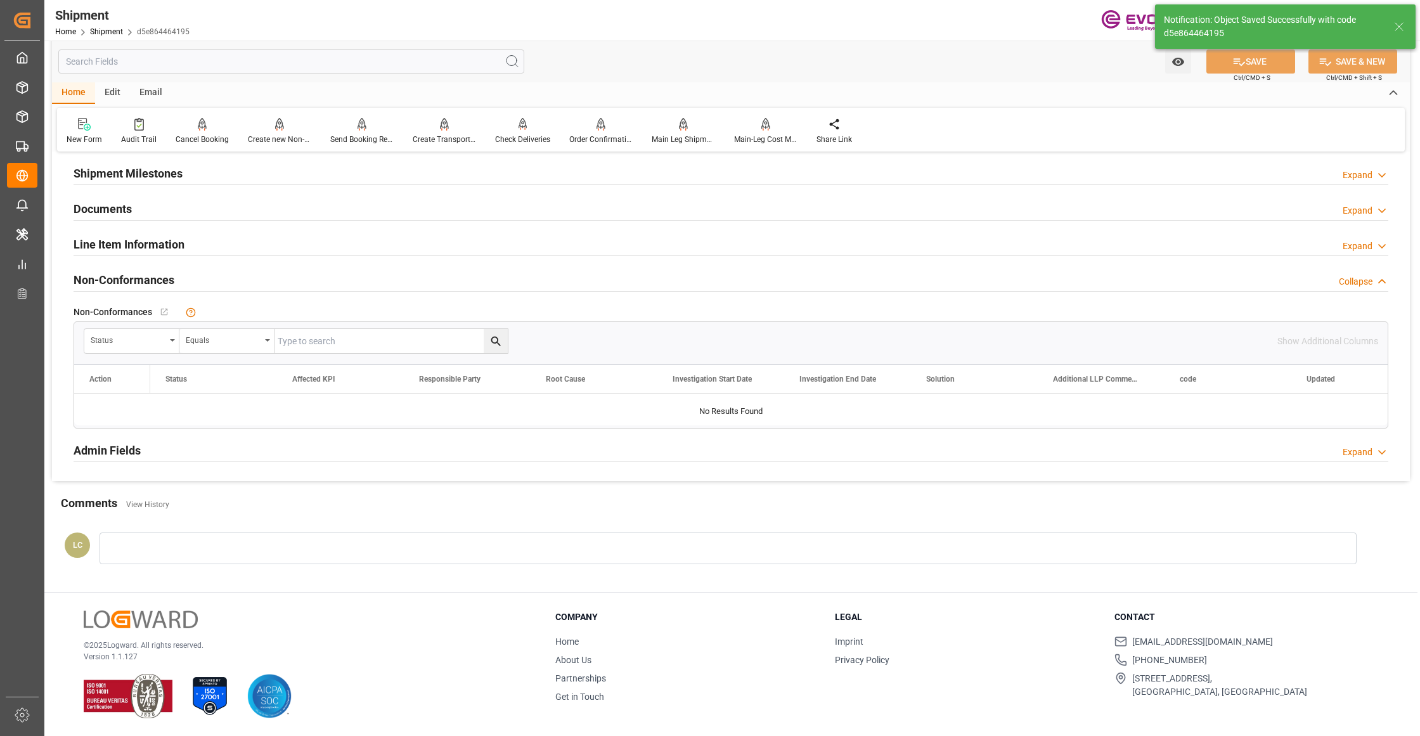
scroll to position [624, 0]
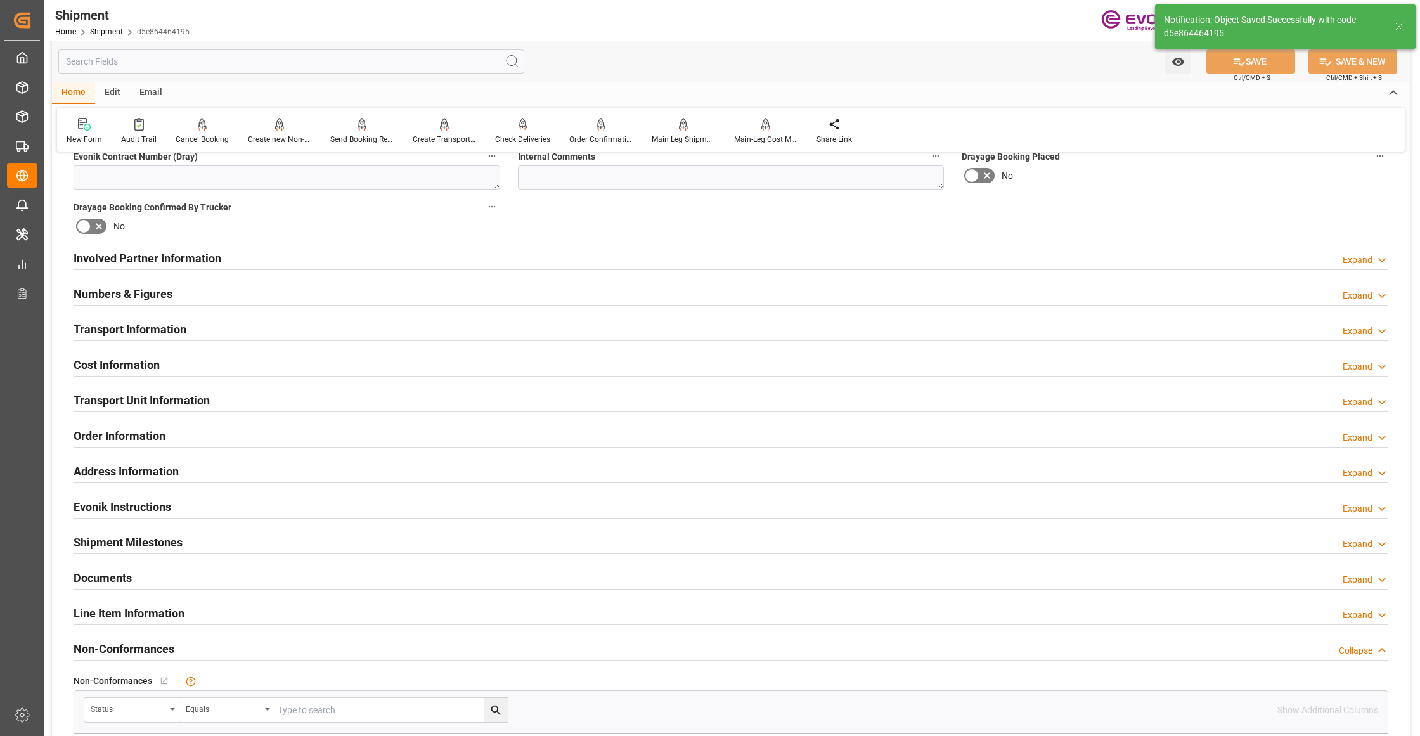
drag, startPoint x: 475, startPoint y: 360, endPoint x: 1258, endPoint y: 508, distance: 797.2
click at [475, 360] on div "Cost Information Expand" at bounding box center [731, 364] width 1314 height 24
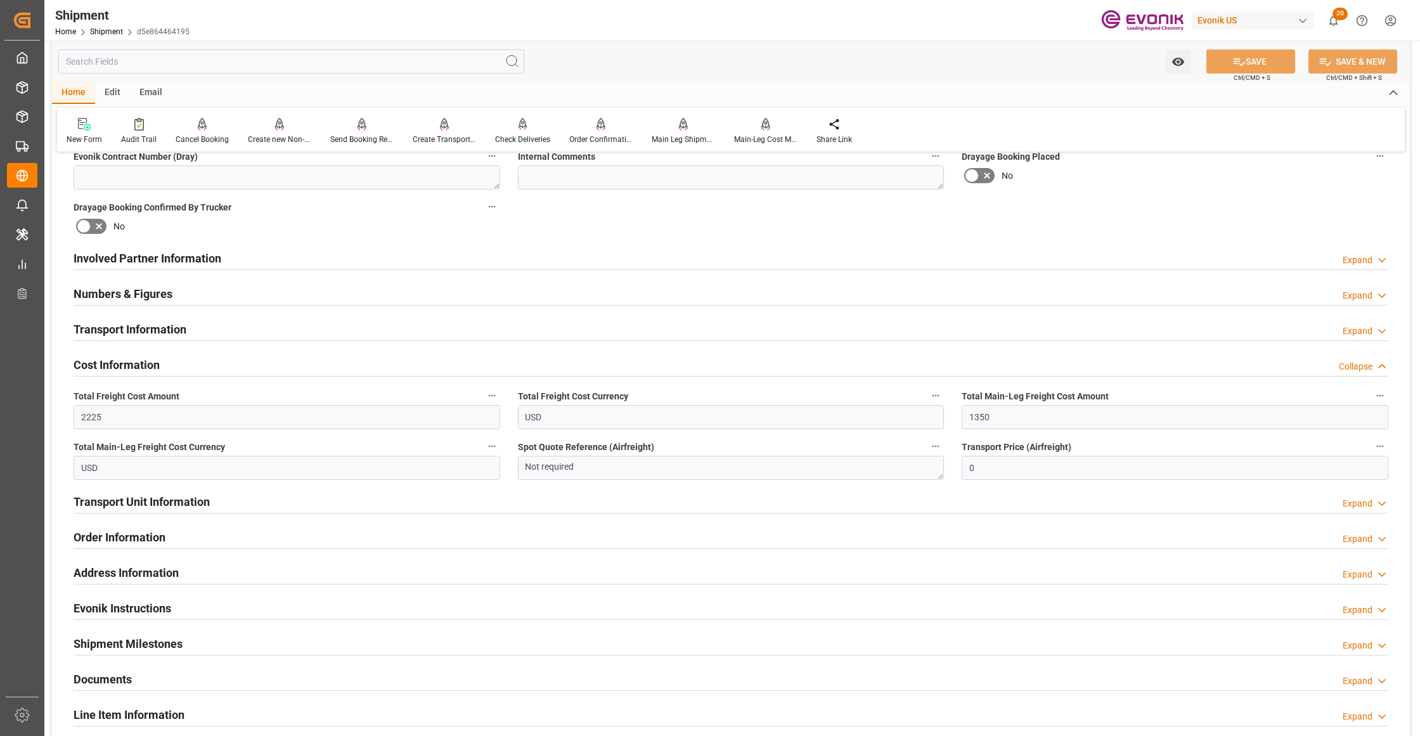
click at [361, 501] on div "Transport Unit Information Expand" at bounding box center [731, 501] width 1314 height 24
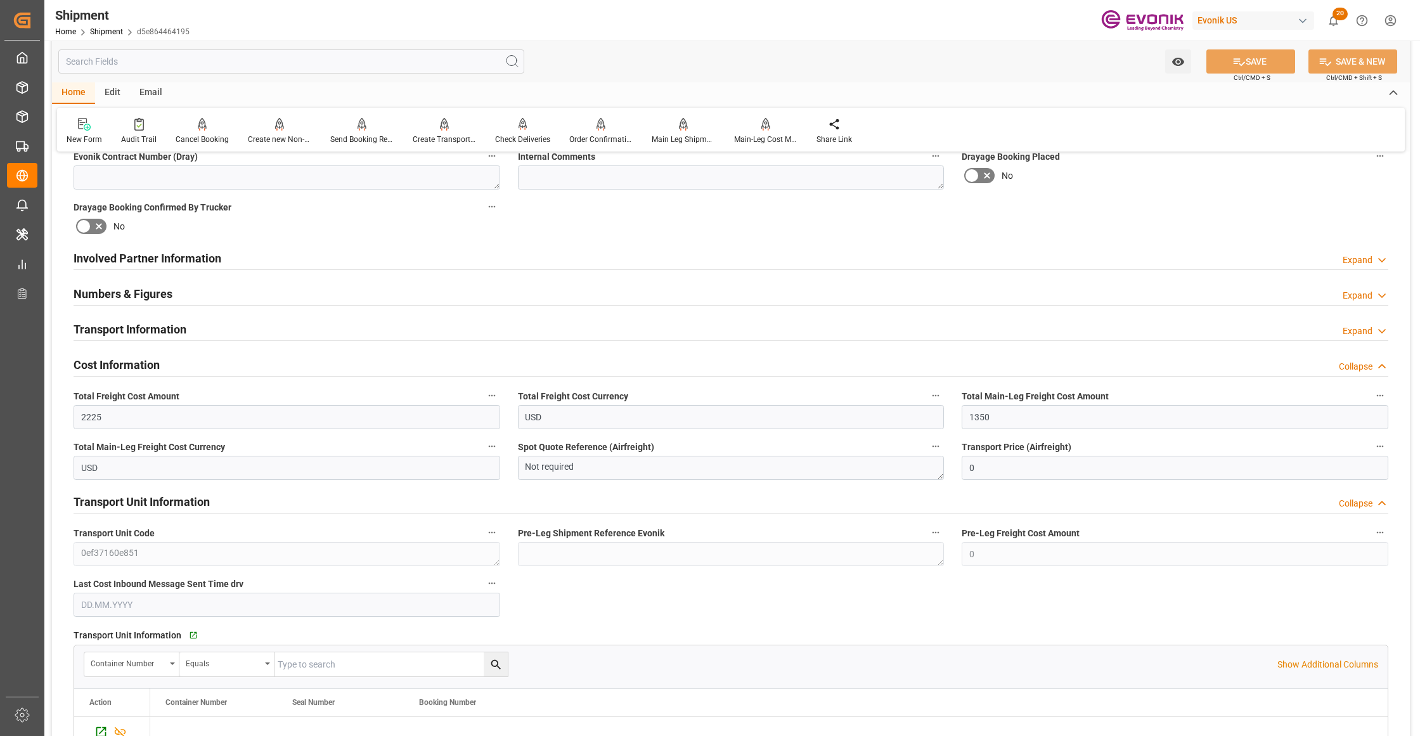
scroll to position [906, 0]
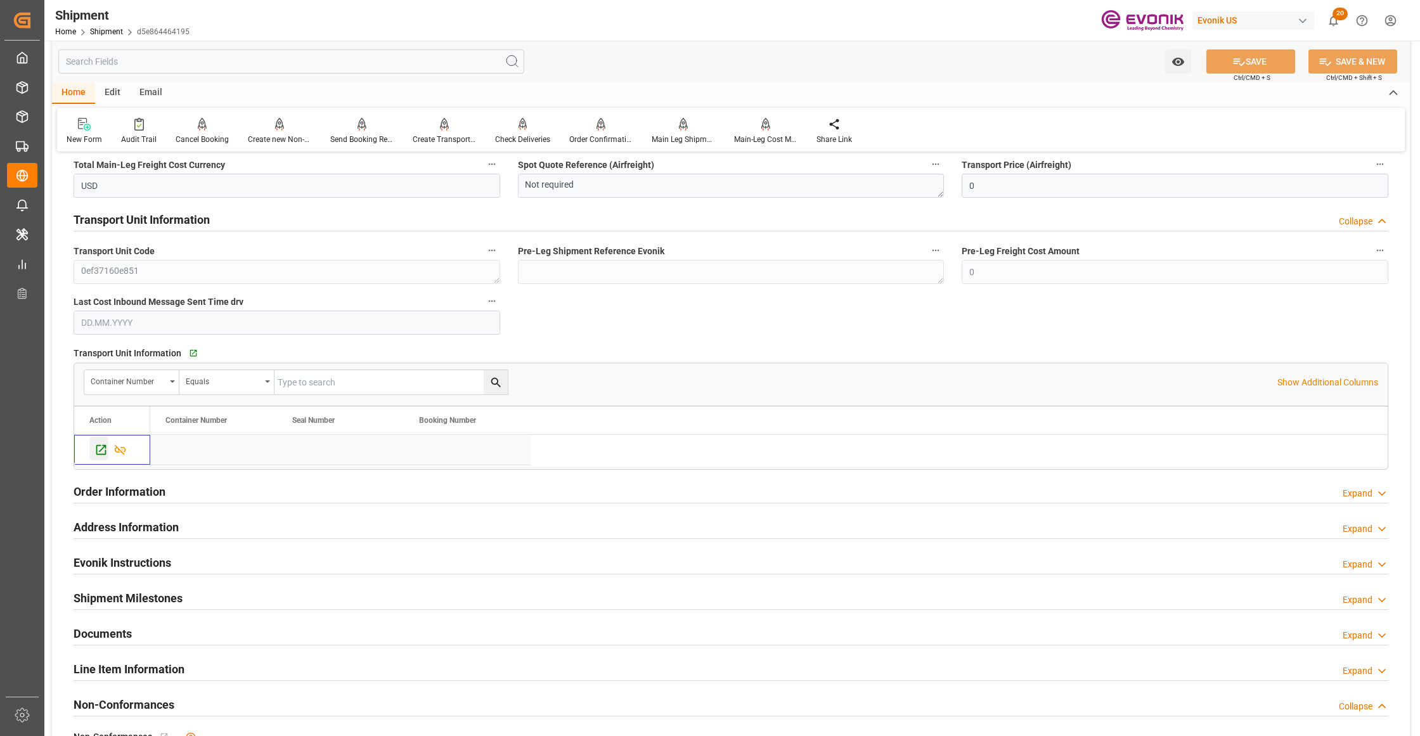
click at [96, 449] on icon "Press SPACE to select this row." at bounding box center [100, 449] width 13 height 13
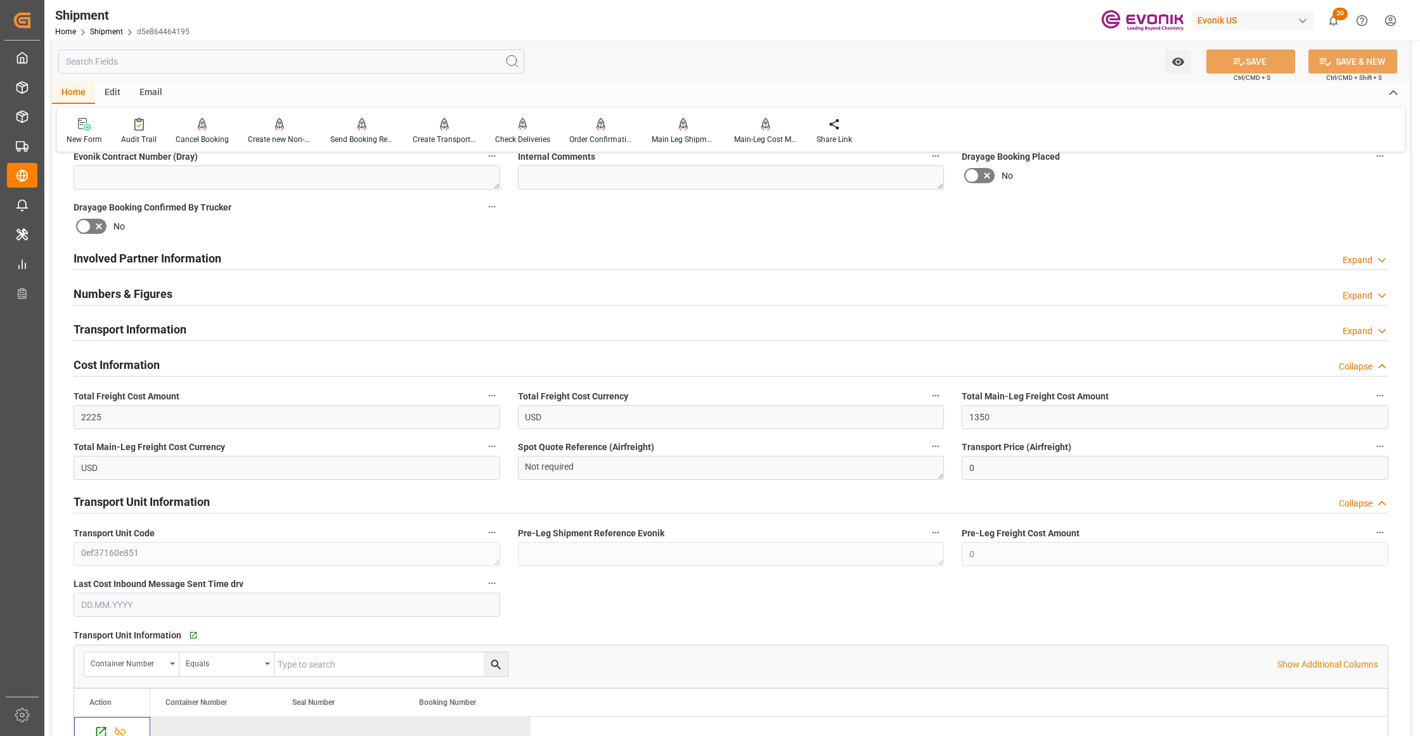
click at [427, 254] on div "Involved Partner Information Expand" at bounding box center [731, 257] width 1314 height 24
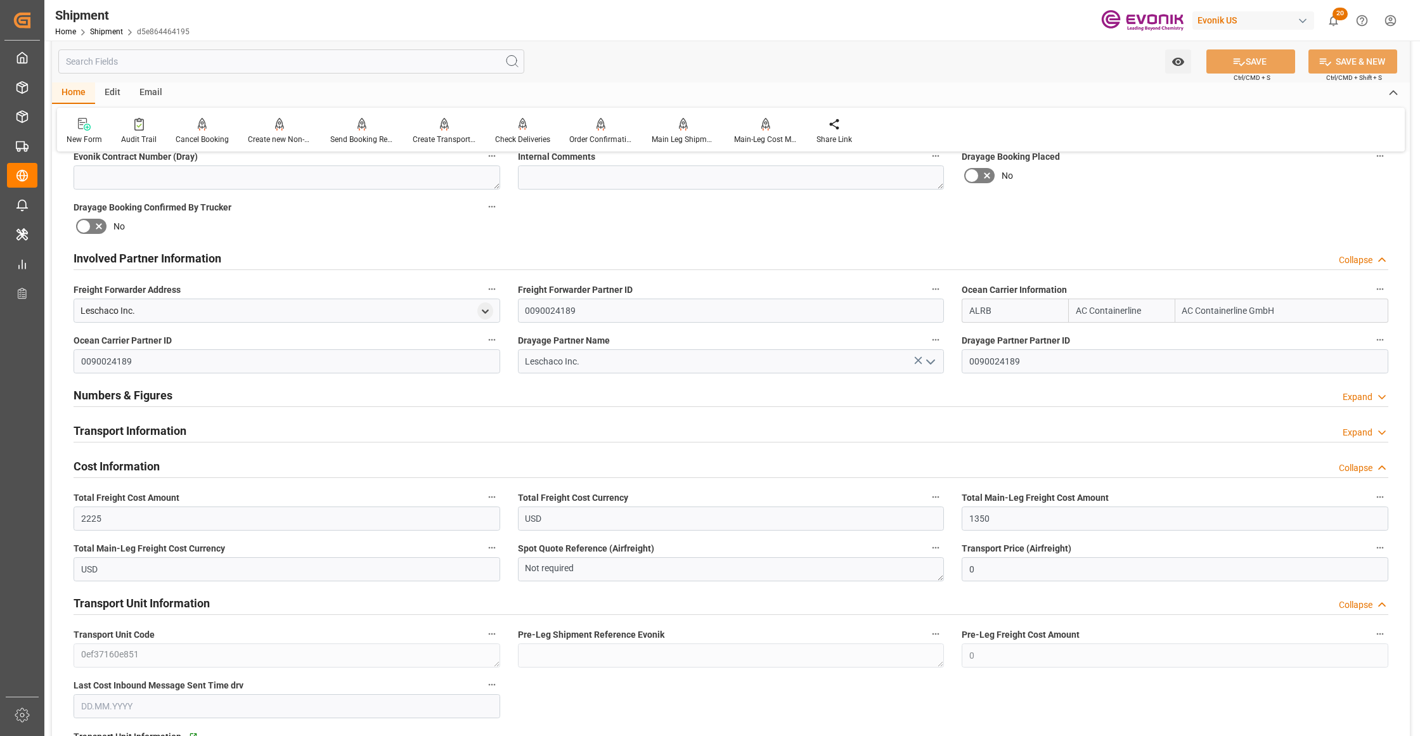
click at [409, 436] on div "Transport Information Expand" at bounding box center [731, 430] width 1314 height 24
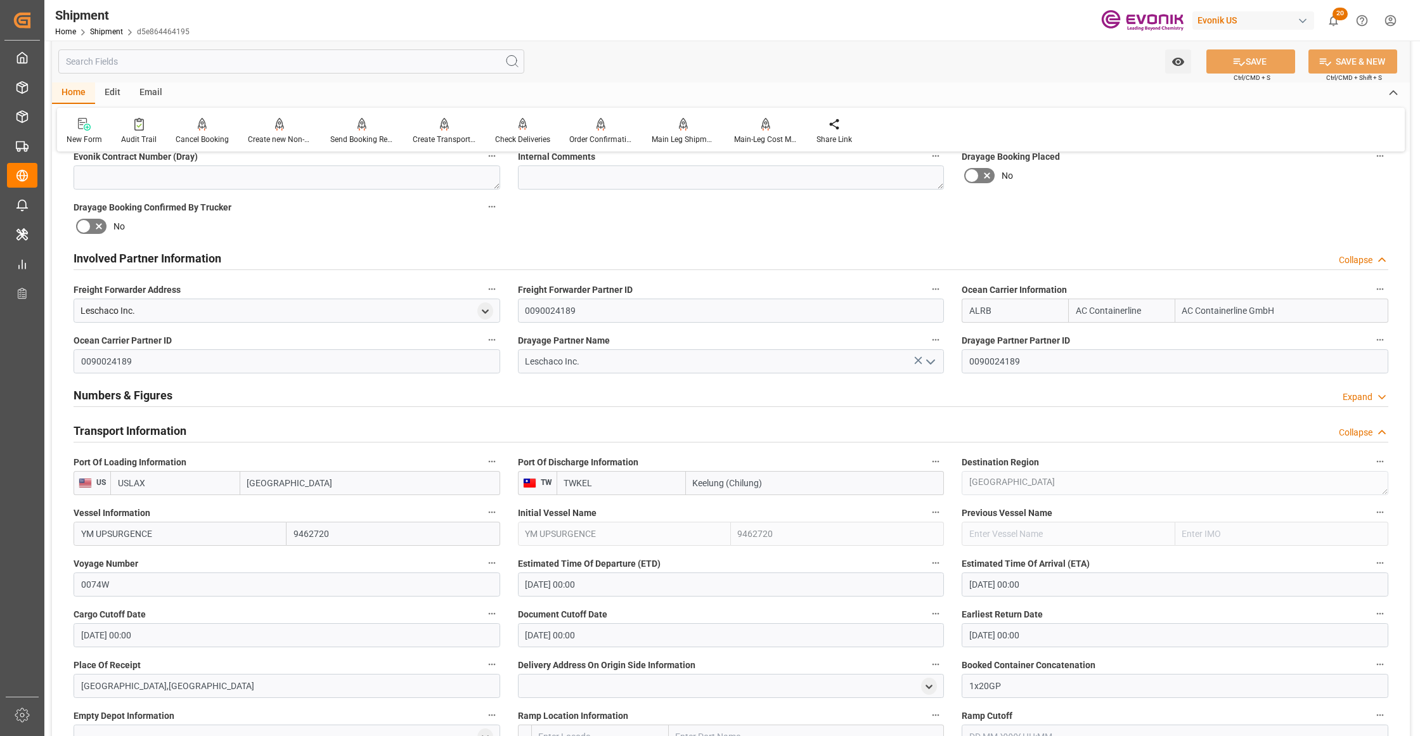
scroll to position [906, 0]
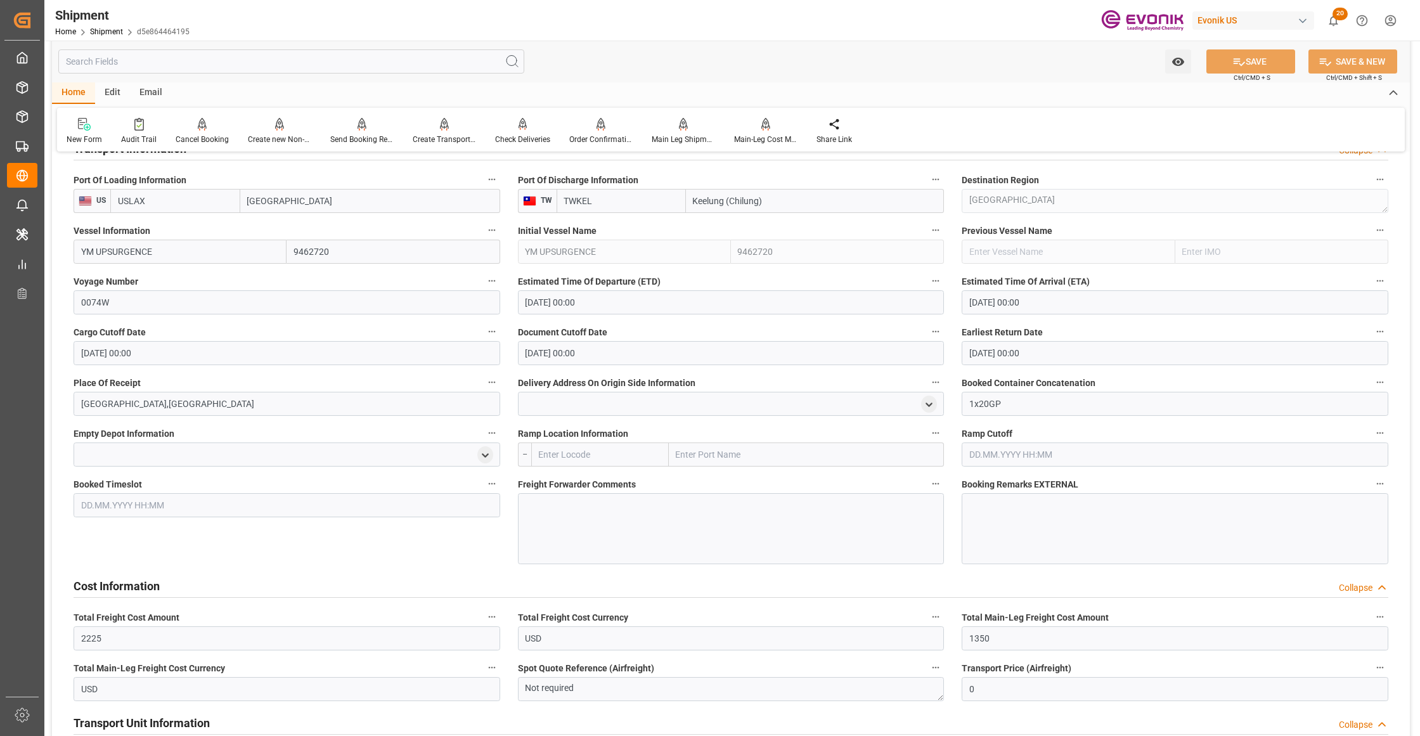
click at [589, 498] on div at bounding box center [731, 528] width 427 height 71
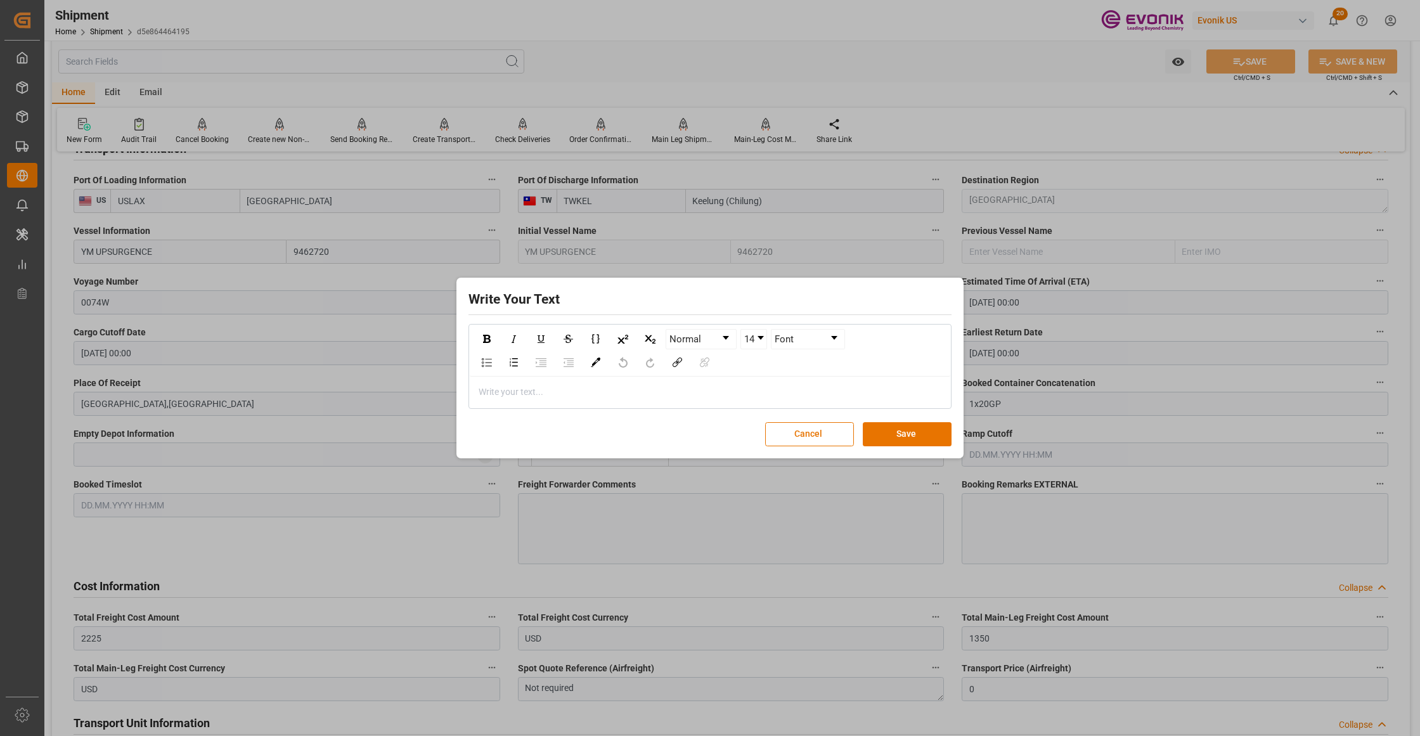
click at [498, 395] on div "rdw-editor" at bounding box center [710, 391] width 462 height 13
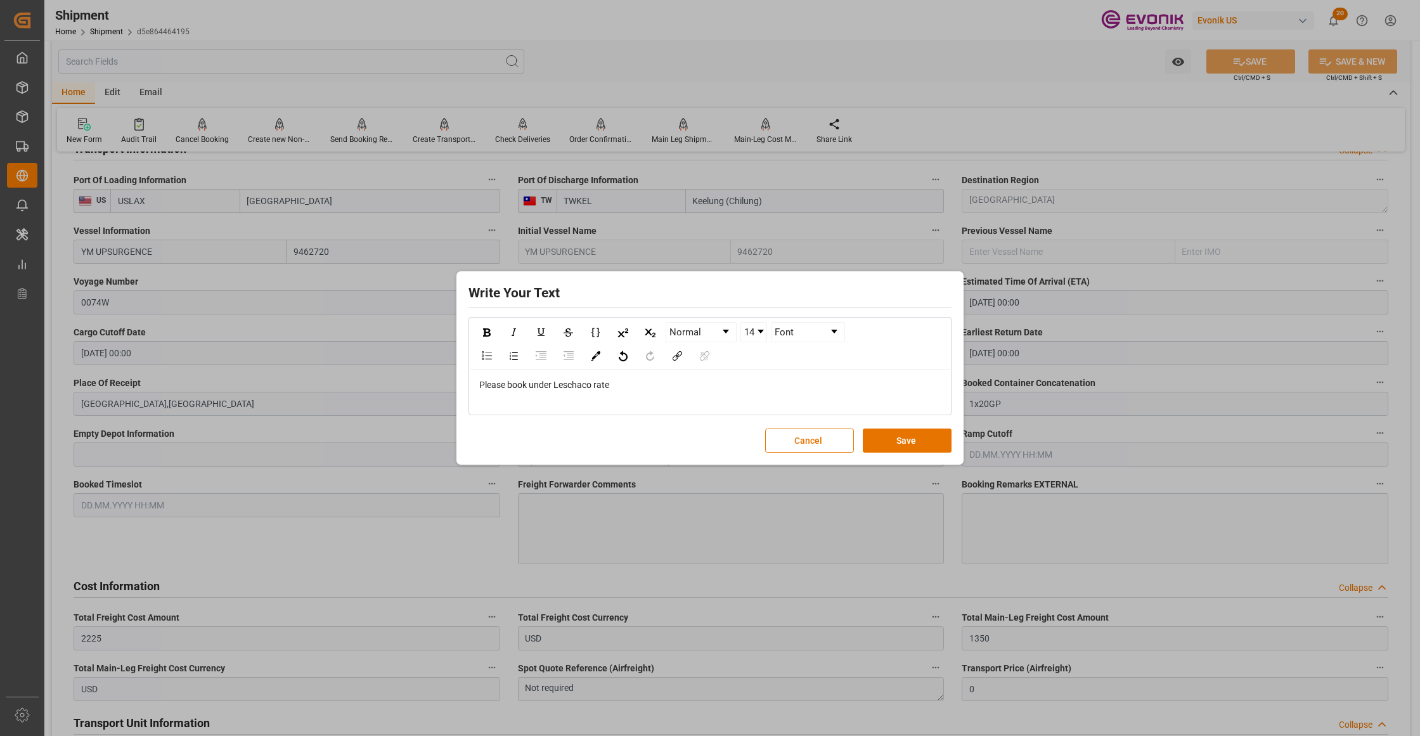
click at [510, 411] on div "Please book under Leschaco rate" at bounding box center [710, 391] width 480 height 44
click at [489, 401] on div "rdw-editor" at bounding box center [710, 398] width 462 height 13
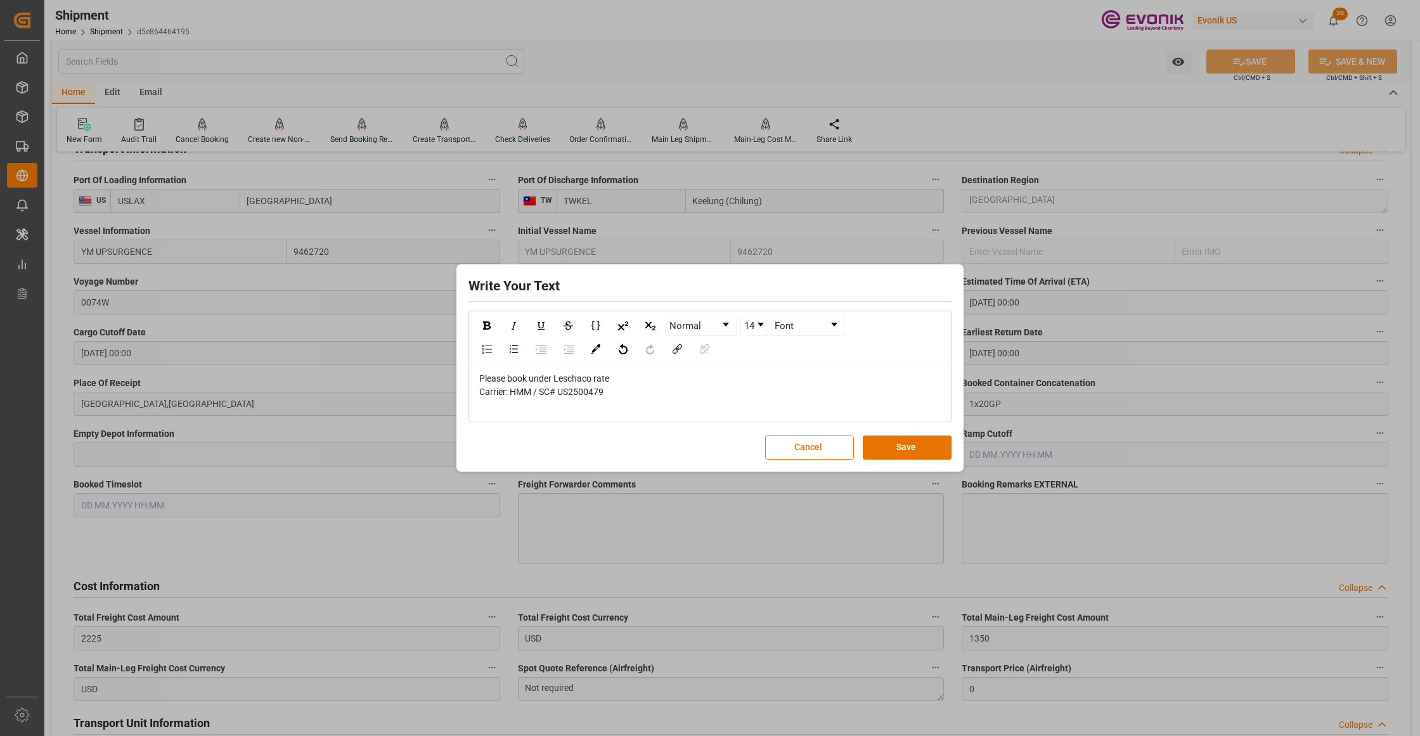
drag, startPoint x: 520, startPoint y: 414, endPoint x: 512, endPoint y: 409, distance: 8.8
click at [518, 414] on div "Please book under Leschaco rate Carrier: HMM / SC# US2500479" at bounding box center [710, 392] width 480 height 58
click at [493, 406] on div "rdw-editor" at bounding box center [710, 405] width 462 height 13
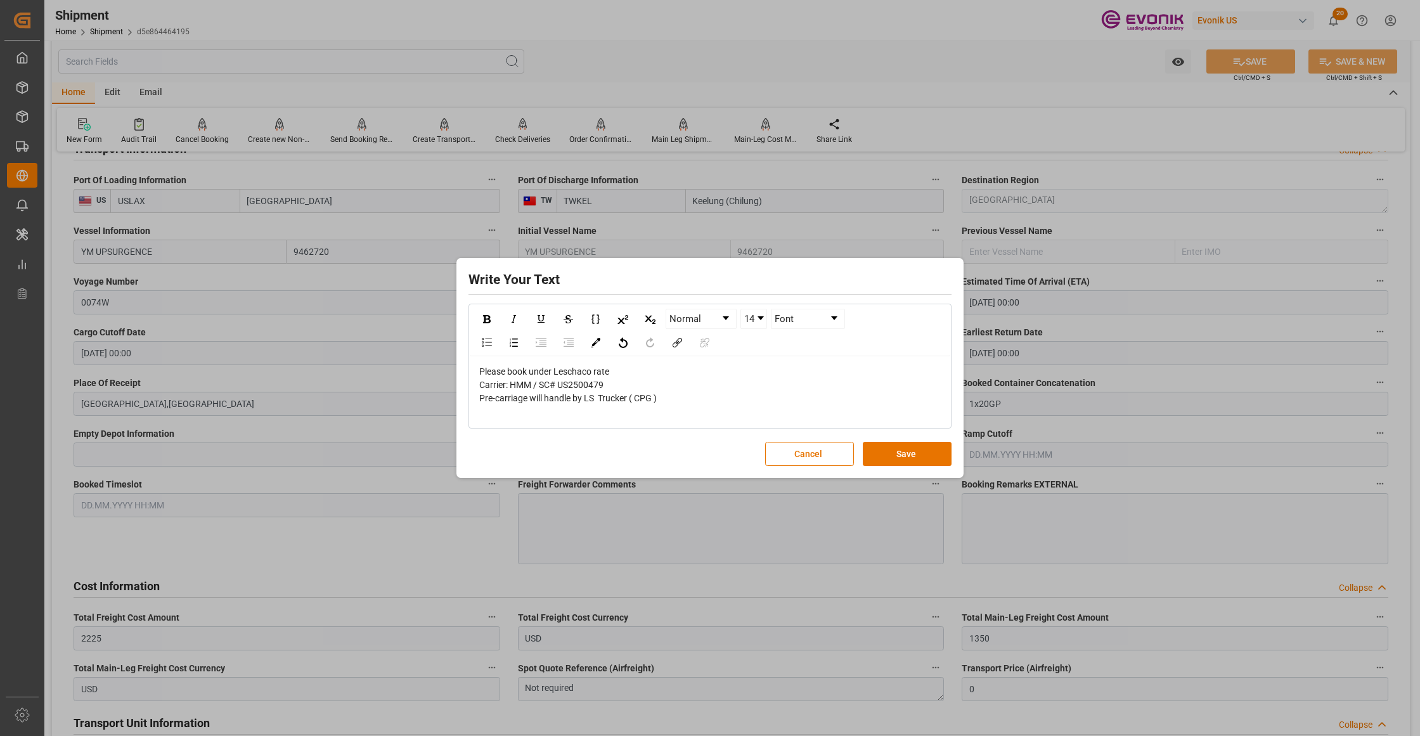
click at [510, 411] on div "rdw-editor" at bounding box center [710, 411] width 462 height 13
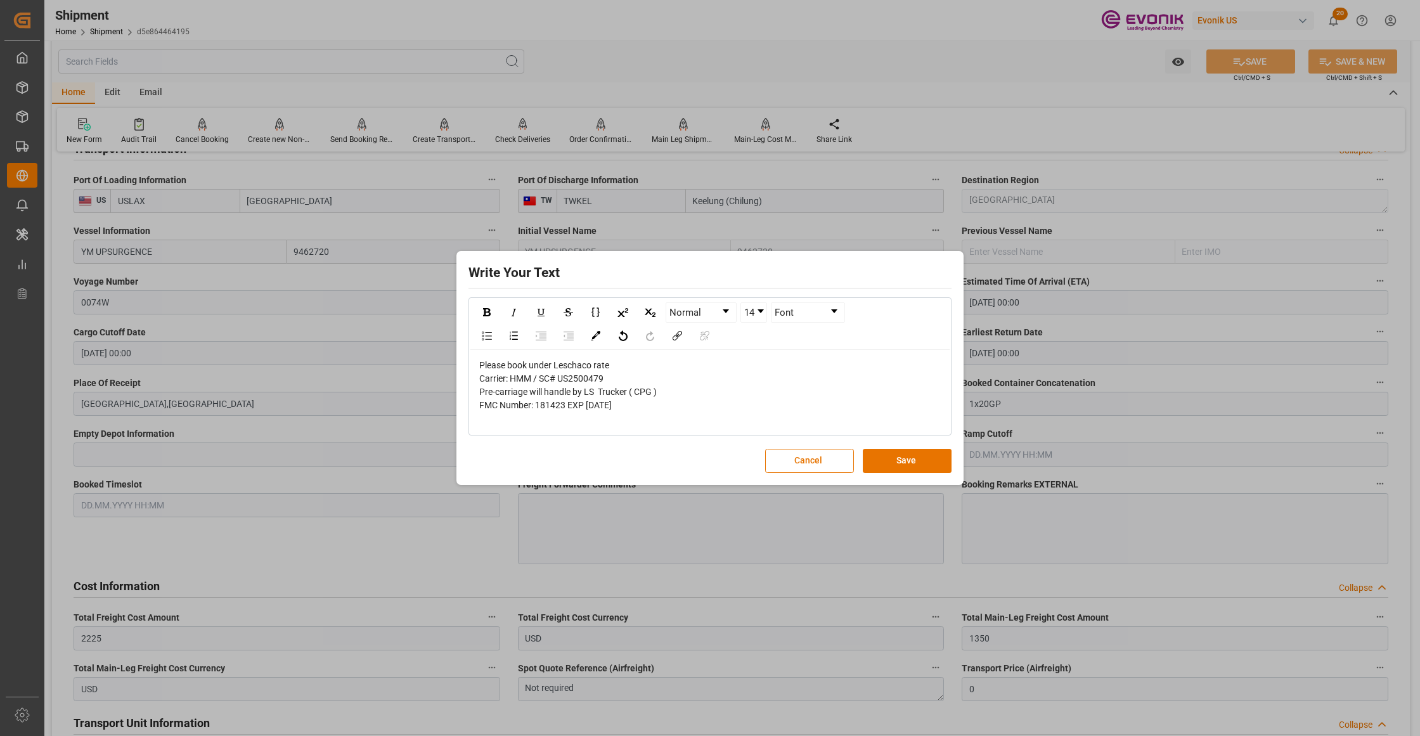
click at [521, 409] on span "FMC Number: 181423 EXP 10/21/25" at bounding box center [545, 405] width 132 height 10
click at [515, 414] on div "rdw-editor" at bounding box center [710, 418] width 462 height 13
click at [897, 460] on button "Save" at bounding box center [907, 461] width 89 height 24
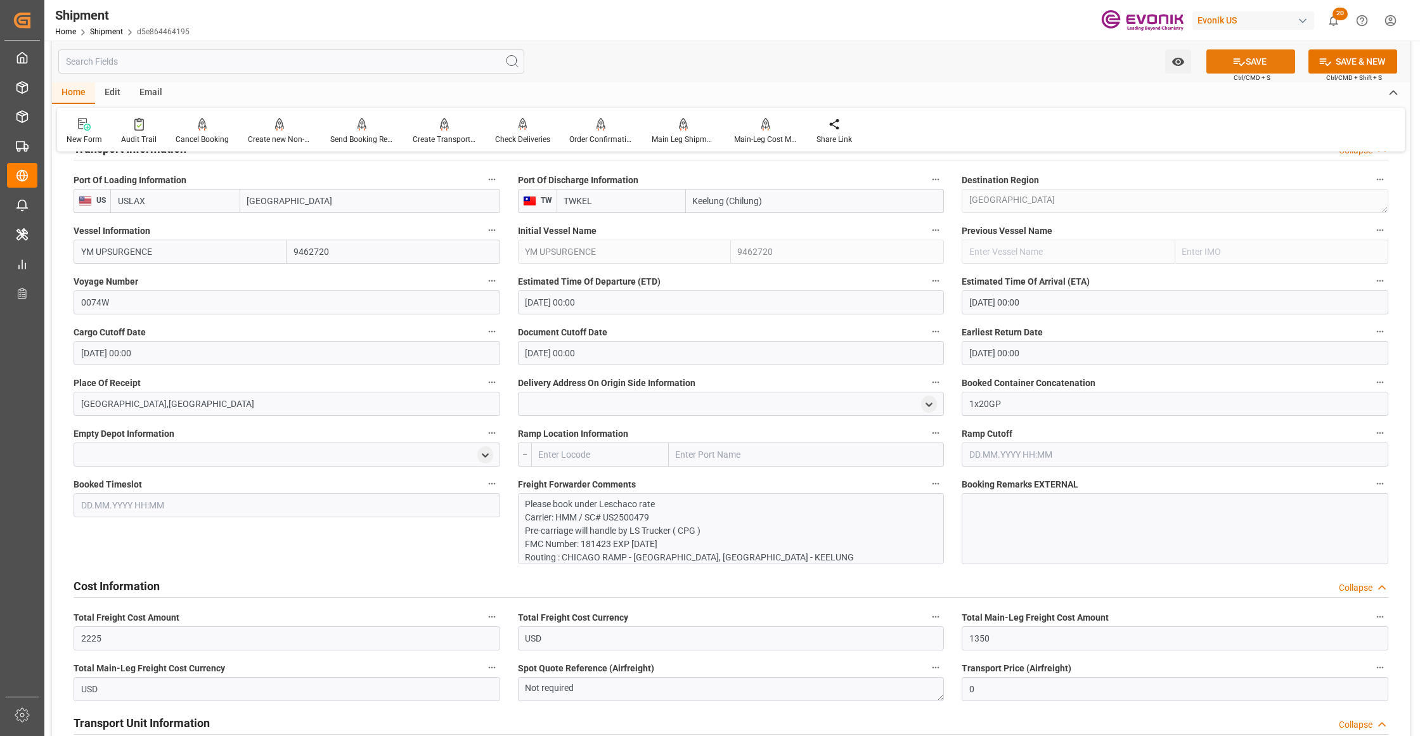
click at [1246, 62] on button "SAVE" at bounding box center [1250, 61] width 89 height 24
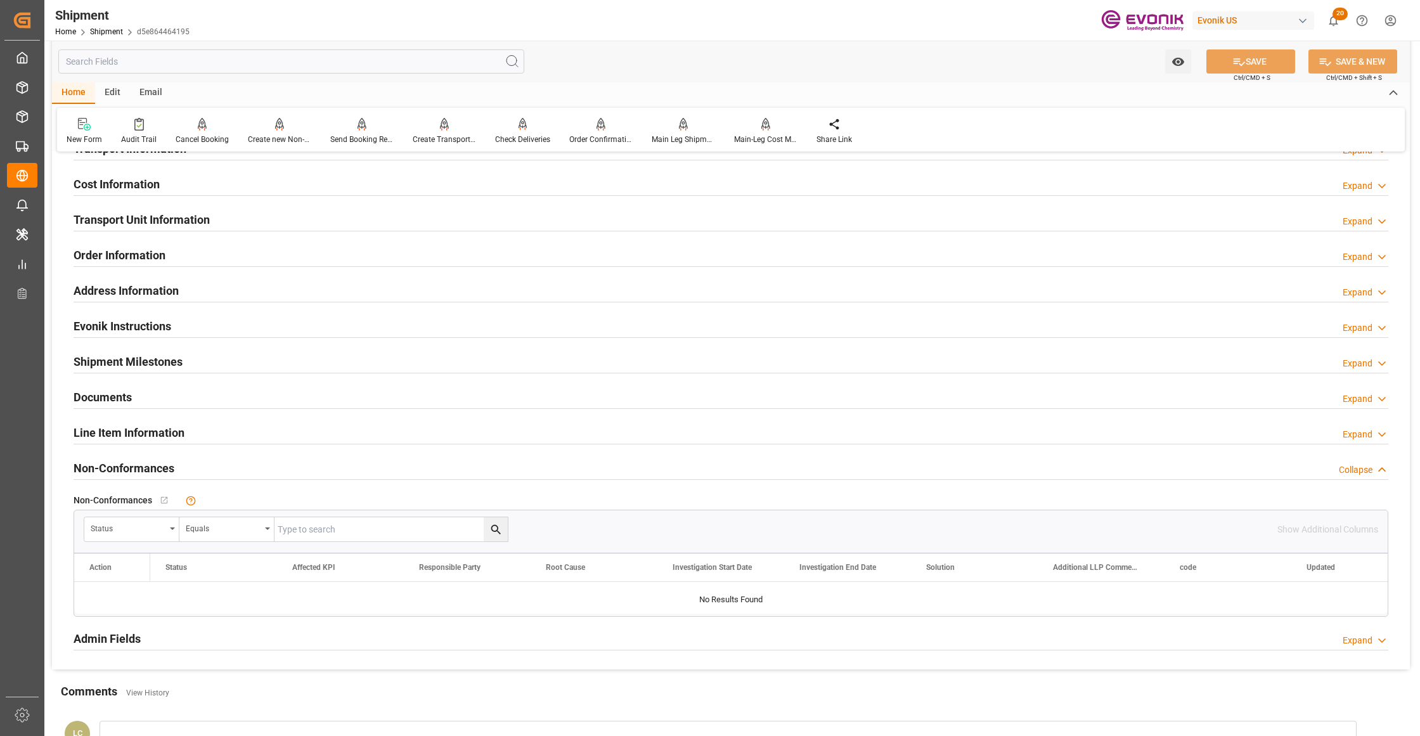
scroll to position [522, 0]
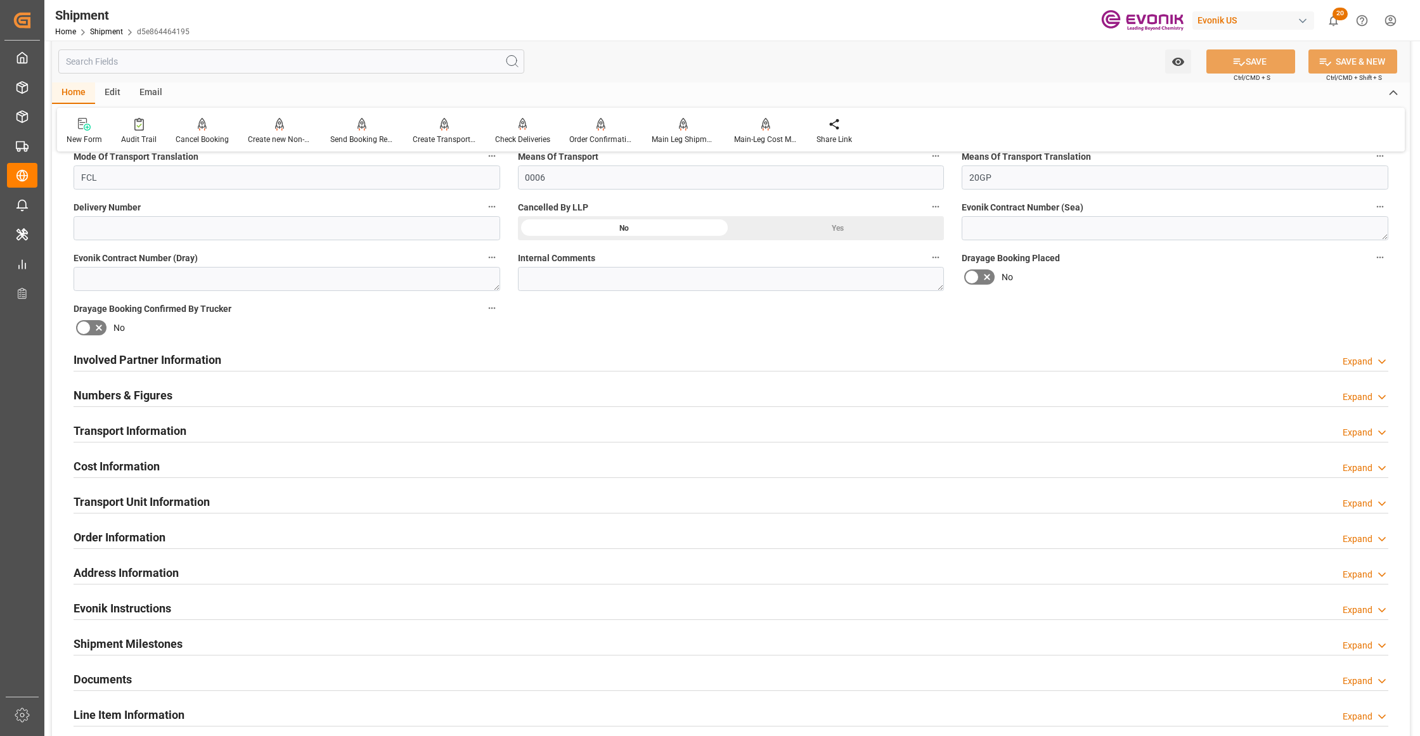
click at [616, 360] on div "Involved Partner Information Expand" at bounding box center [731, 359] width 1314 height 24
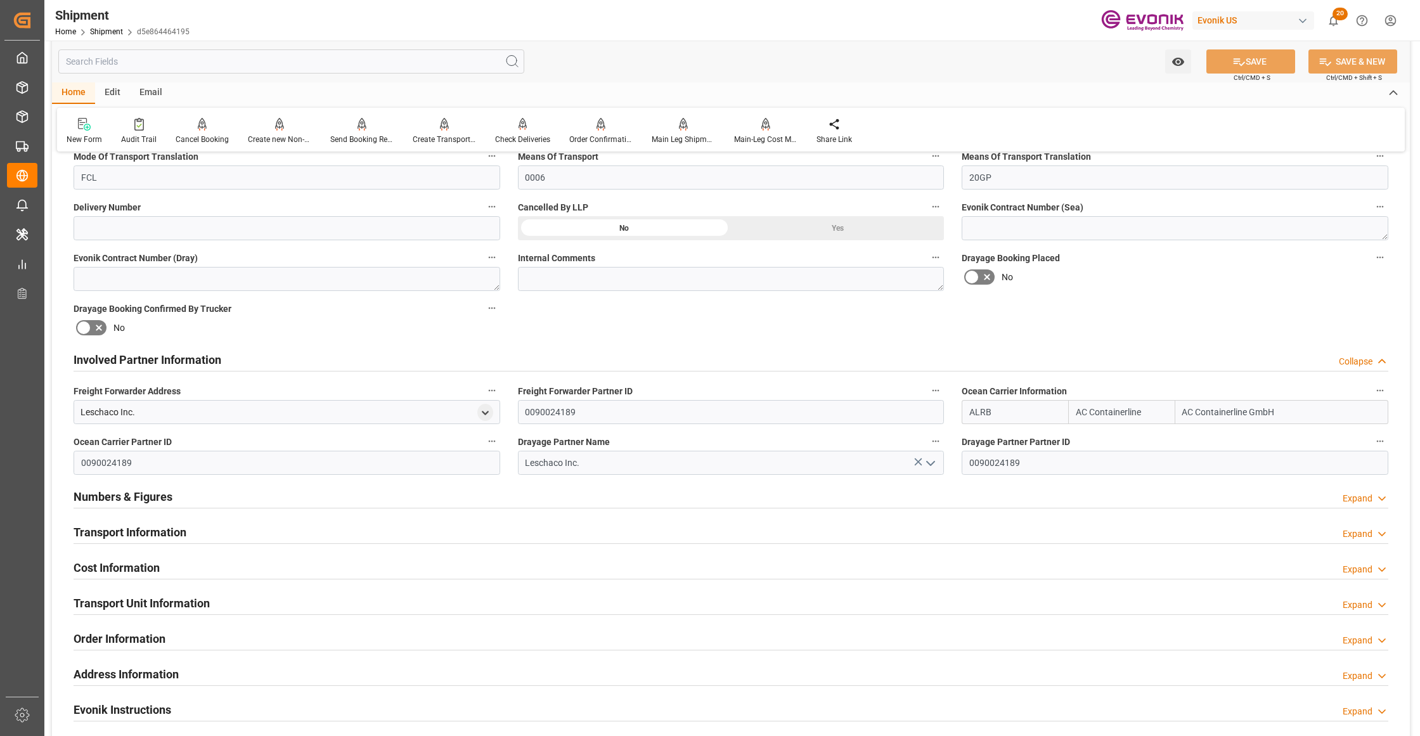
click at [435, 527] on div "Transport Information Expand" at bounding box center [731, 531] width 1314 height 24
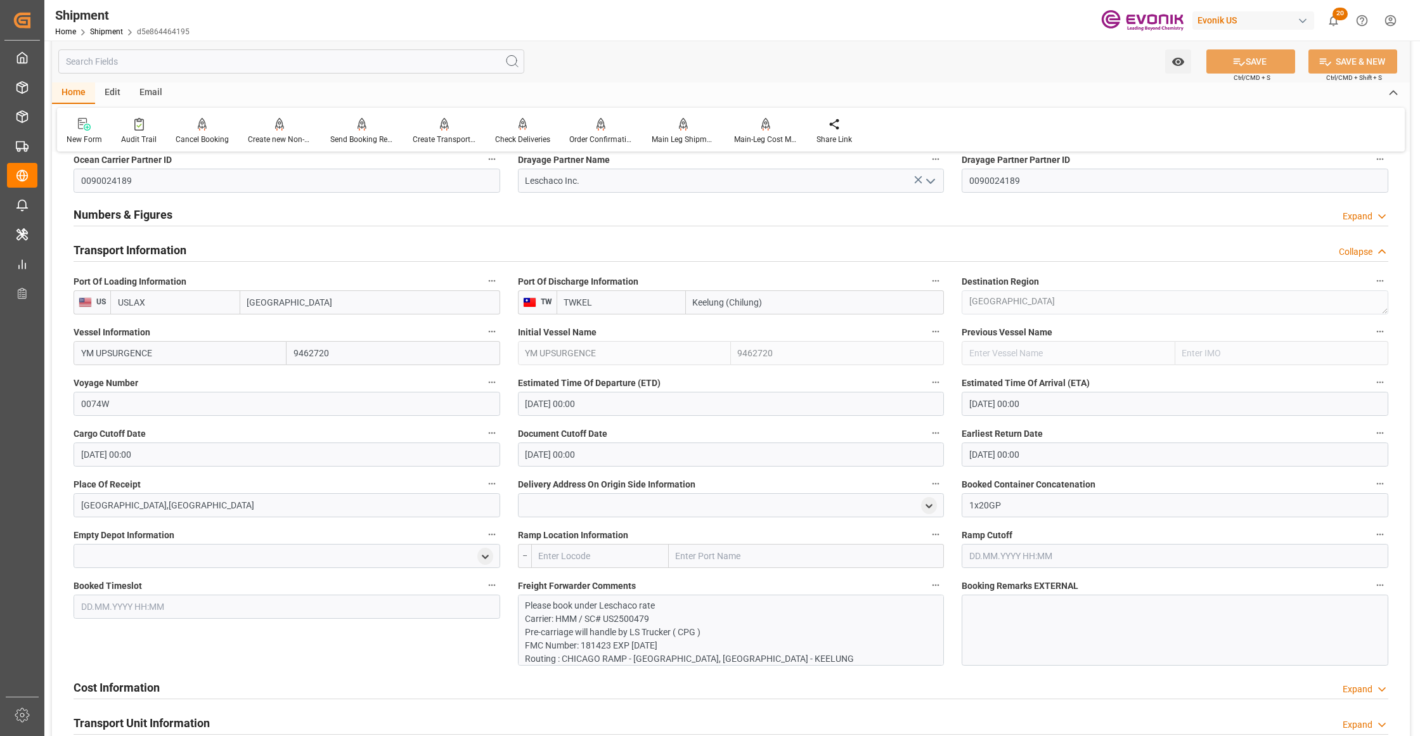
scroll to position [1086, 0]
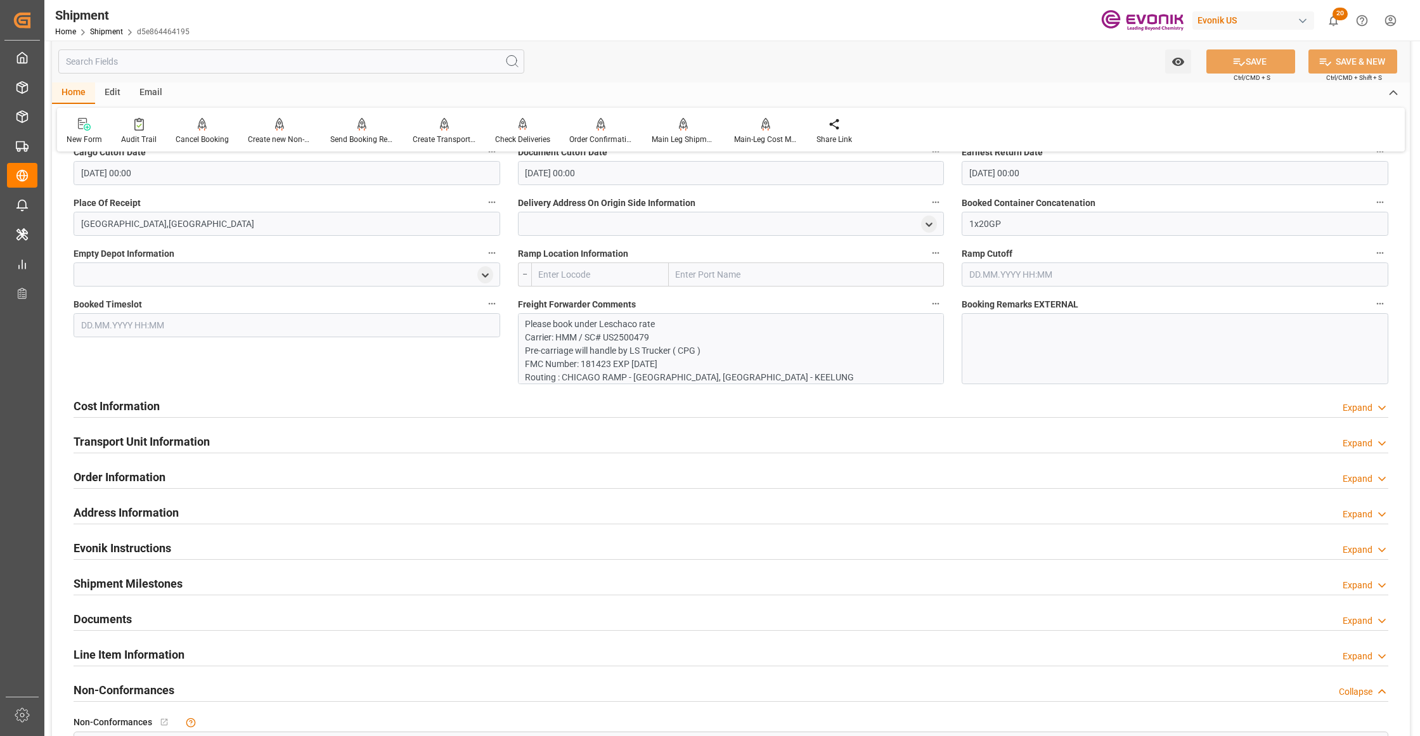
click at [470, 403] on div "Cost Information Expand" at bounding box center [731, 405] width 1314 height 24
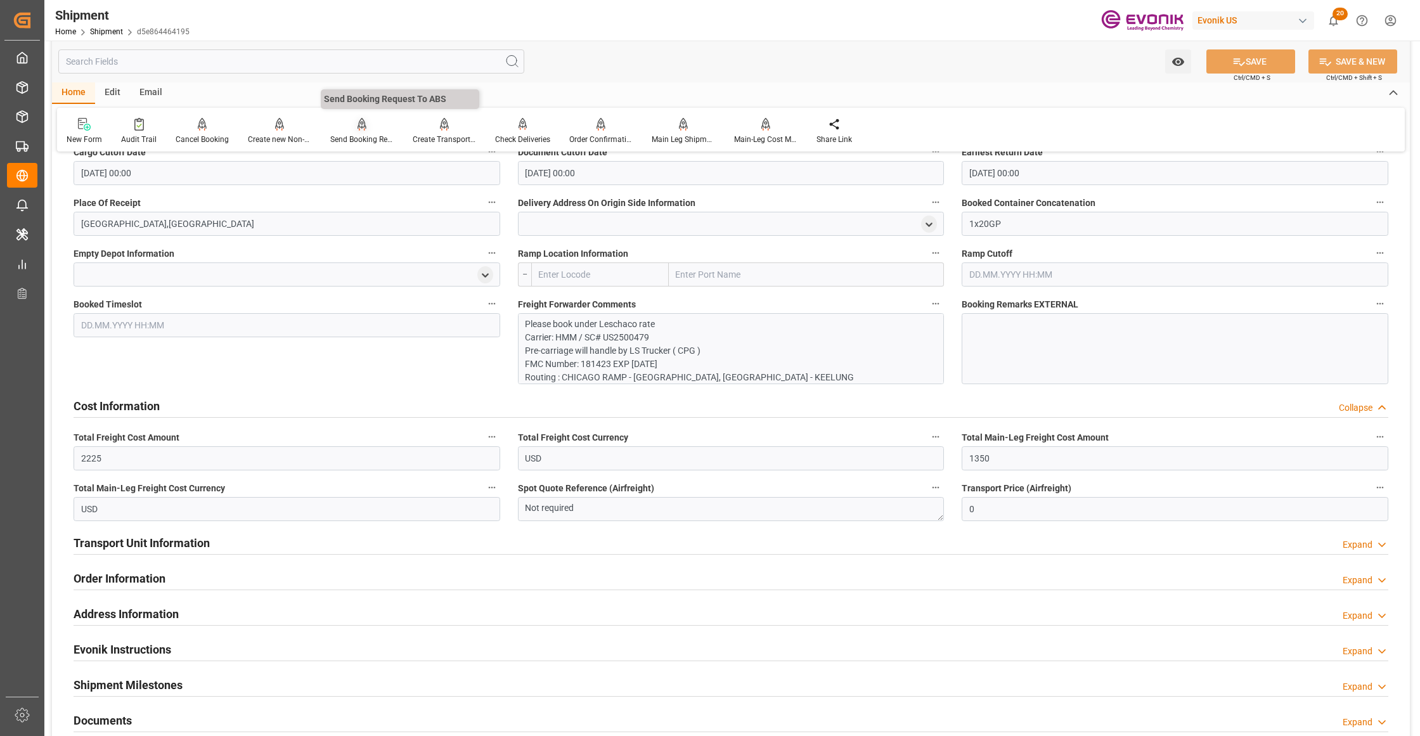
click at [342, 134] on div "Send Booking Request To ABS" at bounding box center [361, 139] width 63 height 11
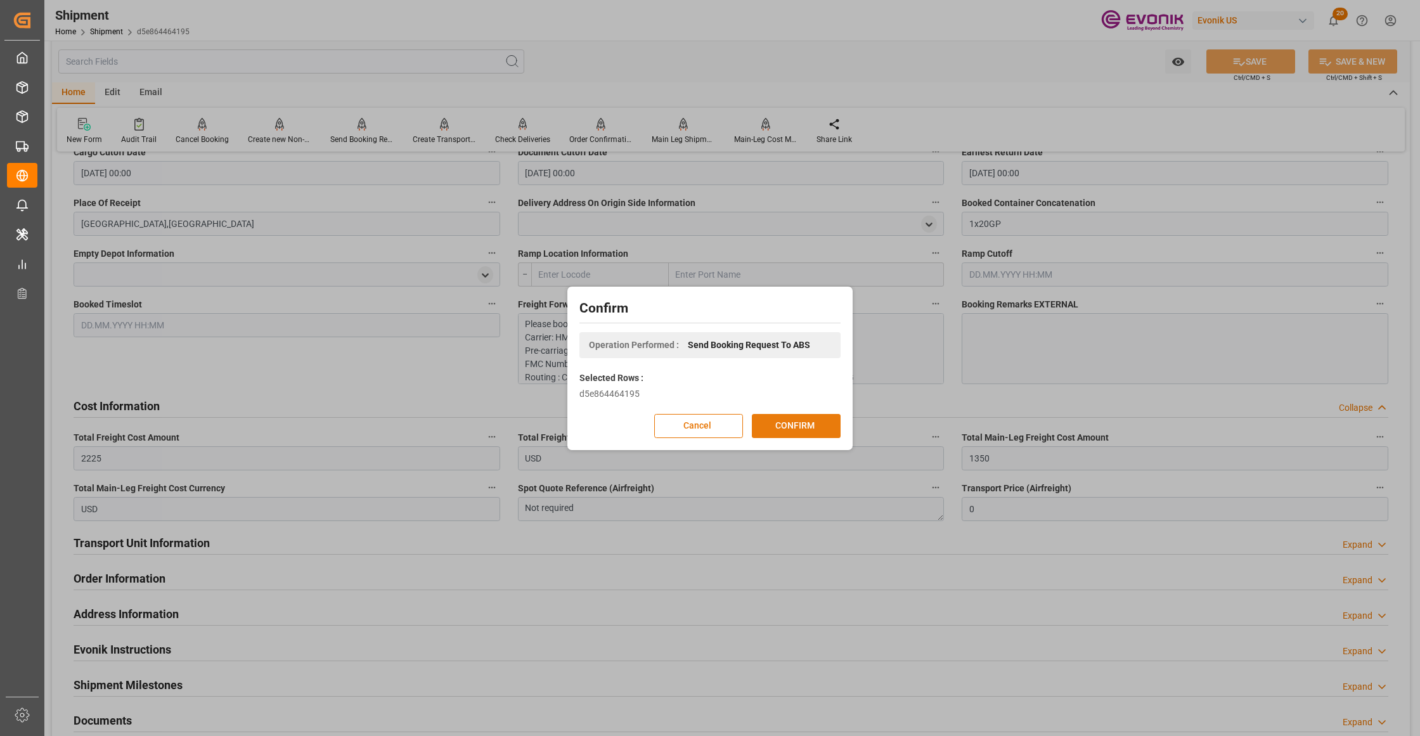
click at [795, 432] on button "CONFIRM" at bounding box center [796, 426] width 89 height 24
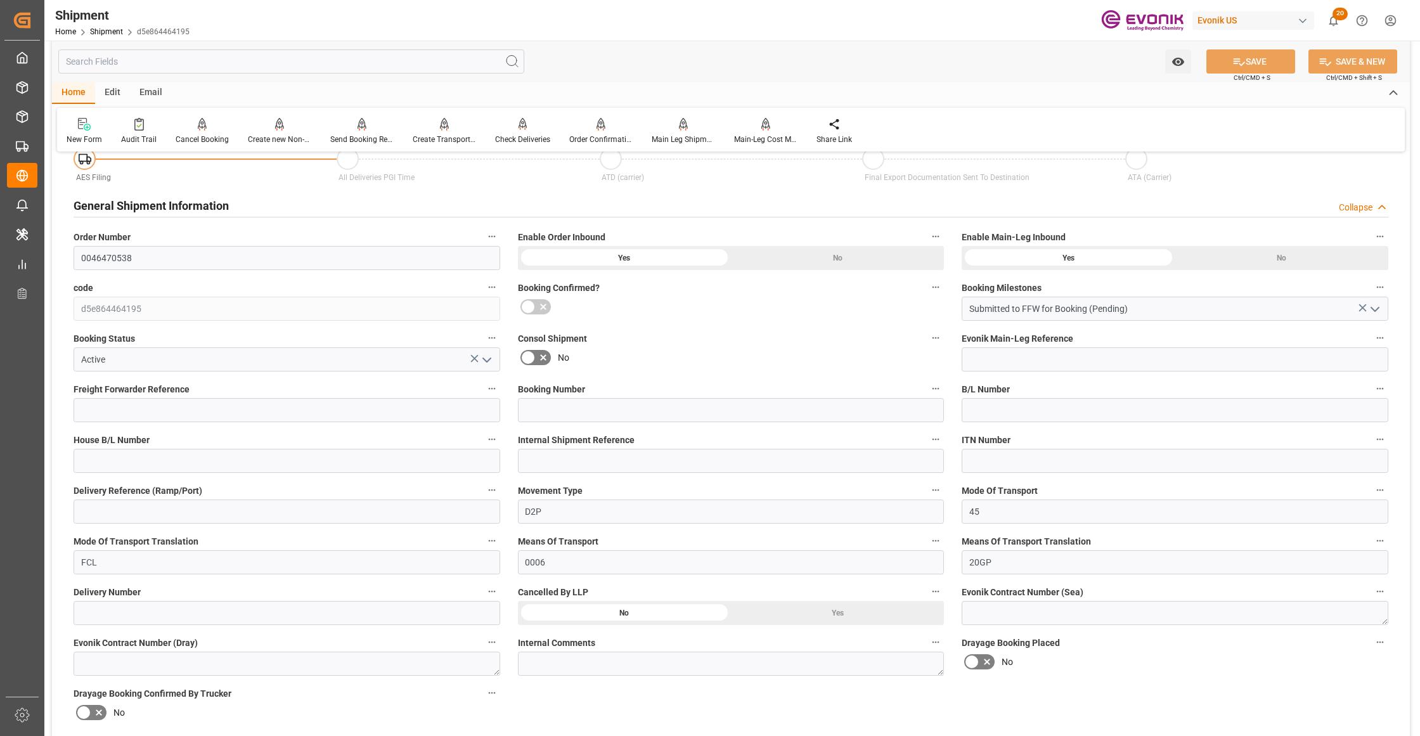
scroll to position [995, 0]
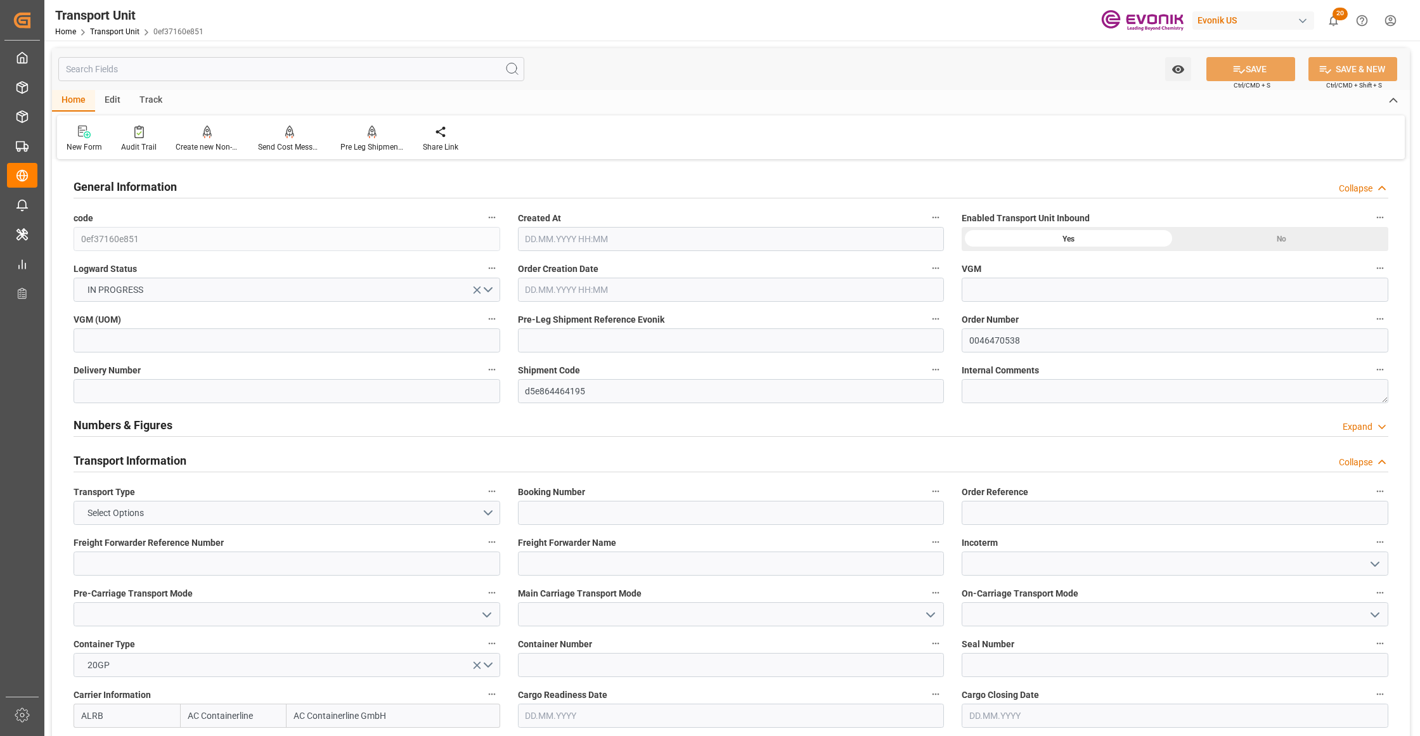
type input "AC Containerline"
type input "AC Containerline GmbH"
type input "USLAX"
type input "TWKEL"
type input "6139.364"
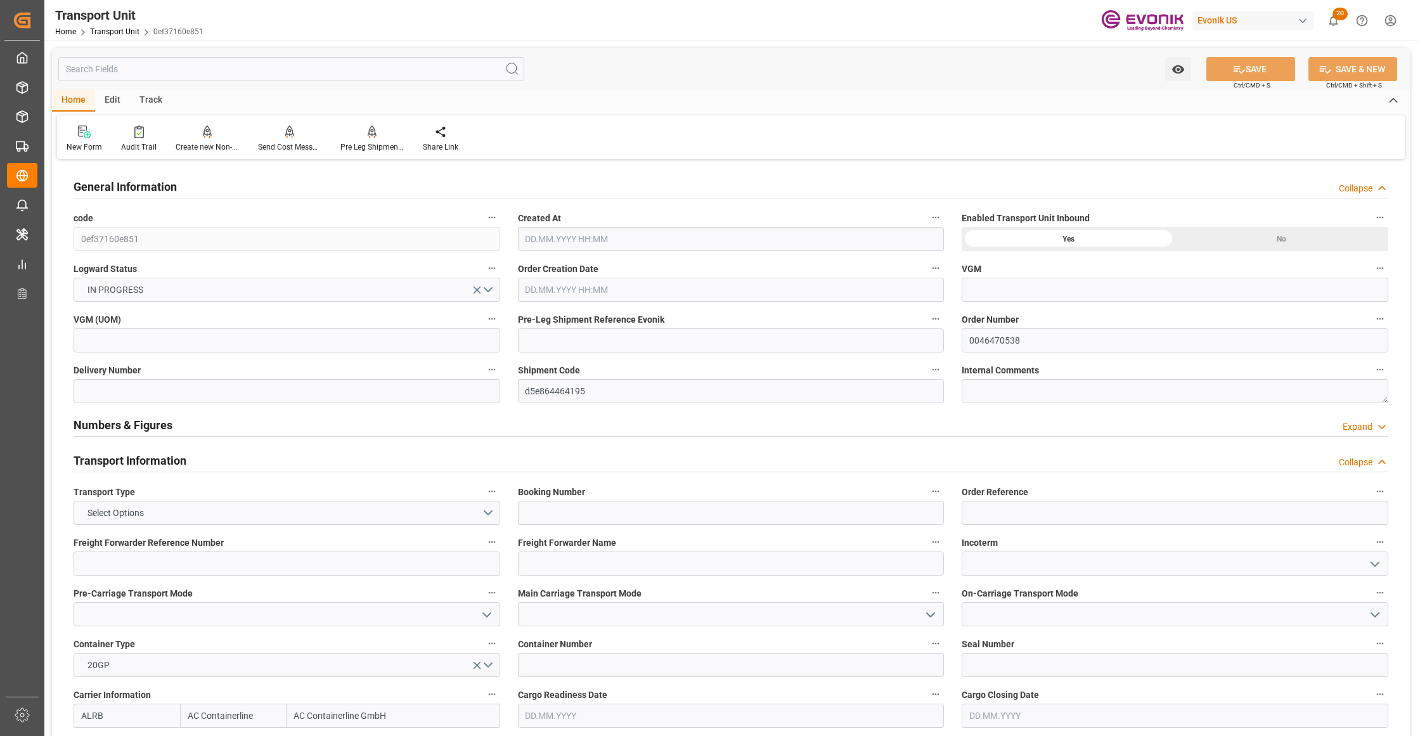
type input "[DATE] 08:16"
type input "[DATE]"
type input "[DATE] 00:00"
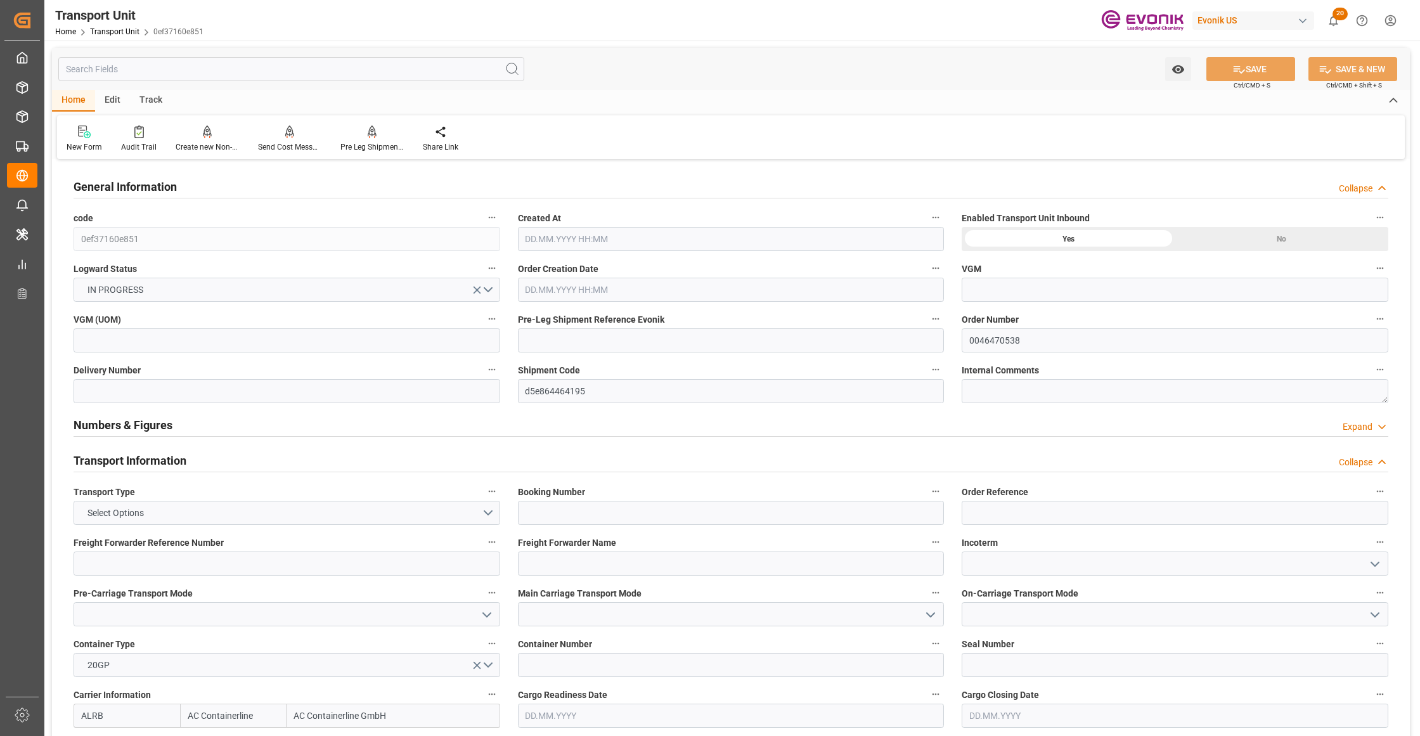
type input "[DATE] 00:00"
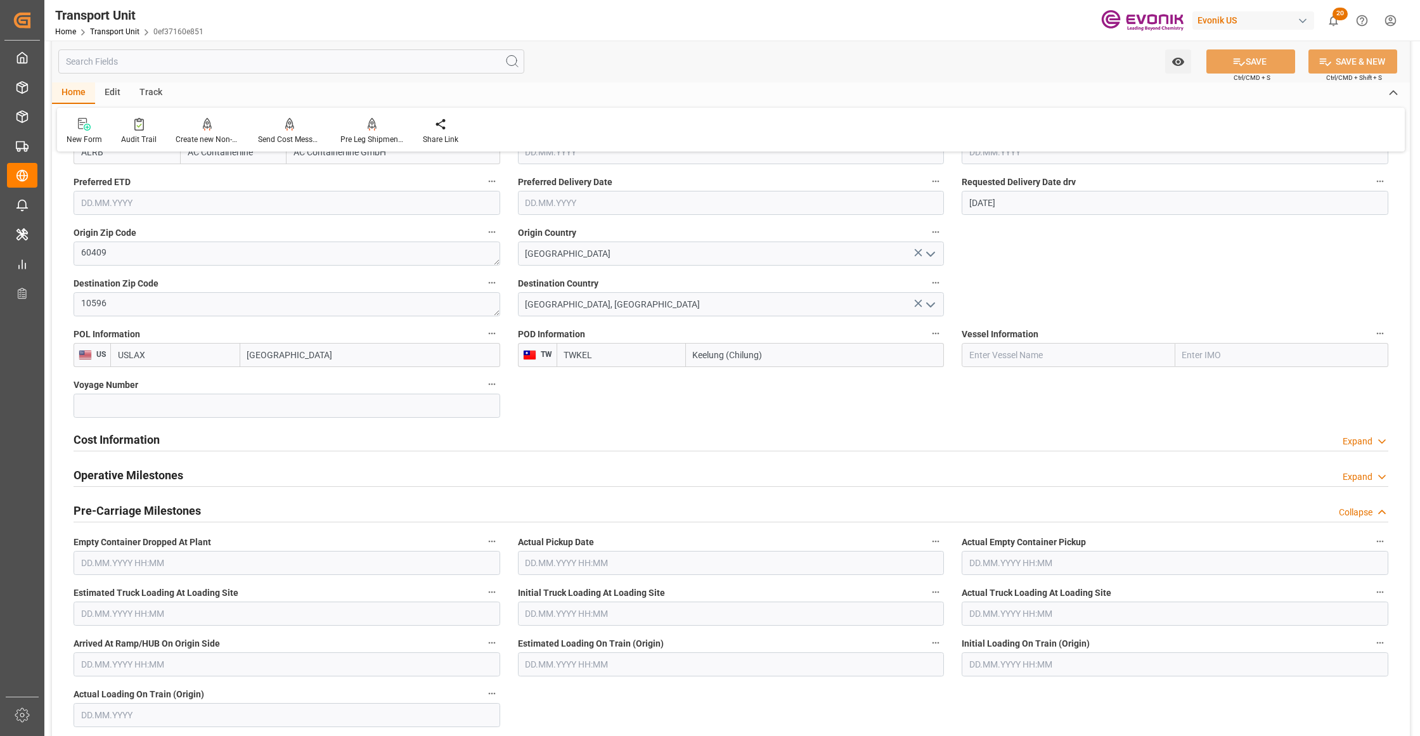
click at [452, 442] on div "Cost Information Expand" at bounding box center [731, 439] width 1314 height 24
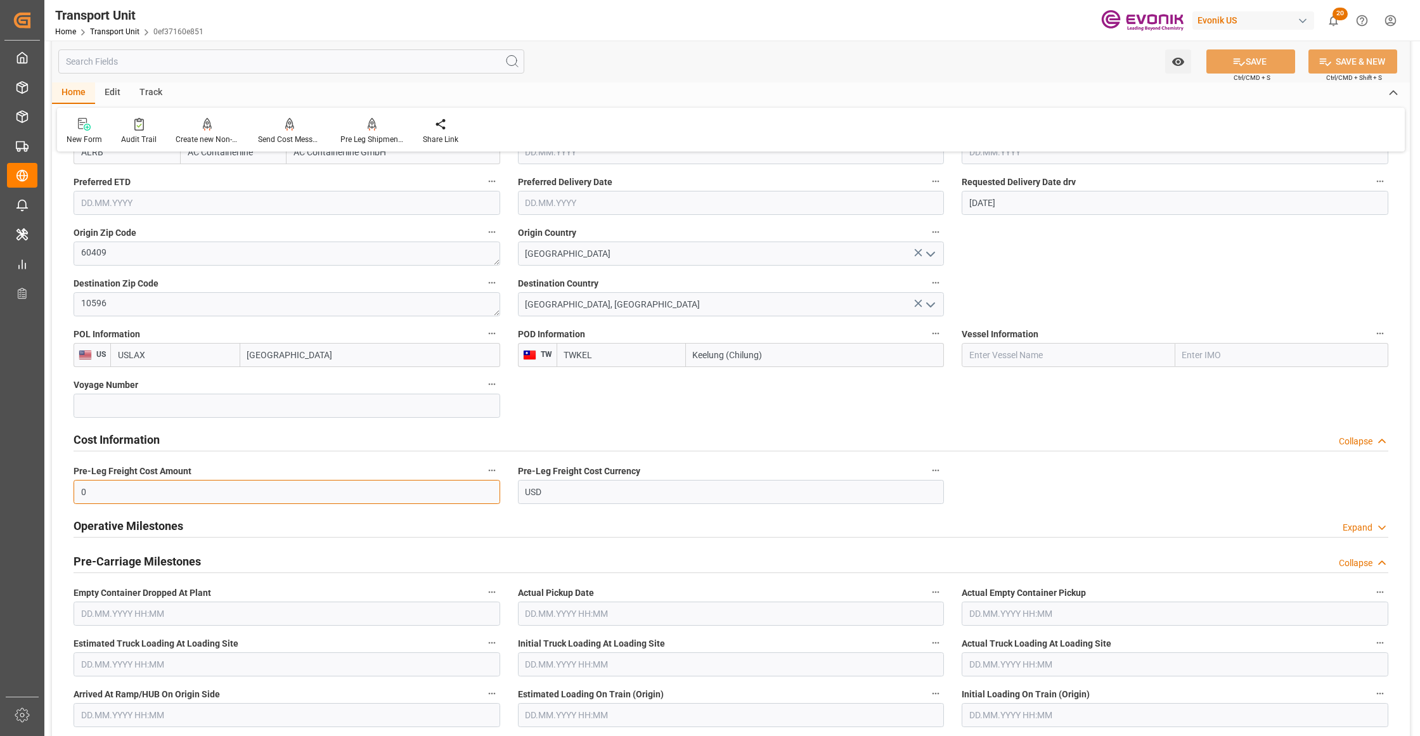
click at [231, 495] on input "0" at bounding box center [287, 492] width 427 height 24
paste input "875"
type input "875"
click at [1275, 60] on button "SAVE" at bounding box center [1250, 61] width 89 height 24
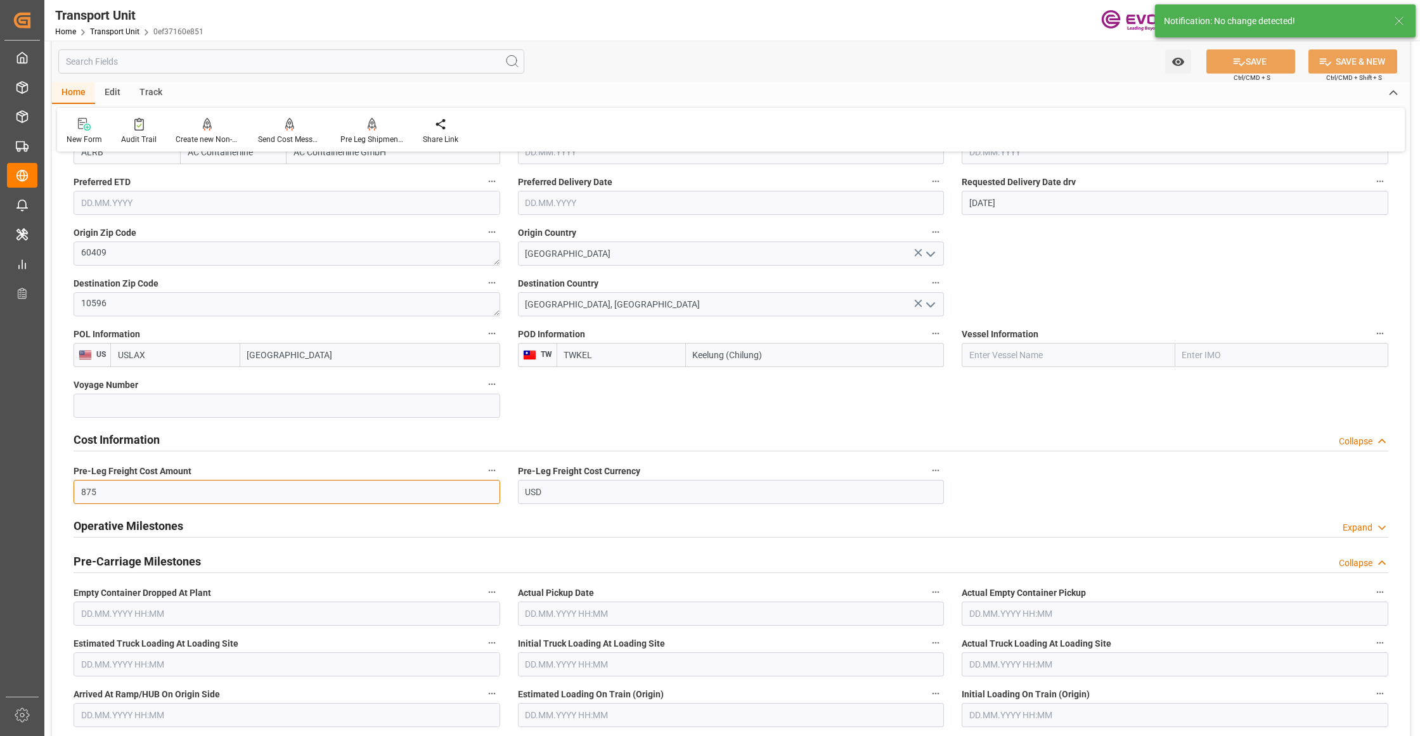
click at [148, 493] on input "875" at bounding box center [287, 492] width 427 height 24
drag, startPoint x: 148, startPoint y: 493, endPoint x: 58, endPoint y: 500, distance: 90.3
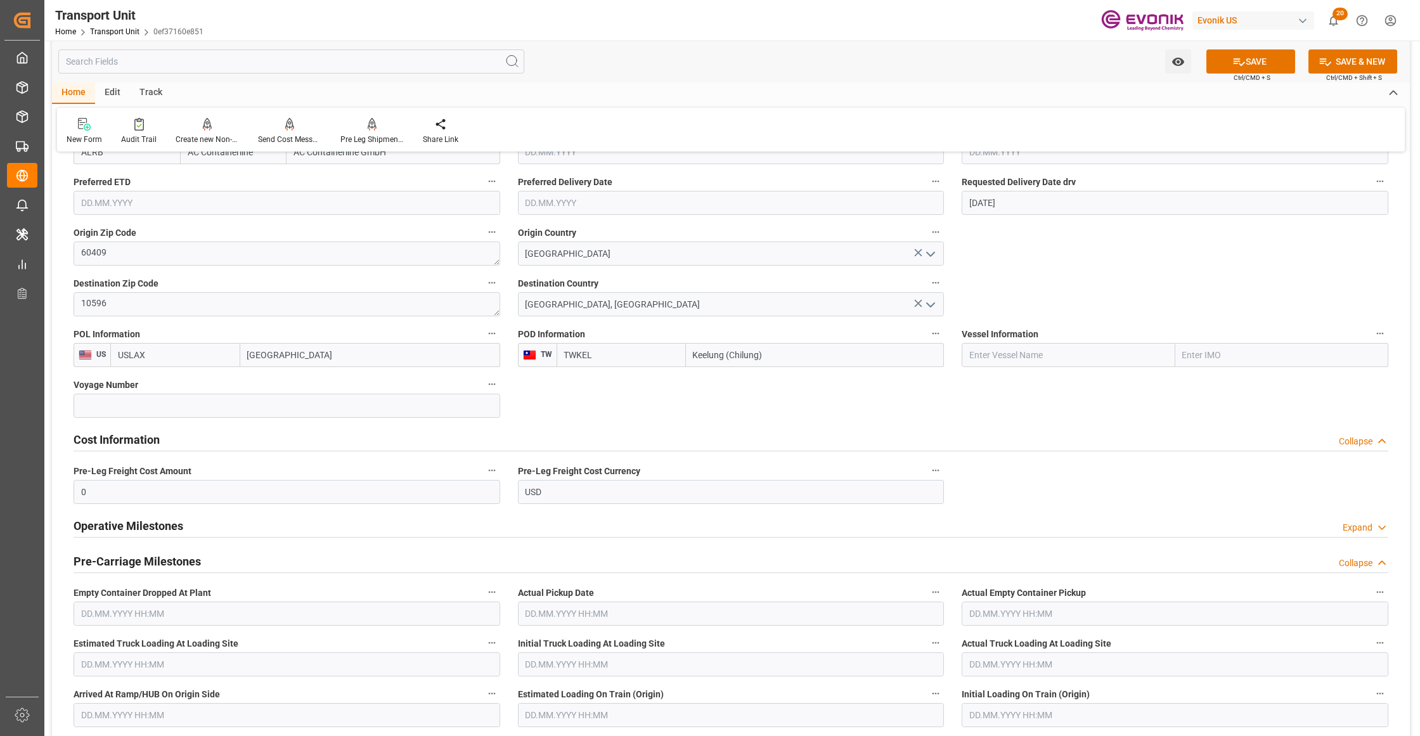
click at [223, 442] on div "Cost Information Collapse" at bounding box center [731, 439] width 1314 height 24
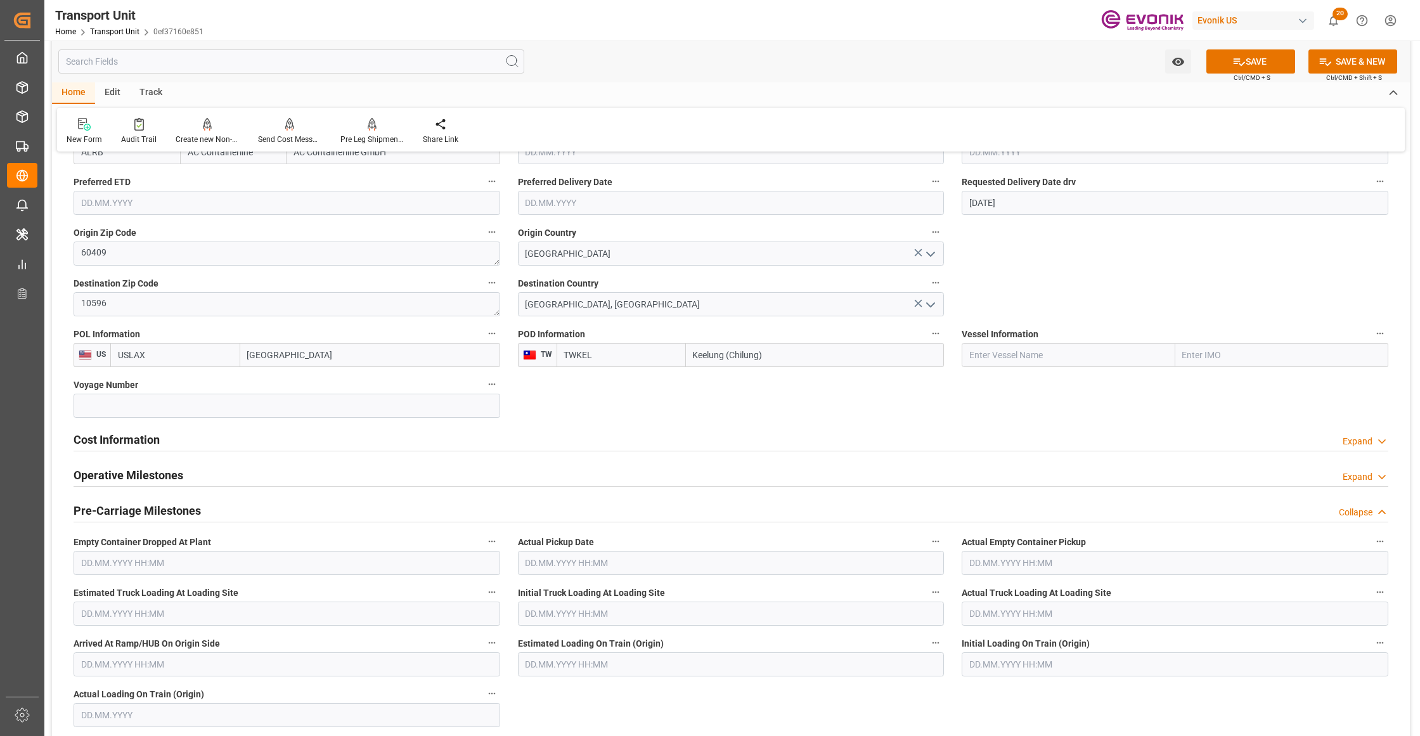
click at [212, 442] on div "Cost Information Expand" at bounding box center [731, 439] width 1314 height 24
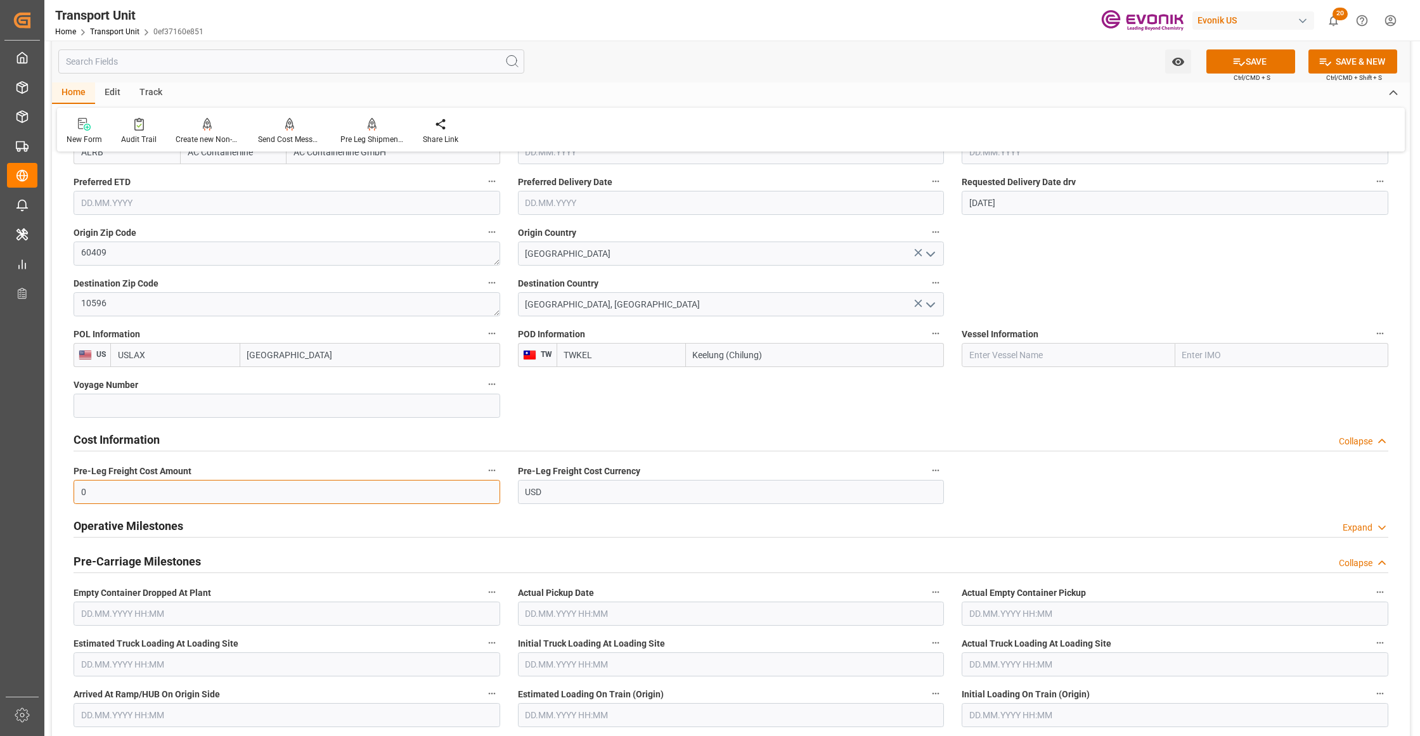
click at [186, 489] on input "0" at bounding box center [287, 492] width 427 height 24
paste input "875"
type input "875"
click at [1243, 65] on button "SAVE" at bounding box center [1250, 61] width 89 height 24
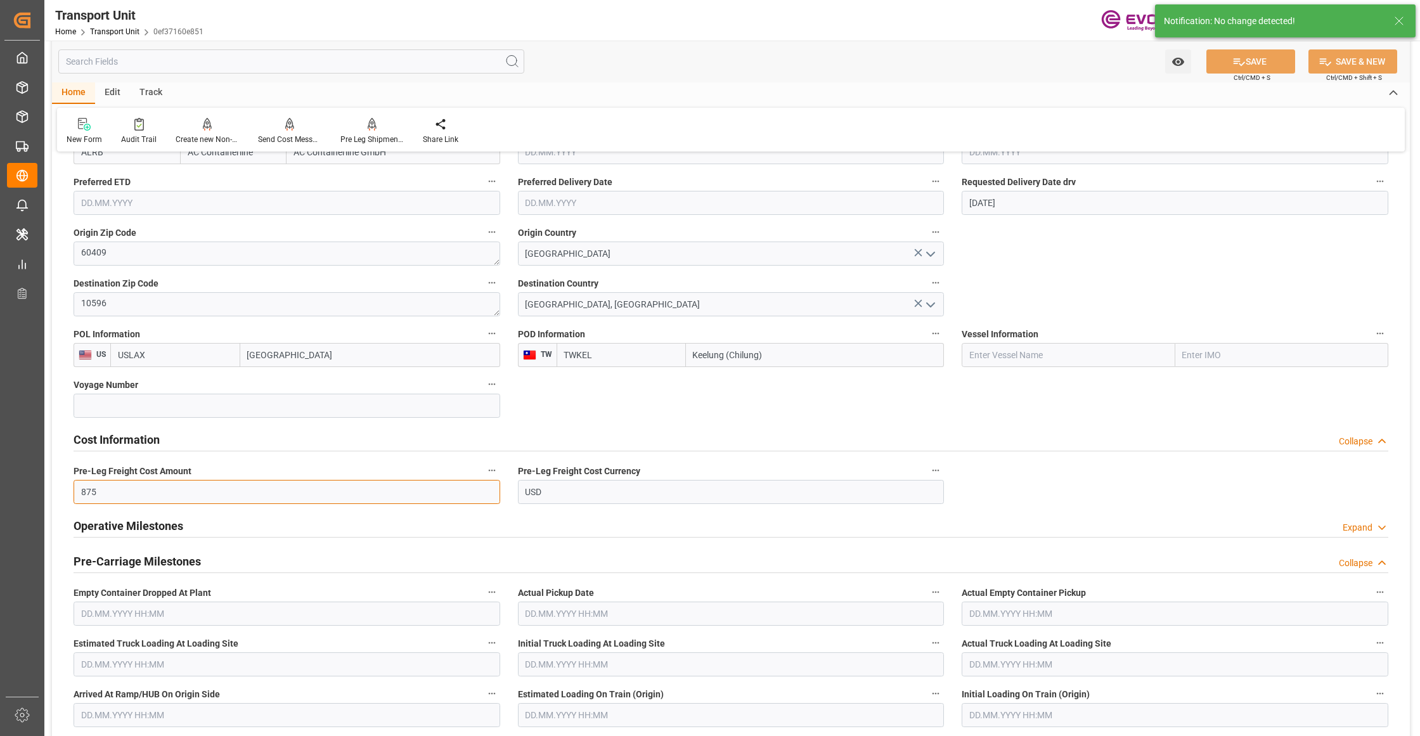
click at [134, 492] on input "875" at bounding box center [287, 492] width 427 height 24
drag, startPoint x: 138, startPoint y: 494, endPoint x: 76, endPoint y: 487, distance: 61.9
click at [76, 487] on input "875" at bounding box center [287, 492] width 427 height 24
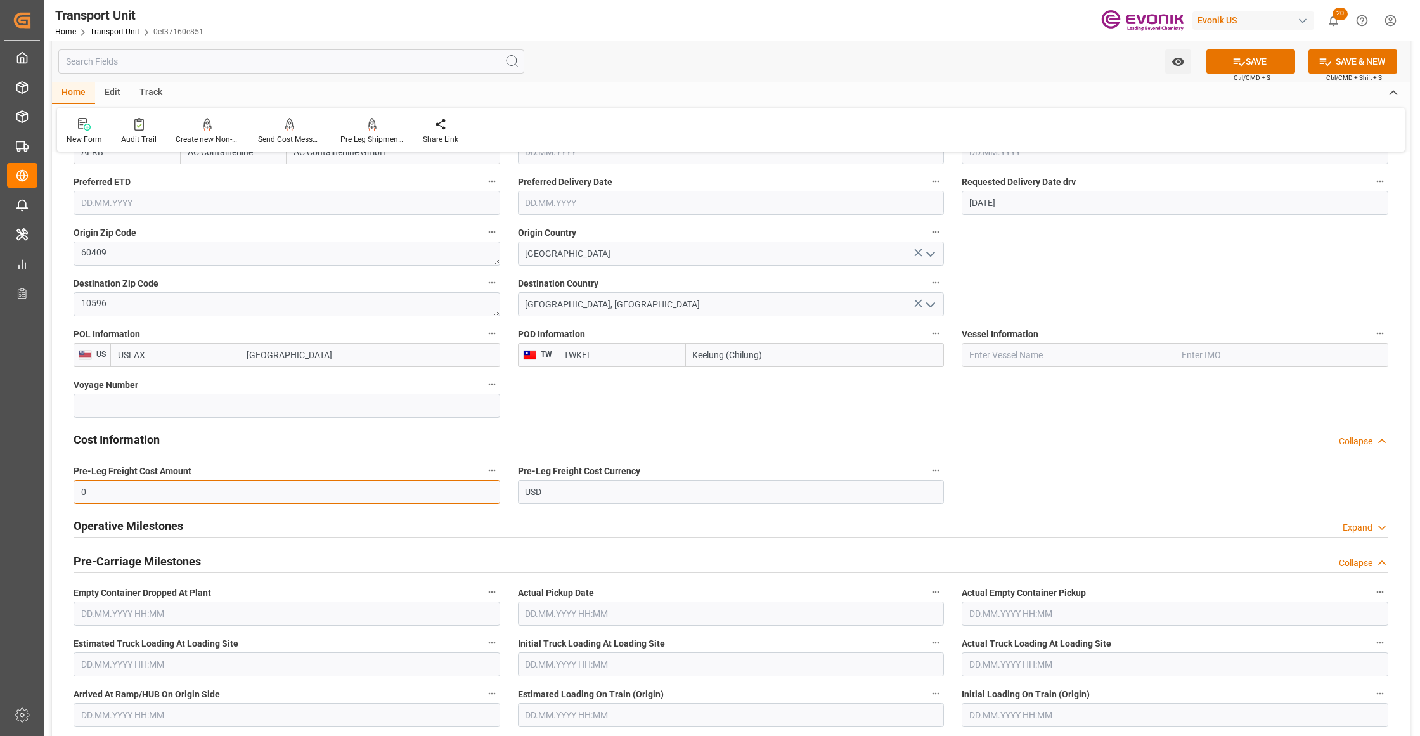
type input "0"
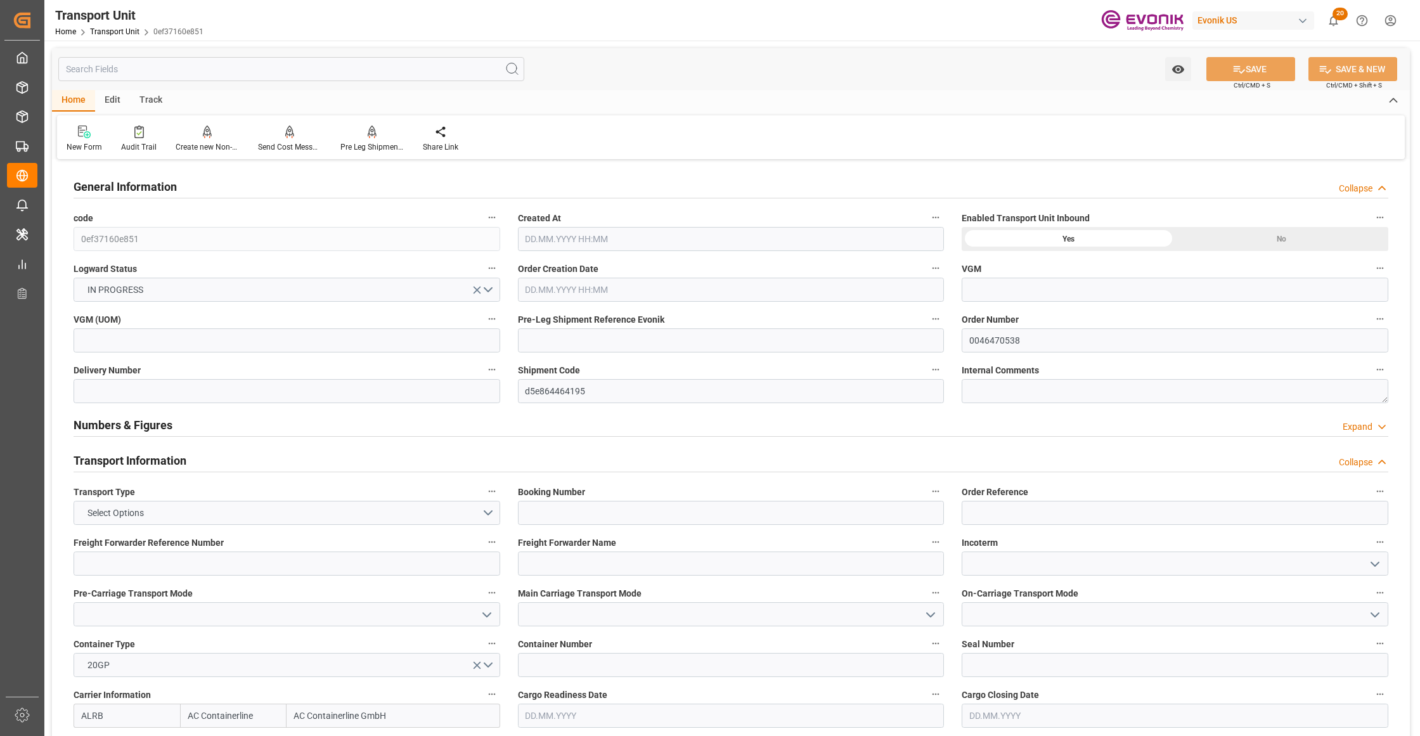
type input "AC Containerline"
type input "AC Containerline GmbH"
type input "USLAX"
type input "TWKEL"
type input "6139.364"
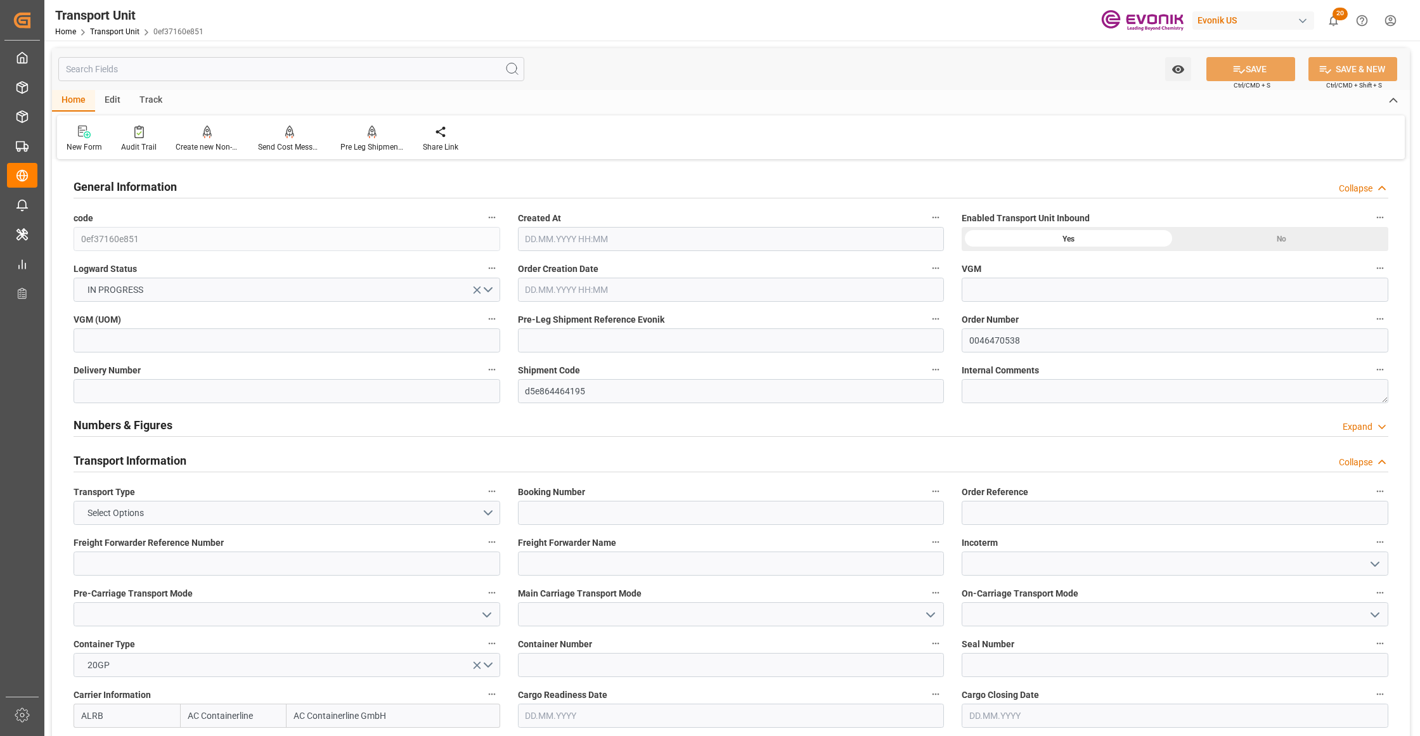
type input "[DATE] 08:16"
type input "[DATE]"
type input "[DATE] 00:00"
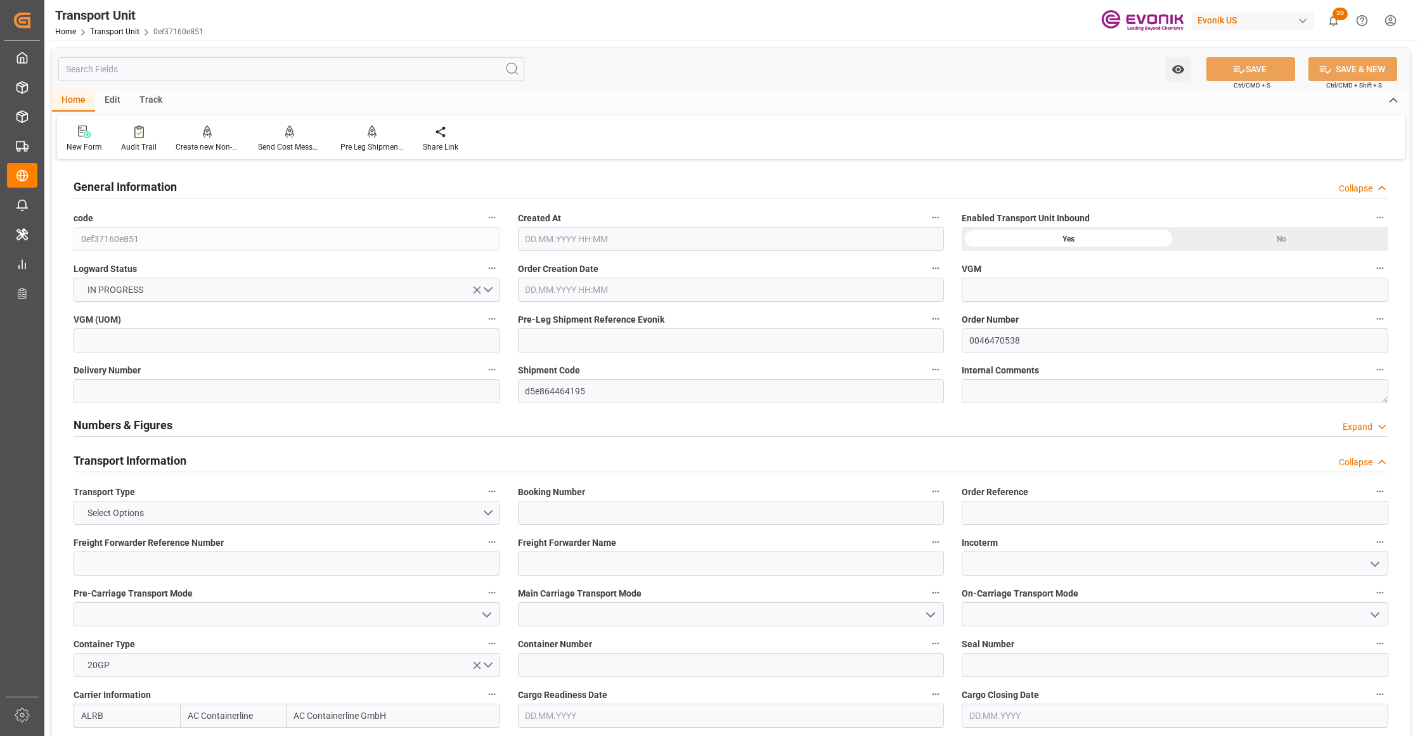
type input "[DATE] 00:00"
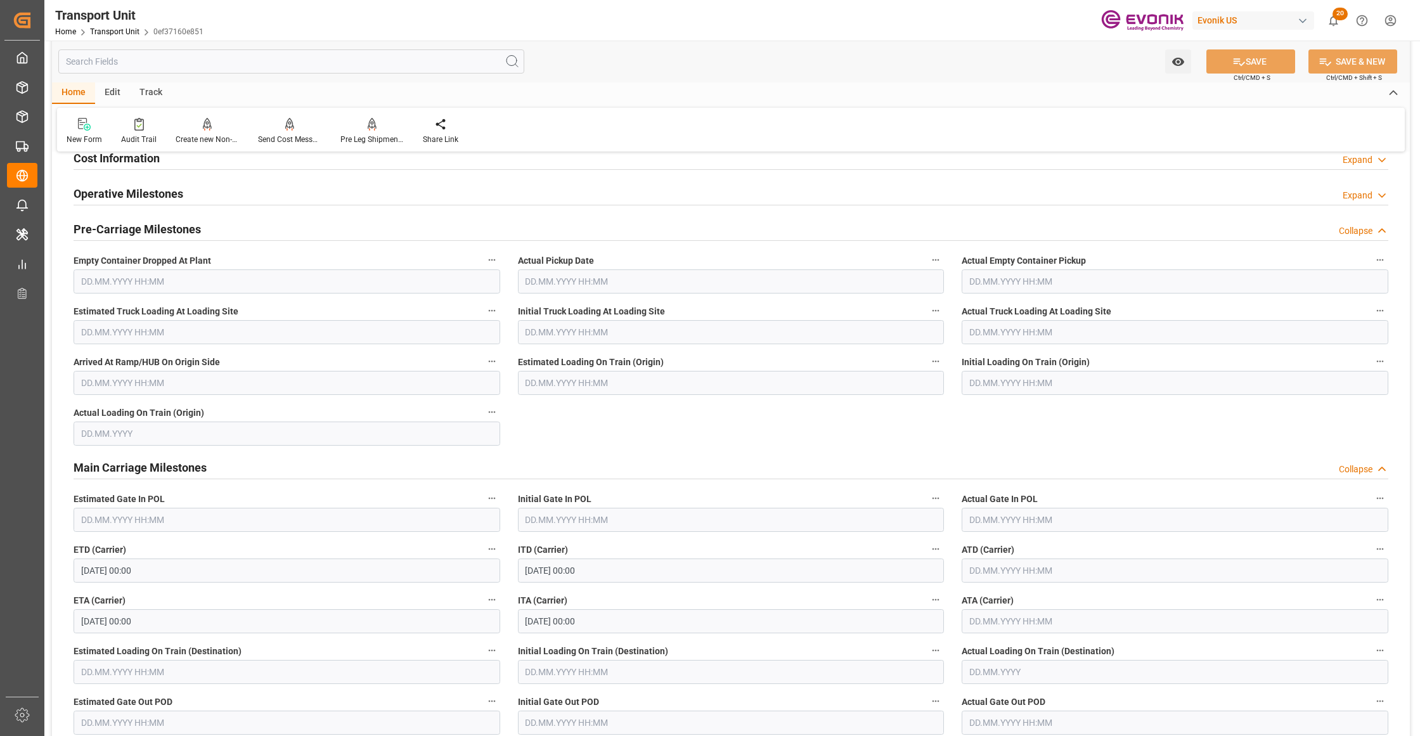
scroll to position [563, 0]
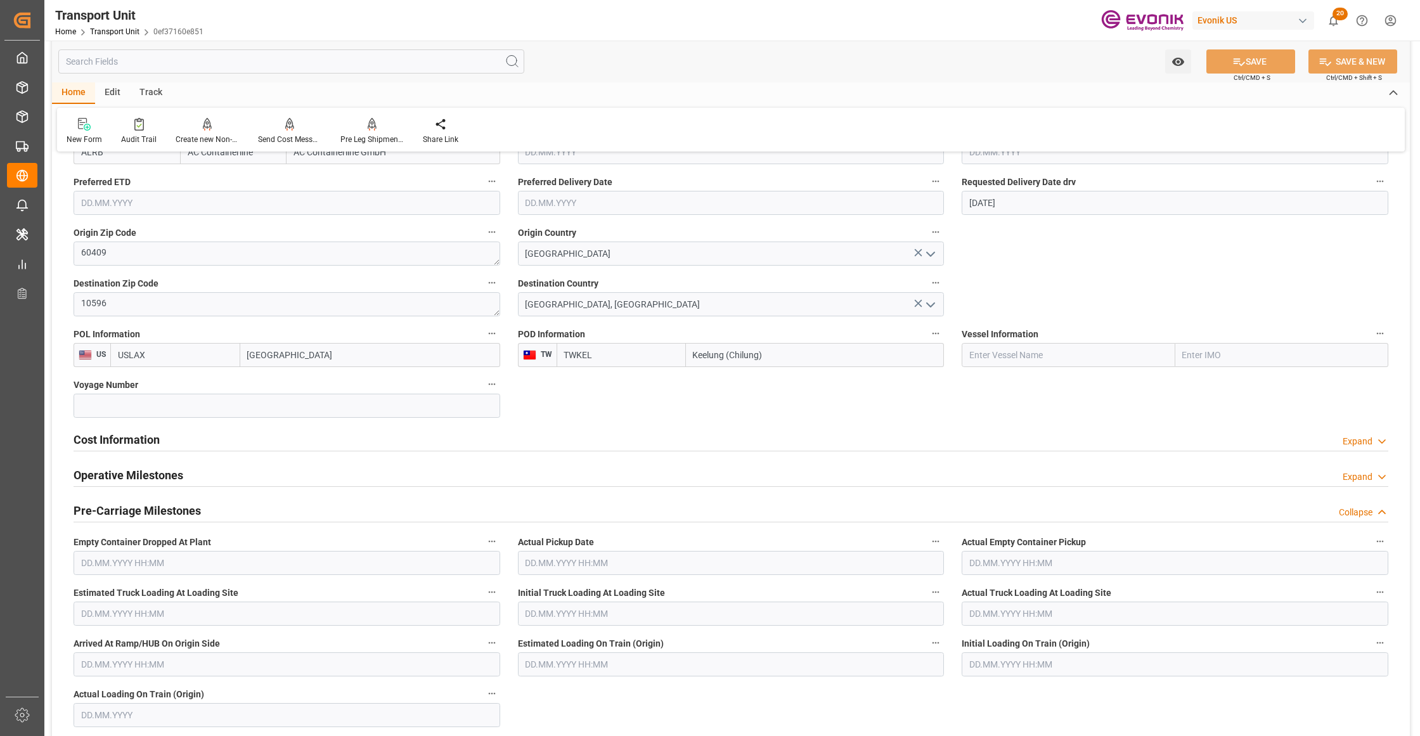
click at [292, 444] on div "Cost Information Expand" at bounding box center [731, 439] width 1314 height 24
